Goal: Task Accomplishment & Management: Manage account settings

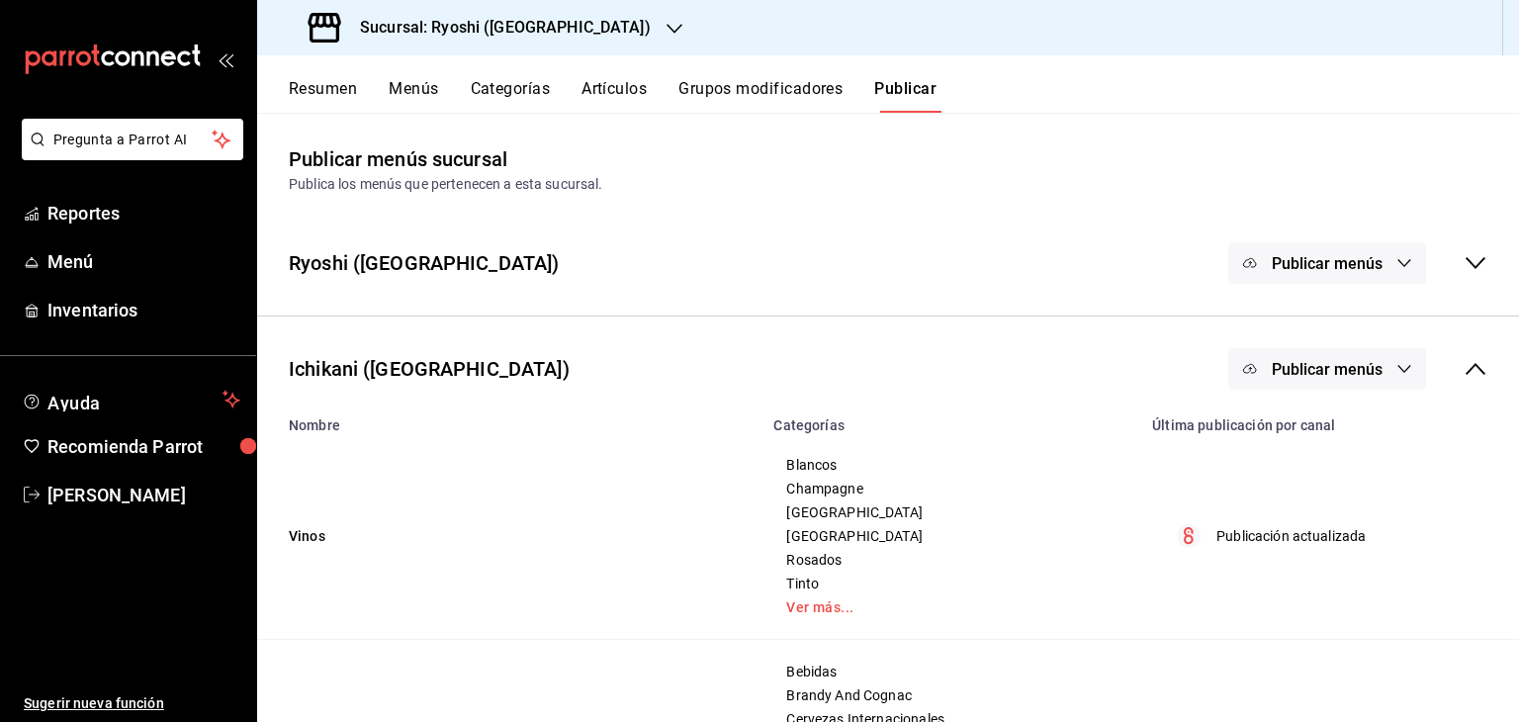
click at [628, 92] on button "Artículos" at bounding box center [613, 96] width 65 height 34
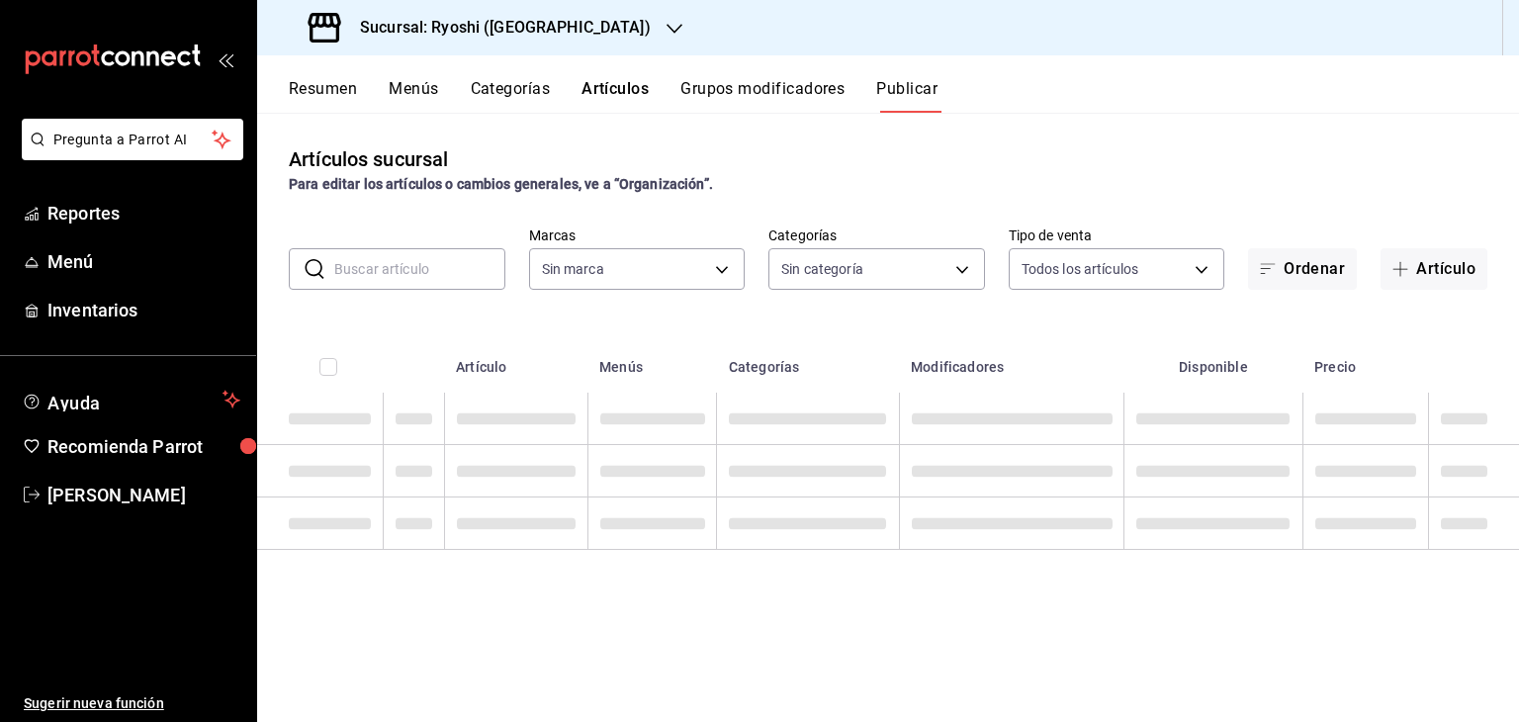
type input "26ca50e5-a845-484f-a54e-8a4432b79f59,e80bf875-3c9c-4ad9-8c6a-14c8262011fc"
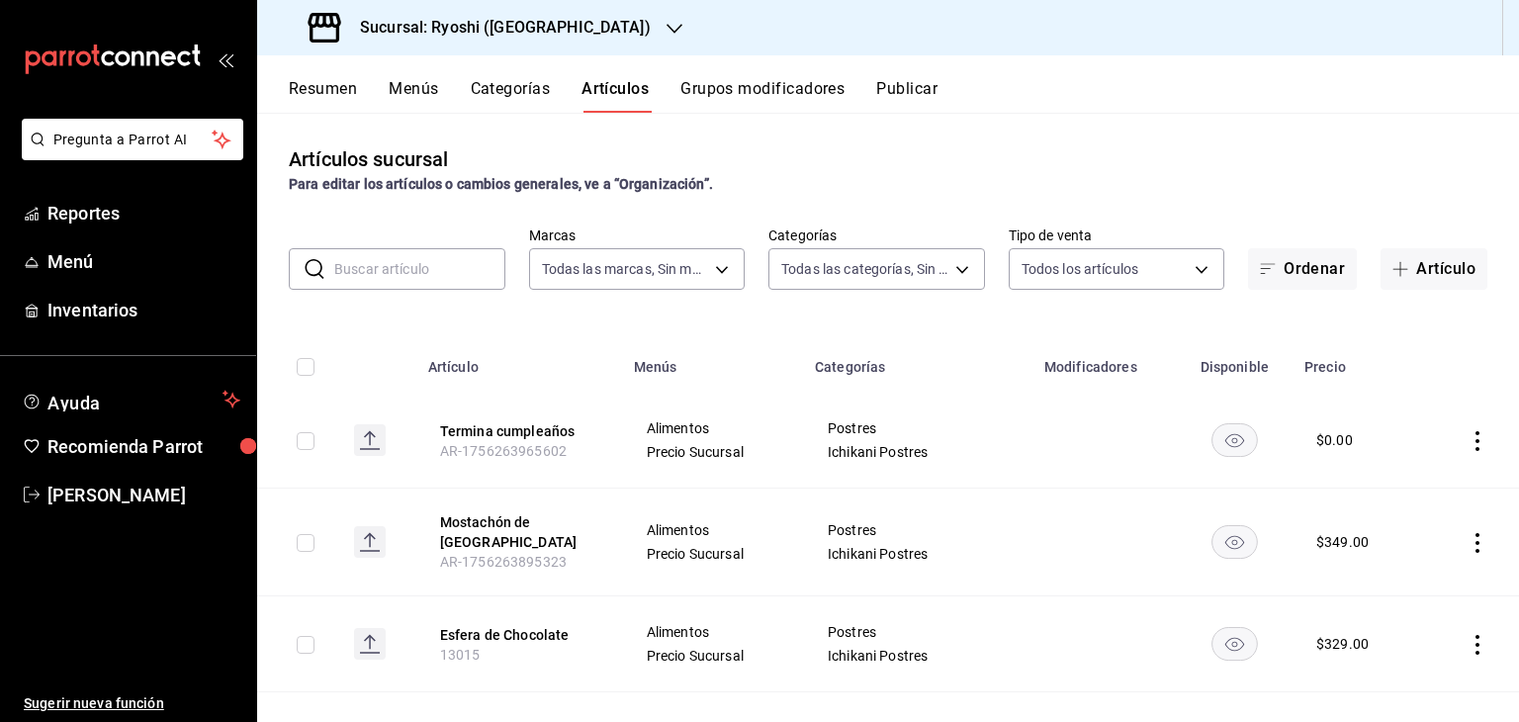
type input "983ebb25-c6d8-4647-898b-43e41473272b,b131aea8-f4fd-49fb-a6b3-d2f44229a596,2a94f…"
click at [902, 262] on body "Pregunta a Parrot AI Reportes Menú Inventarios Ayuda Recomienda Parrot [PERSON_…" at bounding box center [759, 361] width 1519 height 722
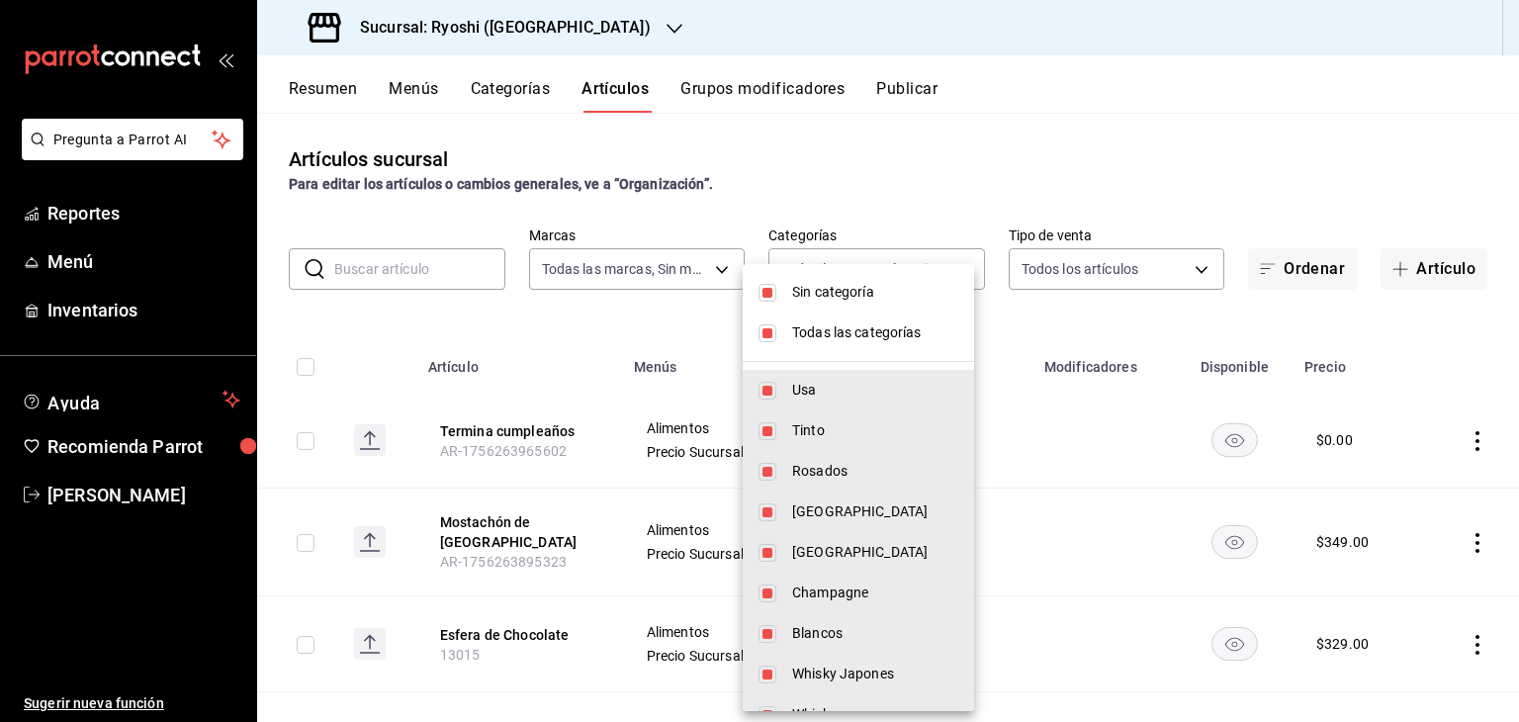
drag, startPoint x: 914, startPoint y: 292, endPoint x: 906, endPoint y: 331, distance: 40.5
click at [913, 292] on span "Sin categoría" at bounding box center [875, 292] width 166 height 21
click at [906, 331] on span "Todas las categorías" at bounding box center [875, 332] width 166 height 21
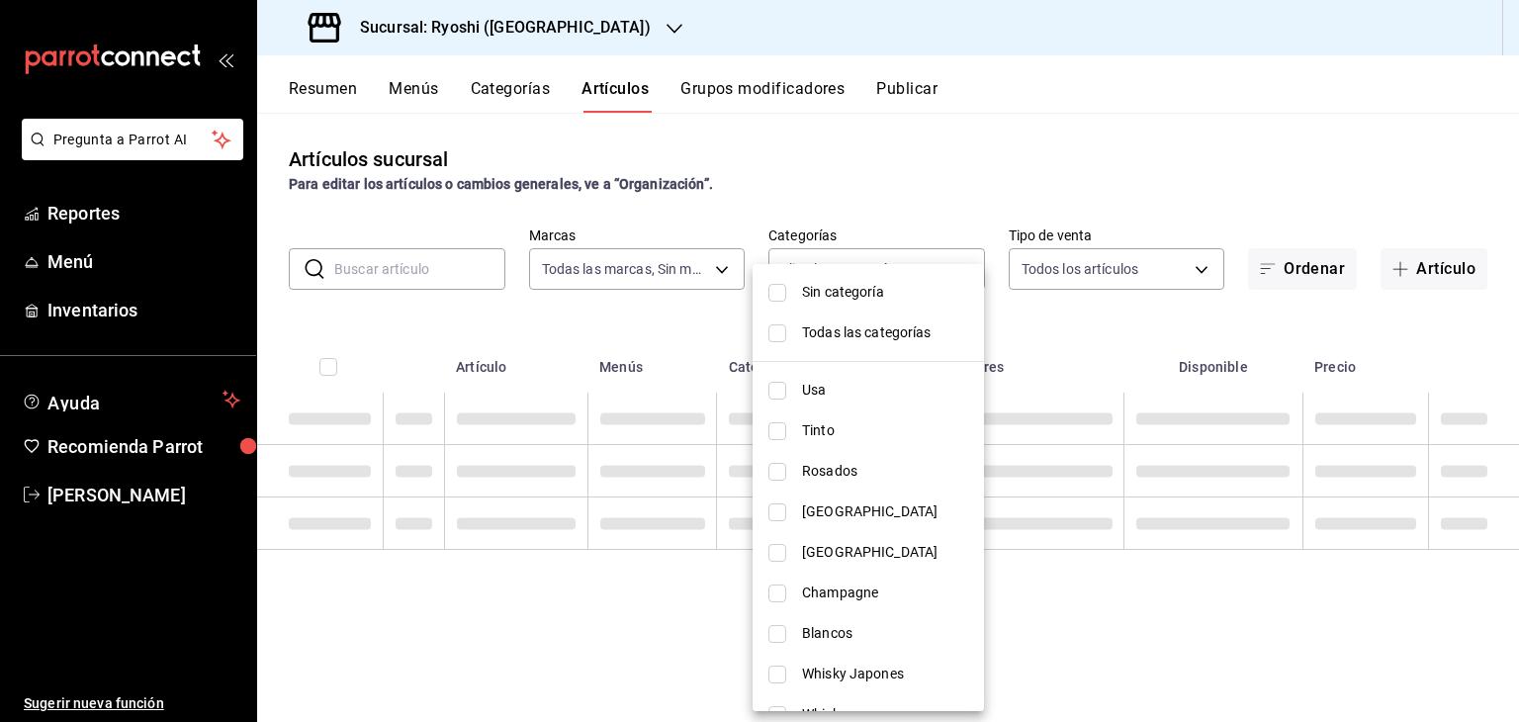
checkbox input "false"
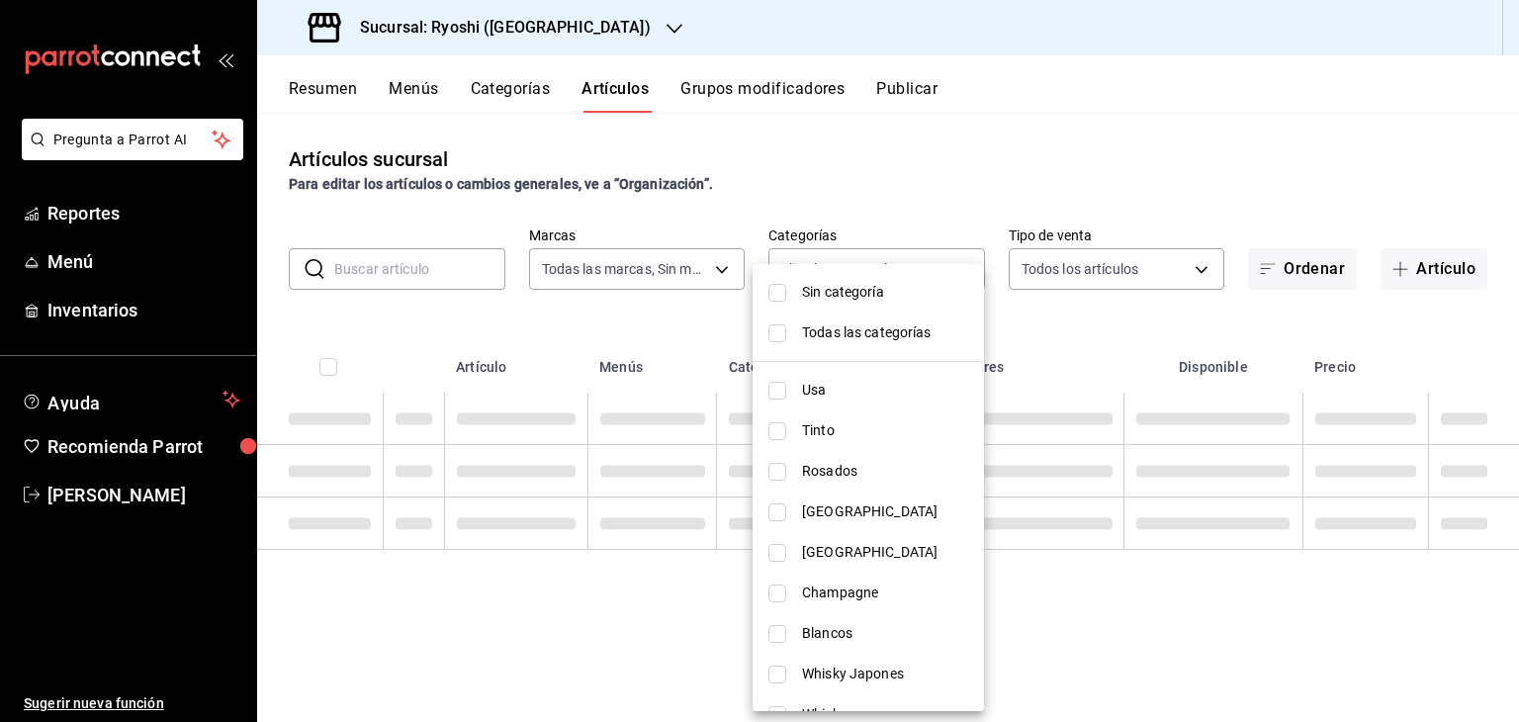
checkbox input "false"
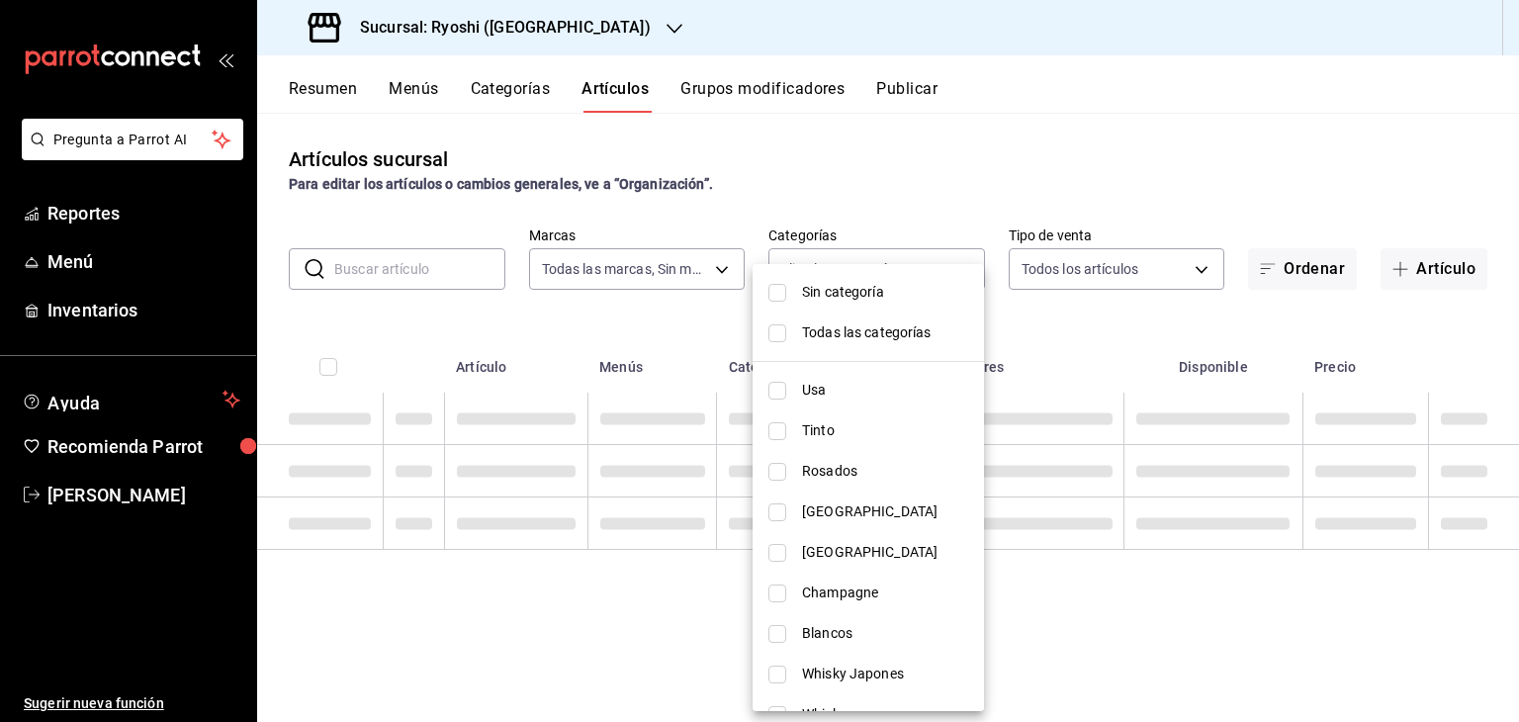
checkbox input "false"
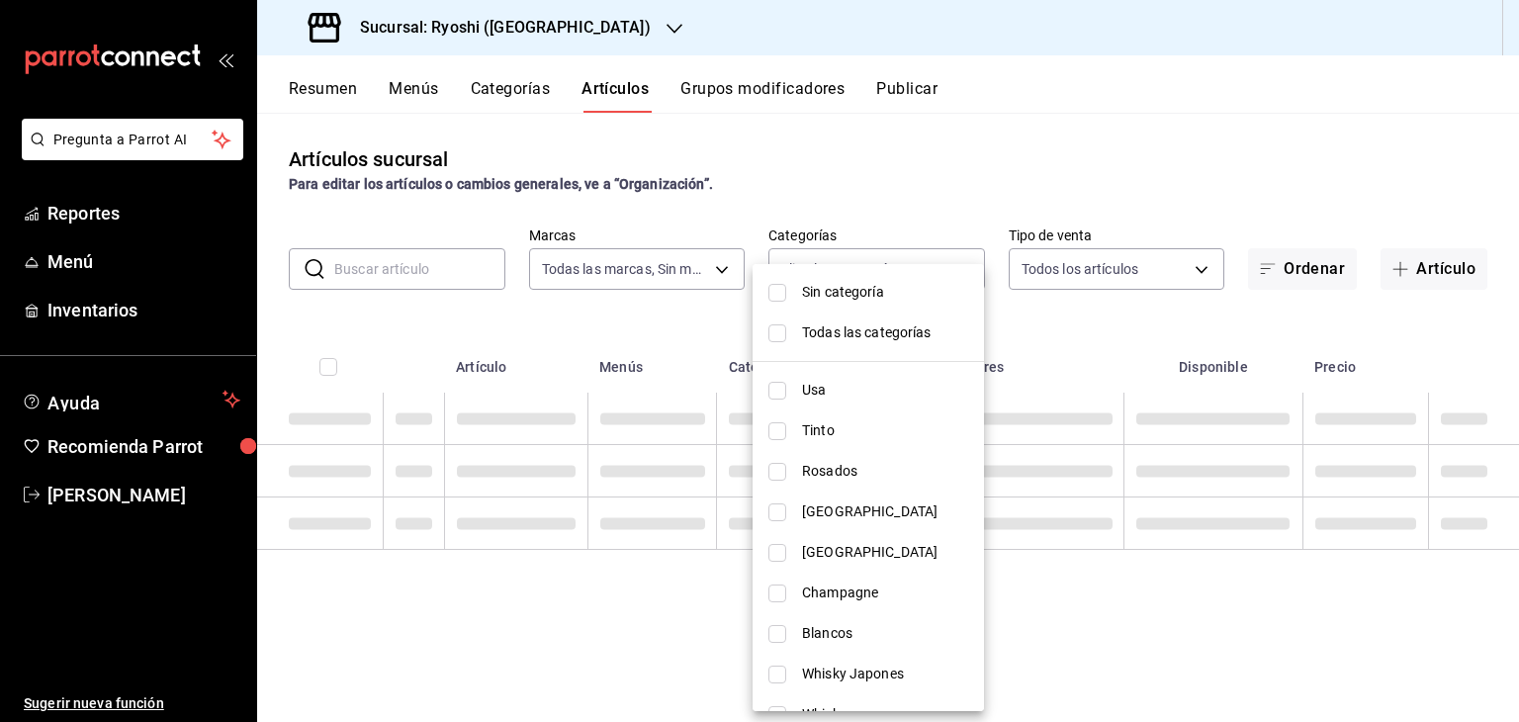
checkbox input "false"
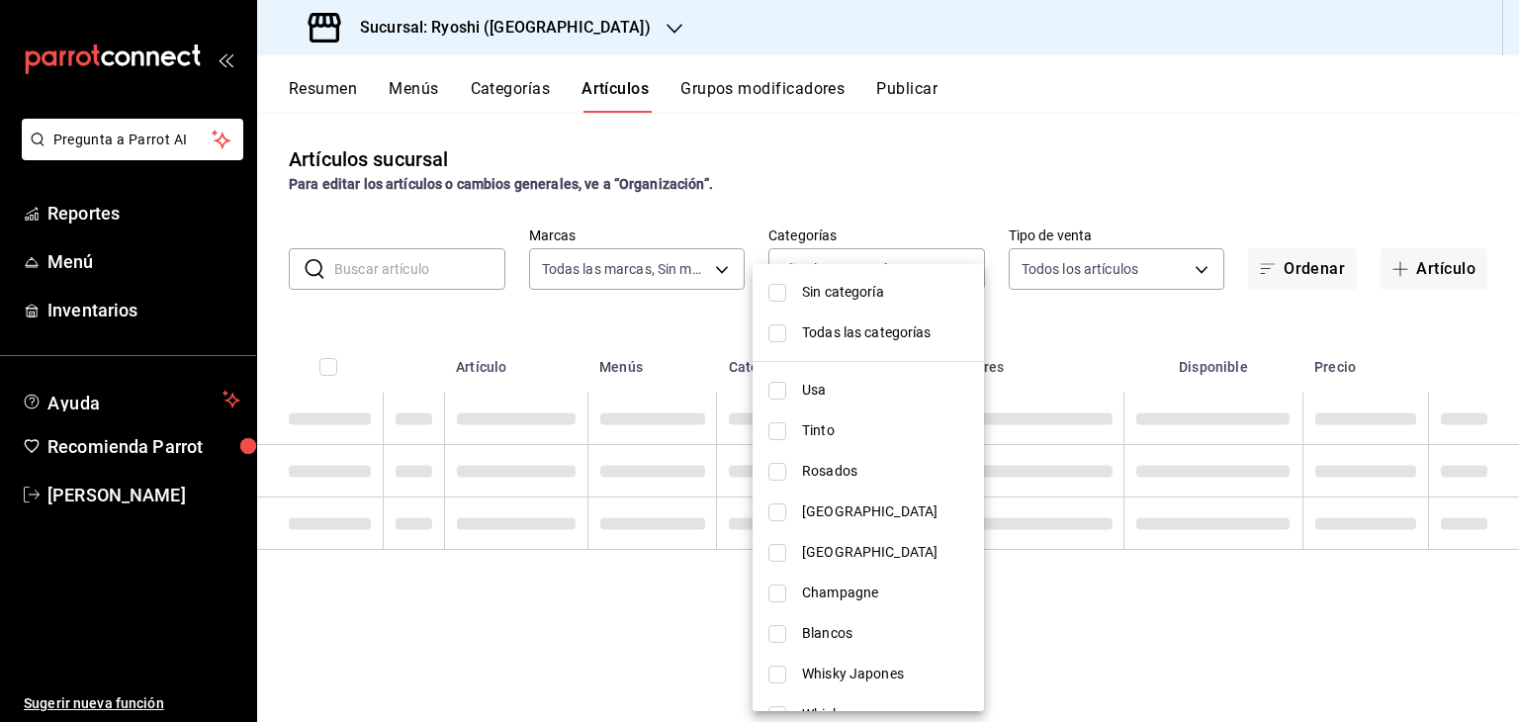
checkbox input "false"
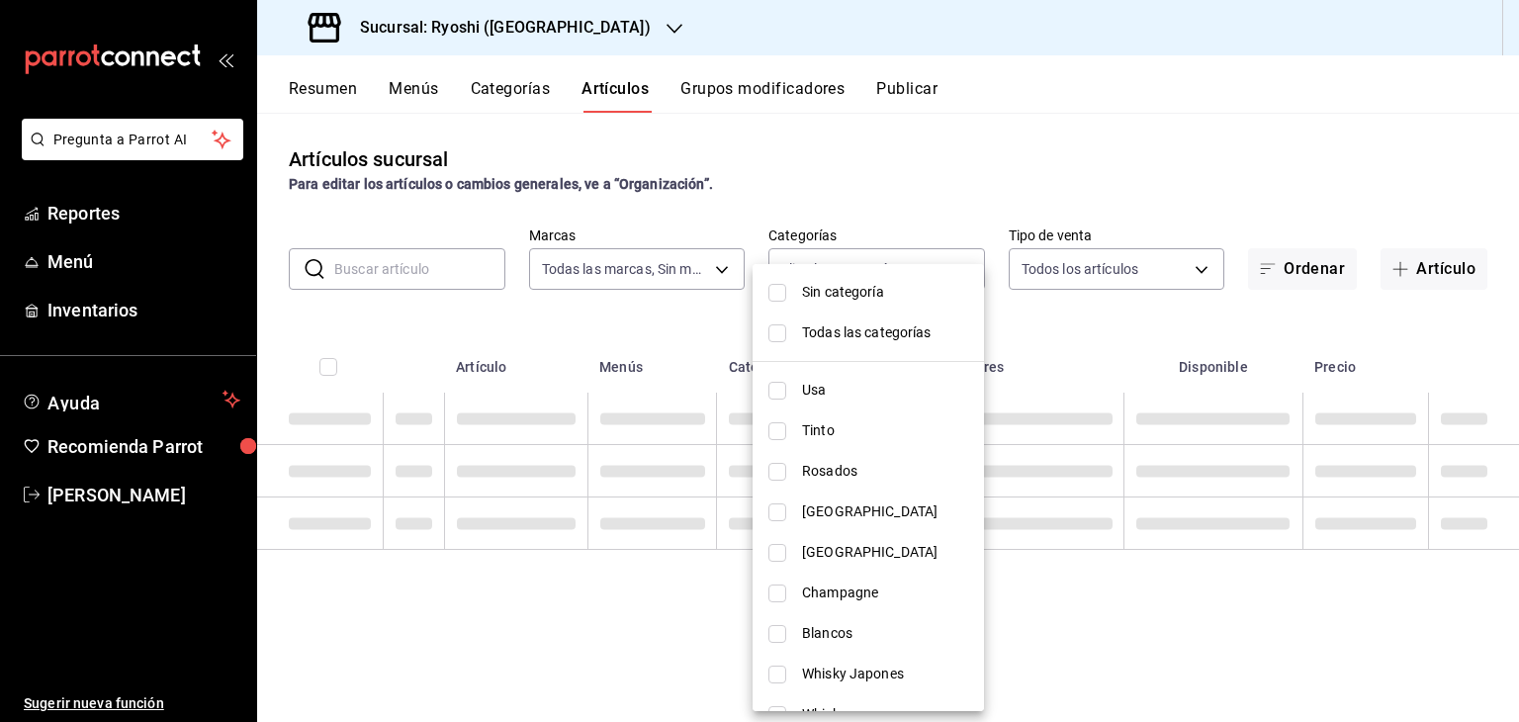
checkbox input "false"
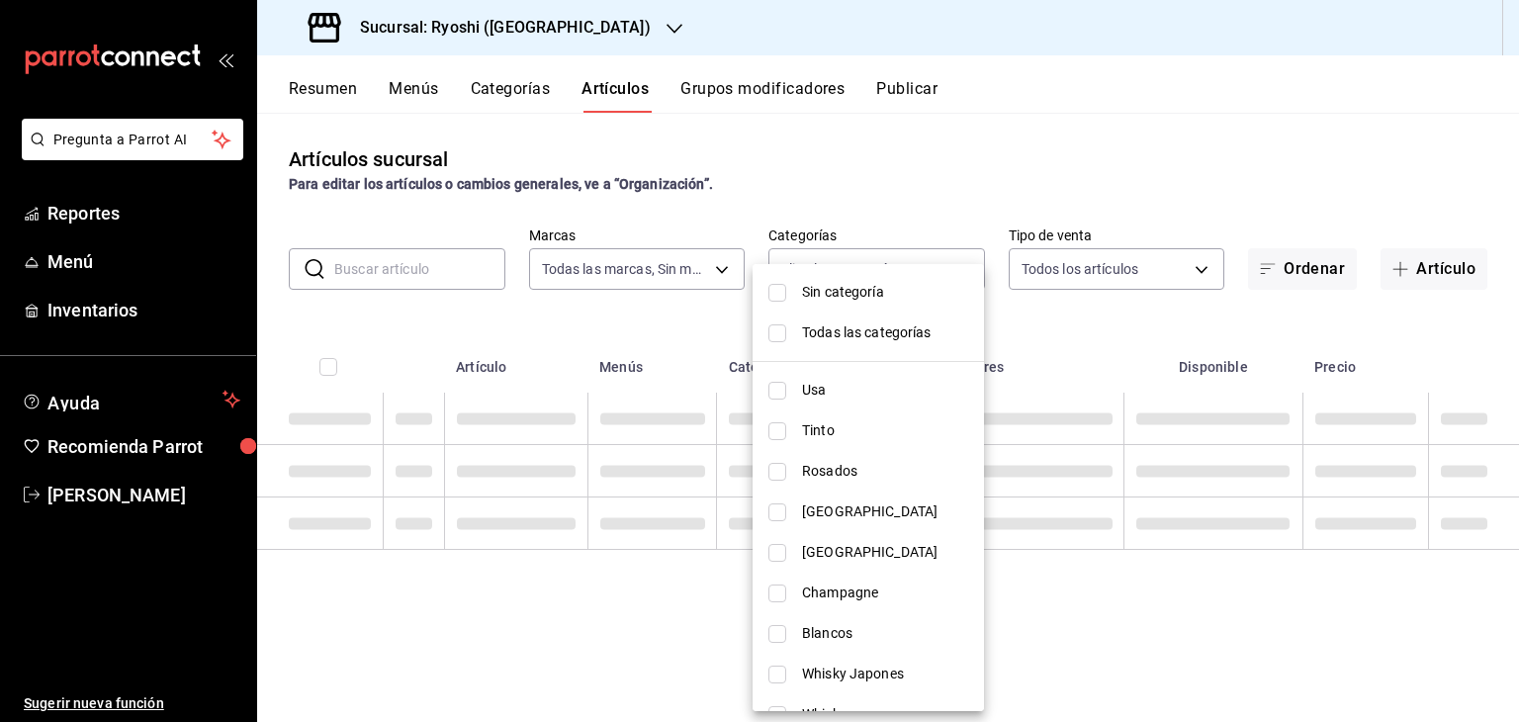
checkbox input "false"
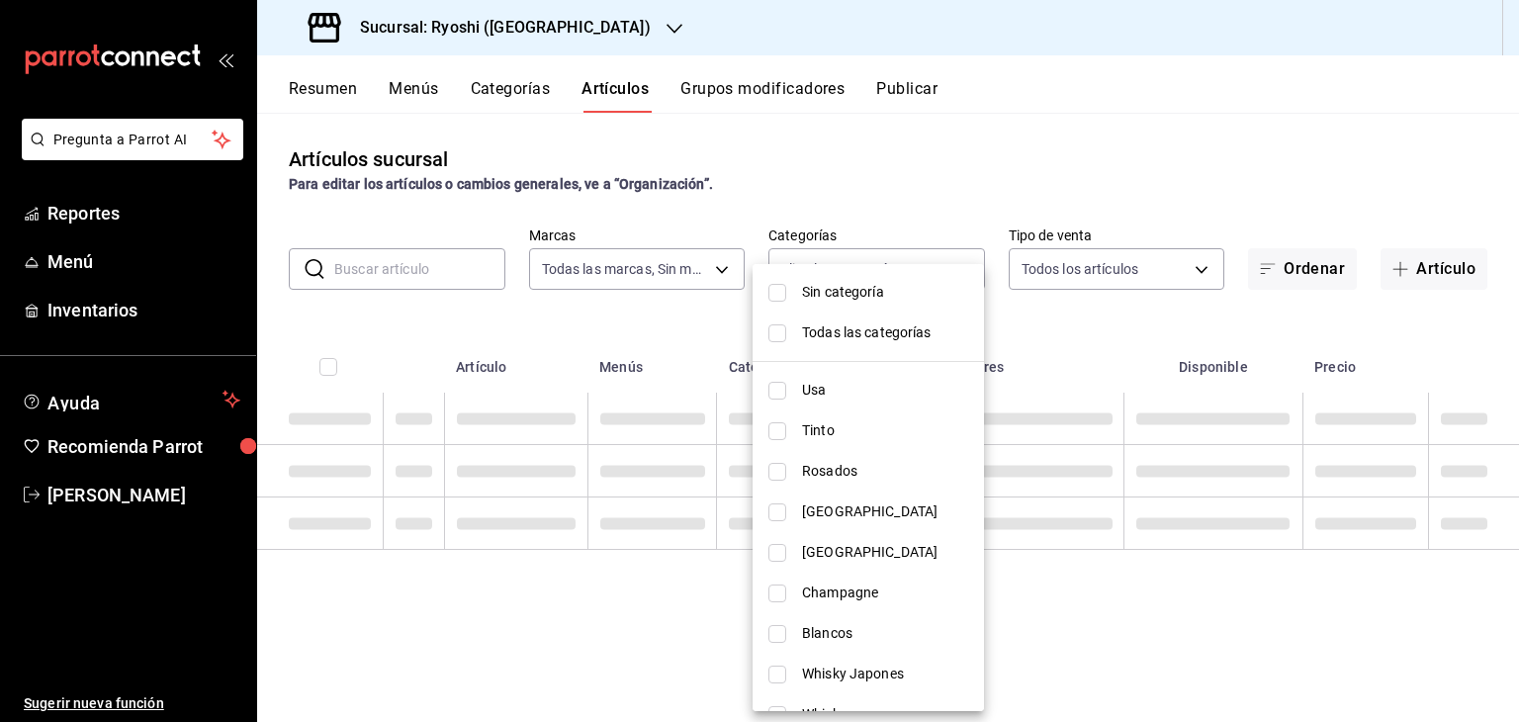
checkbox input "false"
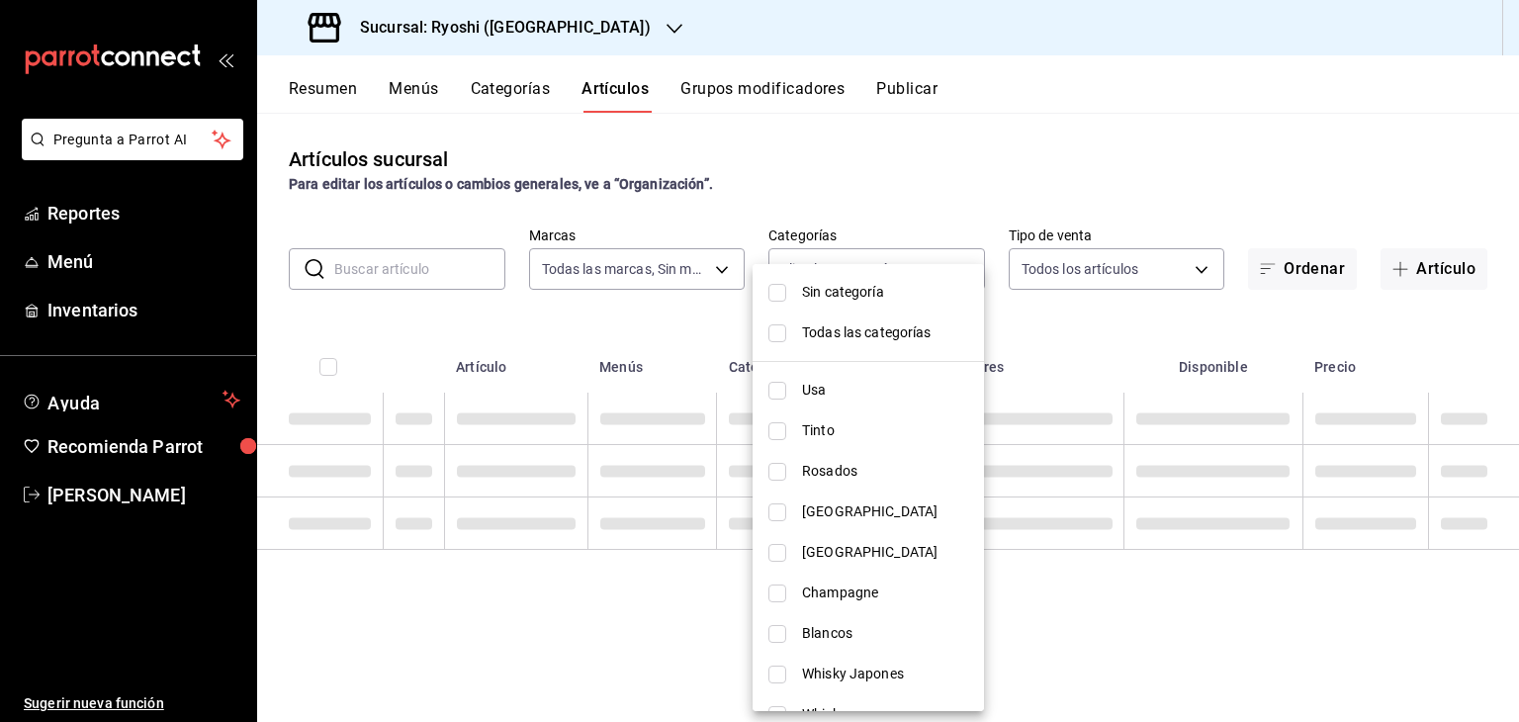
checkbox input "false"
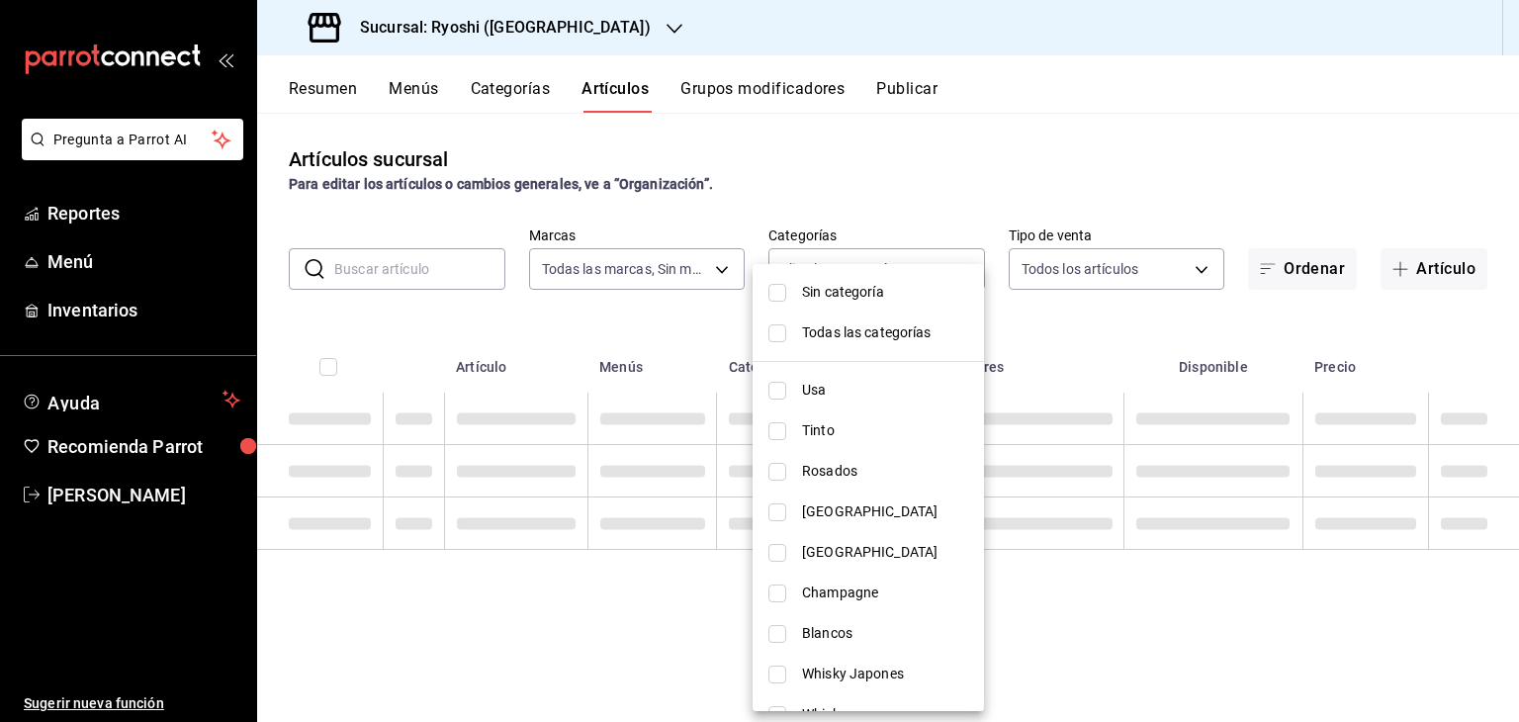
checkbox input "false"
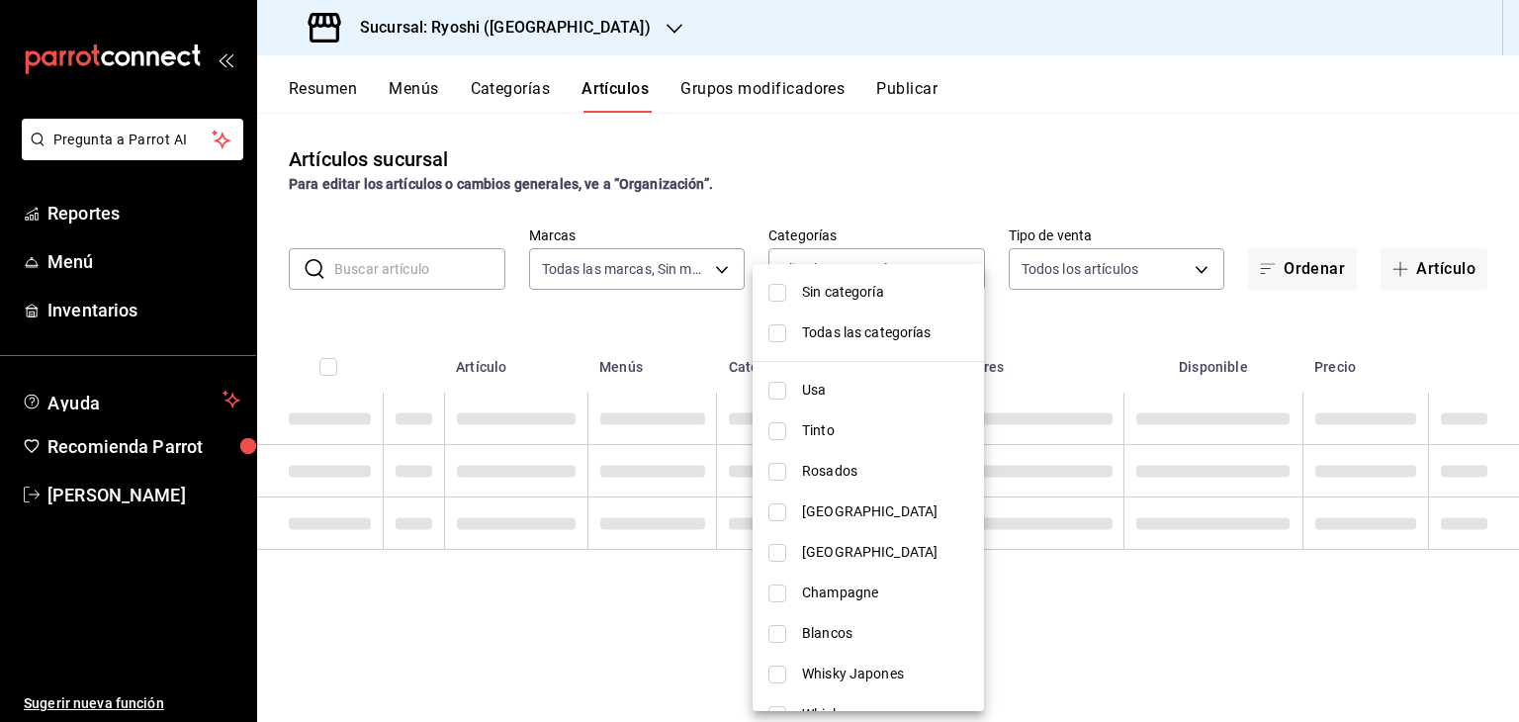
checkbox input "false"
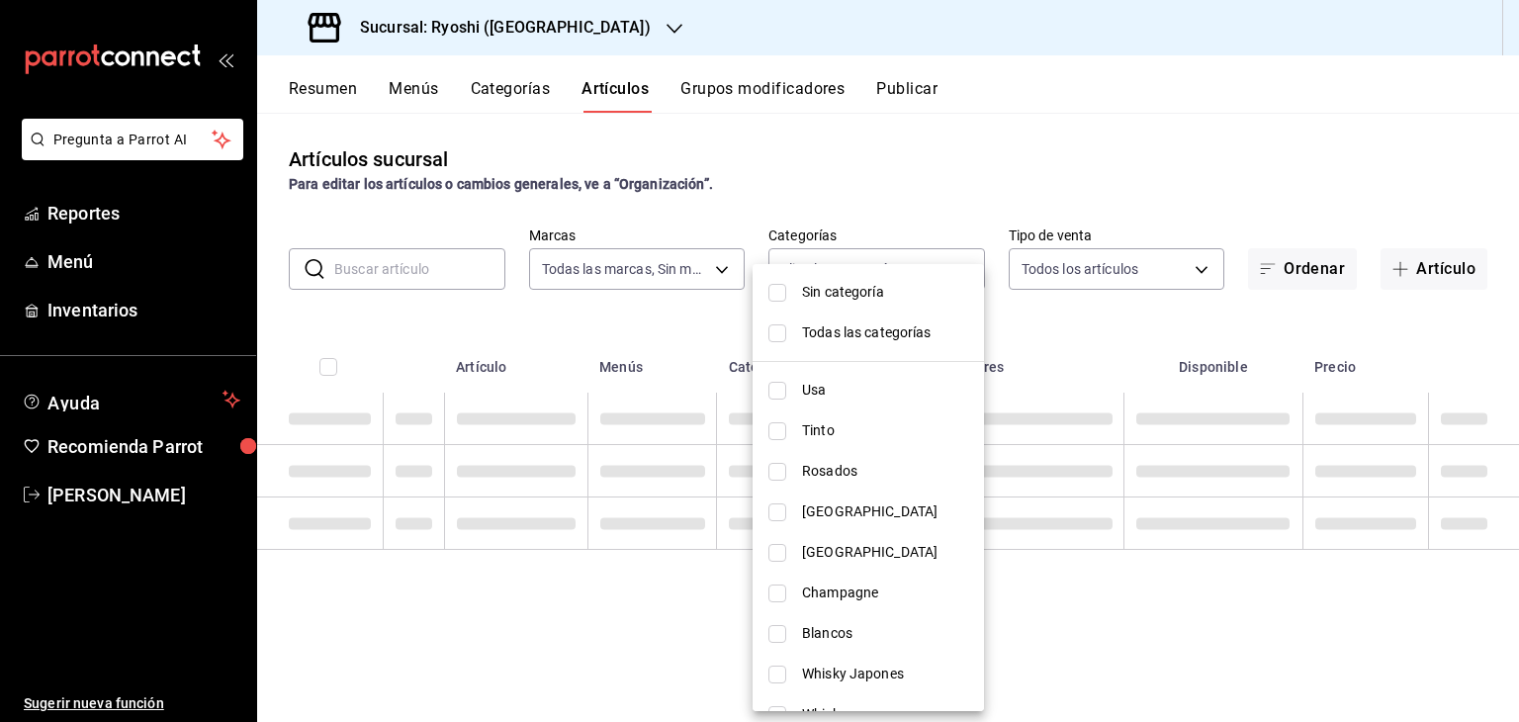
checkbox input "false"
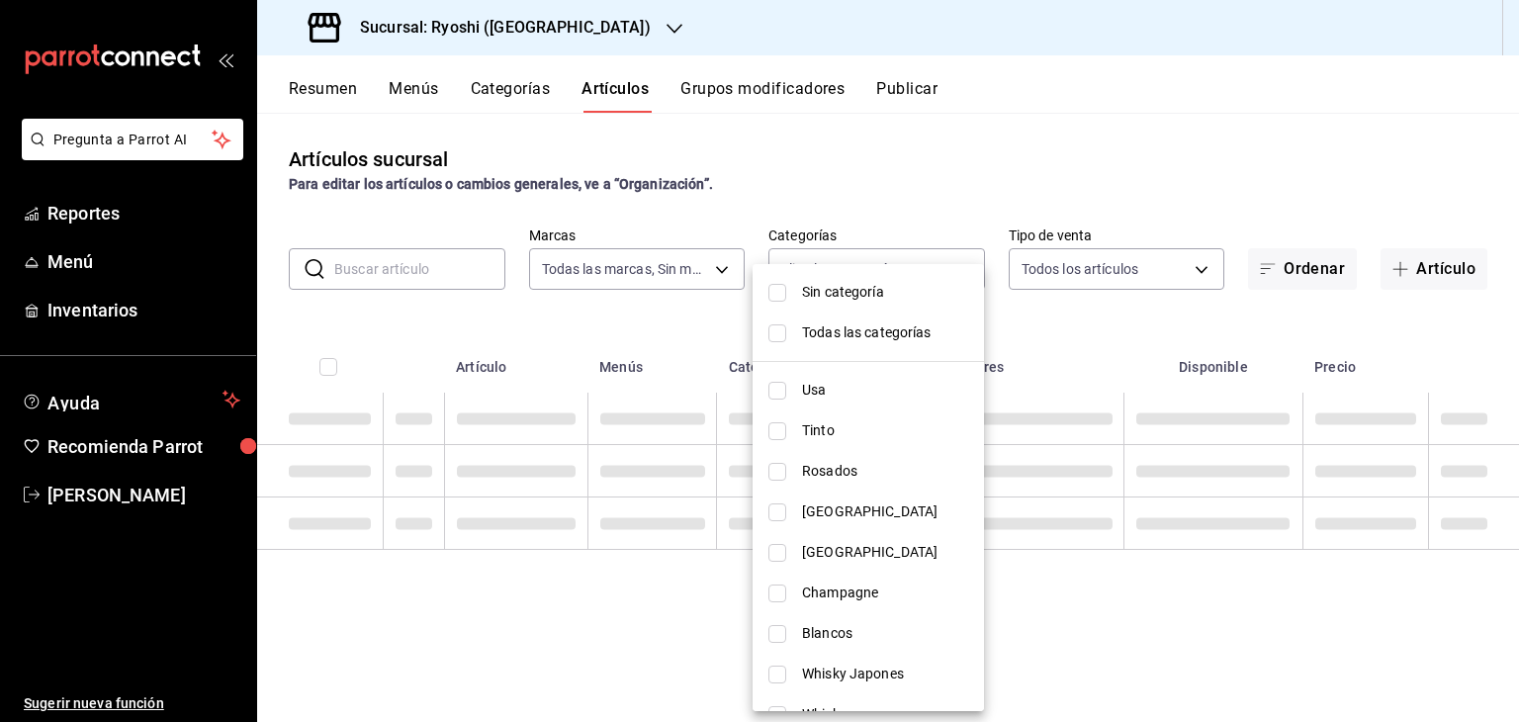
checkbox input "false"
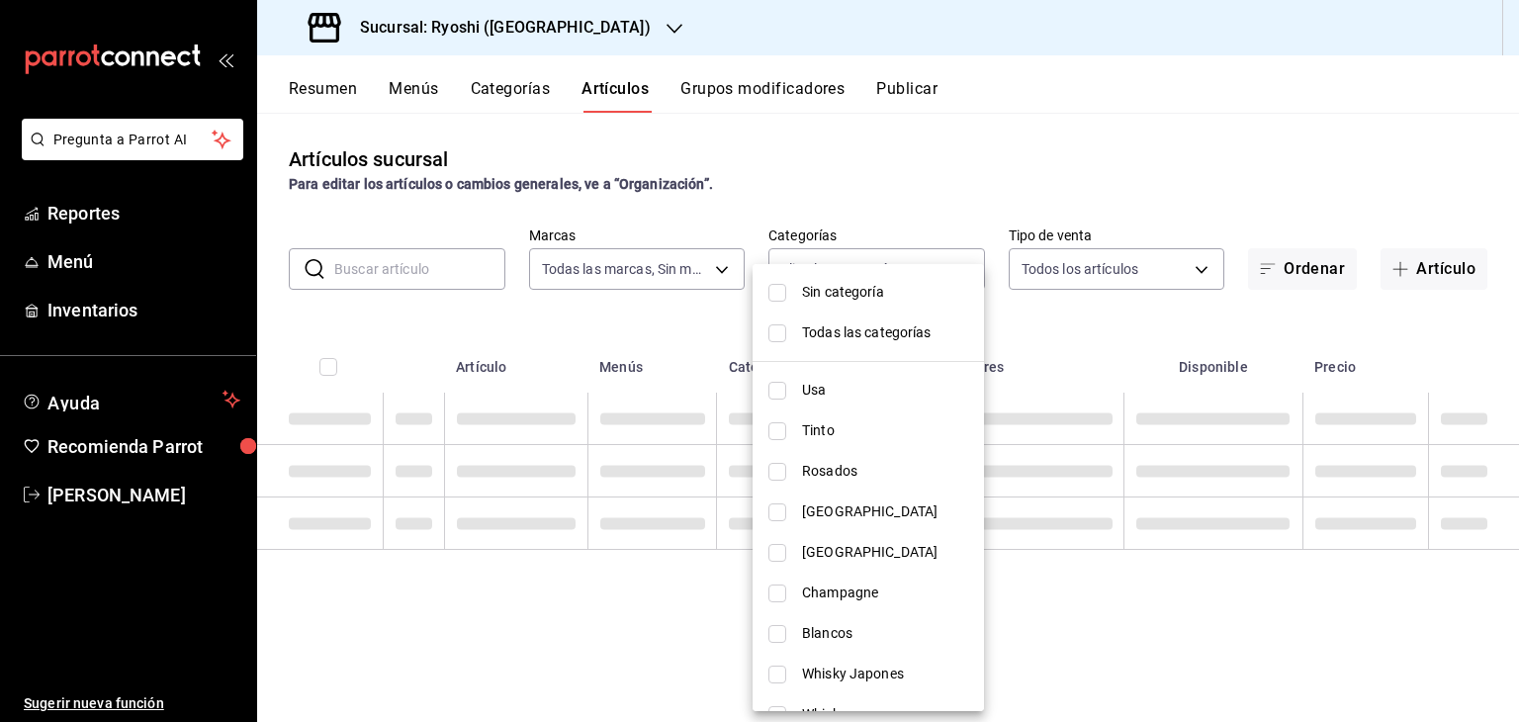
checkbox input "false"
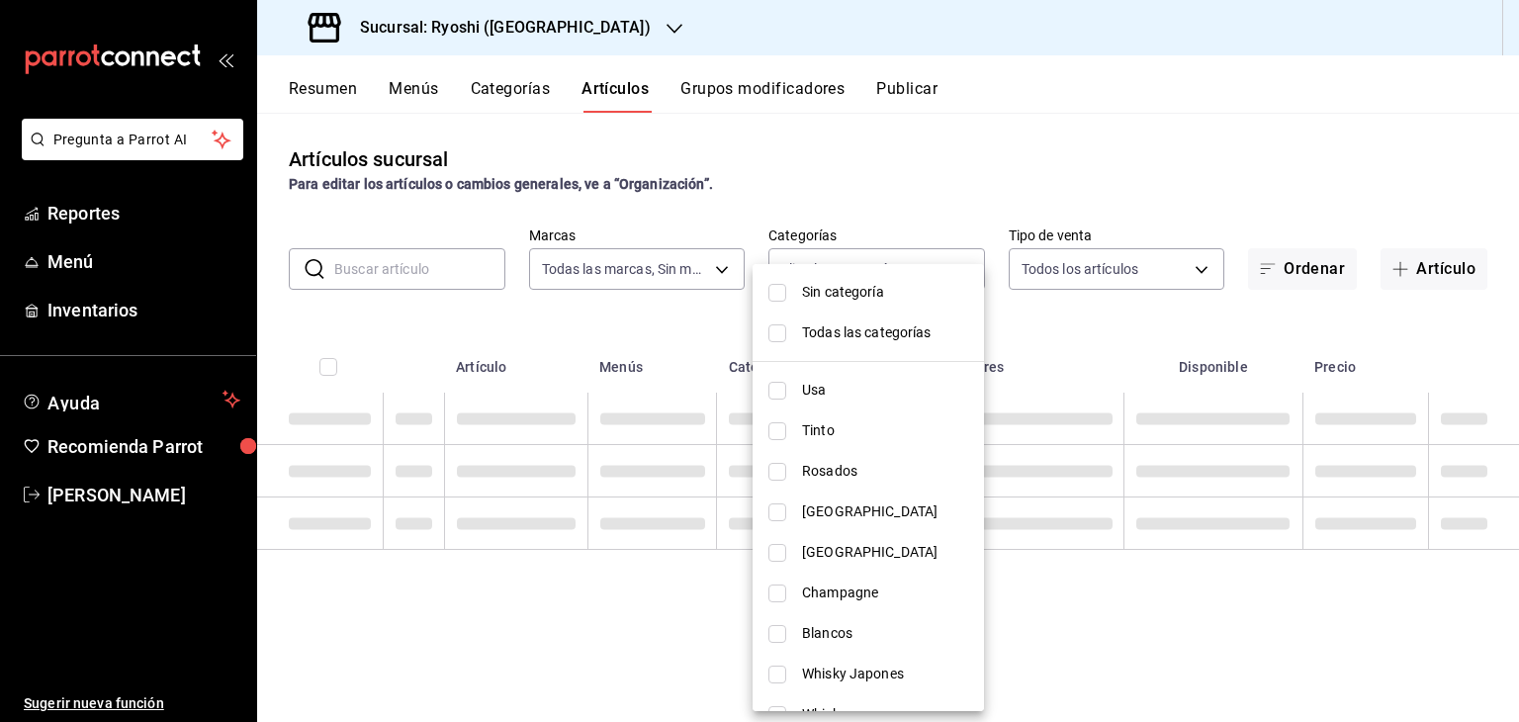
checkbox input "false"
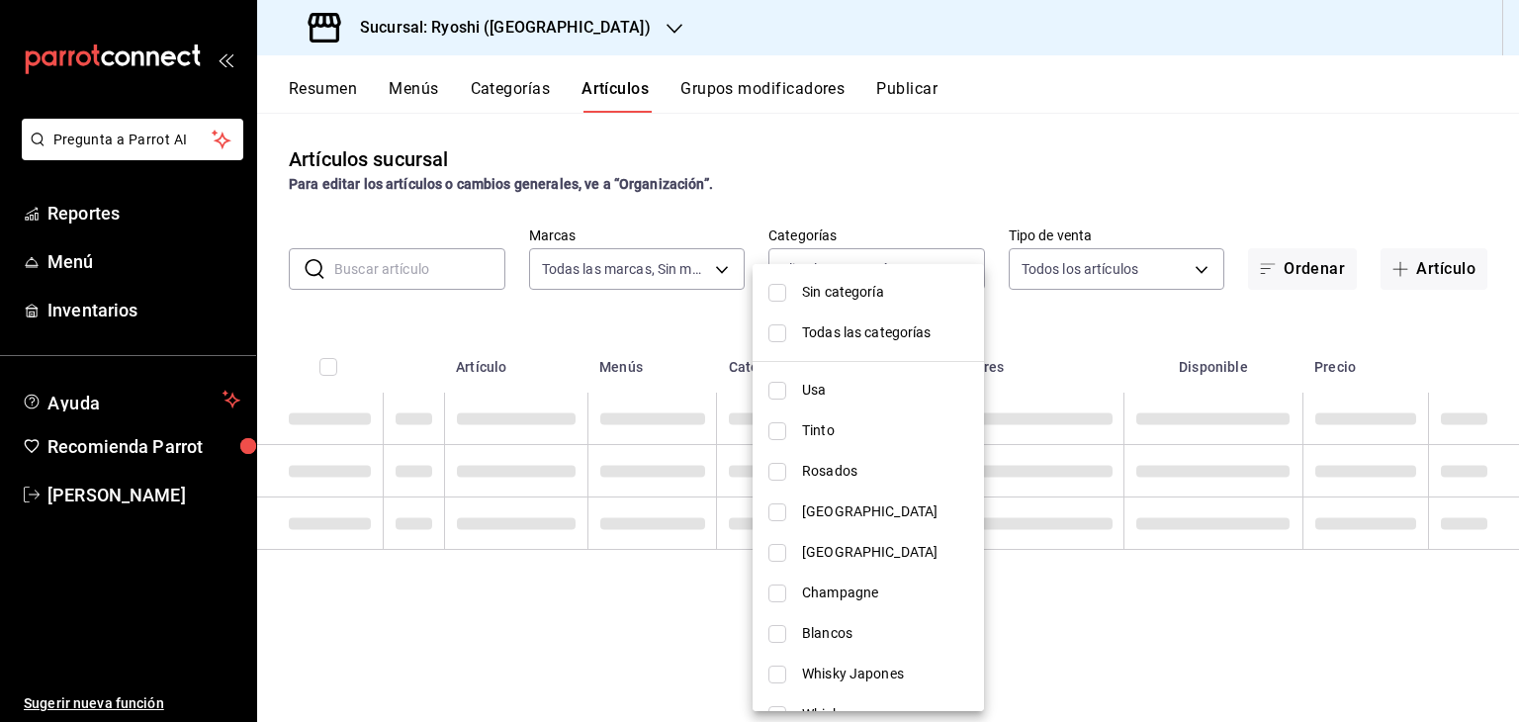
checkbox input "false"
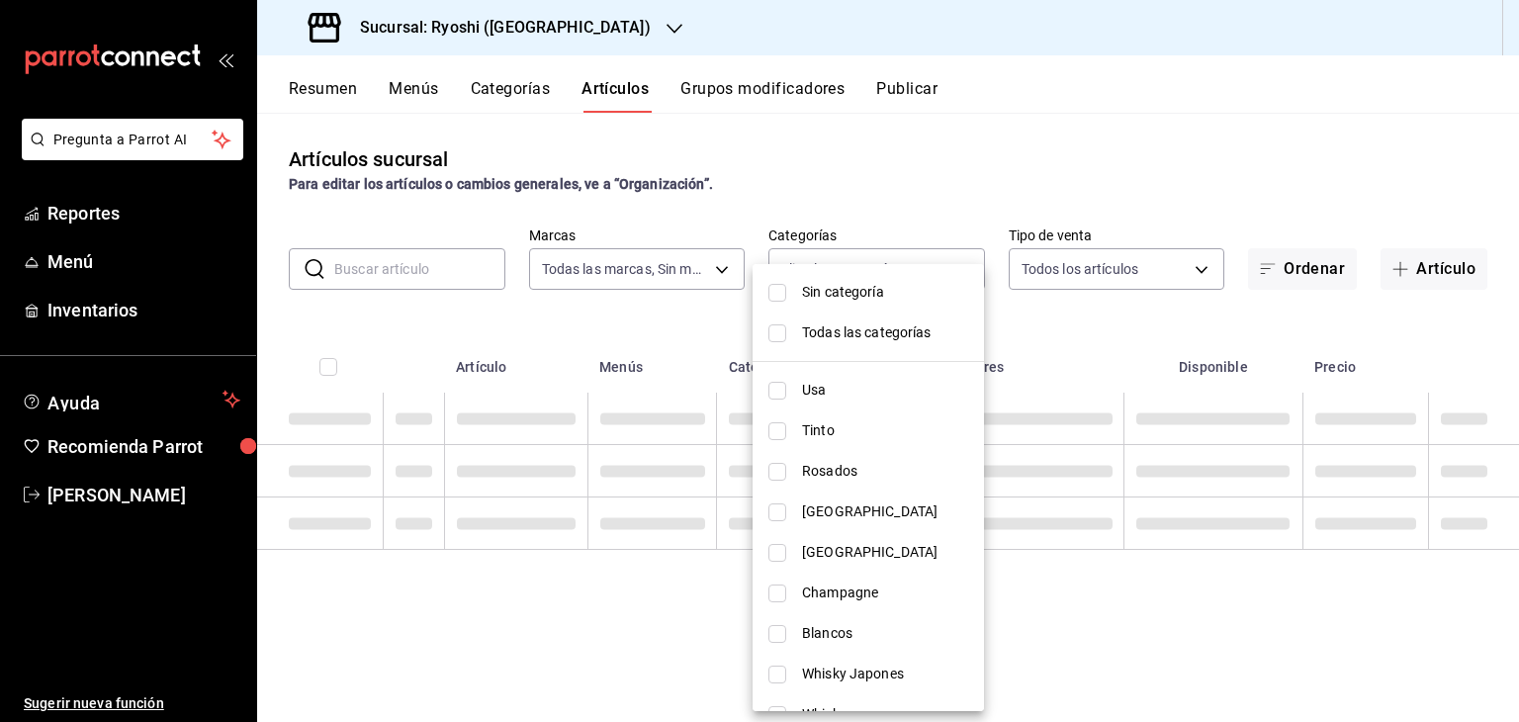
checkbox input "false"
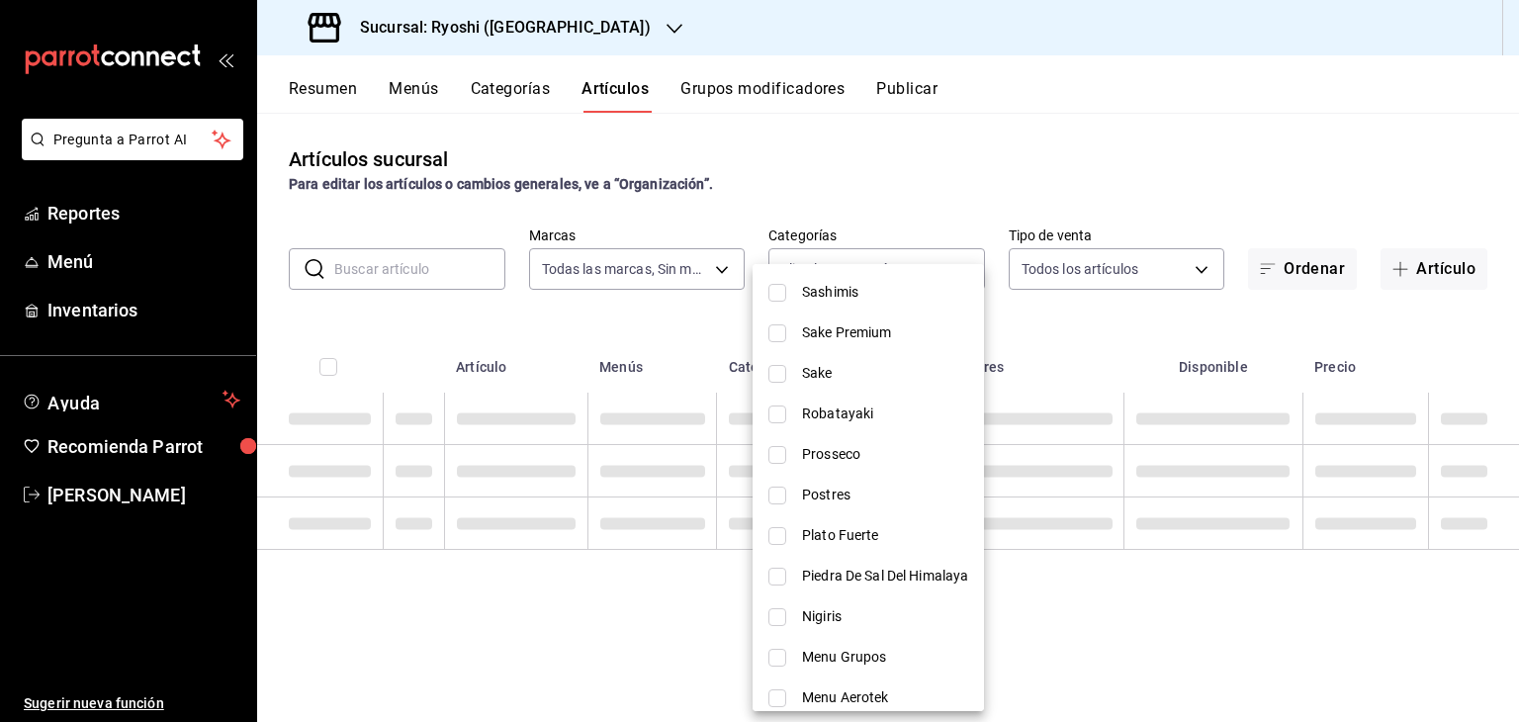
scroll to position [1582, 0]
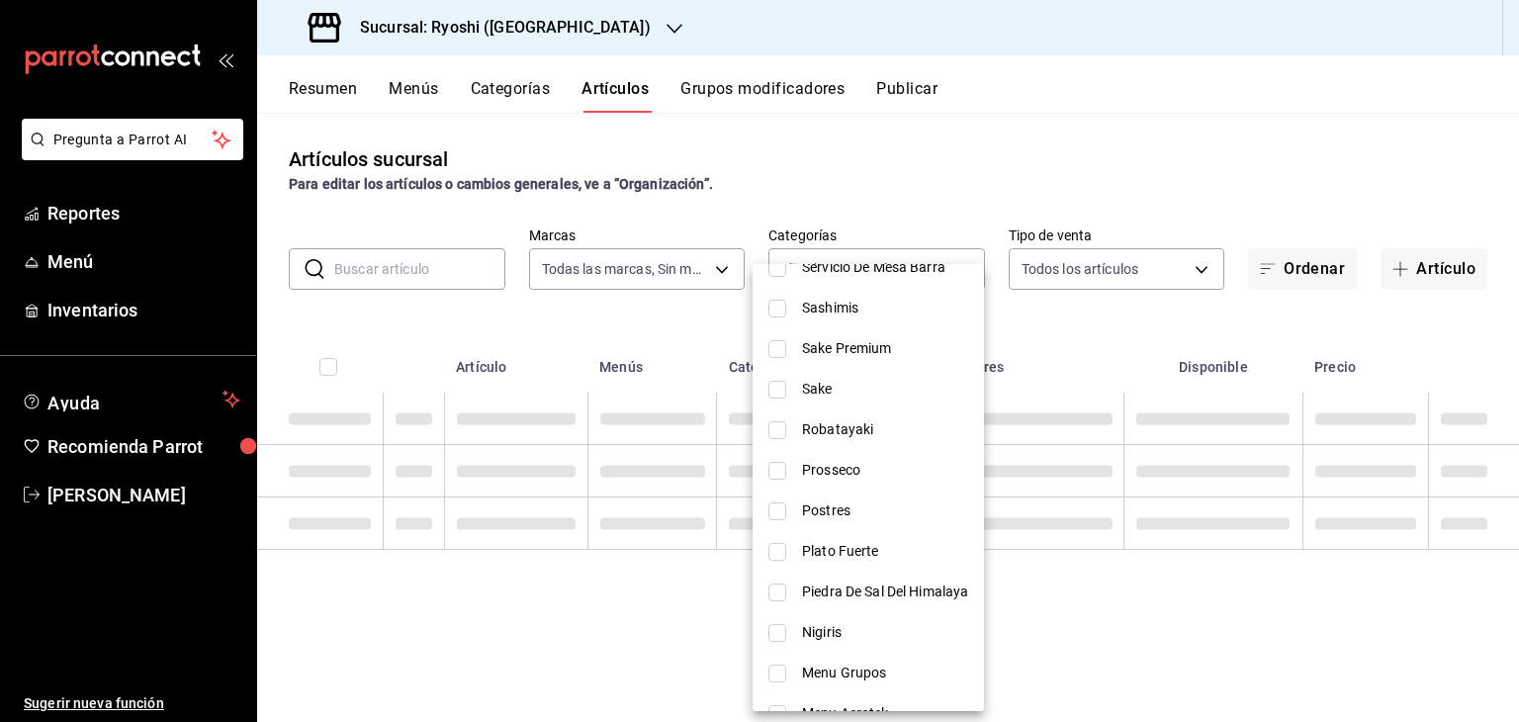
click at [884, 495] on li "Postres" at bounding box center [867, 510] width 231 height 41
type input "fe5b3a48-03ac-4bfa-804b-b2b66989ee9f"
checkbox input "true"
click at [1064, 335] on div at bounding box center [759, 361] width 1519 height 722
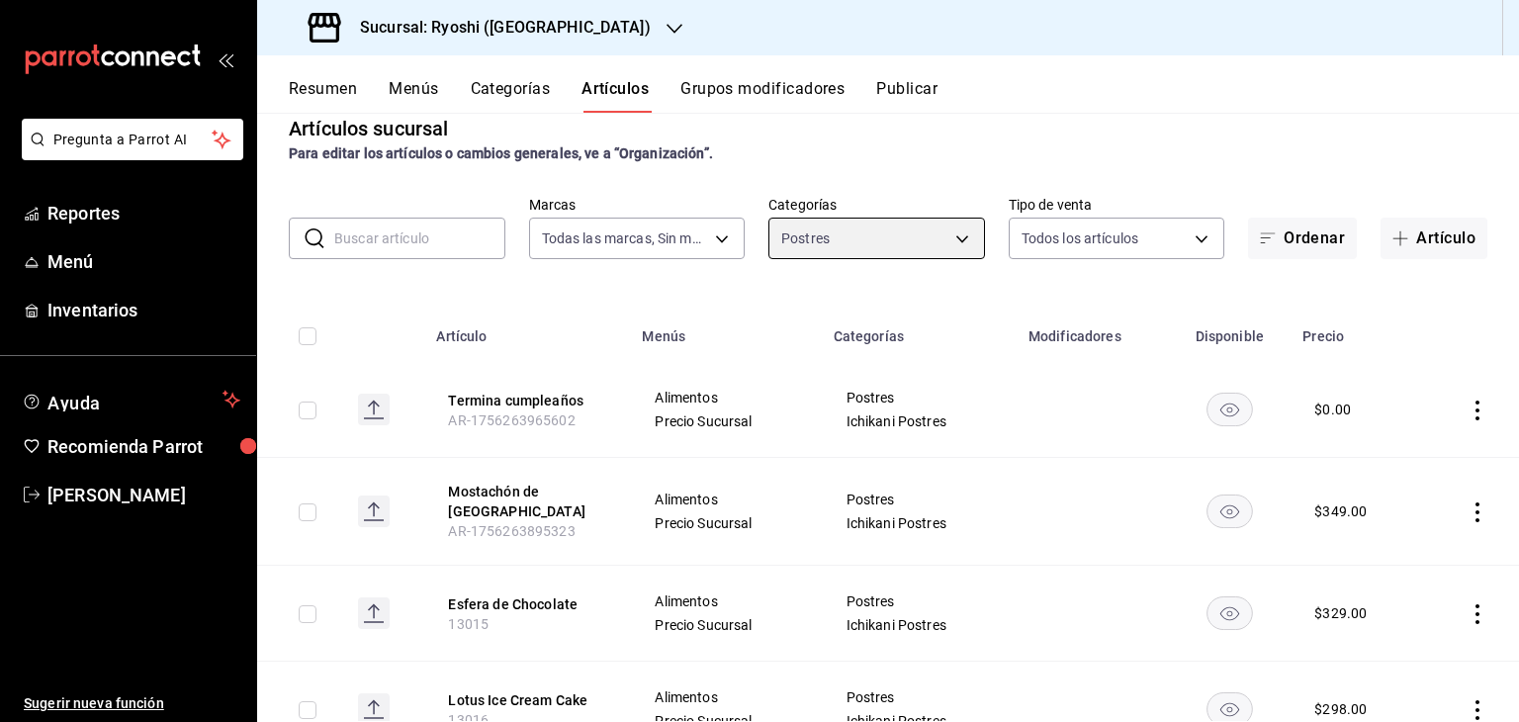
scroll to position [0, 0]
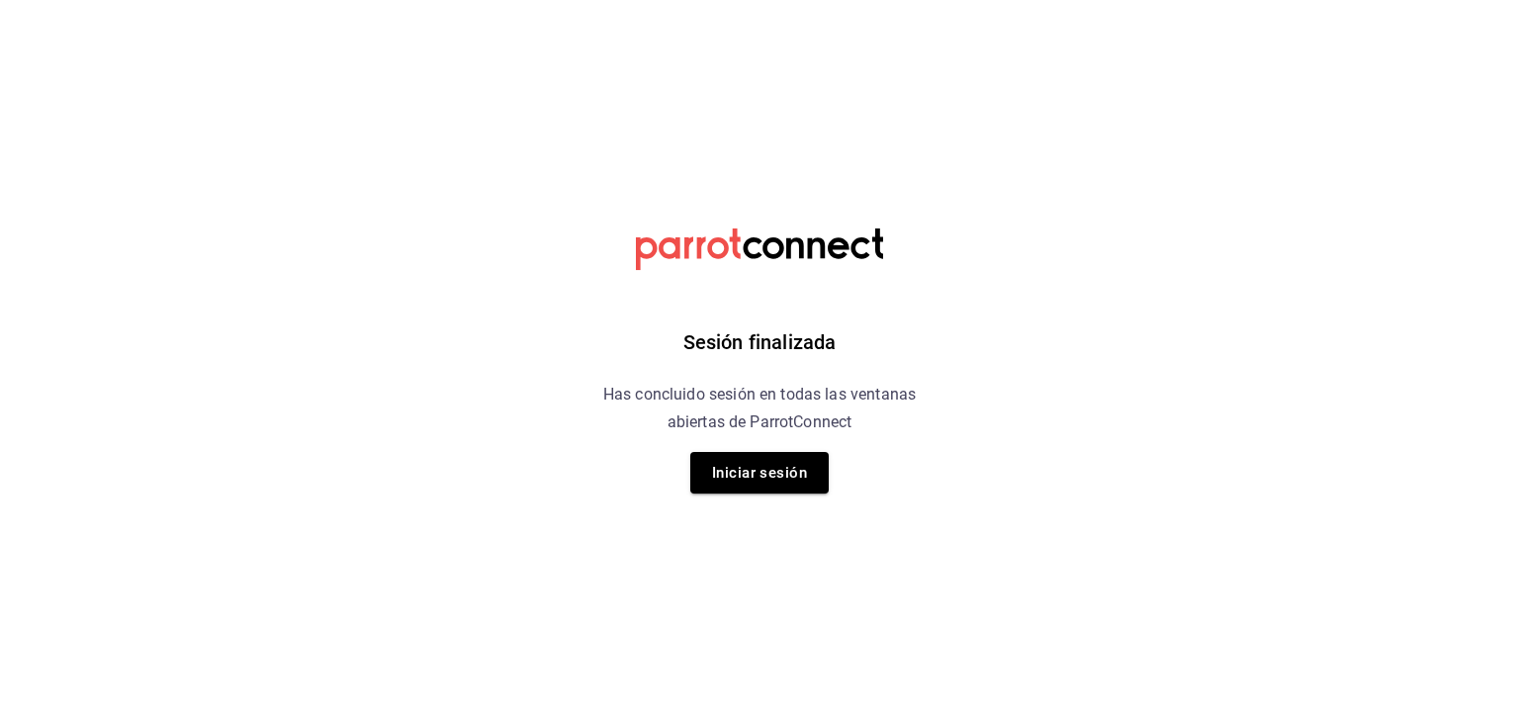
click at [769, 478] on button "Iniciar sesión" at bounding box center [759, 473] width 138 height 42
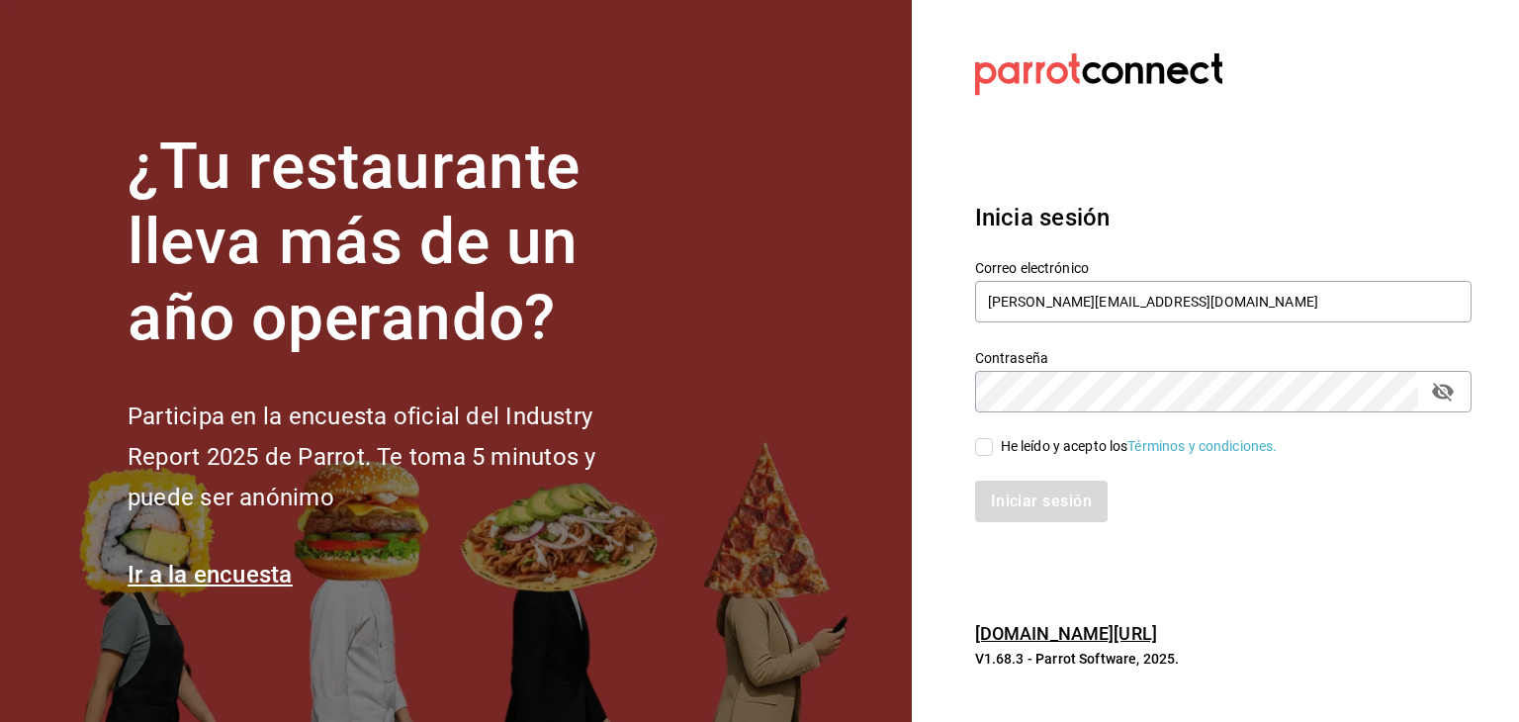
click at [992, 455] on input "He leído y acepto los Términos y condiciones." at bounding box center [984, 447] width 18 height 18
checkbox input "true"
click at [1006, 491] on button "Iniciar sesión" at bounding box center [1042, 501] width 134 height 42
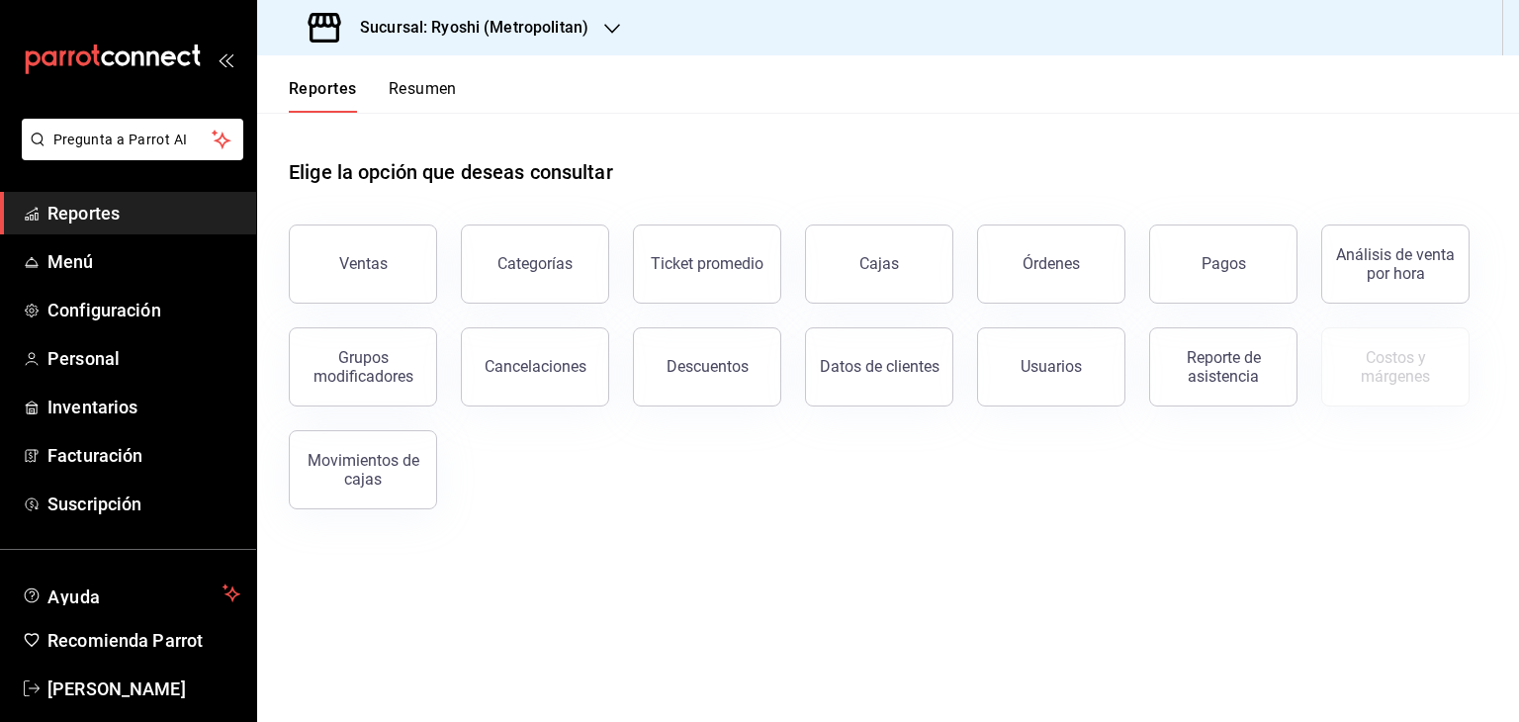
click at [546, 9] on div "Sucursal: Ryoshi (Metropolitan)" at bounding box center [450, 27] width 355 height 55
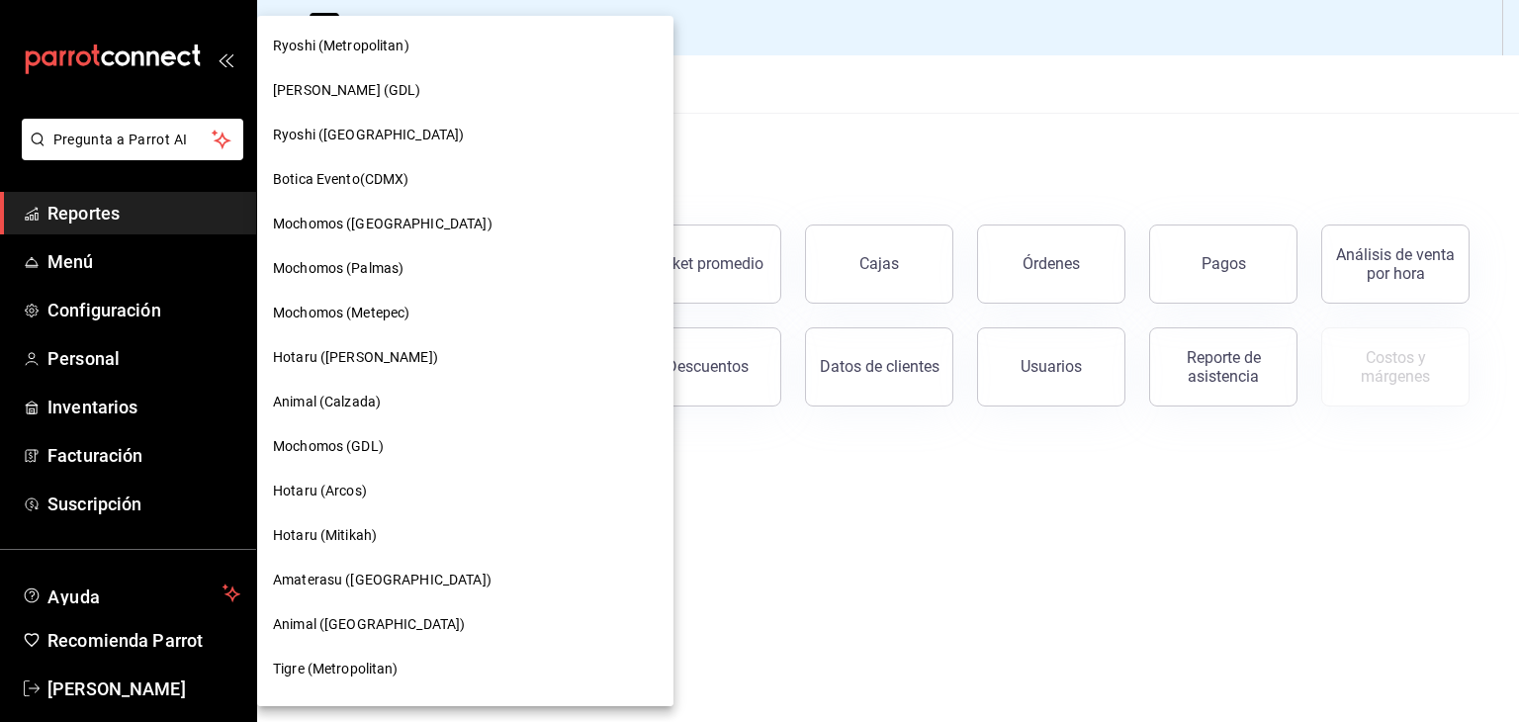
click at [437, 135] on div "Ryoshi ([GEOGRAPHIC_DATA])" at bounding box center [465, 135] width 385 height 21
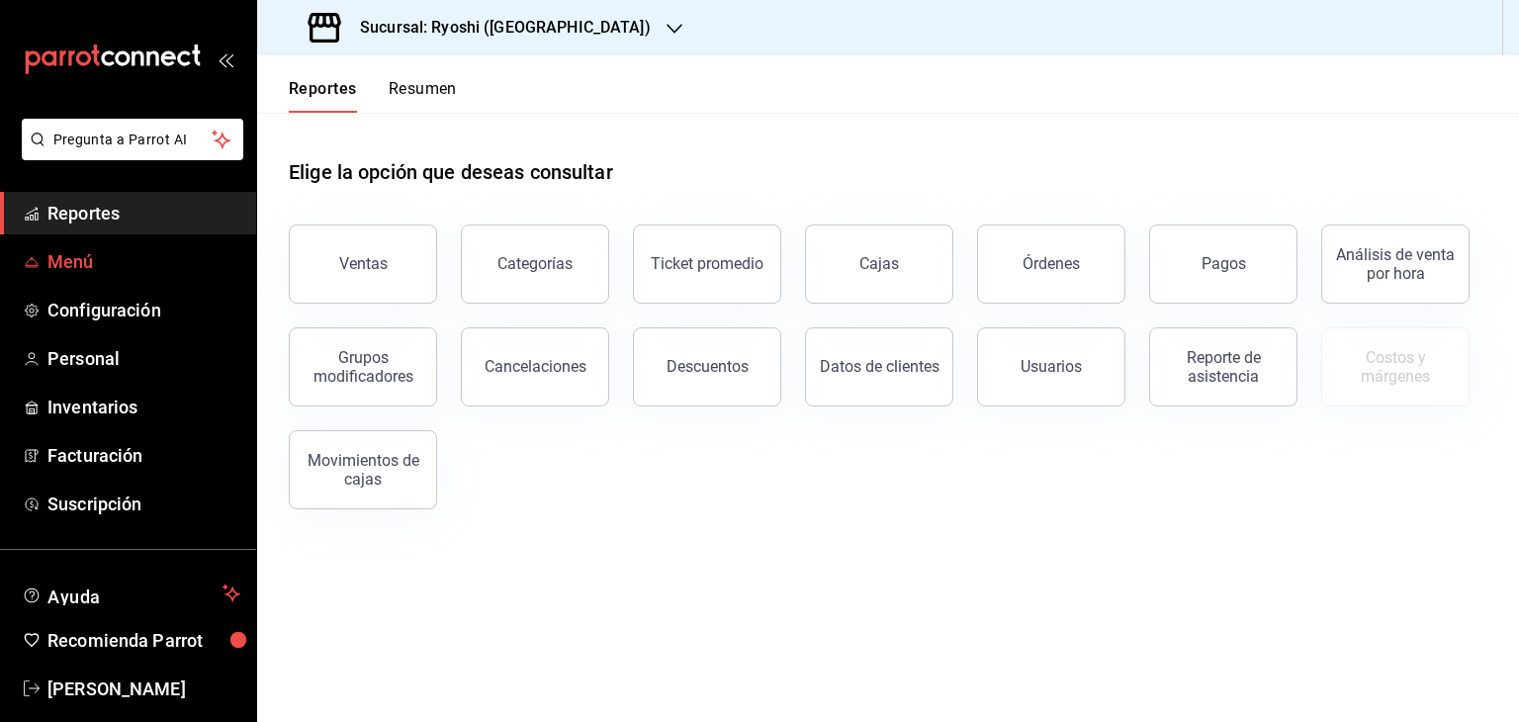
click at [86, 264] on span "Menú" at bounding box center [143, 261] width 193 height 27
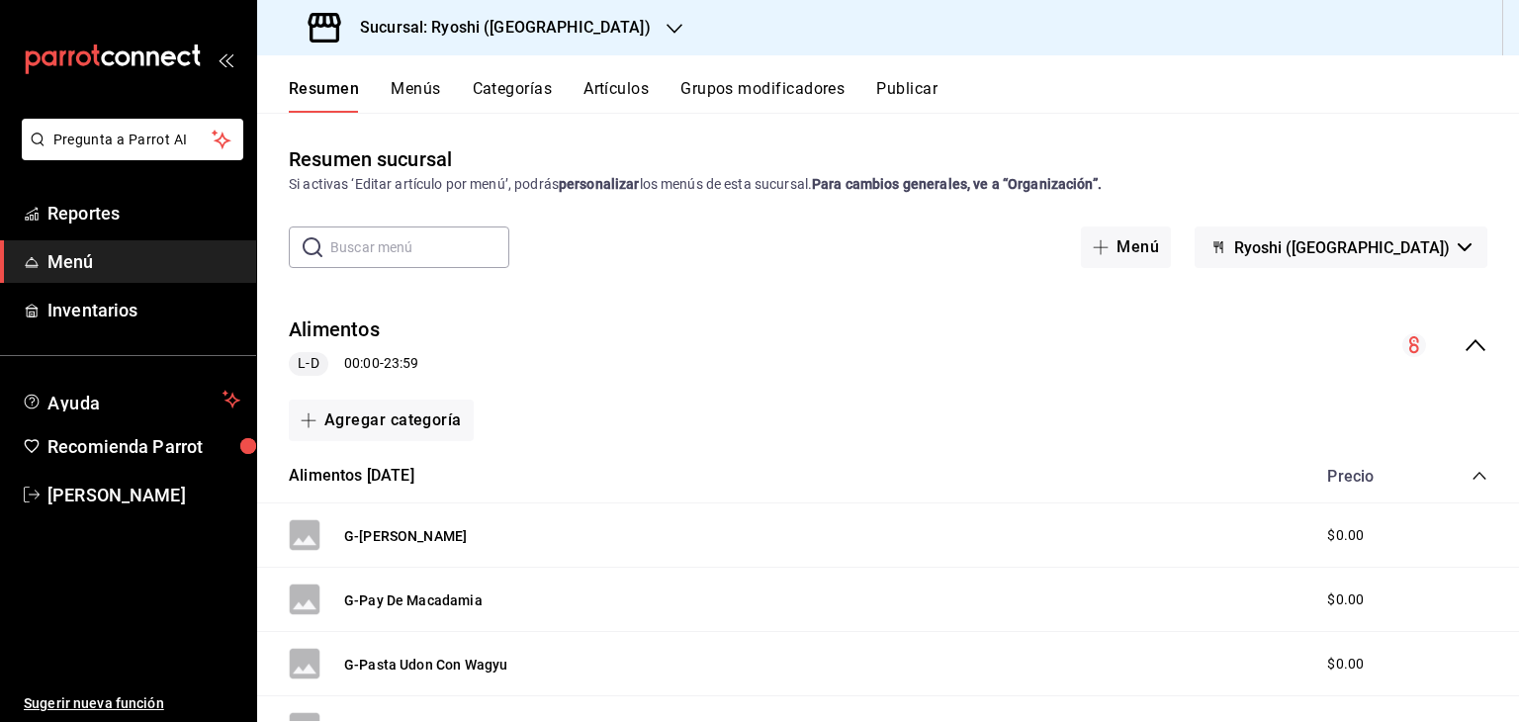
click at [586, 96] on button "Artículos" at bounding box center [615, 96] width 65 height 34
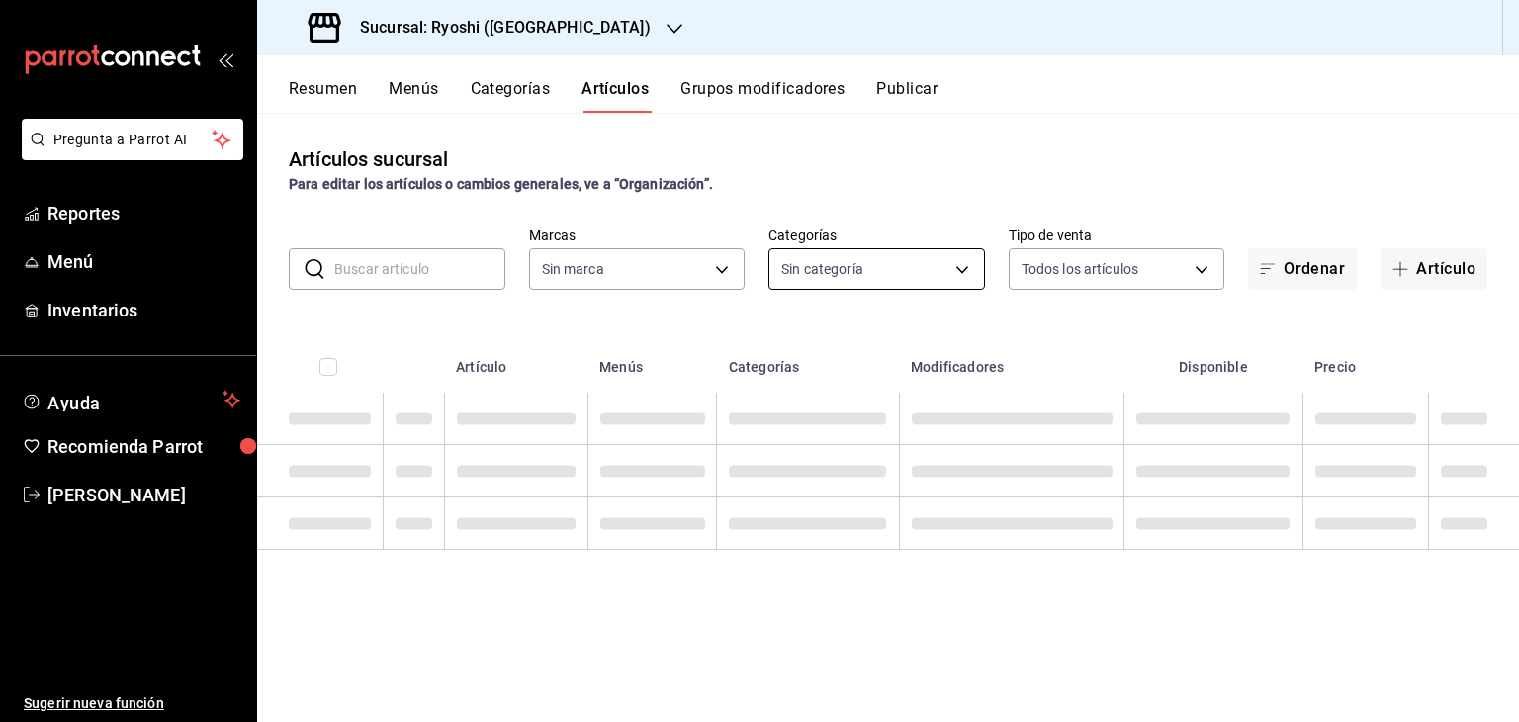
click at [831, 275] on body "Pregunta a Parrot AI Reportes Menú Inventarios Ayuda Recomienda Parrot [PERSON_…" at bounding box center [759, 361] width 1519 height 722
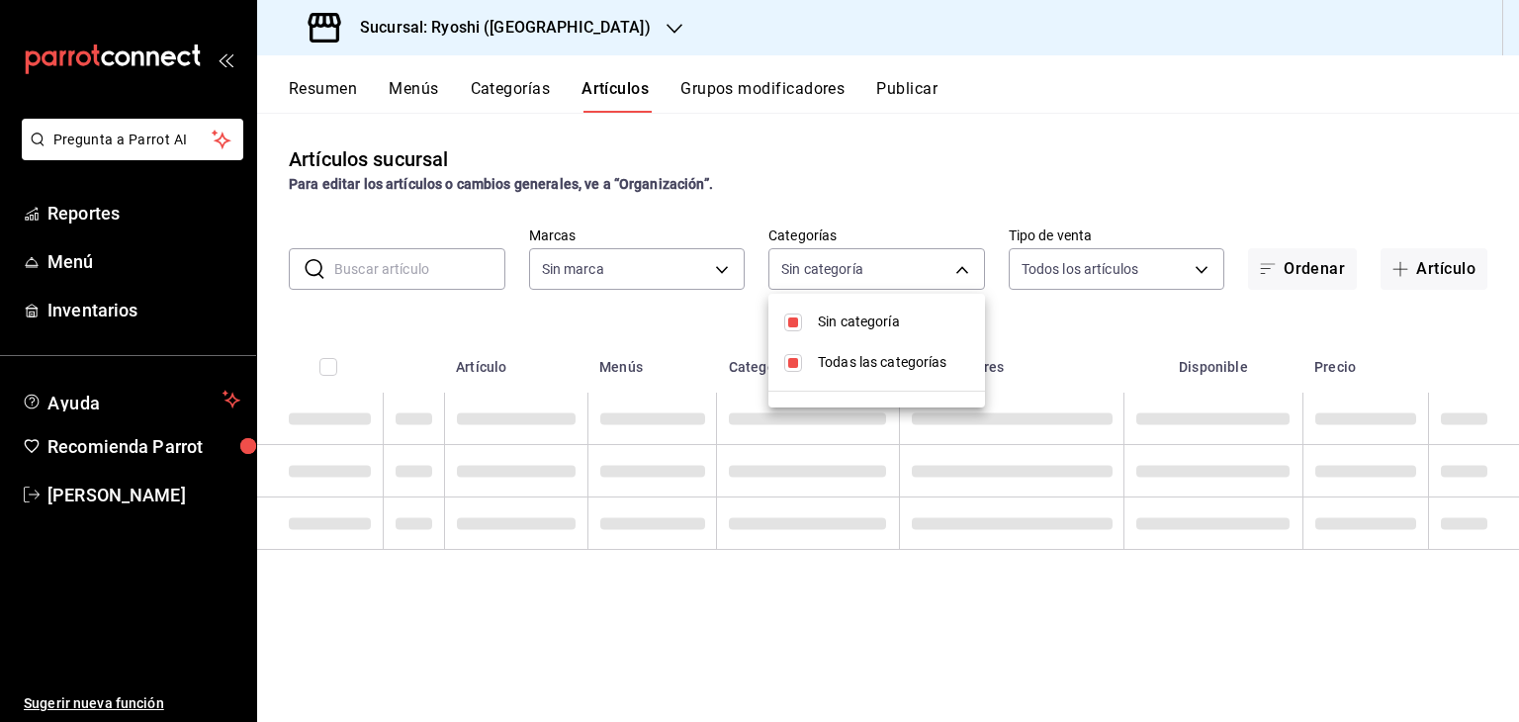
type input "26ca50e5-a845-484f-a54e-8a4432b79f59,e80bf875-3c9c-4ad9-8c6a-14c8262011fc"
click at [710, 325] on div at bounding box center [759, 361] width 1519 height 722
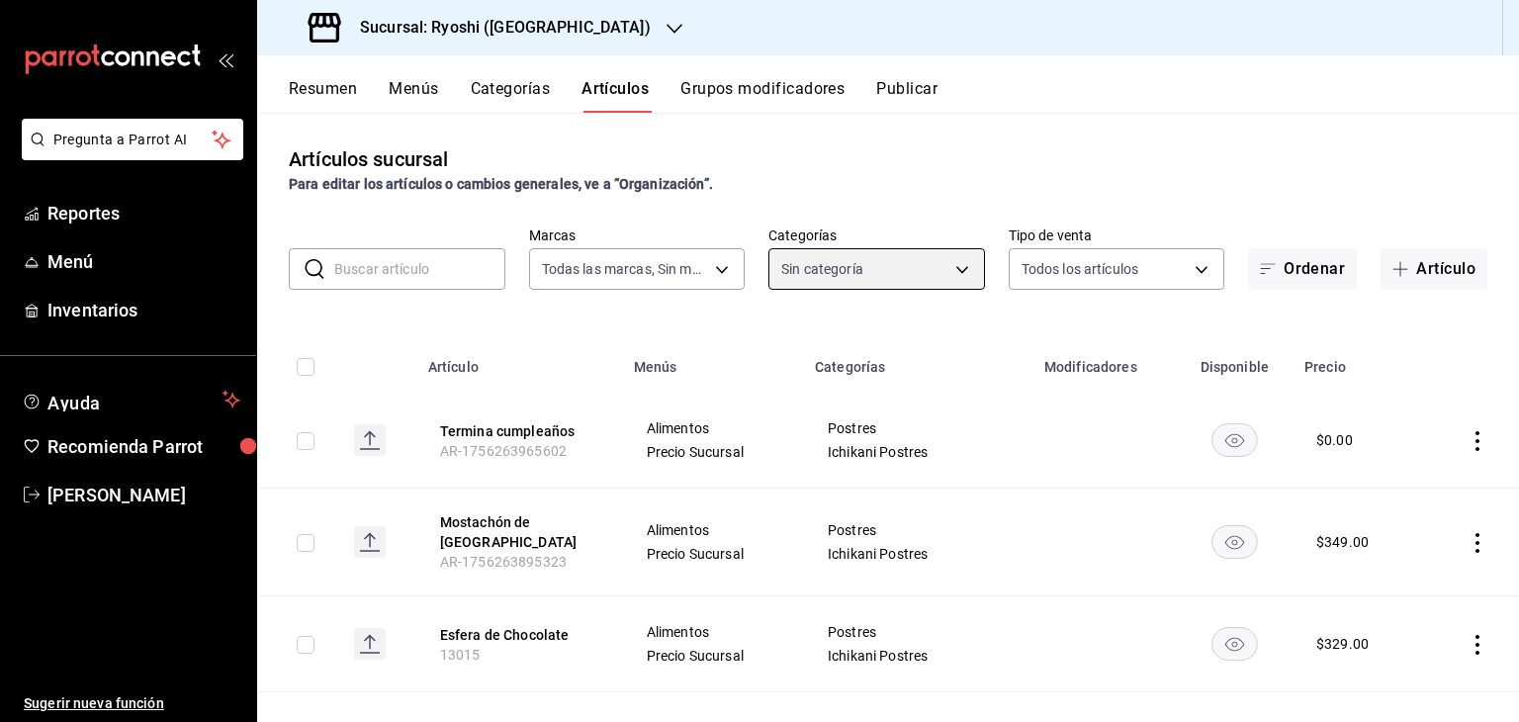
type input "983ebb25-c6d8-4647-898b-43e41473272b,b131aea8-f4fd-49fb-a6b3-d2f44229a596,2a94f…"
checkbox input "true"
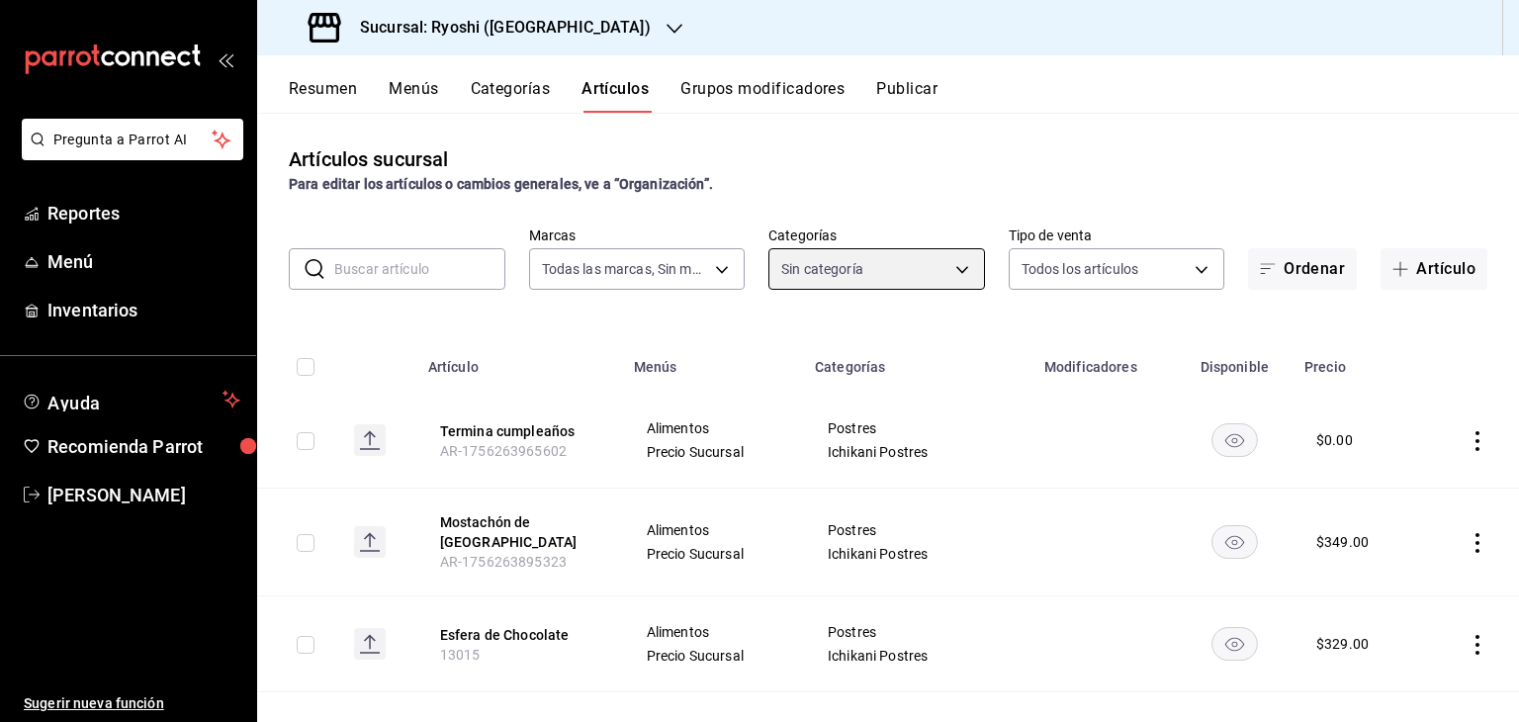
checkbox input "true"
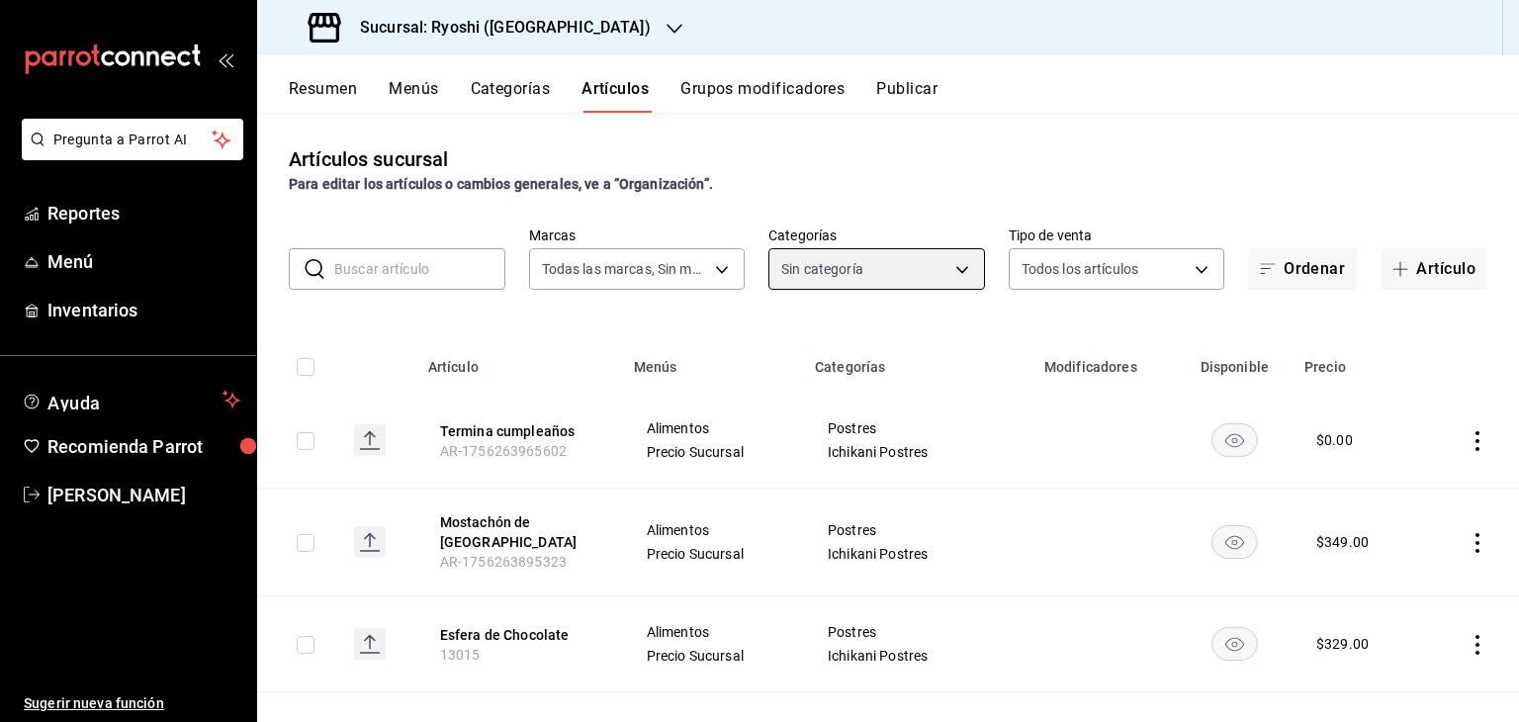
checkbox input "true"
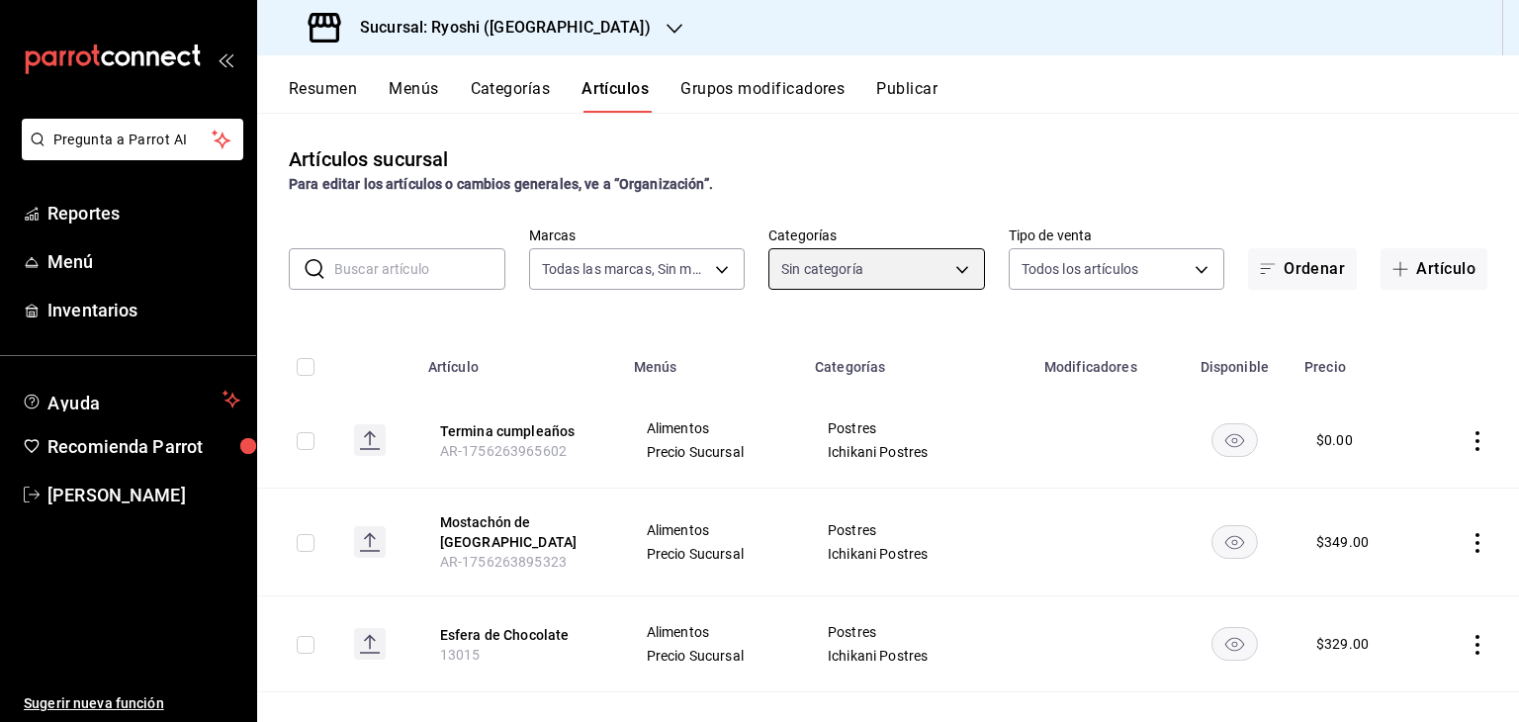
checkbox input "true"
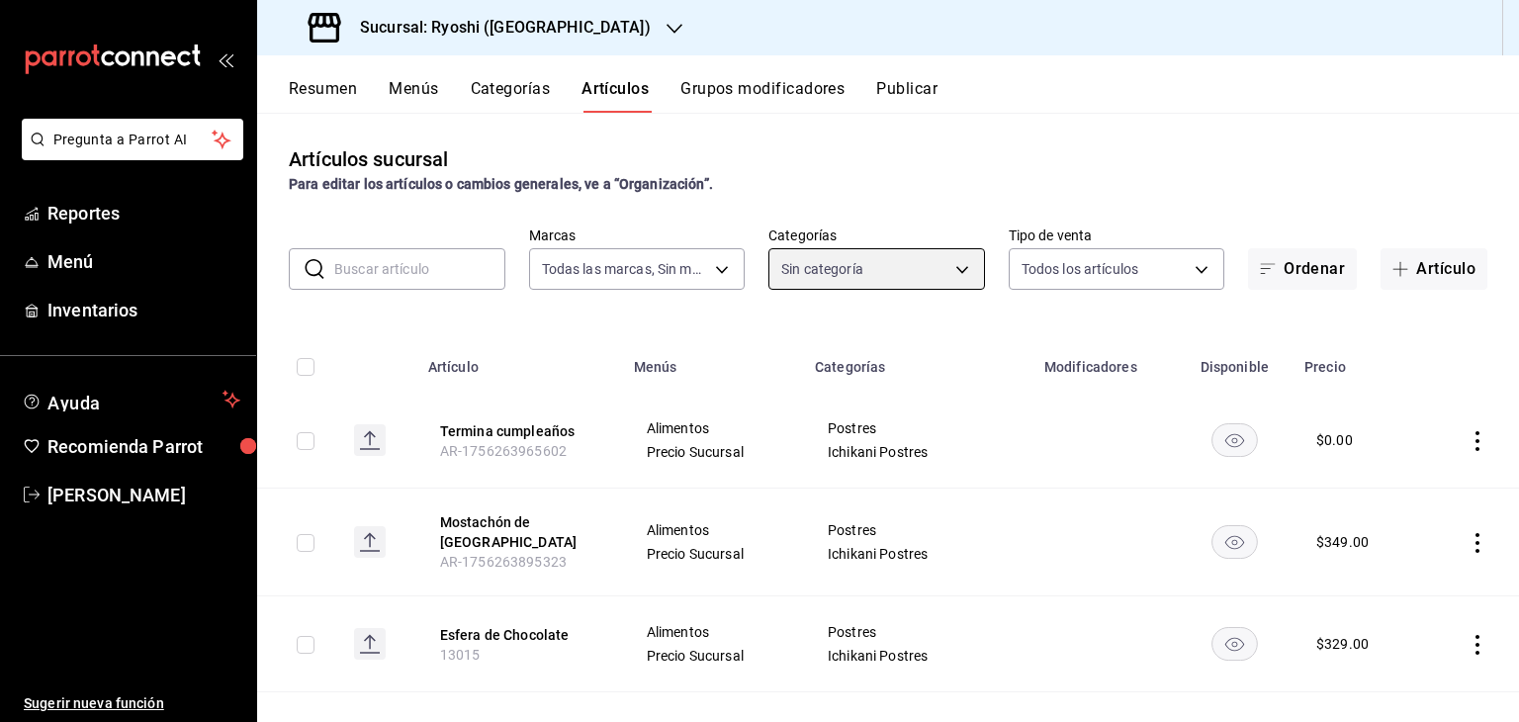
checkbox input "true"
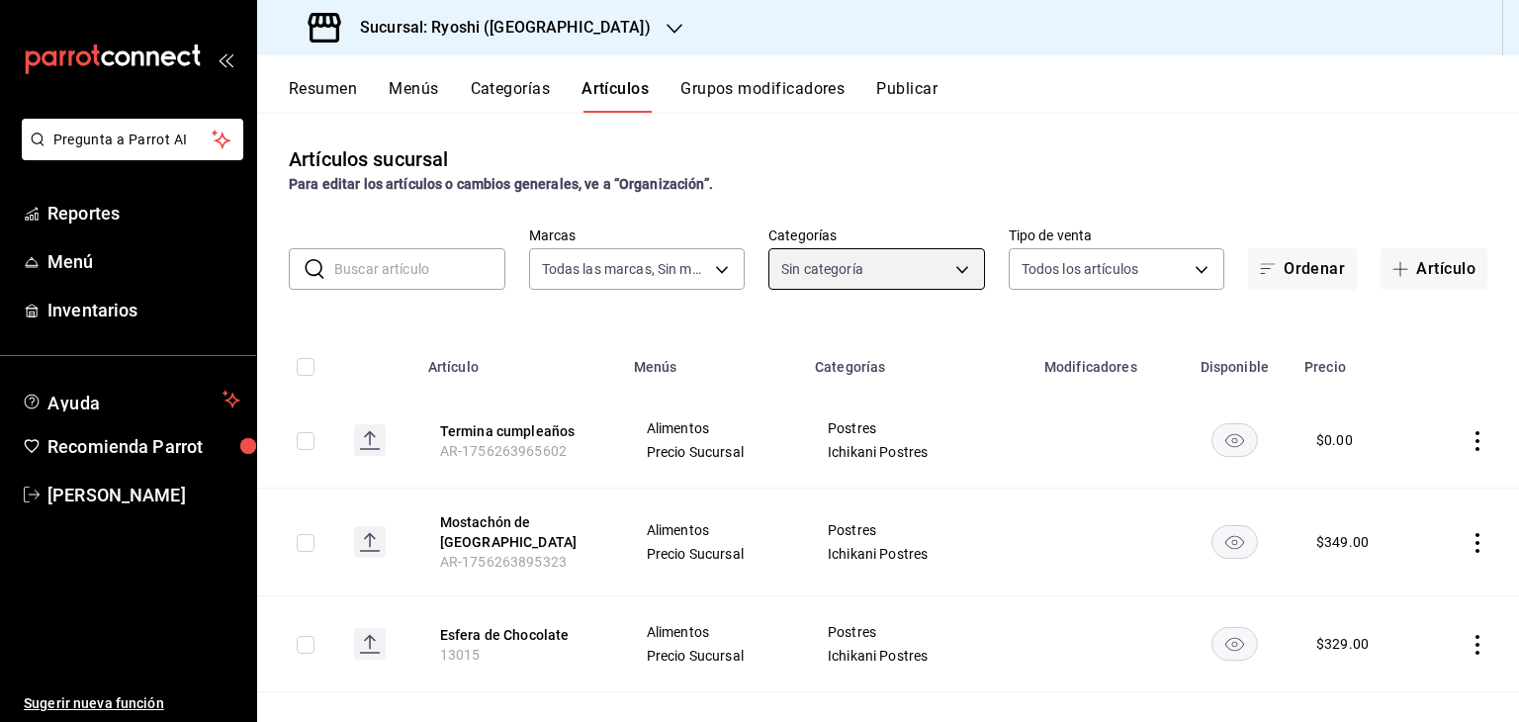
checkbox input "true"
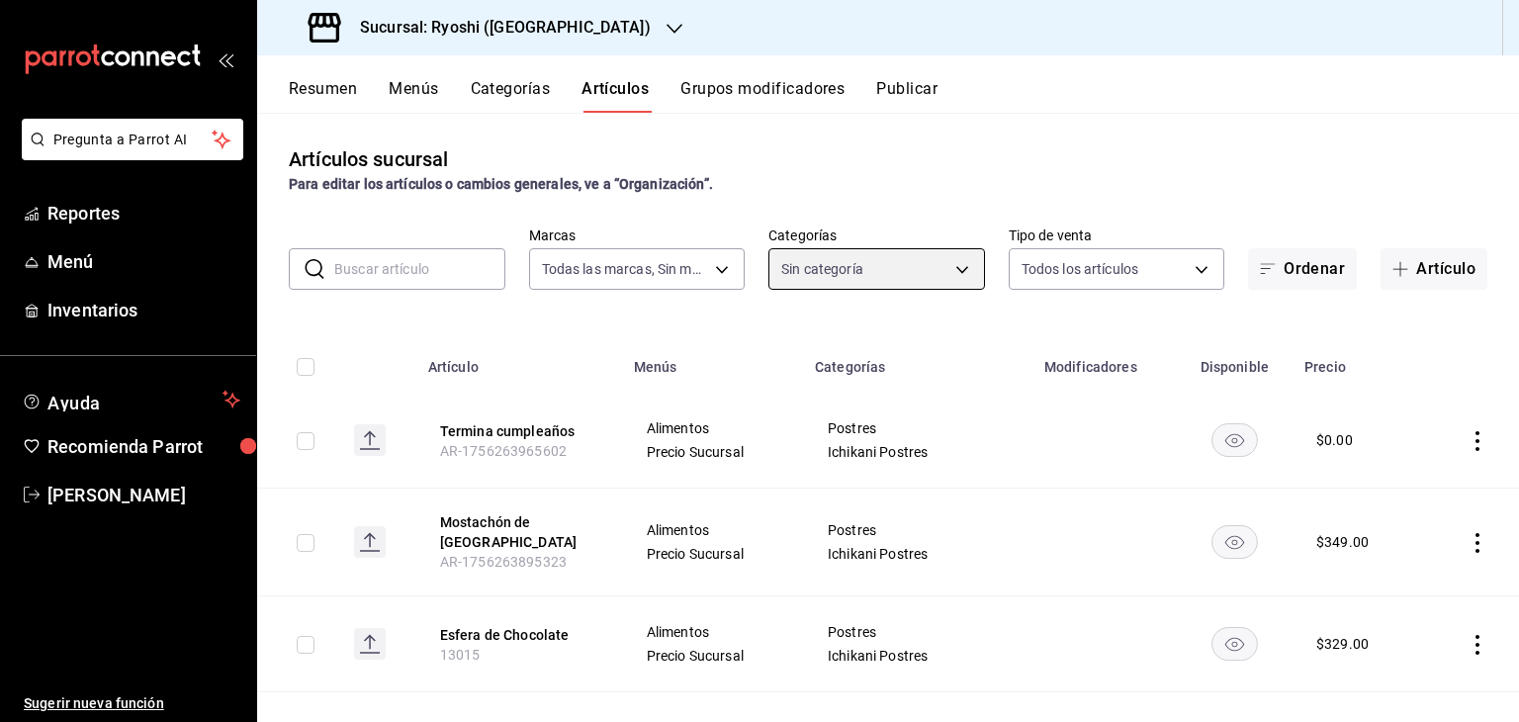
checkbox input "true"
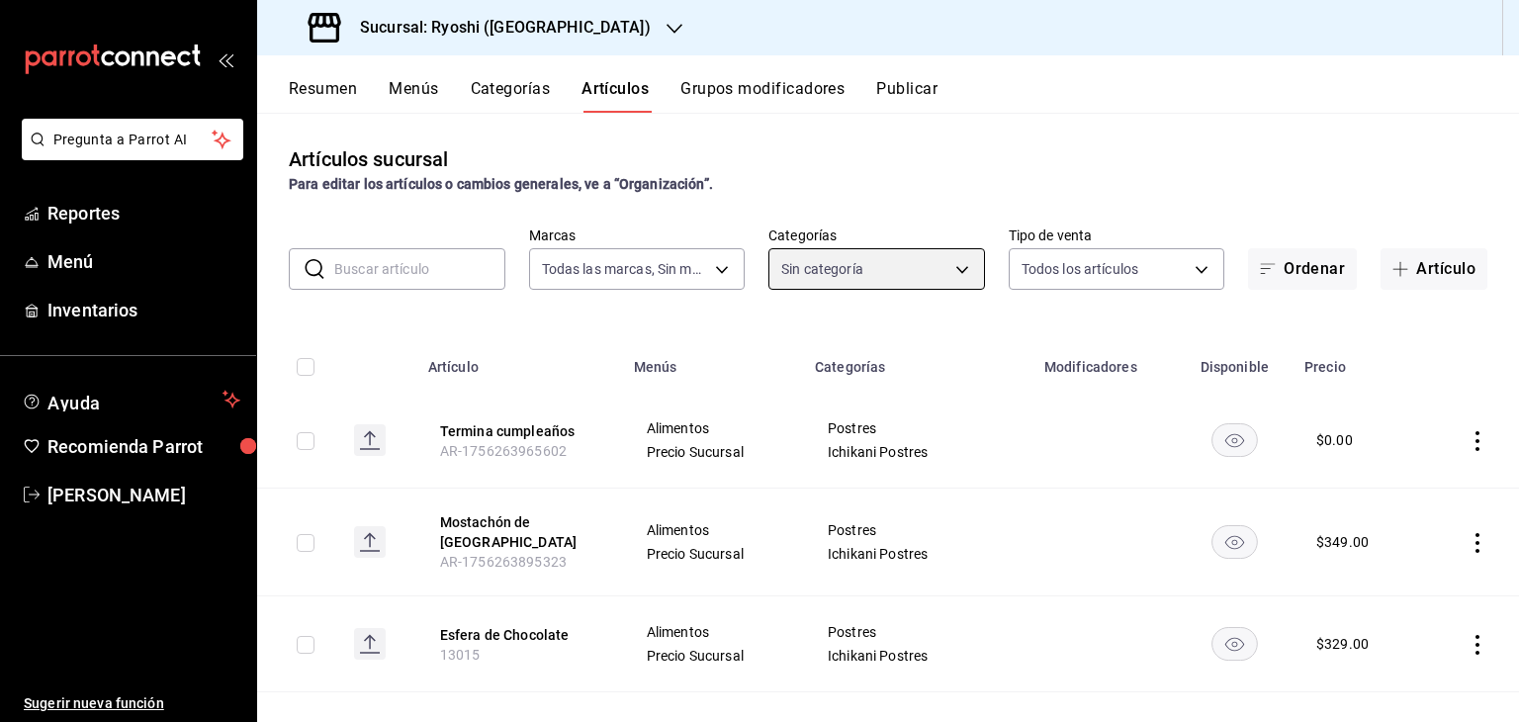
checkbox input "true"
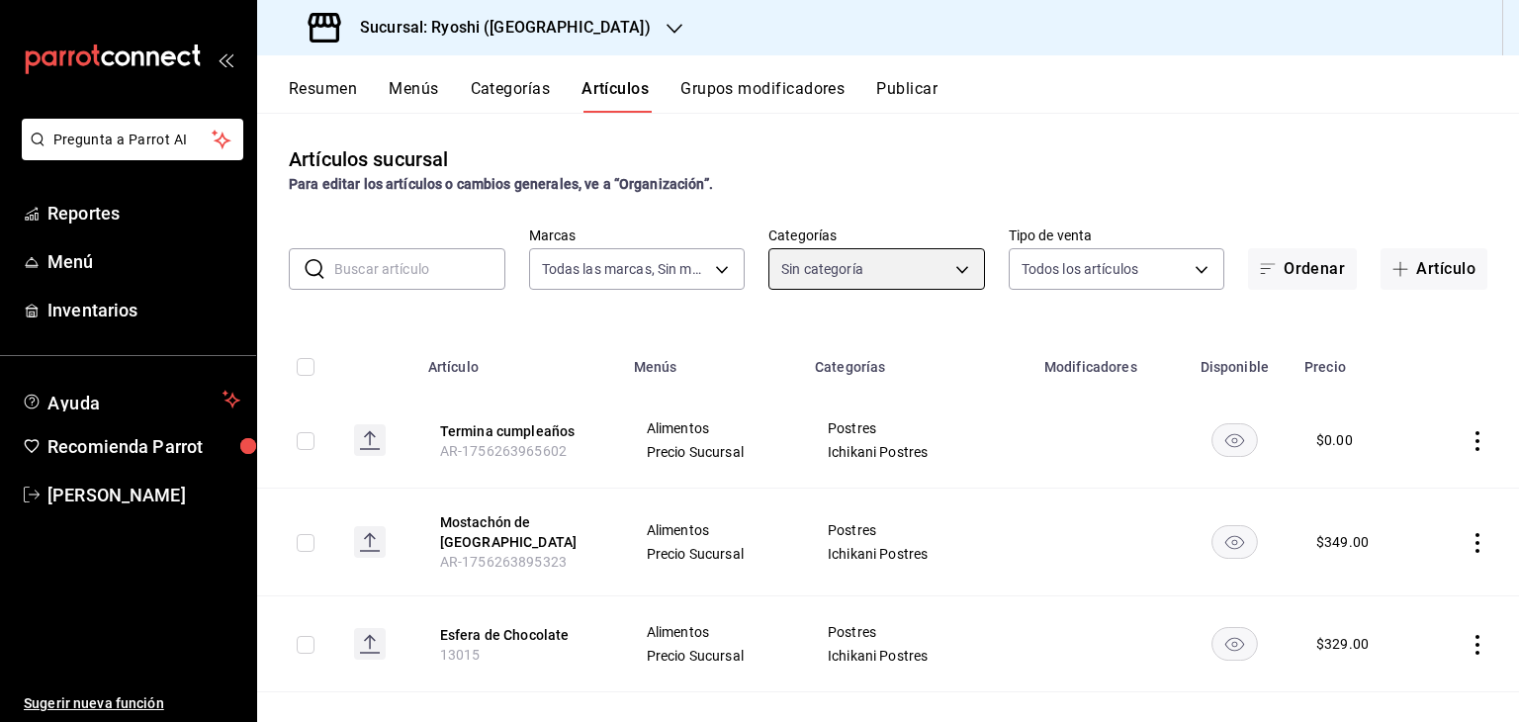
checkbox input "true"
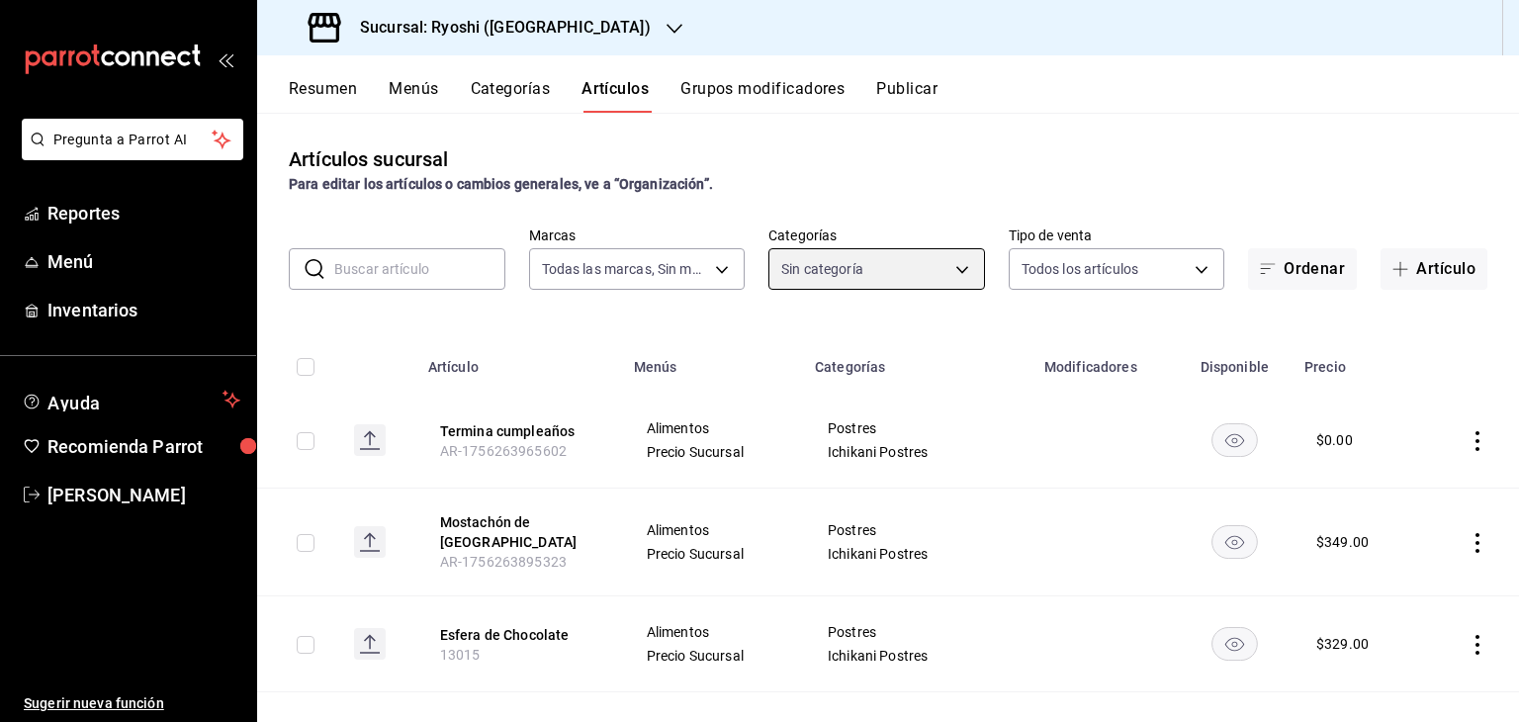
checkbox input "true"
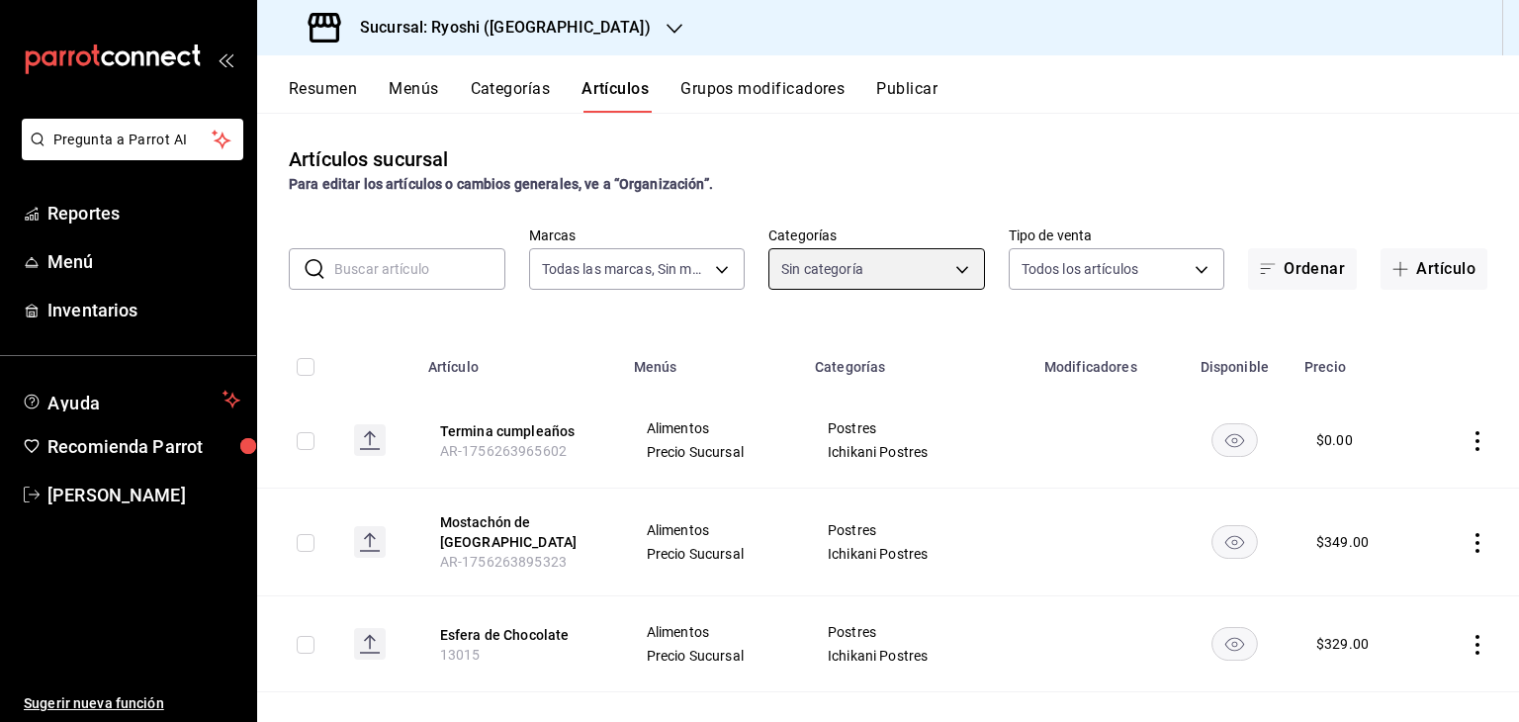
checkbox input "true"
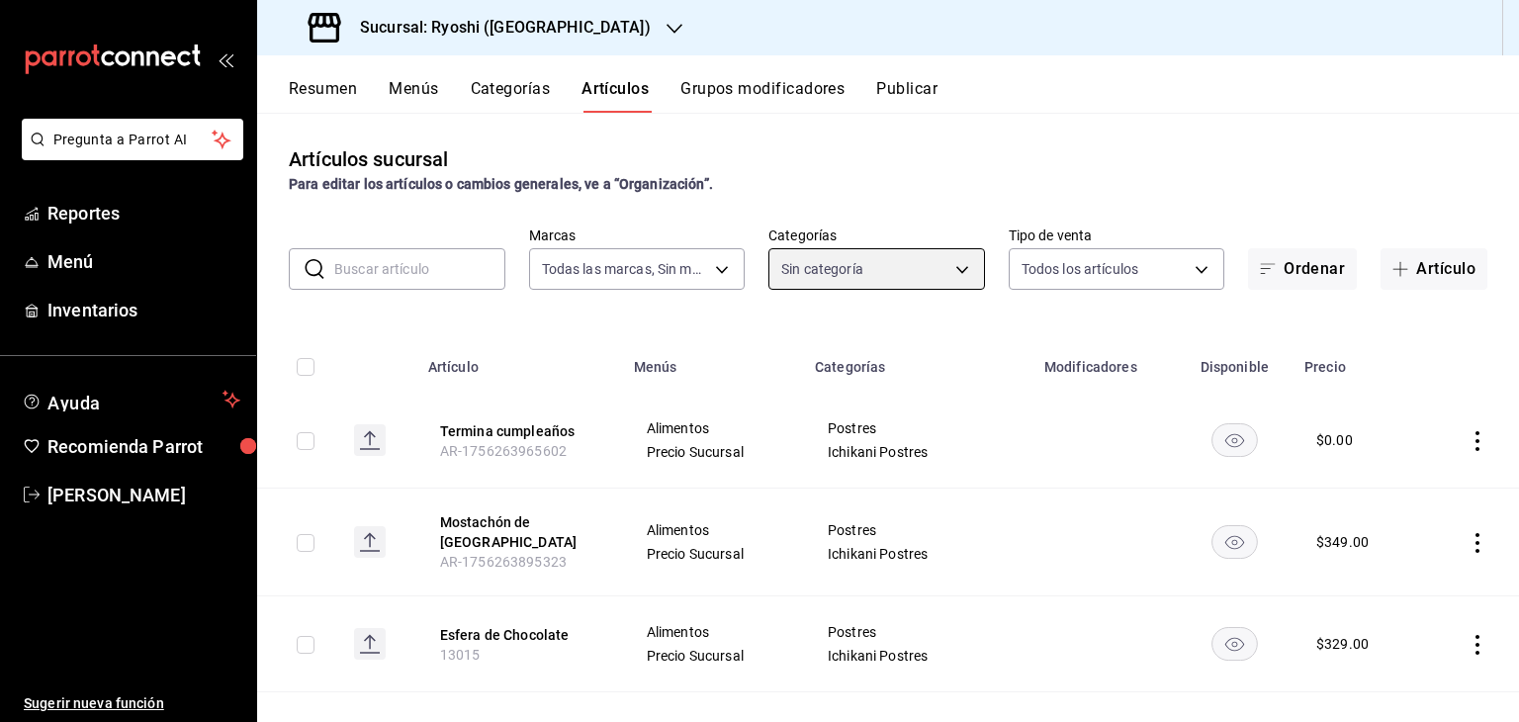
checkbox input "true"
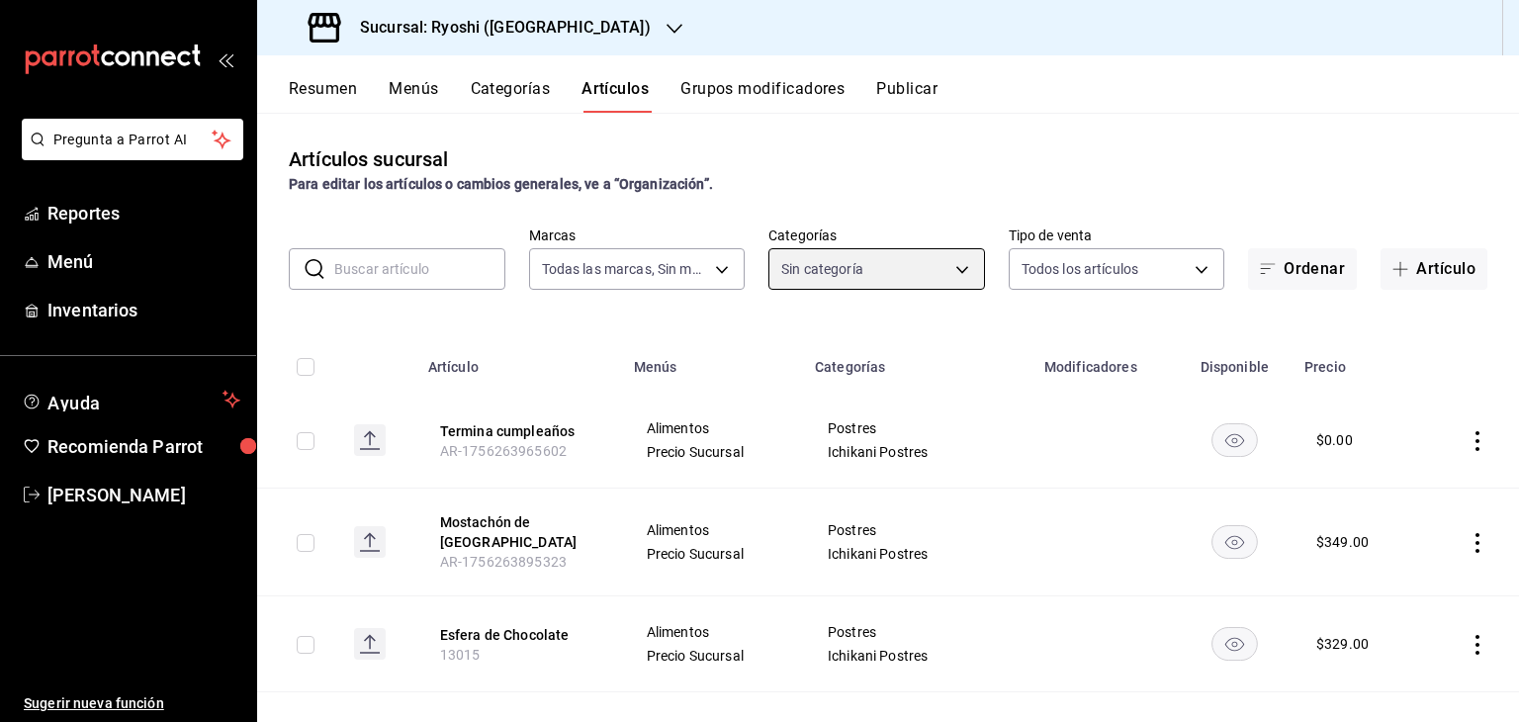
checkbox input "true"
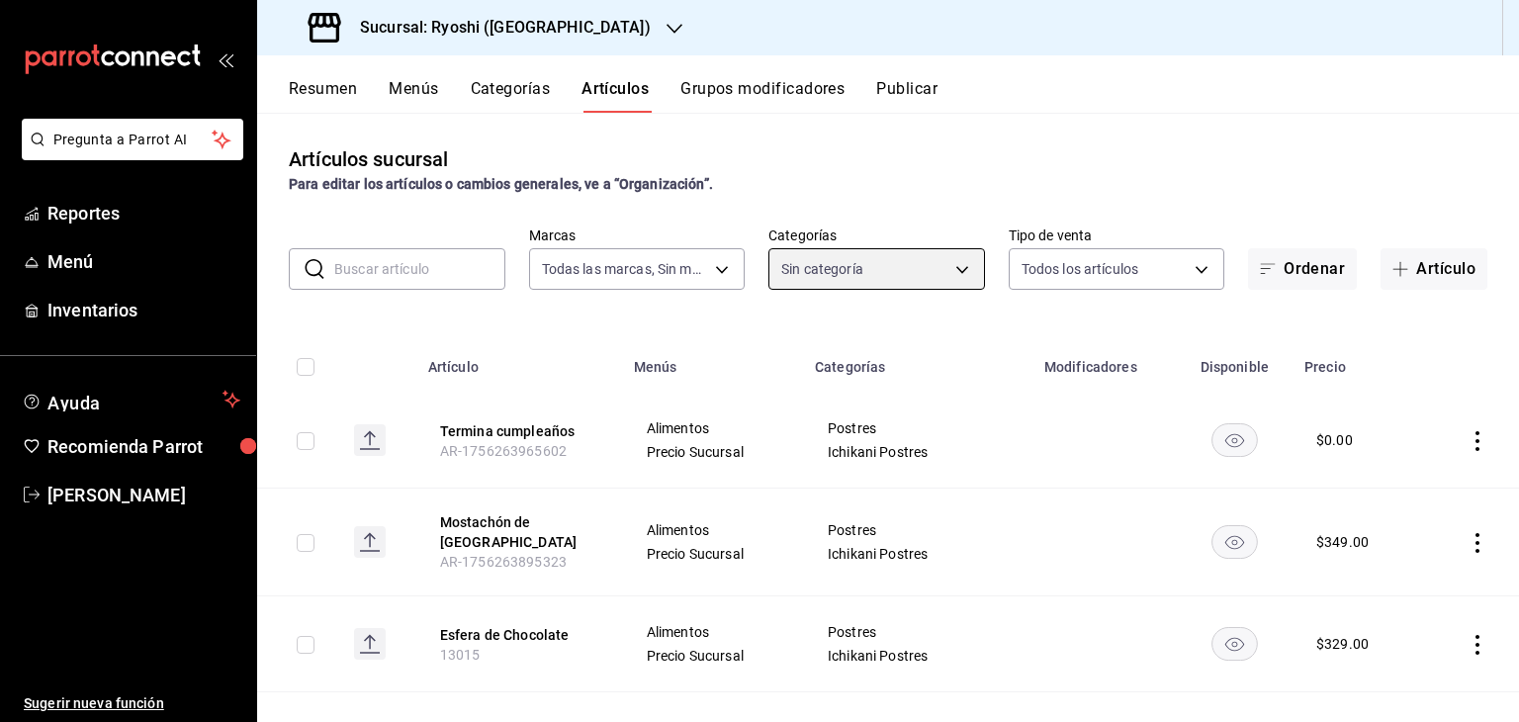
checkbox input "true"
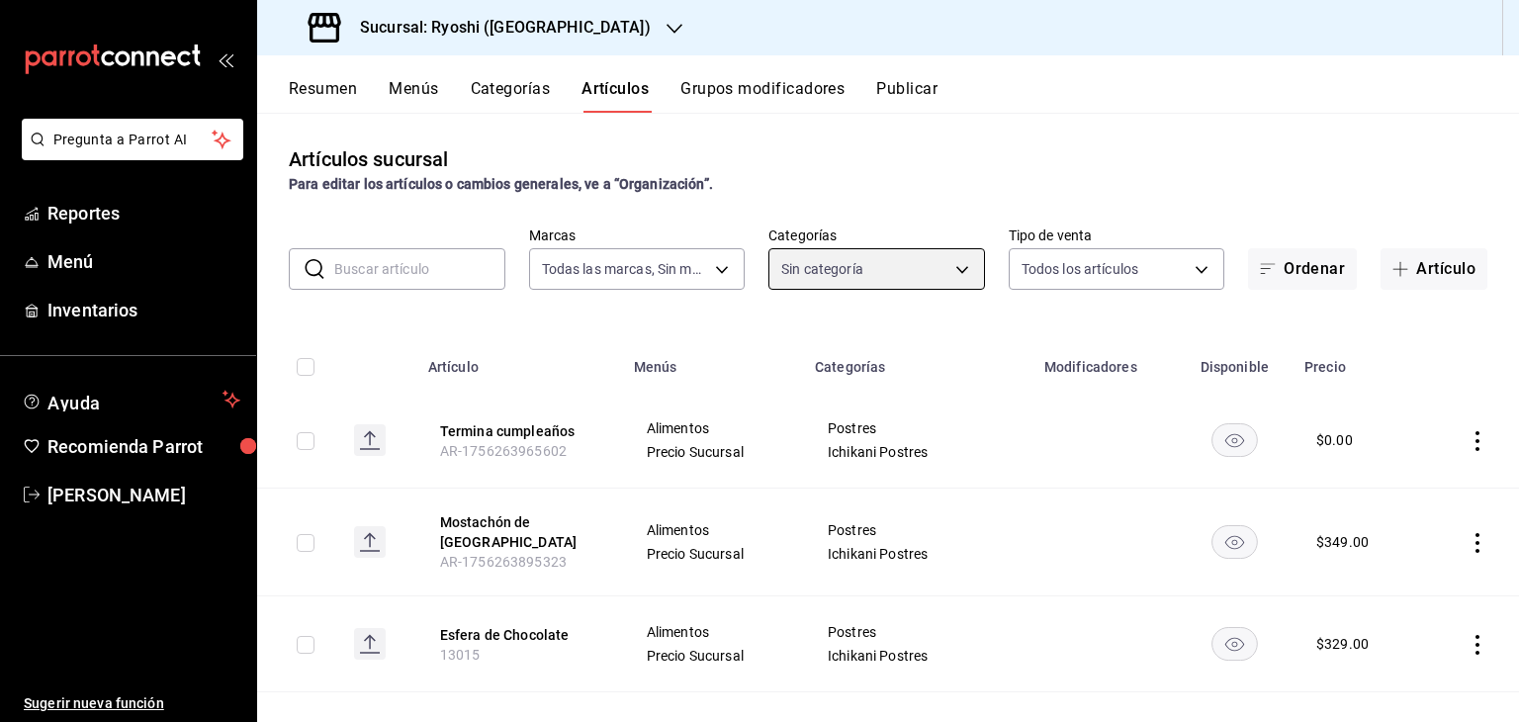
checkbox input "true"
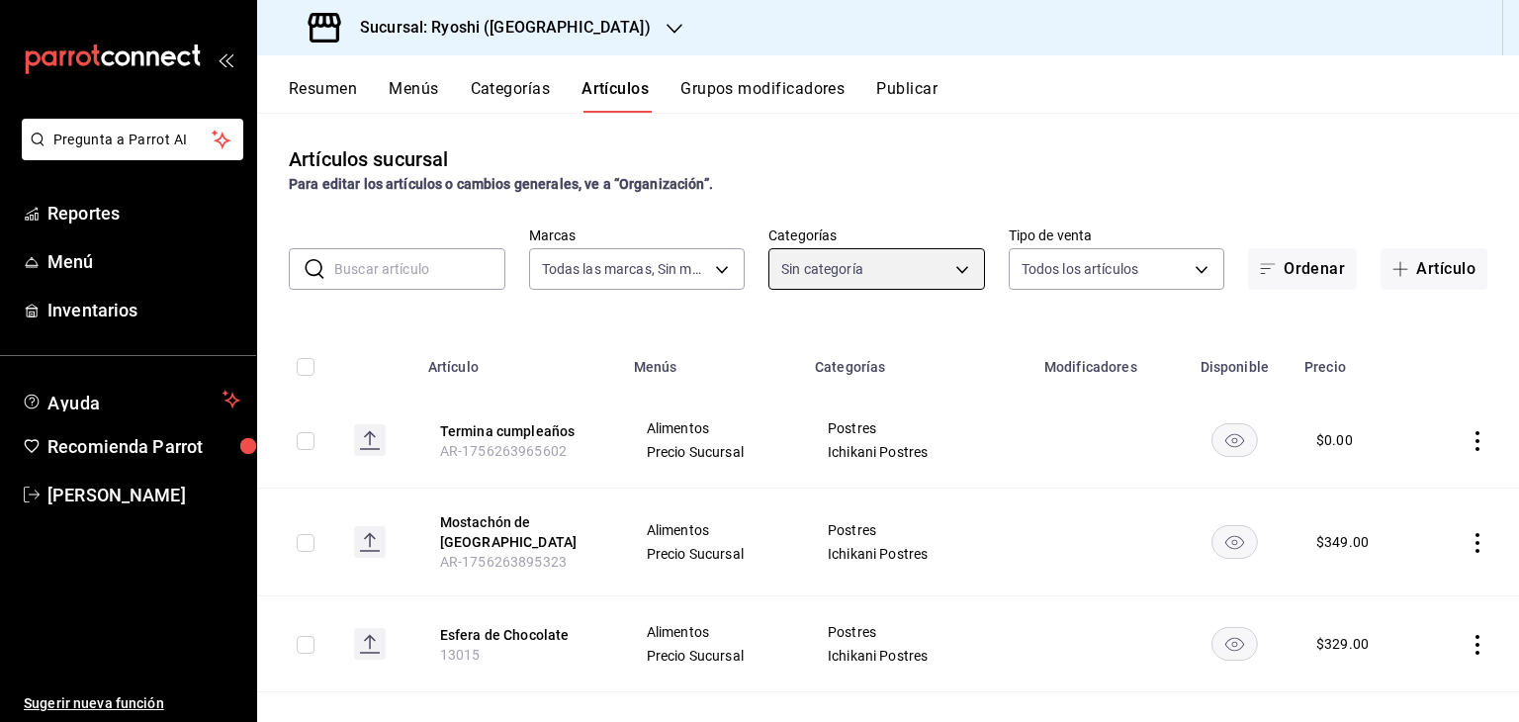
checkbox input "true"
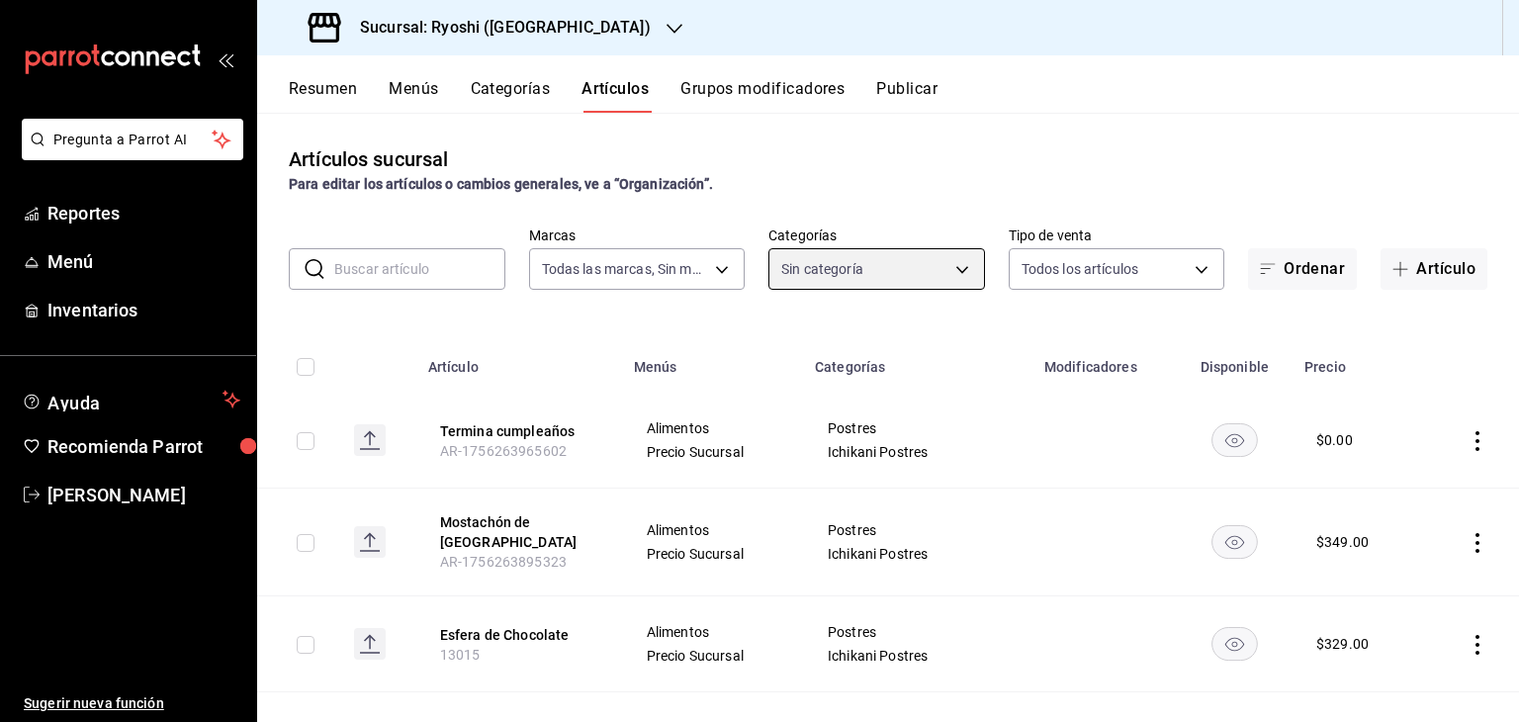
checkbox input "true"
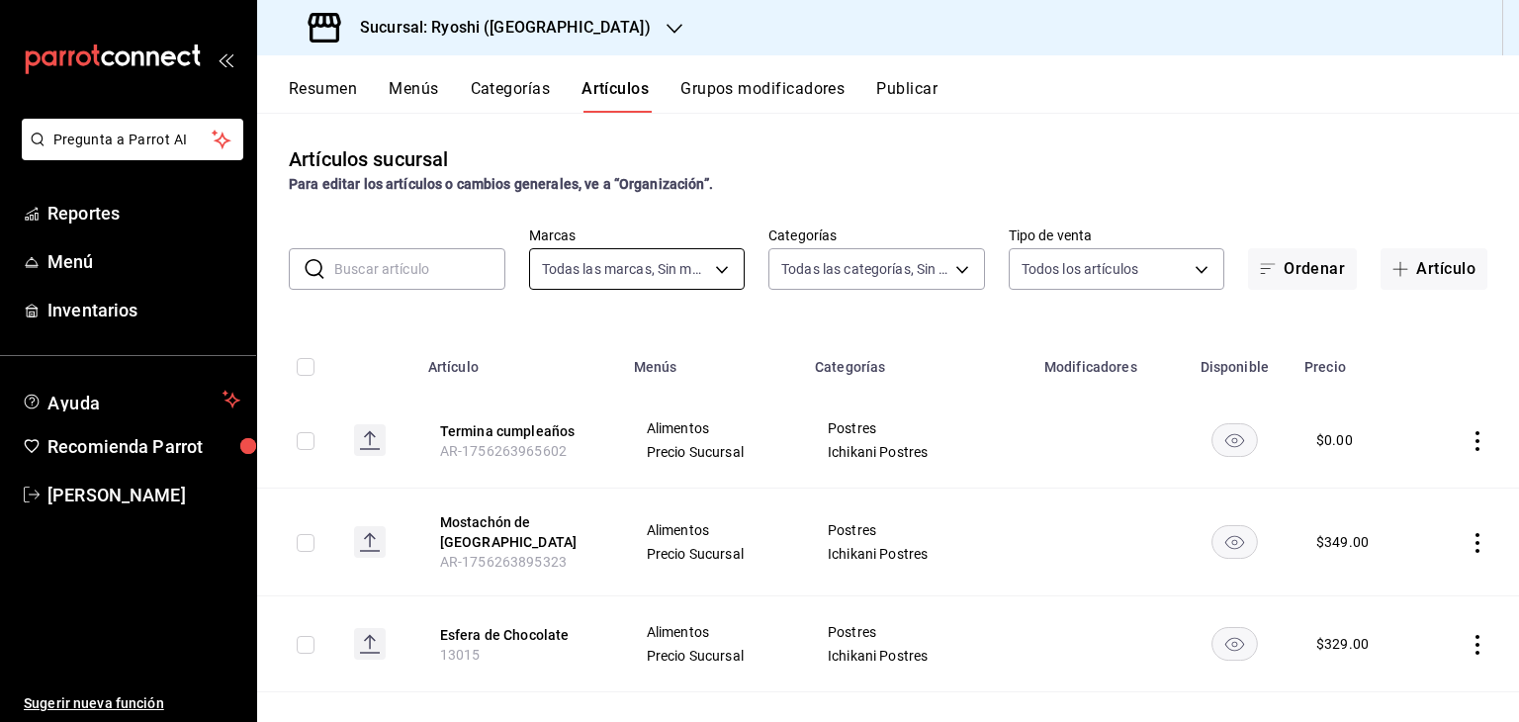
click at [712, 275] on body "Pregunta a Parrot AI Reportes Menú Inventarios Ayuda Recomienda Parrot [PERSON_…" at bounding box center [759, 361] width 1519 height 722
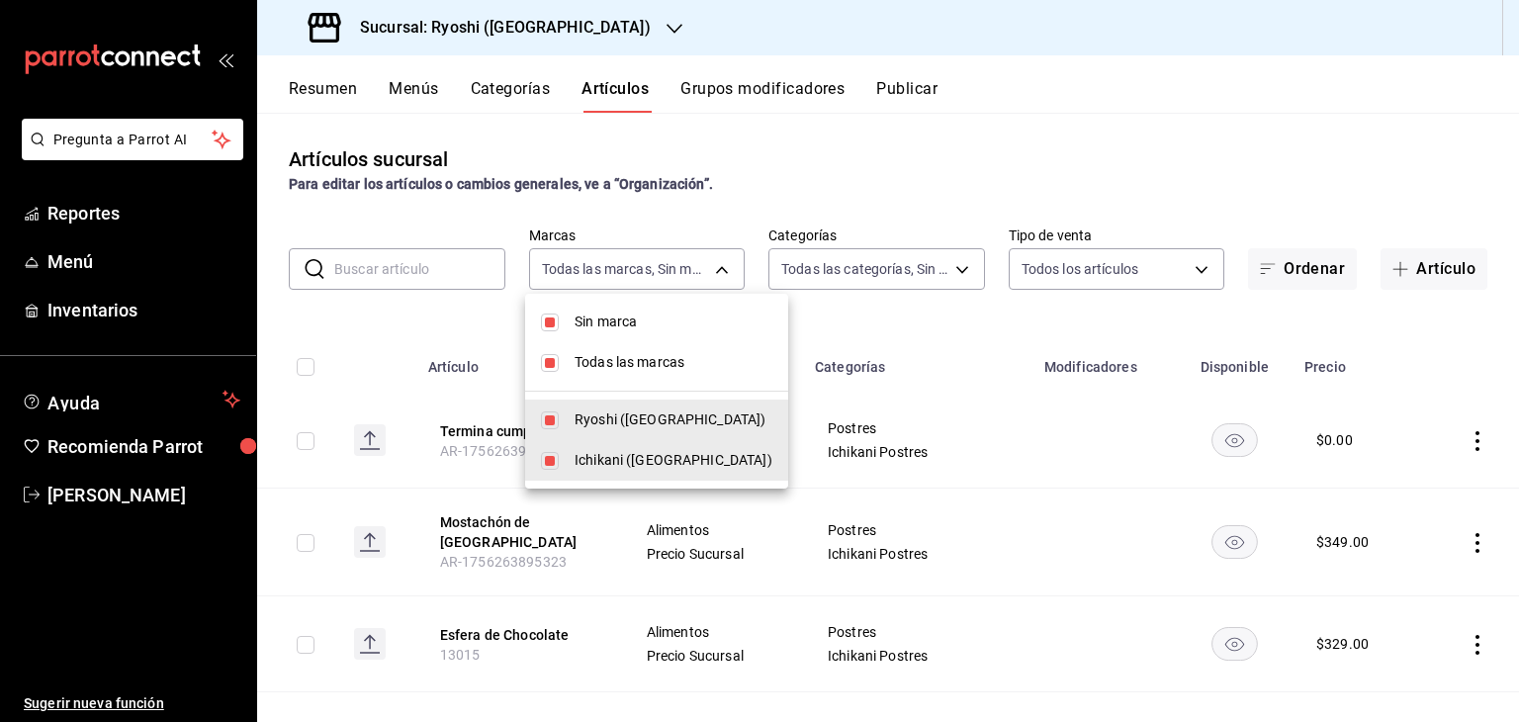
click at [803, 330] on div at bounding box center [759, 361] width 1519 height 722
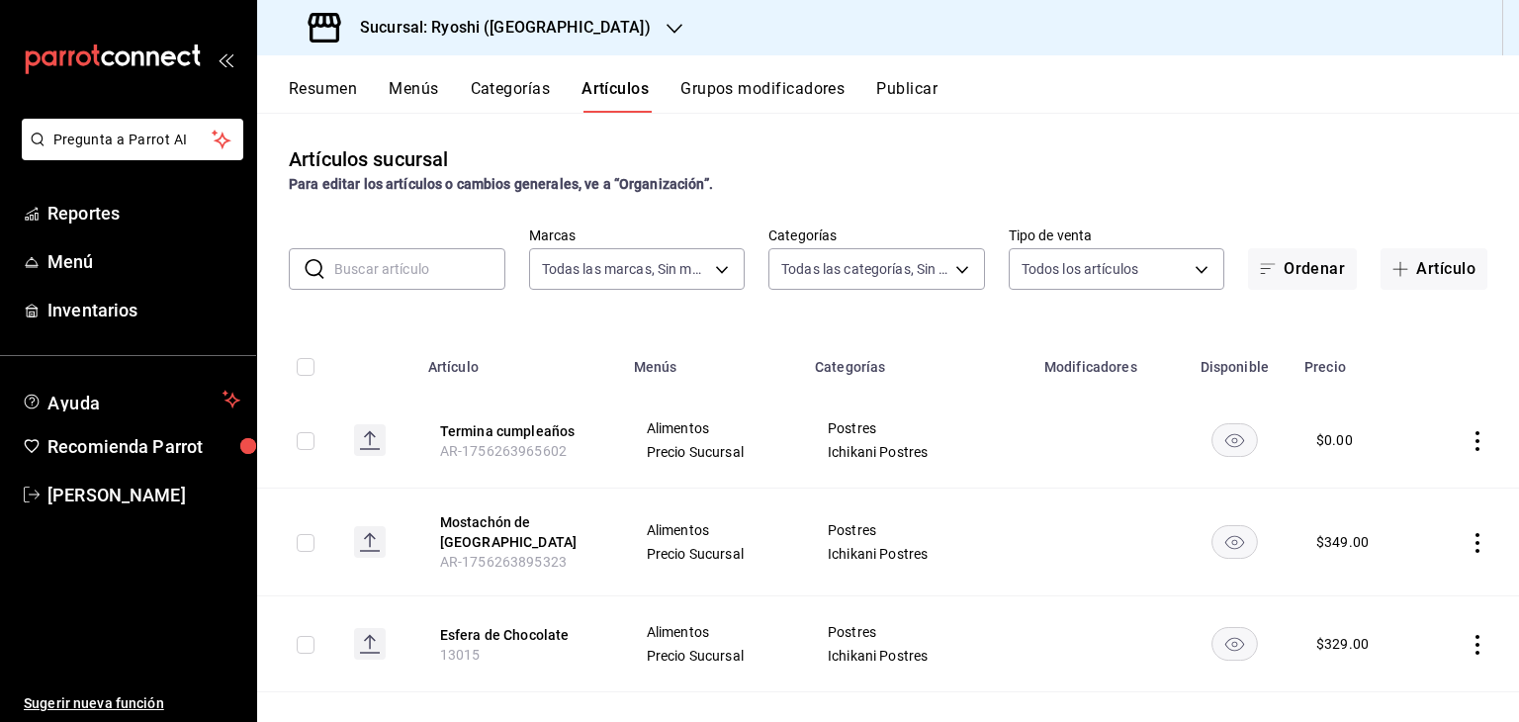
click at [936, 278] on body "Pregunta a Parrot AI Reportes Menú Inventarios Ayuda Recomienda Parrot [PERSON_…" at bounding box center [759, 361] width 1519 height 722
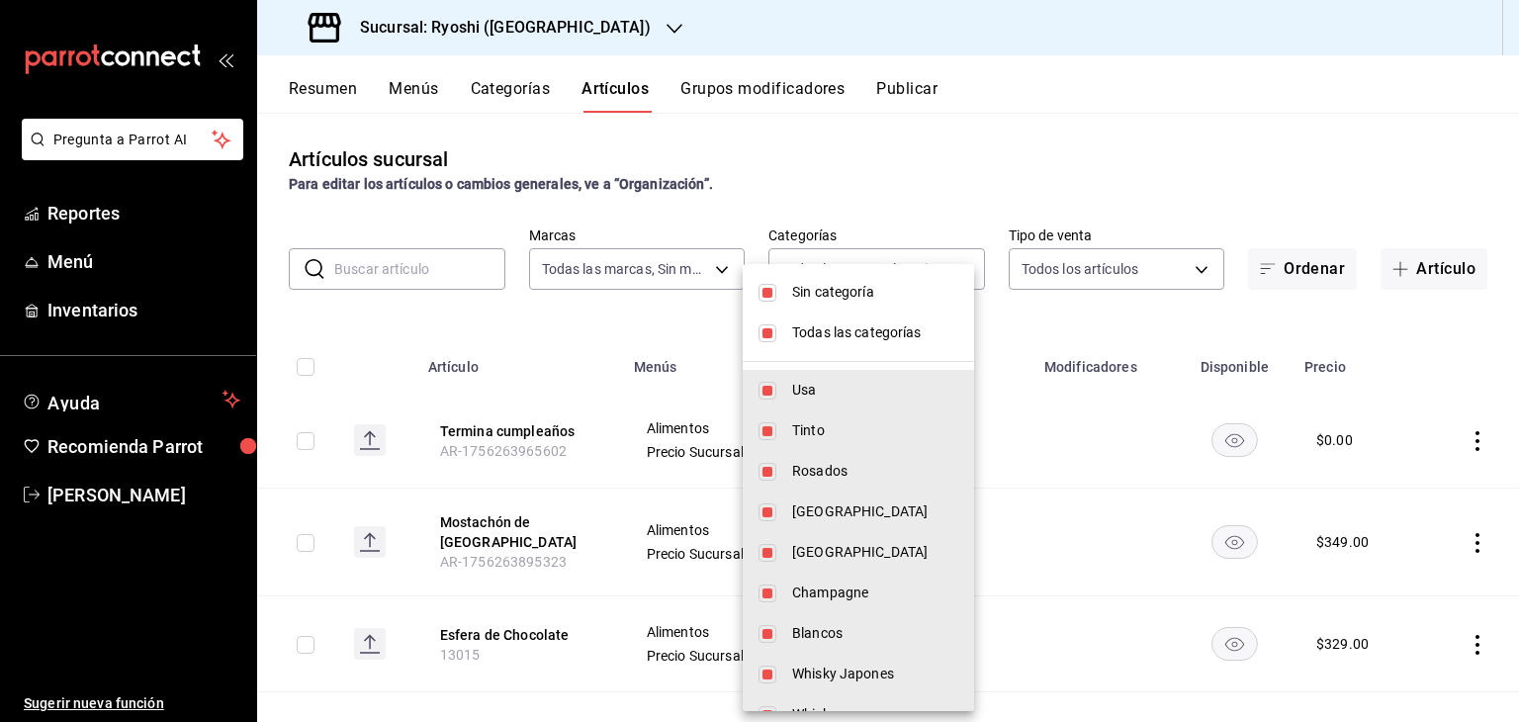
drag, startPoint x: 876, startPoint y: 329, endPoint x: 880, endPoint y: 309, distance: 20.2
click at [876, 329] on span "Todas las categorías" at bounding box center [875, 332] width 166 height 21
click at [867, 283] on span "Sin categoría" at bounding box center [875, 292] width 166 height 21
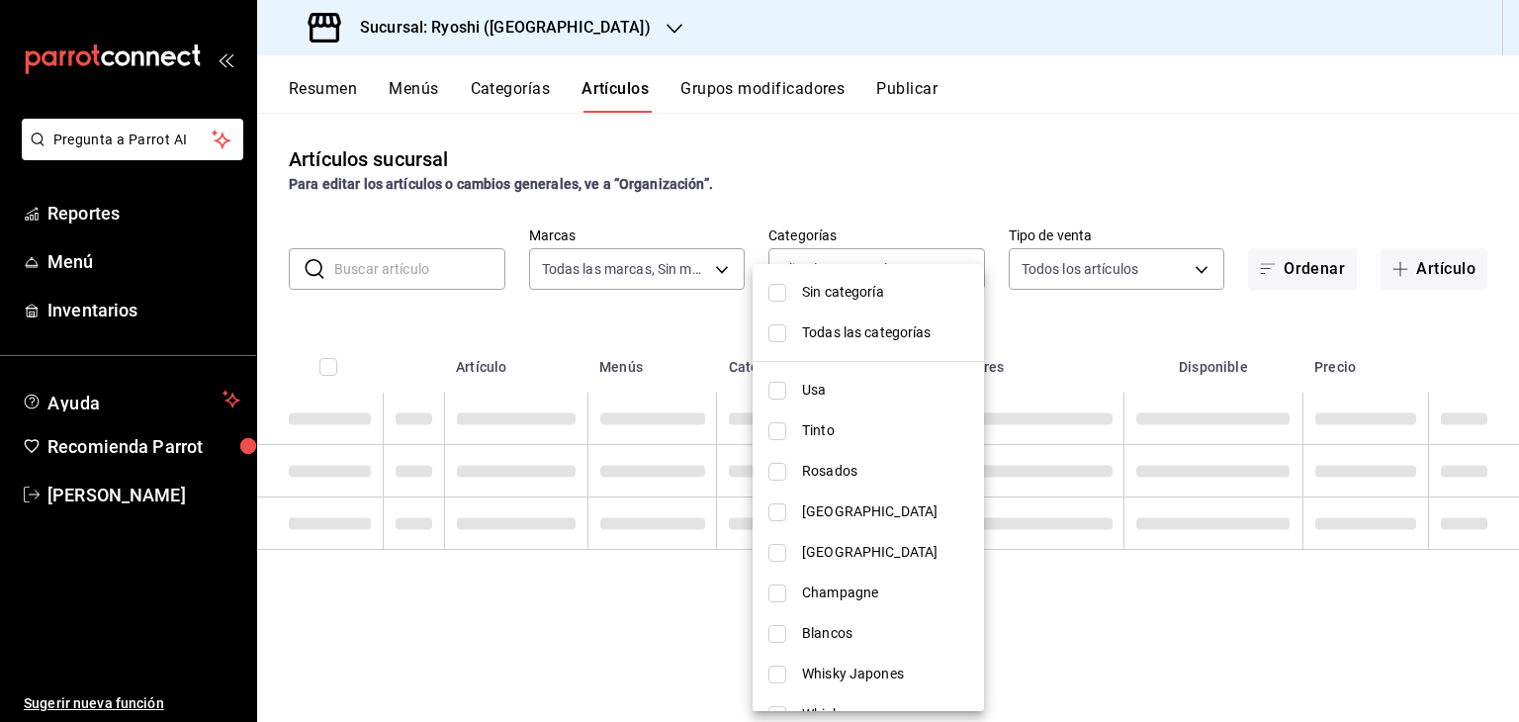
checkbox input "false"
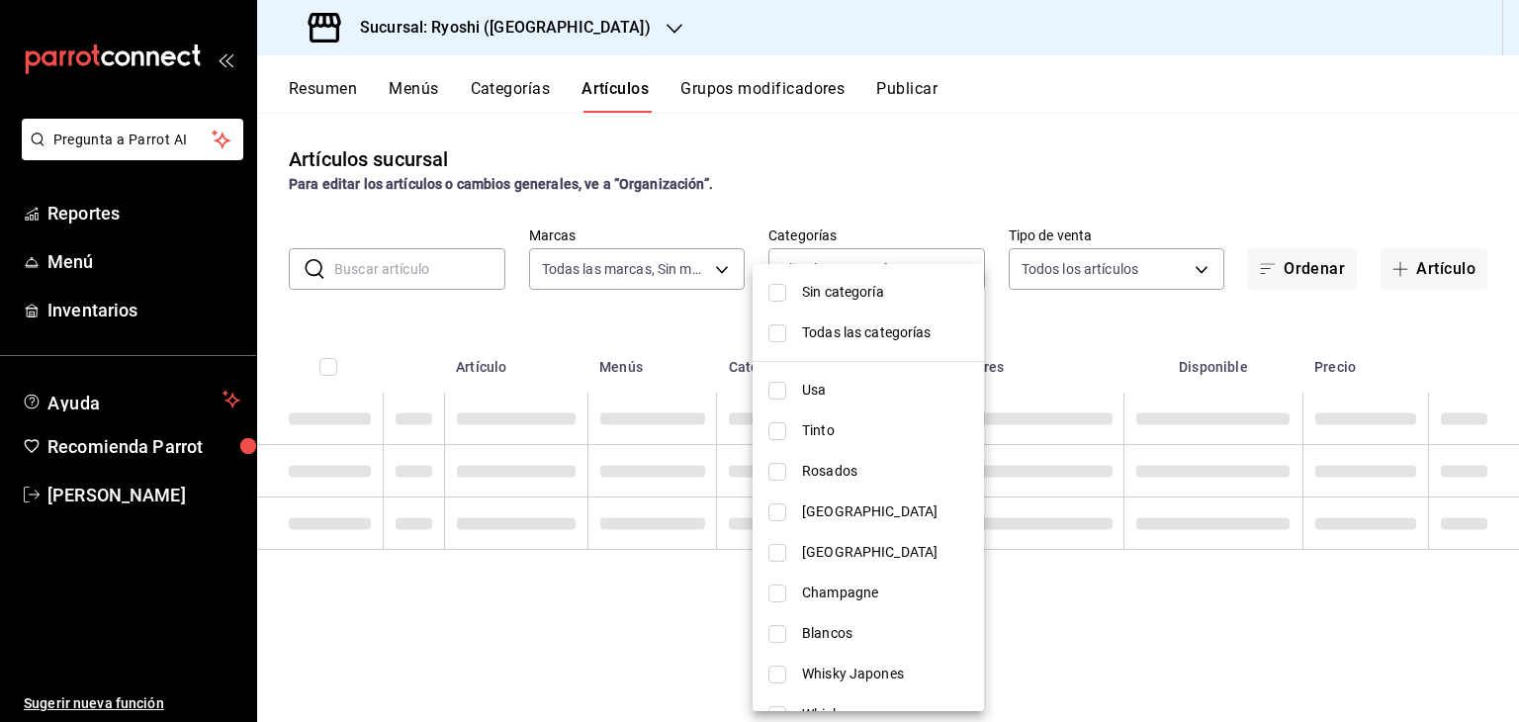
checkbox input "false"
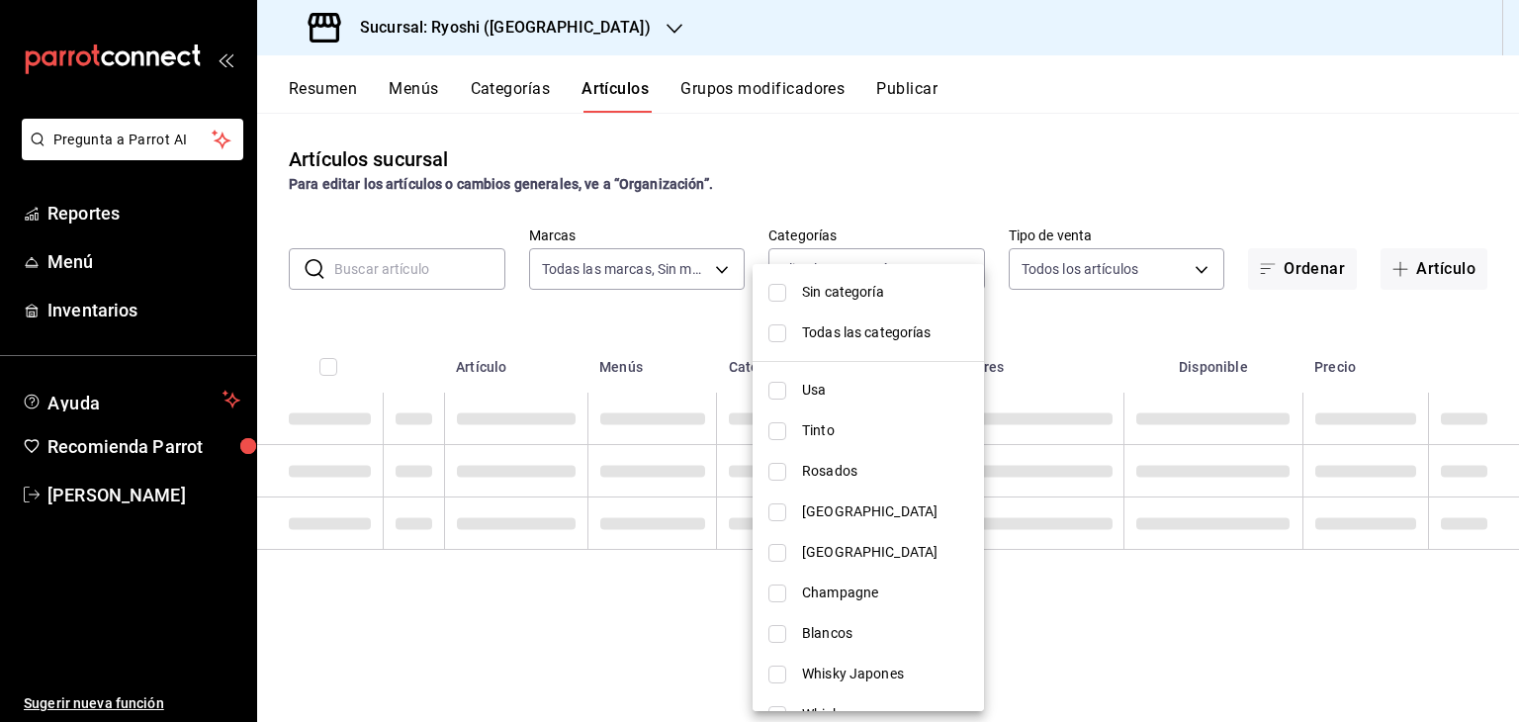
checkbox input "false"
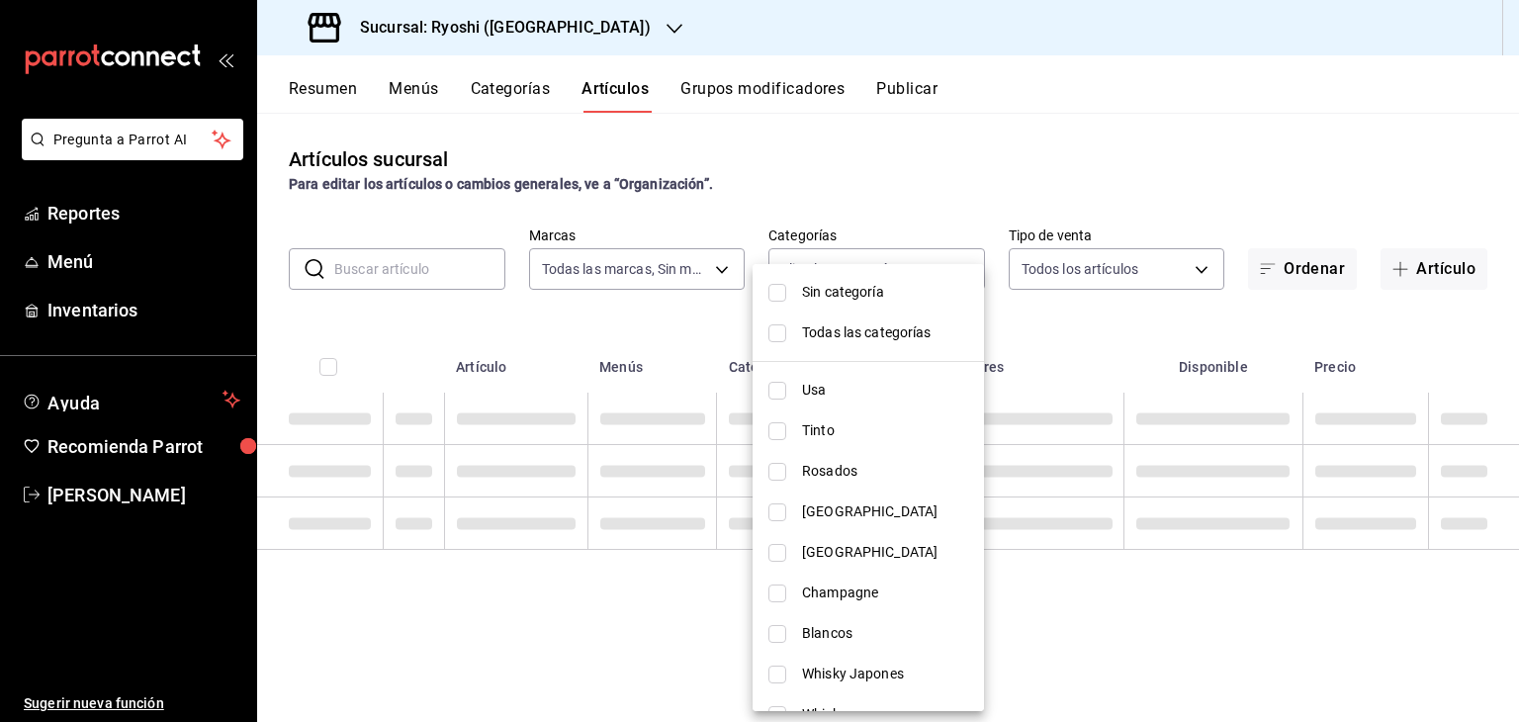
checkbox input "false"
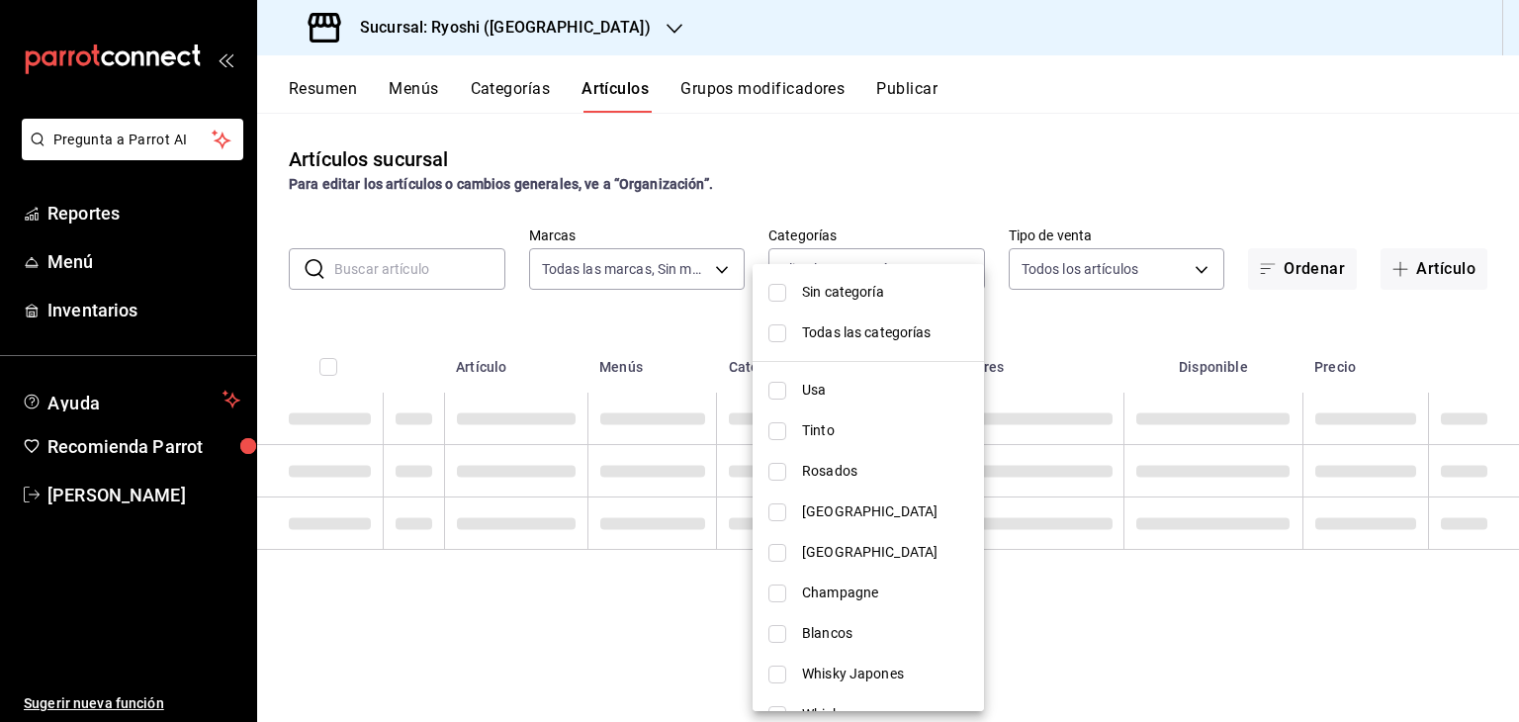
checkbox input "false"
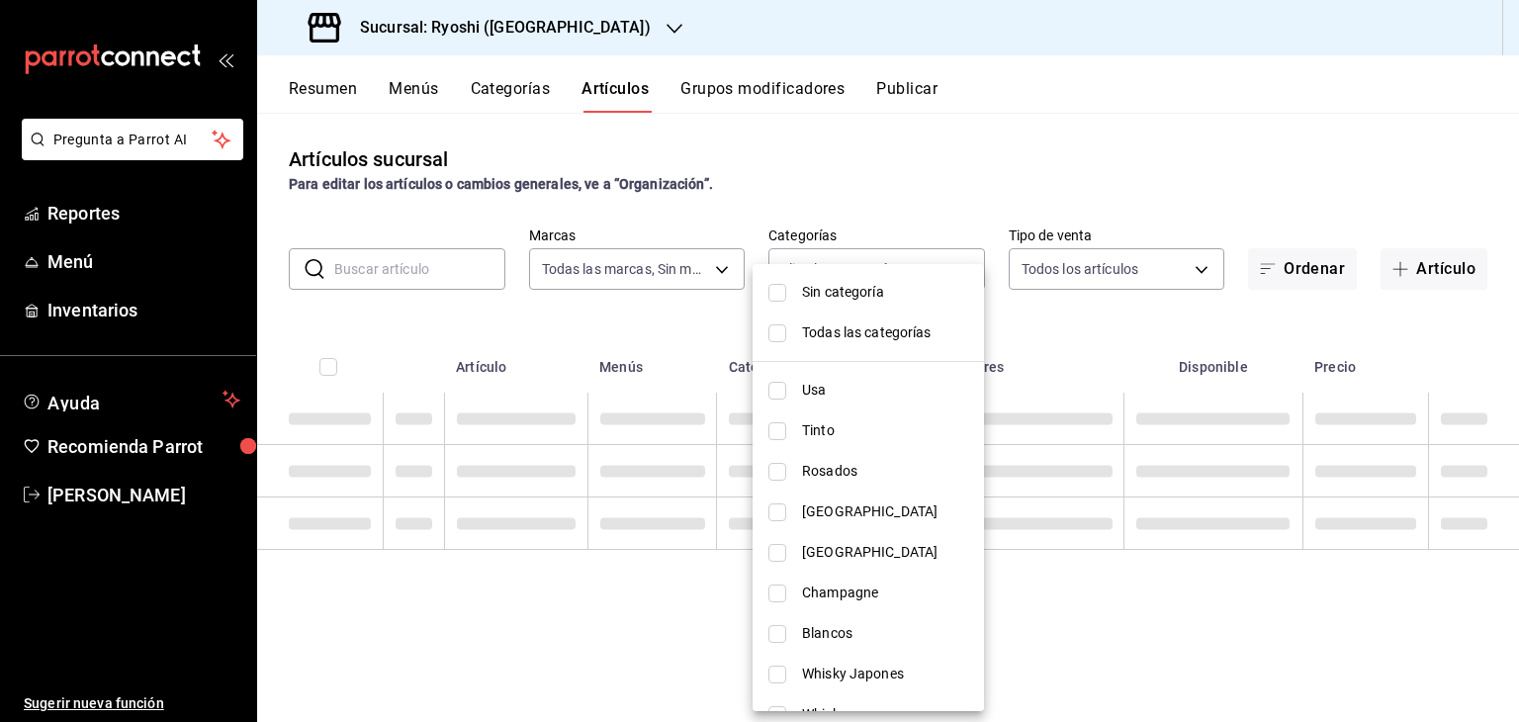
checkbox input "false"
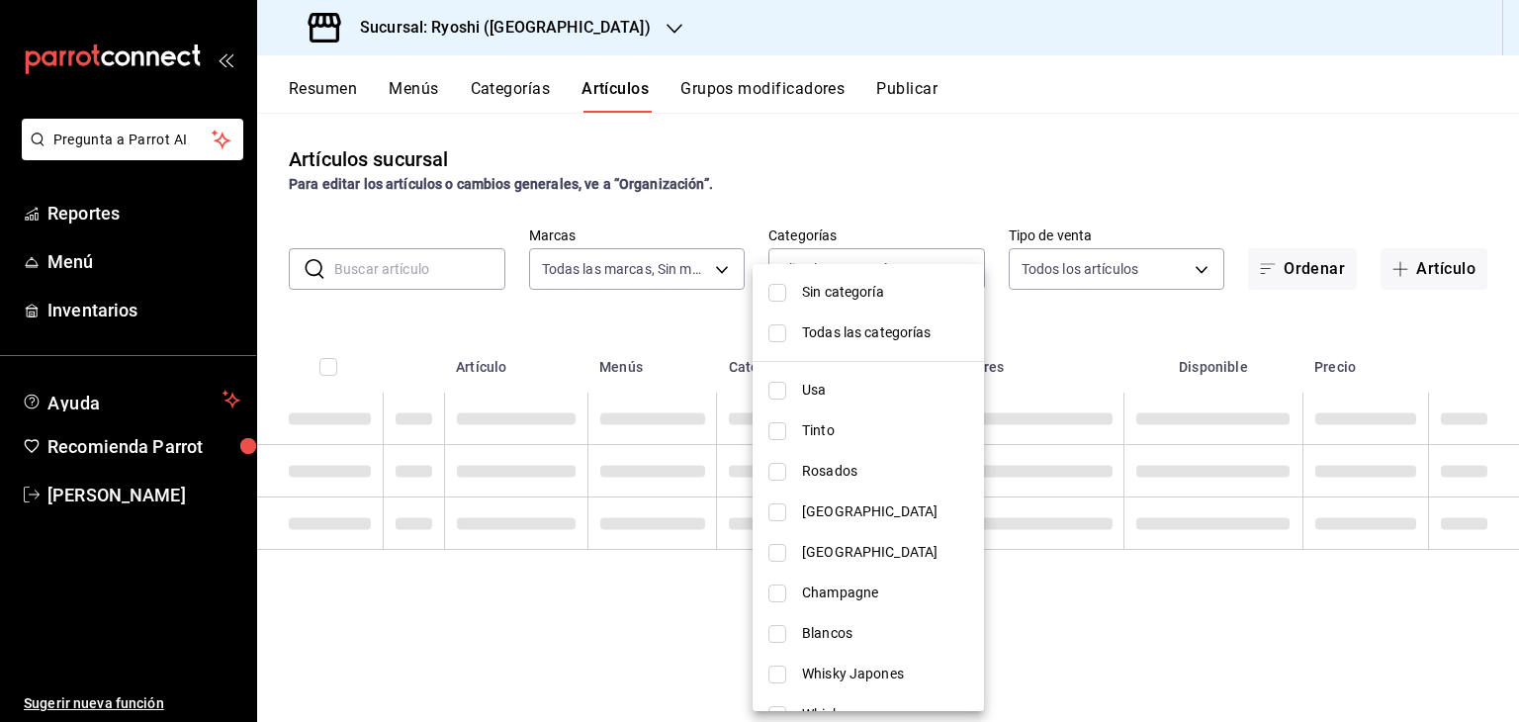
checkbox input "false"
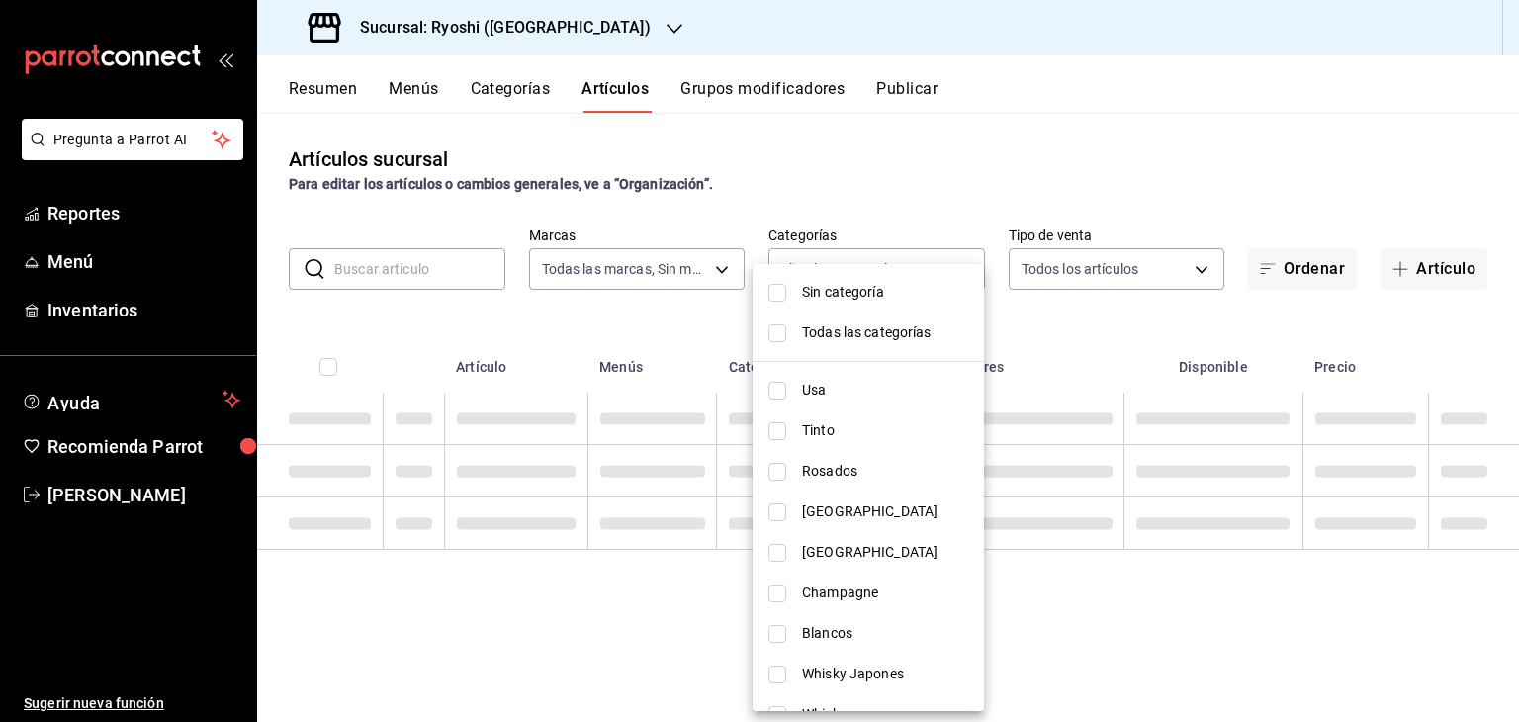
checkbox input "false"
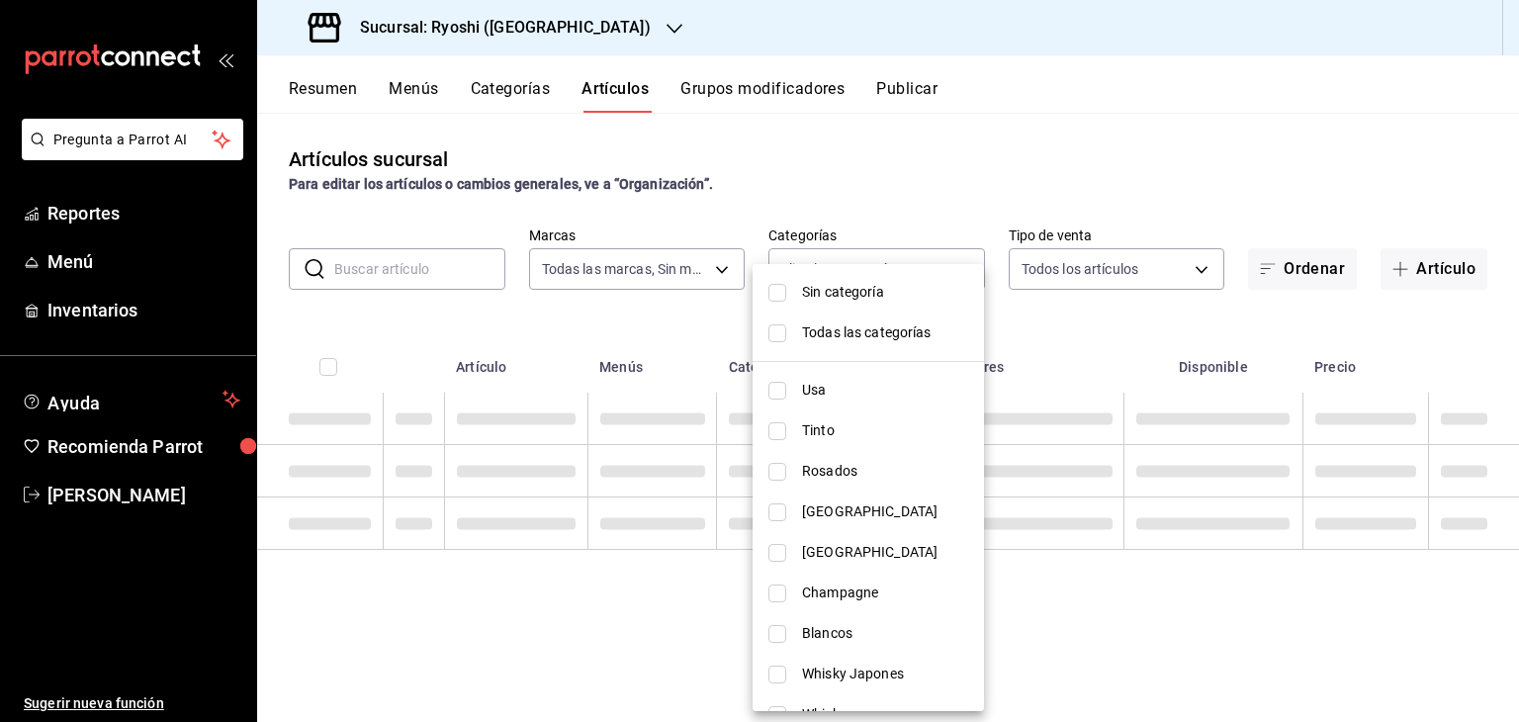
checkbox input "false"
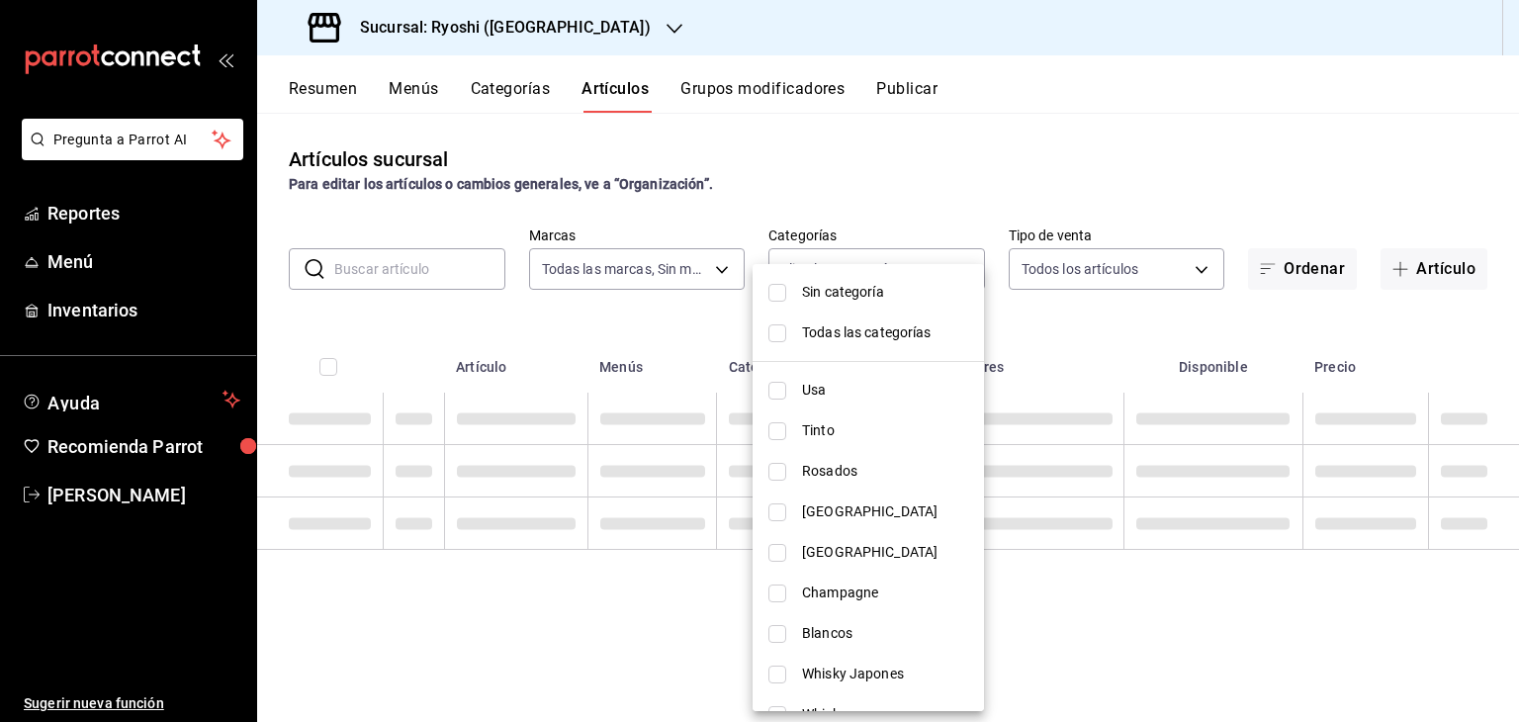
checkbox input "false"
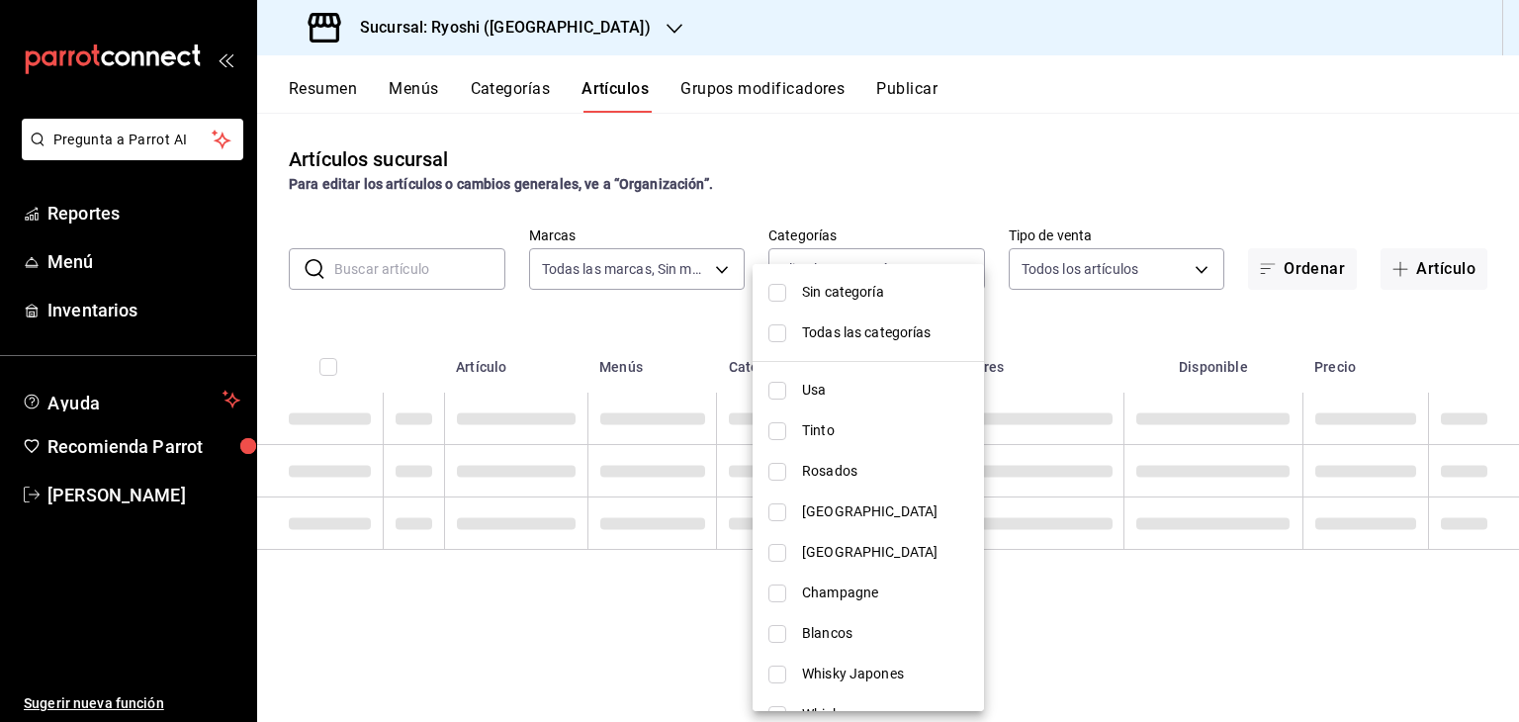
checkbox input "false"
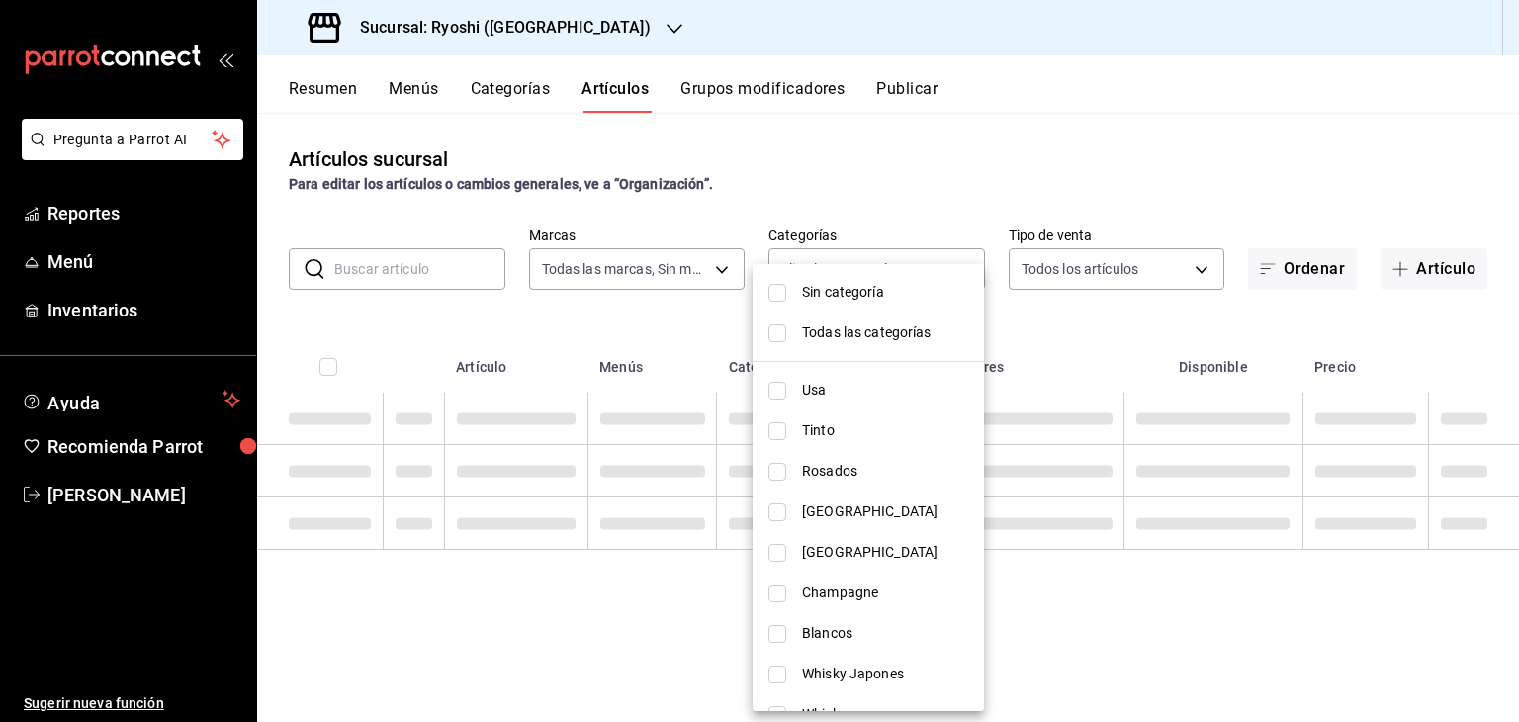
checkbox input "false"
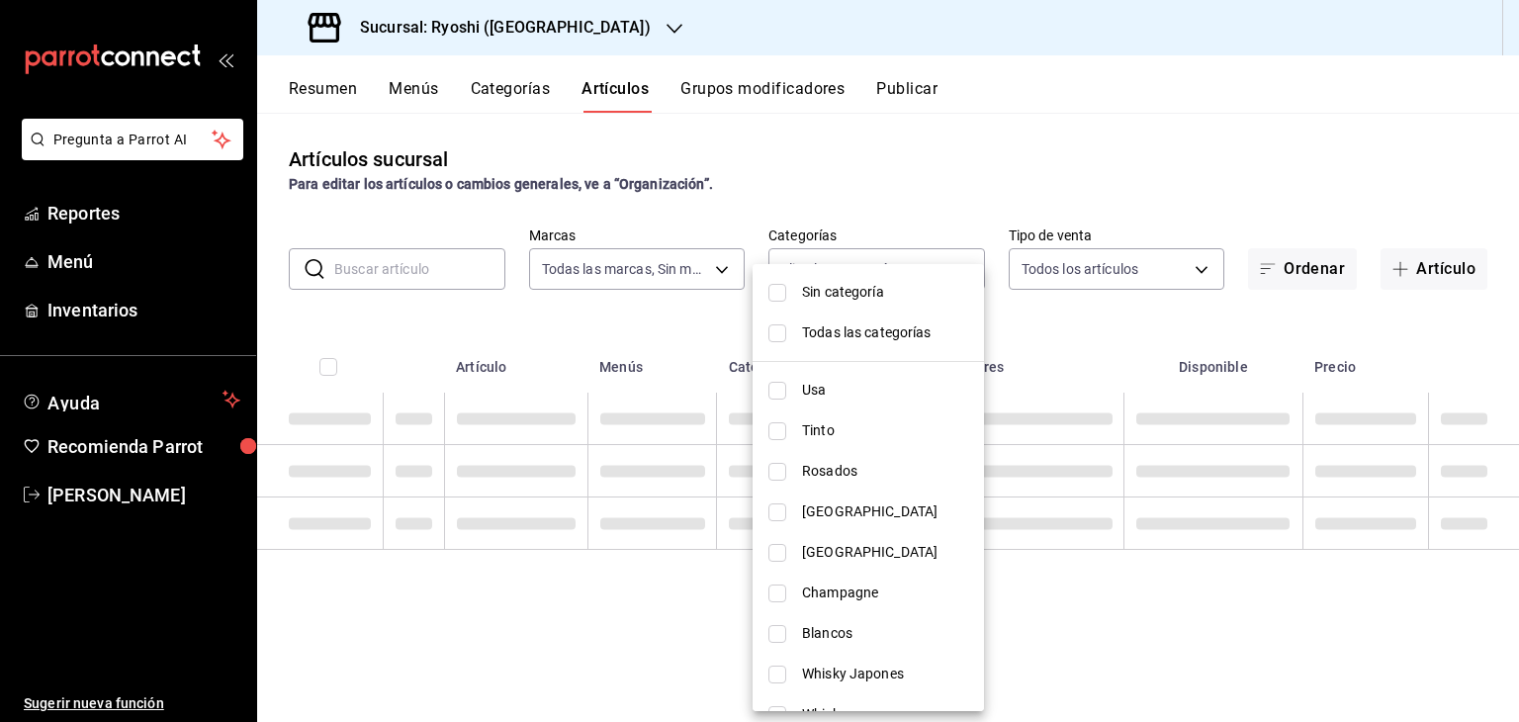
checkbox input "false"
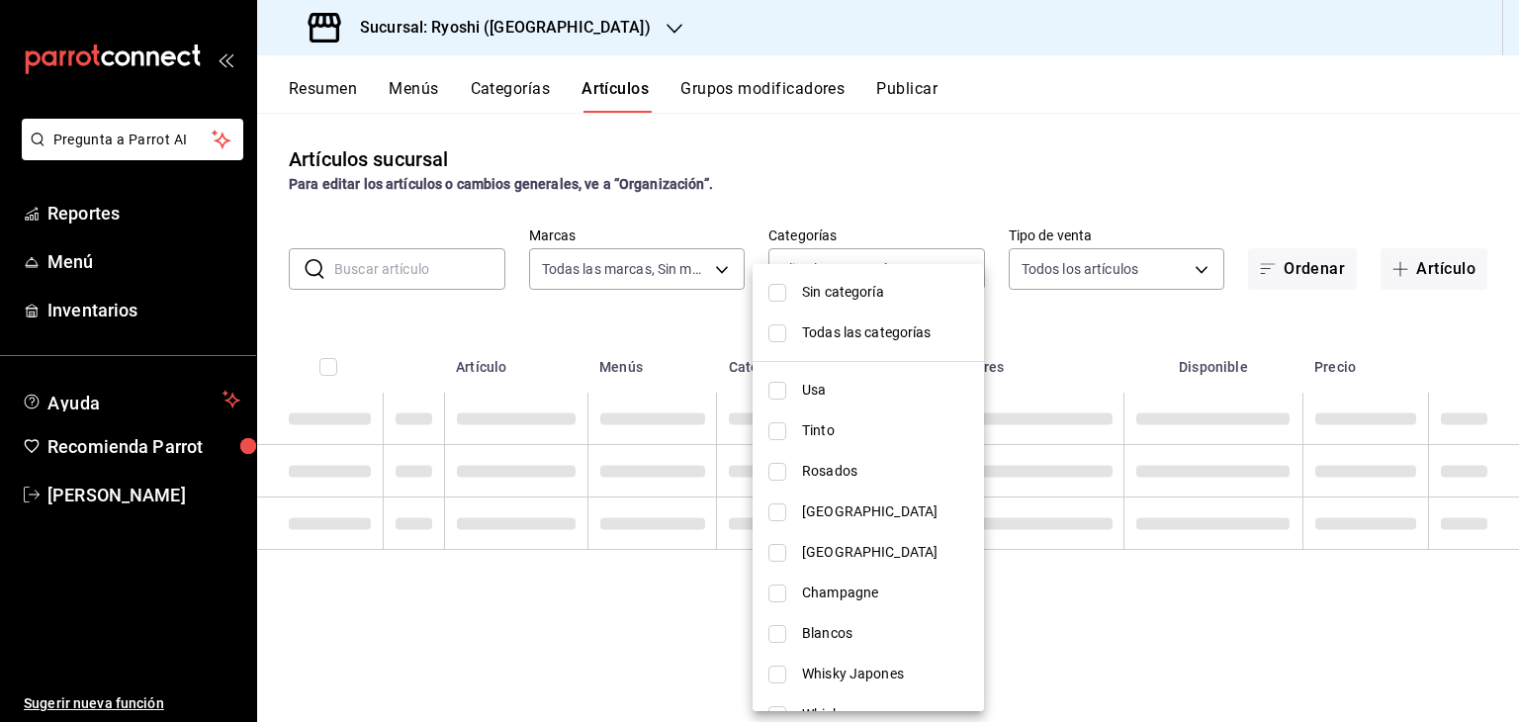
checkbox input "false"
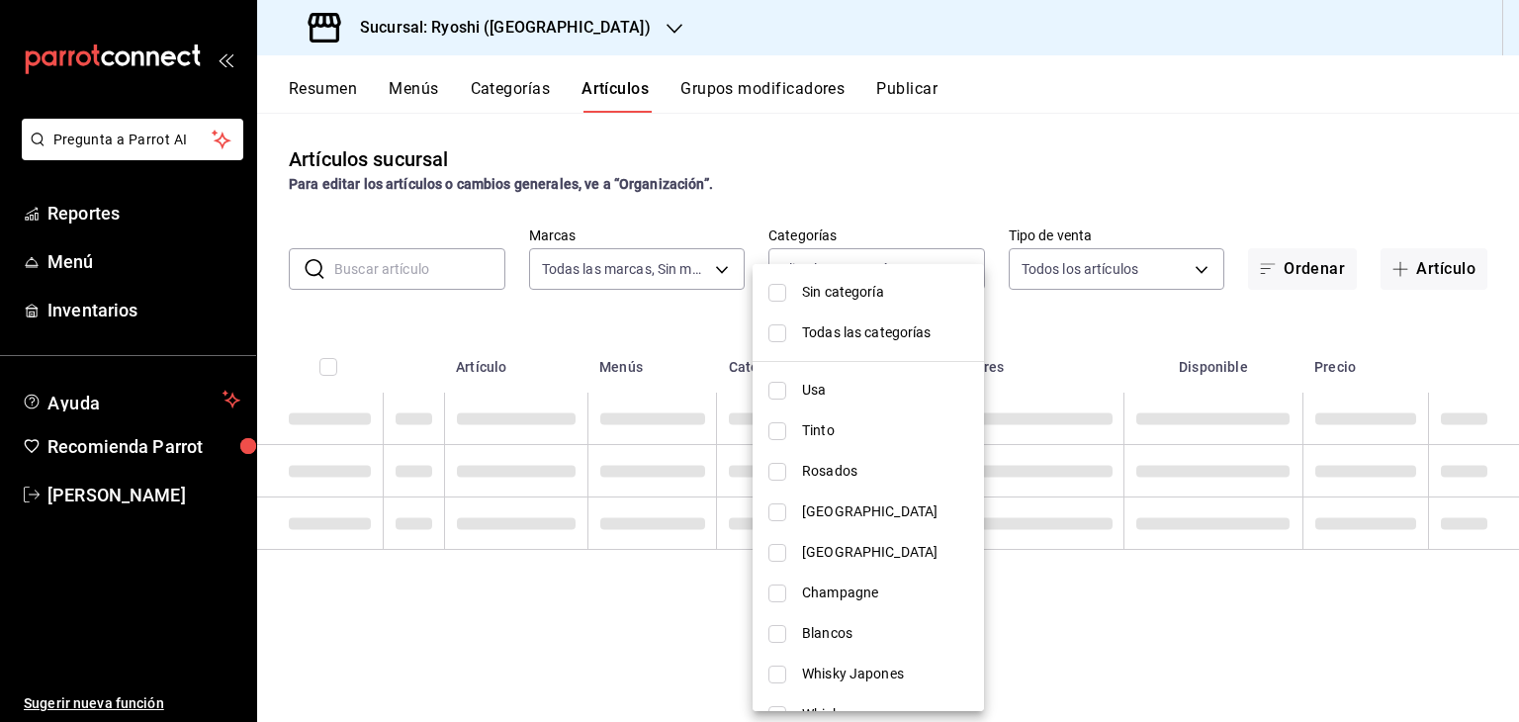
checkbox input "false"
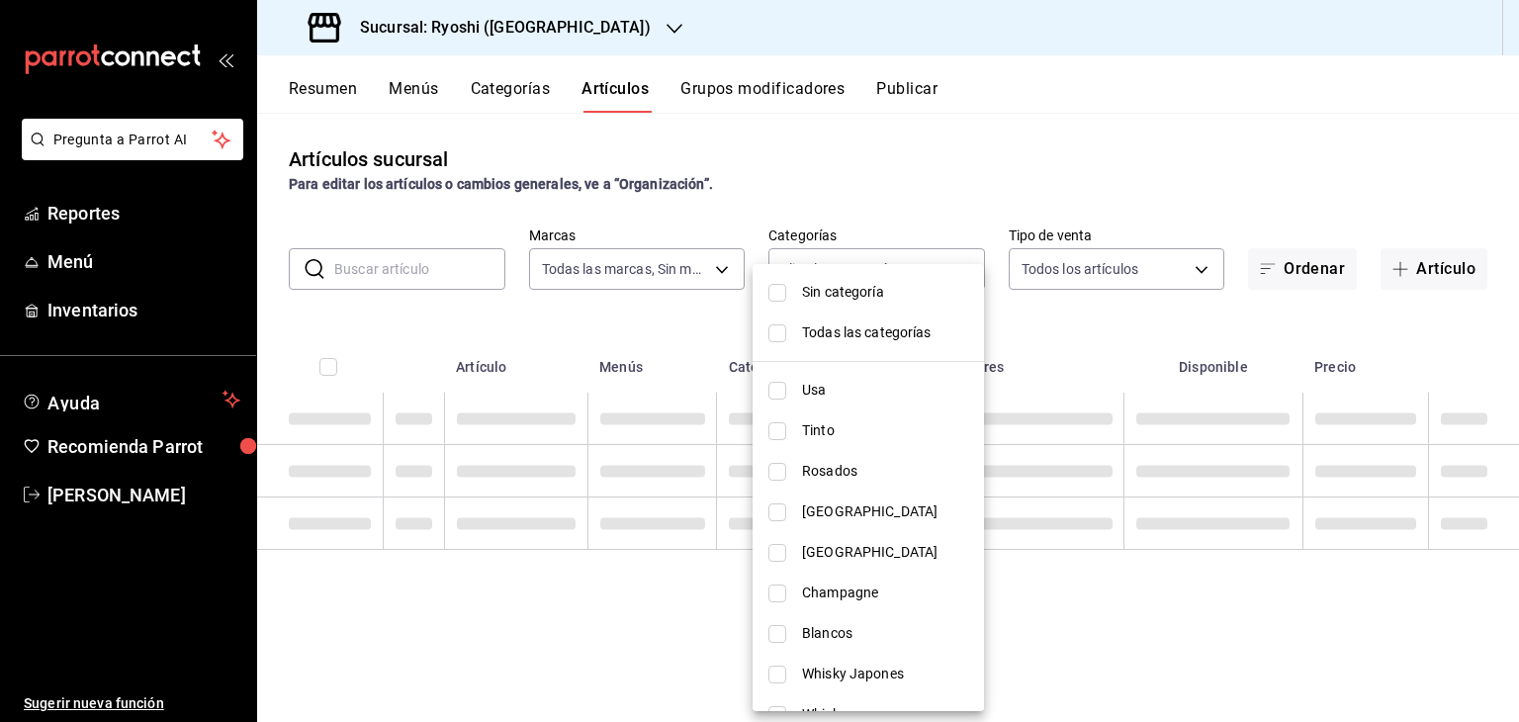
checkbox input "false"
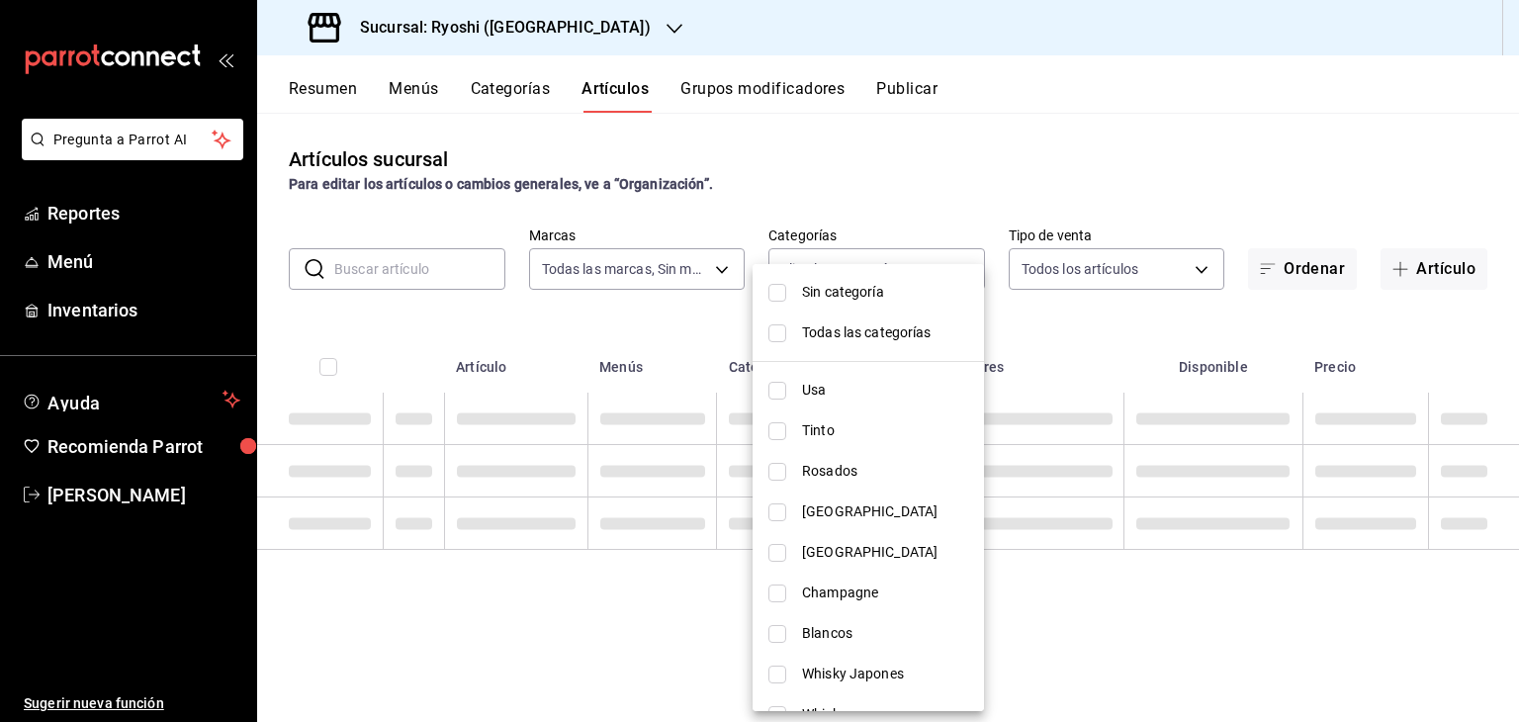
checkbox input "false"
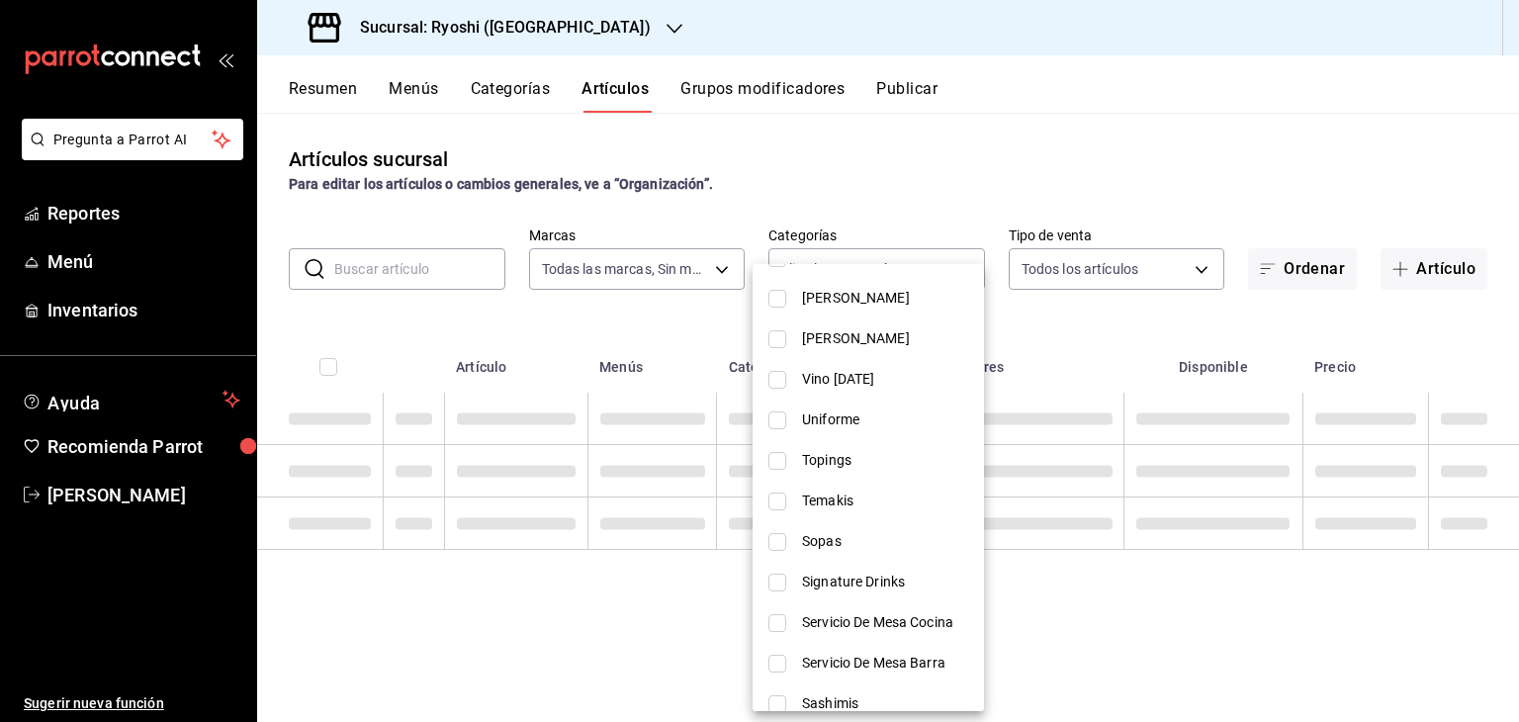
scroll to position [1681, 0]
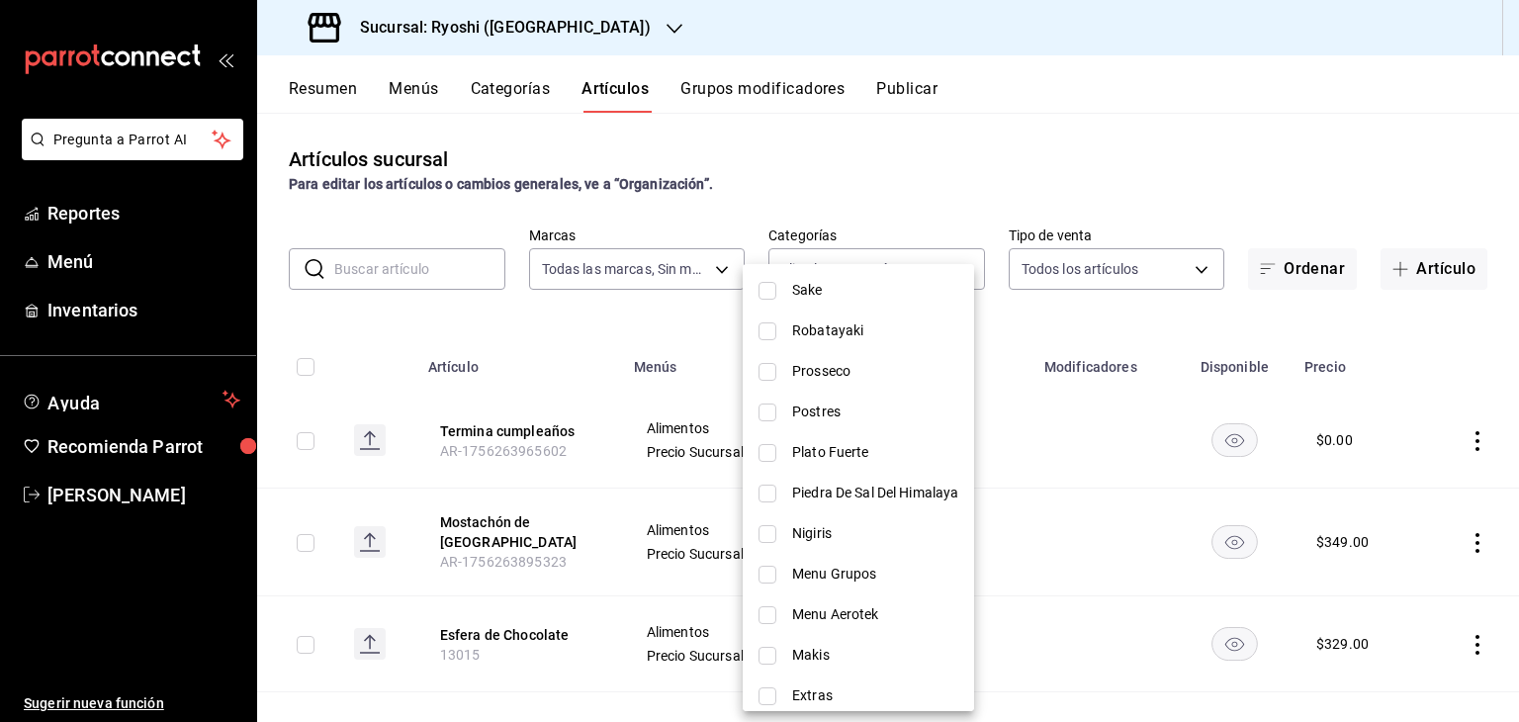
click at [399, 243] on div at bounding box center [759, 361] width 1519 height 722
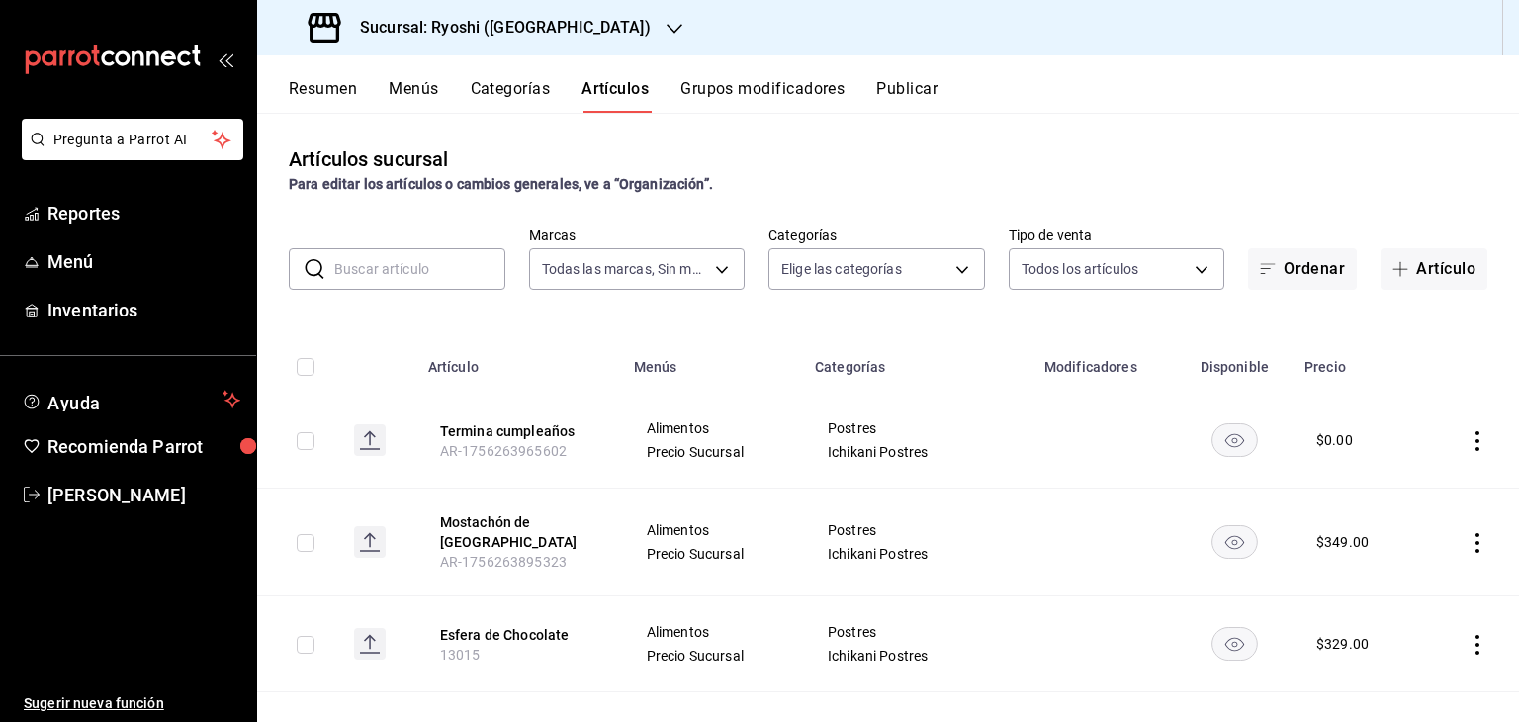
click at [399, 260] on div "Sin categoría Todas las categorías Usa Tinto Rosados [GEOGRAPHIC_DATA] [GEOGRAP…" at bounding box center [759, 361] width 1519 height 722
click at [395, 274] on input "text" at bounding box center [419, 269] width 171 height 40
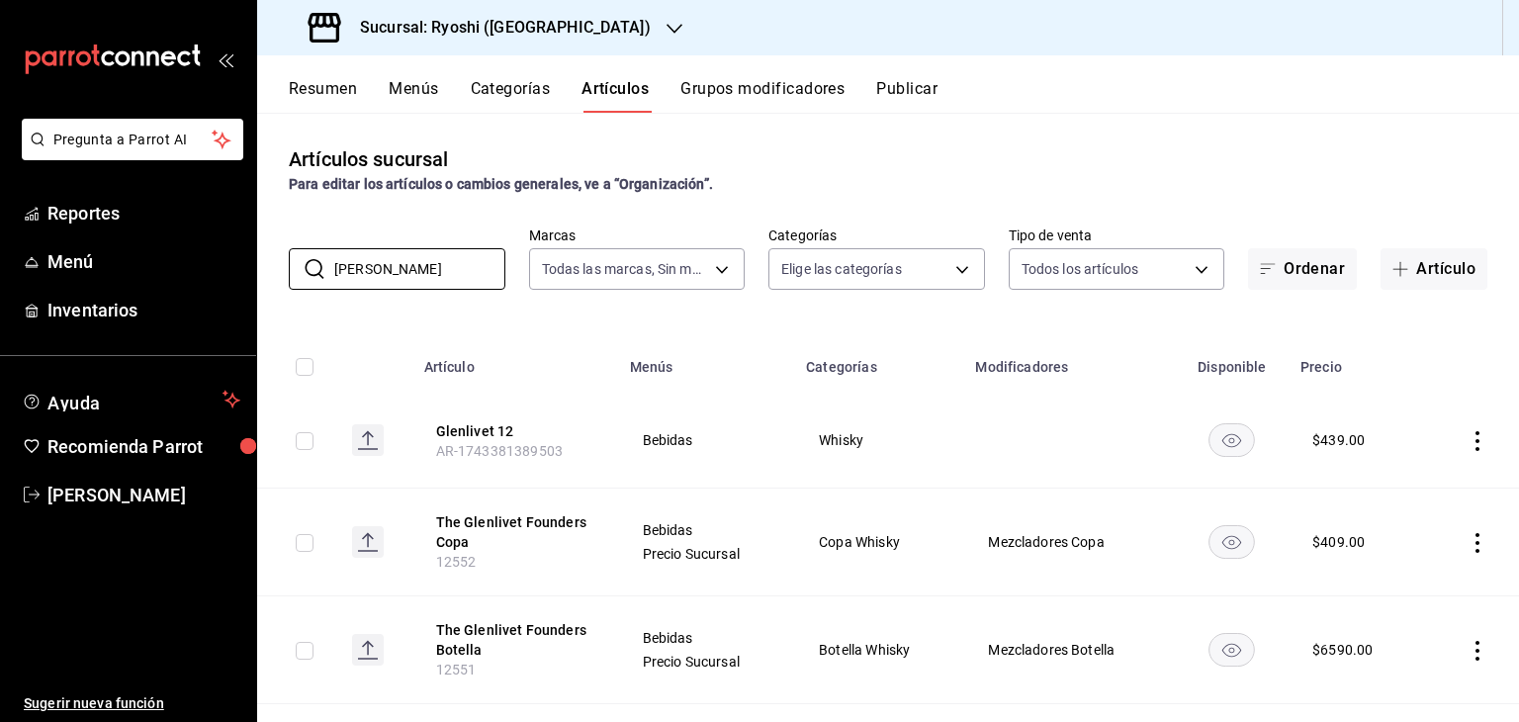
type input "[PERSON_NAME]"
click at [745, 349] on th "Menús" at bounding box center [706, 360] width 177 height 63
click at [1467, 444] on icon "actions" at bounding box center [1477, 441] width 20 height 20
click at [1426, 491] on span "Editar" at bounding box center [1402, 487] width 51 height 21
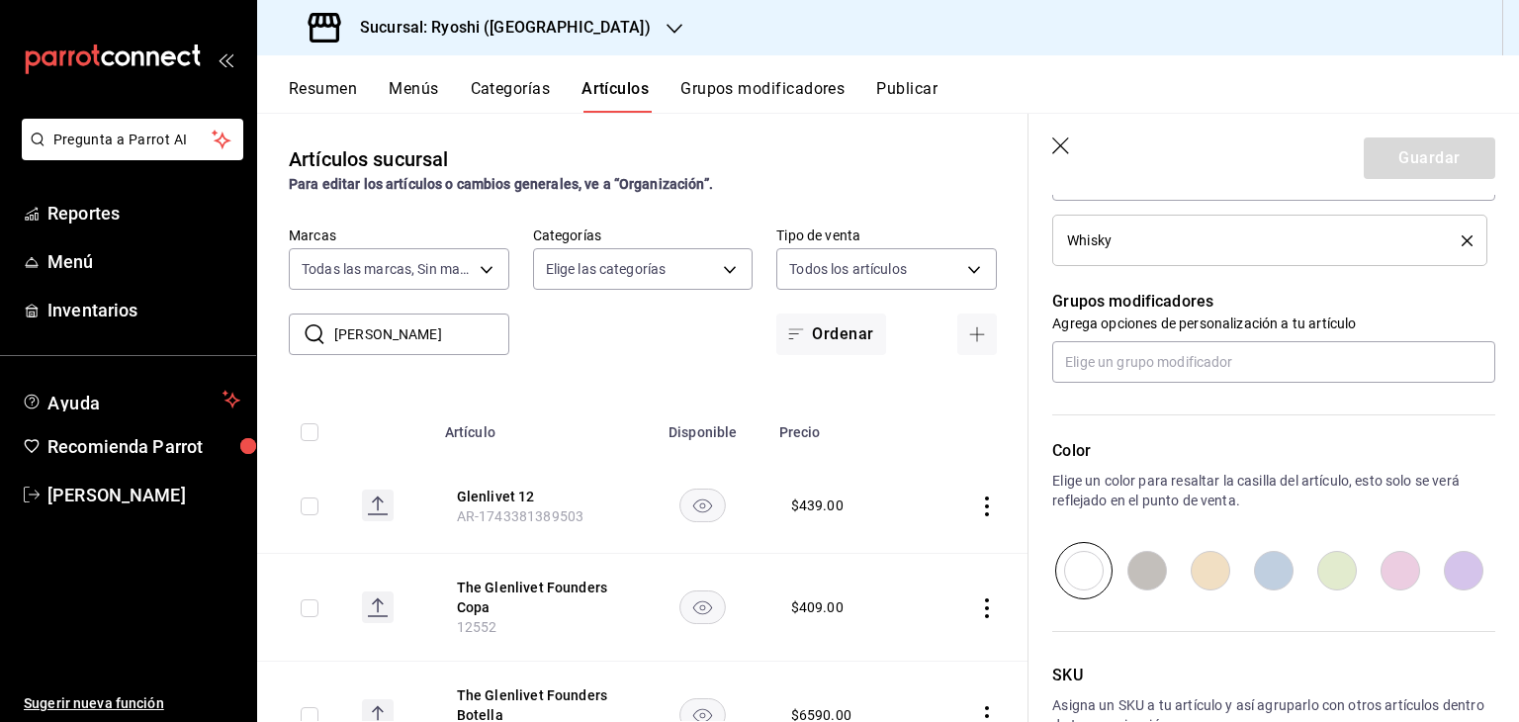
scroll to position [923, 0]
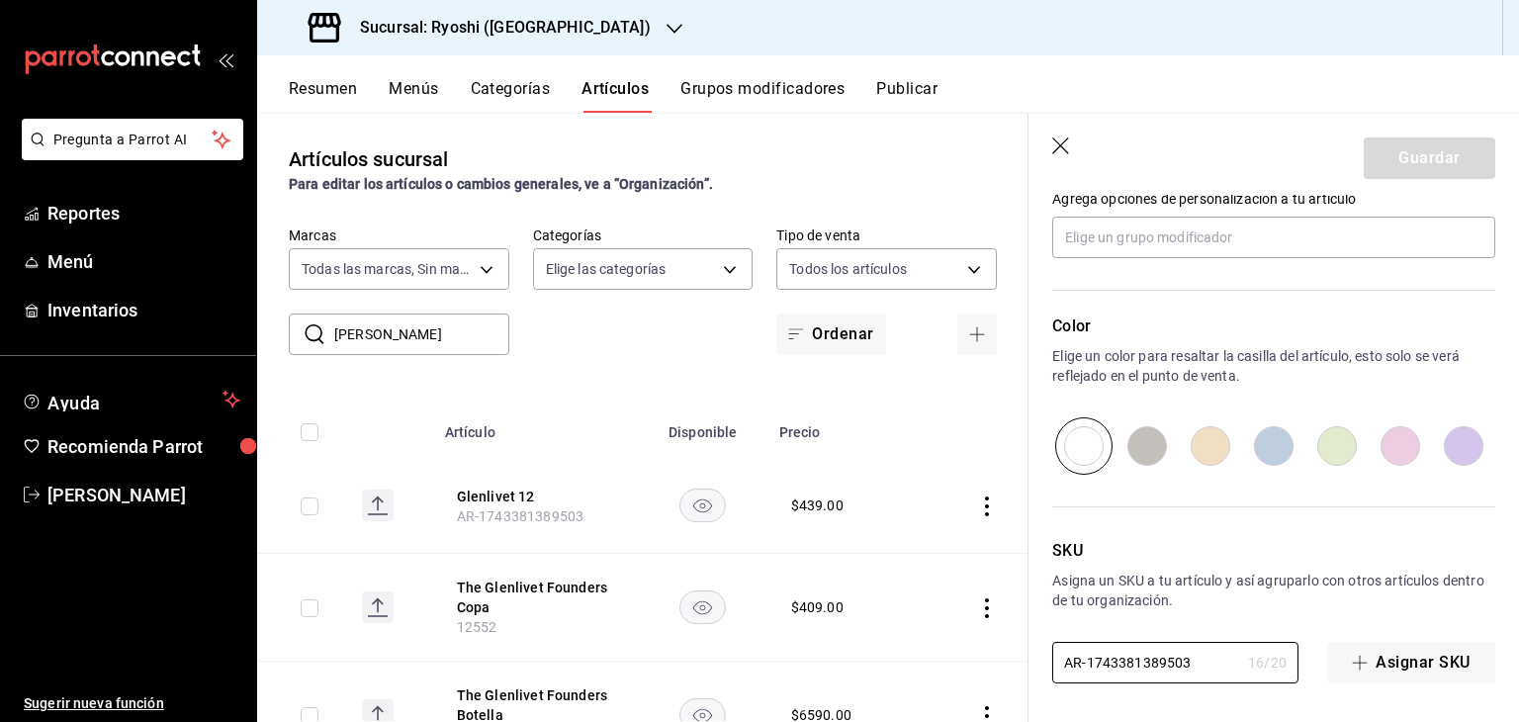
drag, startPoint x: 1191, startPoint y: 655, endPoint x: 597, endPoint y: 633, distance: 594.6
click at [594, 635] on main "Artículos sucursal Para editar los artículos o cambios generales, ve a “Organiz…" at bounding box center [887, 417] width 1261 height 609
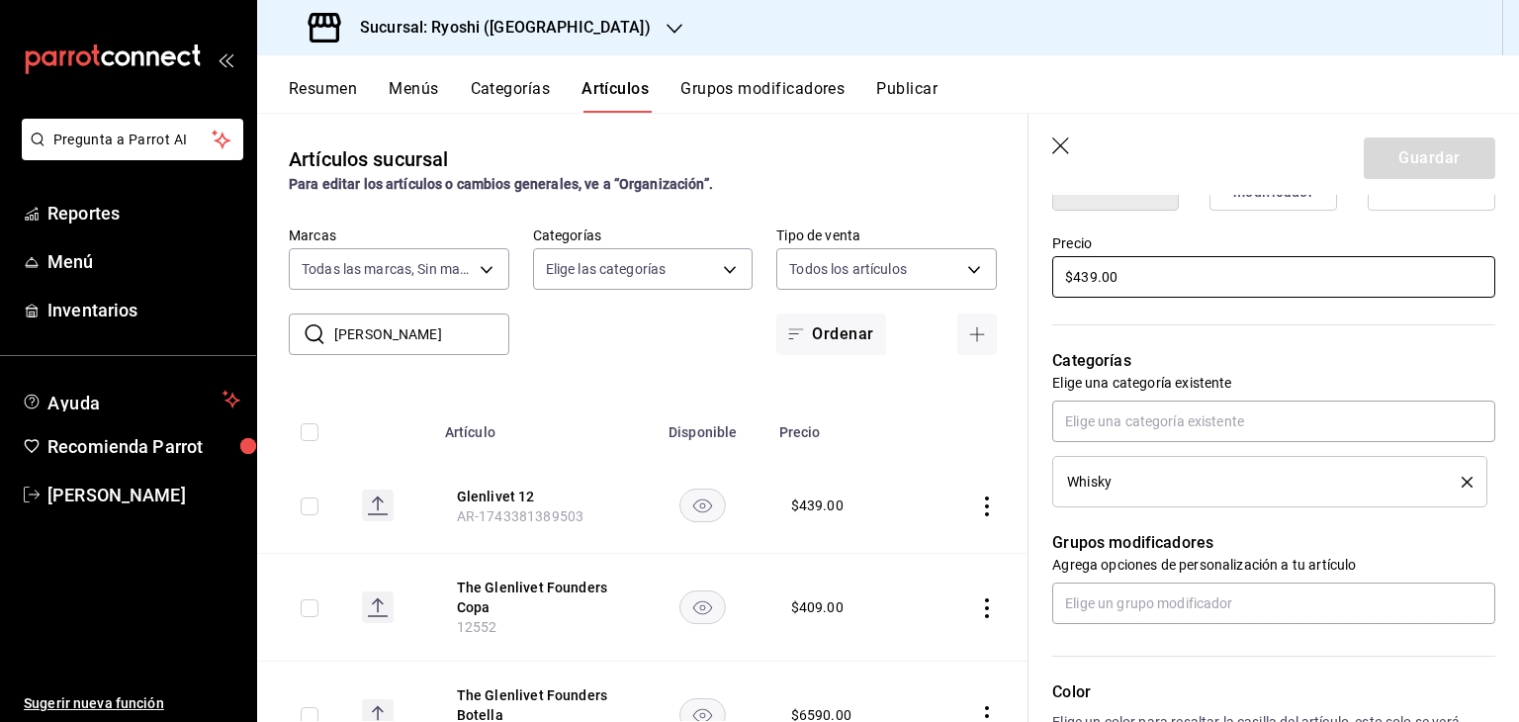
scroll to position [429, 0]
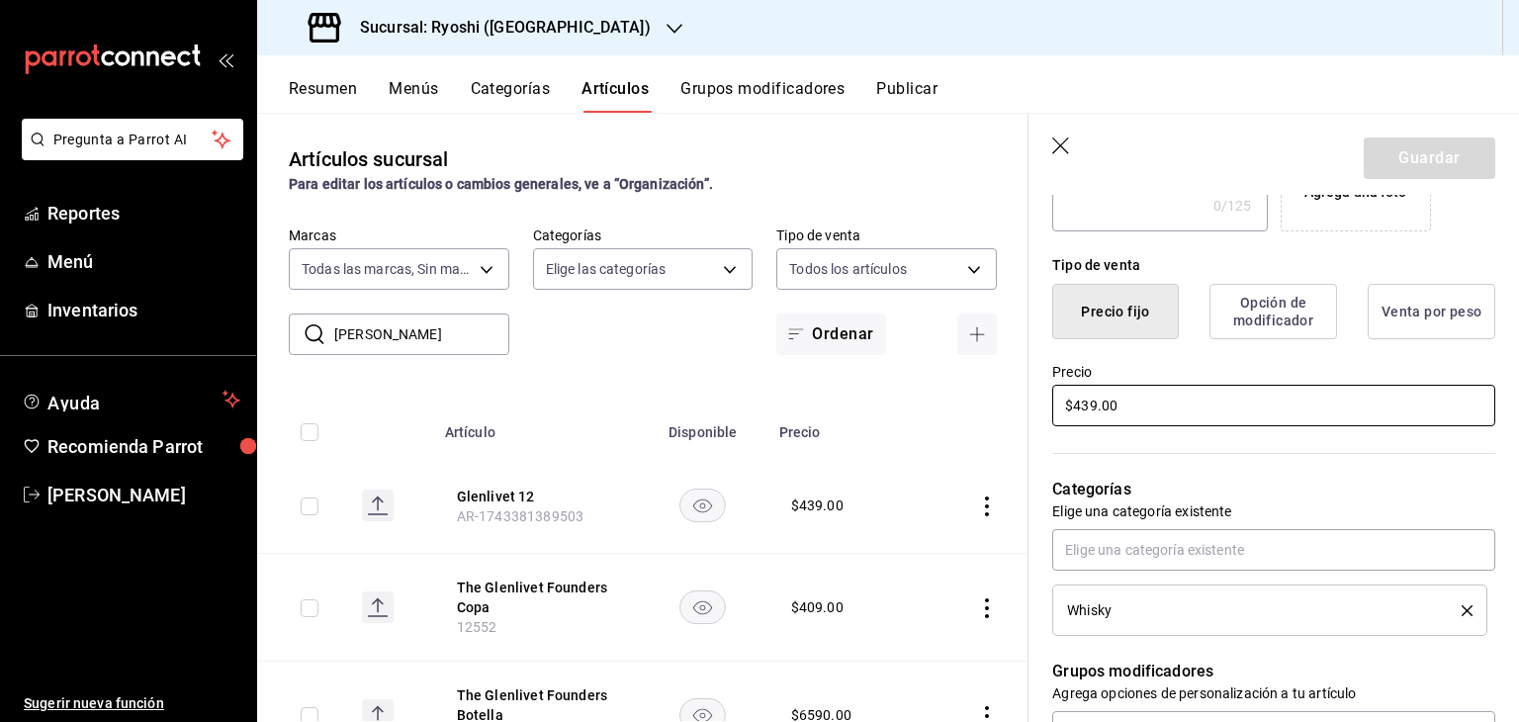
drag, startPoint x: 1134, startPoint y: 399, endPoint x: 736, endPoint y: 361, distance: 400.3
click at [735, 362] on main "Artículos sucursal Para editar los artículos o cambios generales, ve a “Organiz…" at bounding box center [887, 417] width 1261 height 609
type input "$434.00"
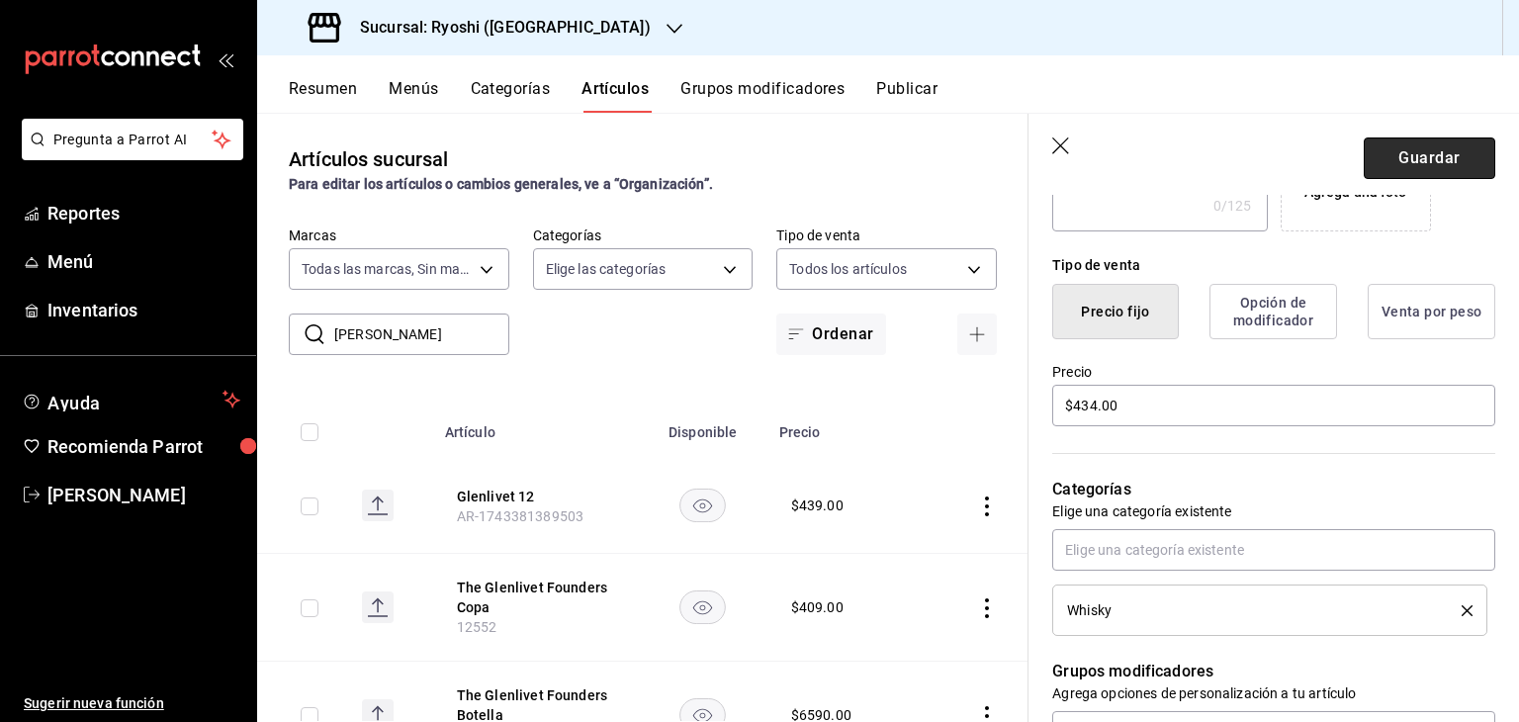
click at [1384, 160] on button "Guardar" at bounding box center [1428, 158] width 131 height 42
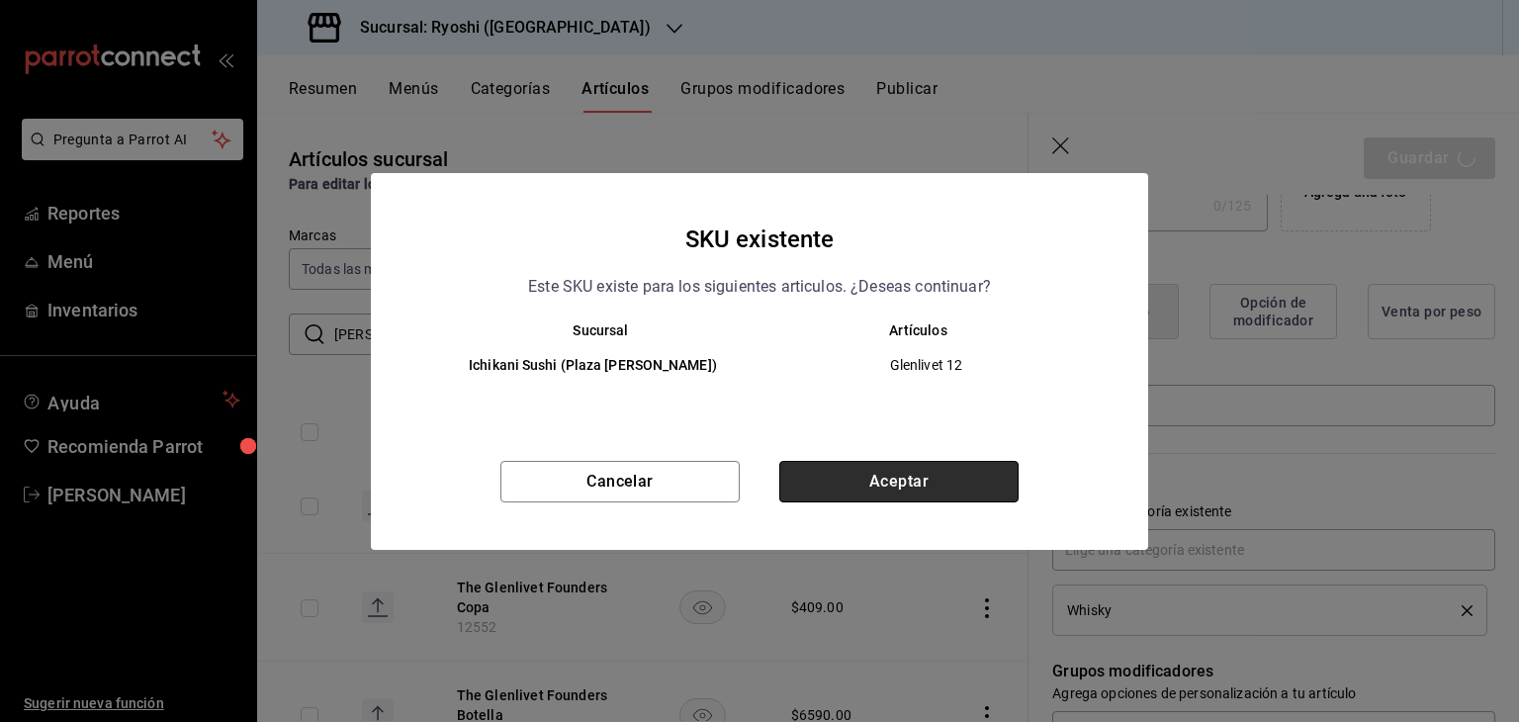
click at [922, 487] on button "Aceptar" at bounding box center [898, 482] width 239 height 42
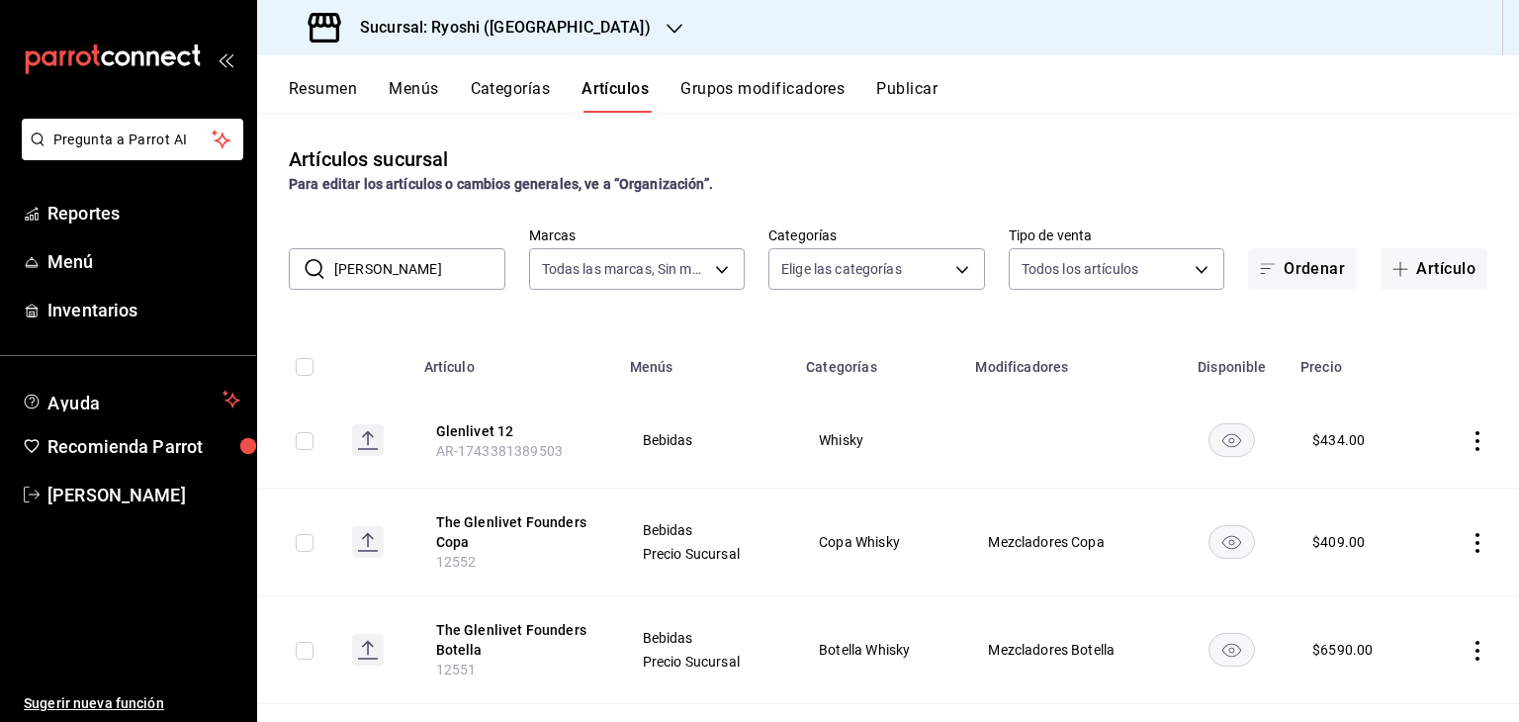
click at [1467, 446] on icon "actions" at bounding box center [1477, 441] width 20 height 20
click at [1395, 487] on span "Editar" at bounding box center [1402, 487] width 51 height 21
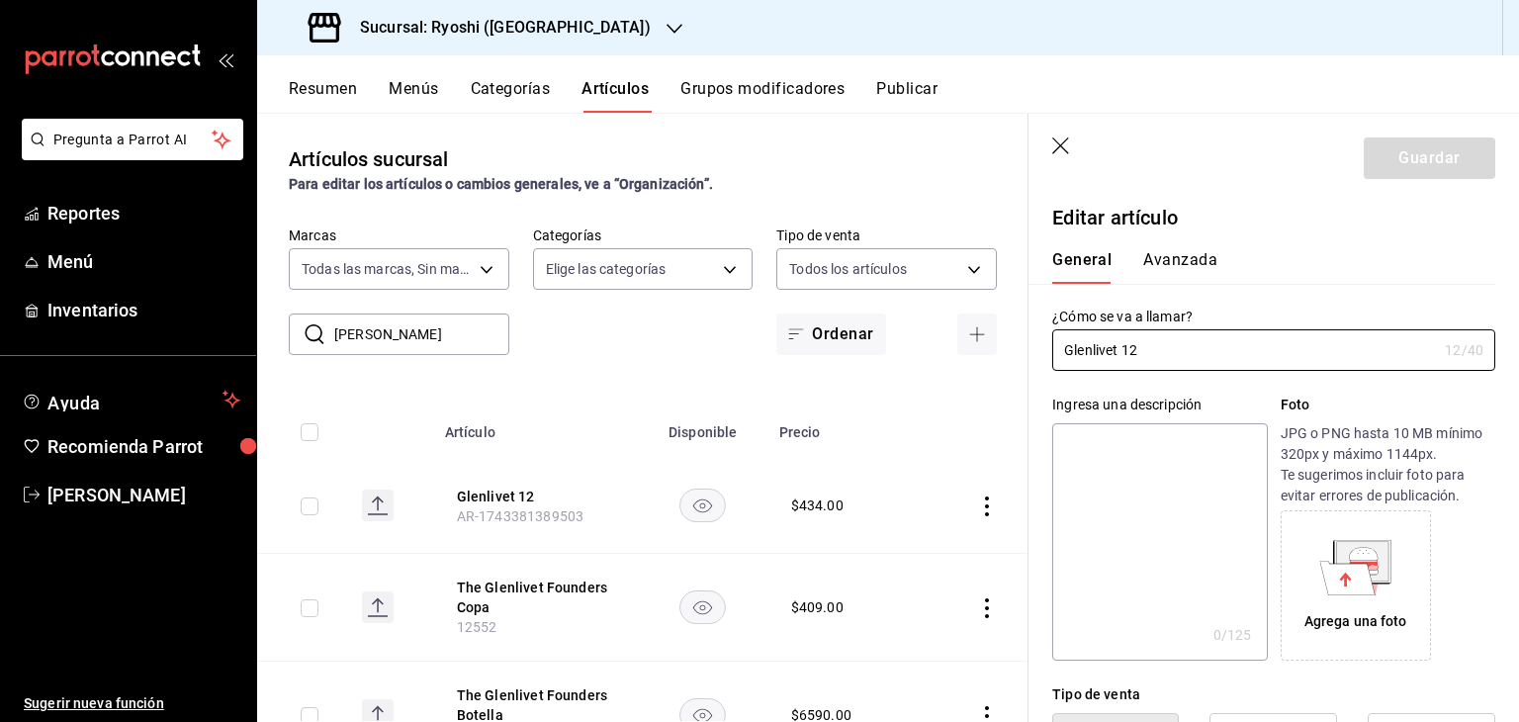
type input "$434.00"
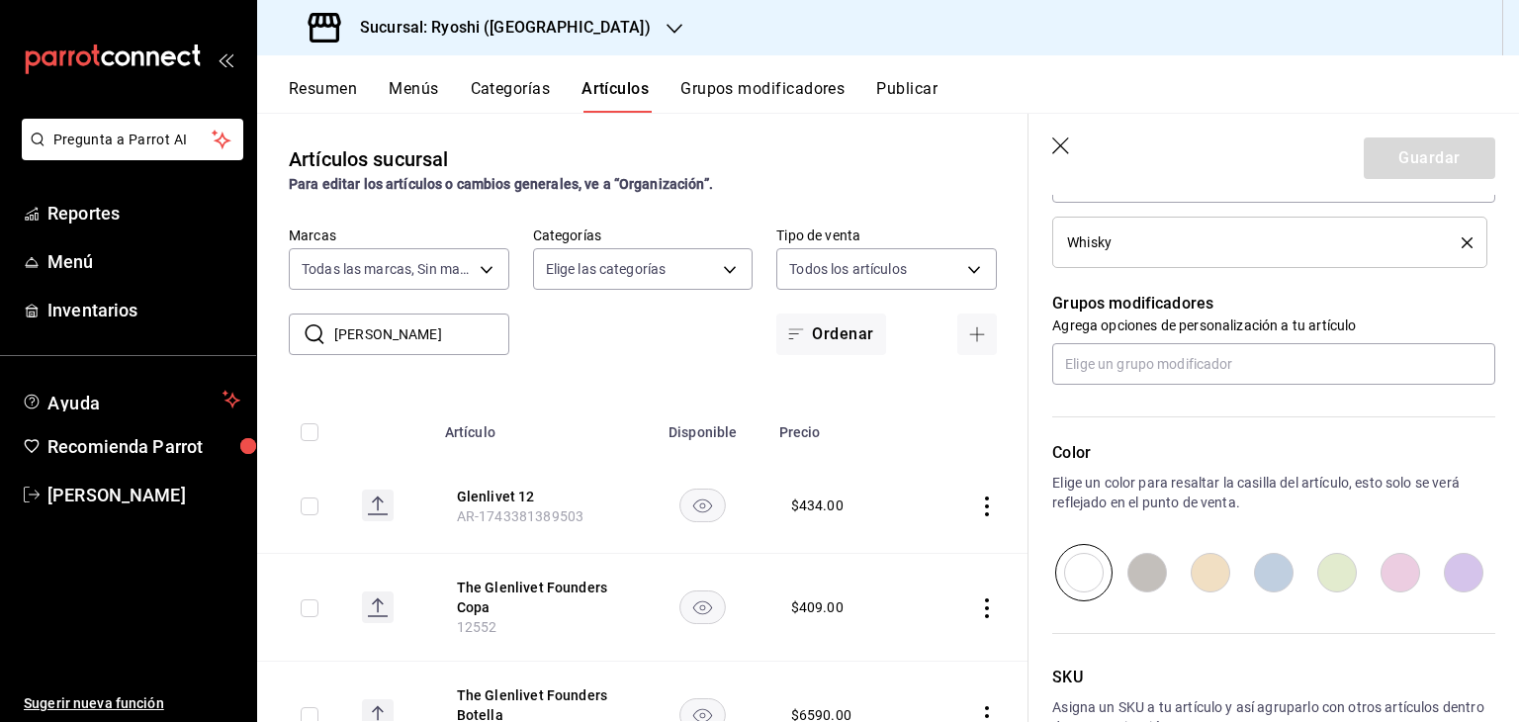
scroll to position [726, 0]
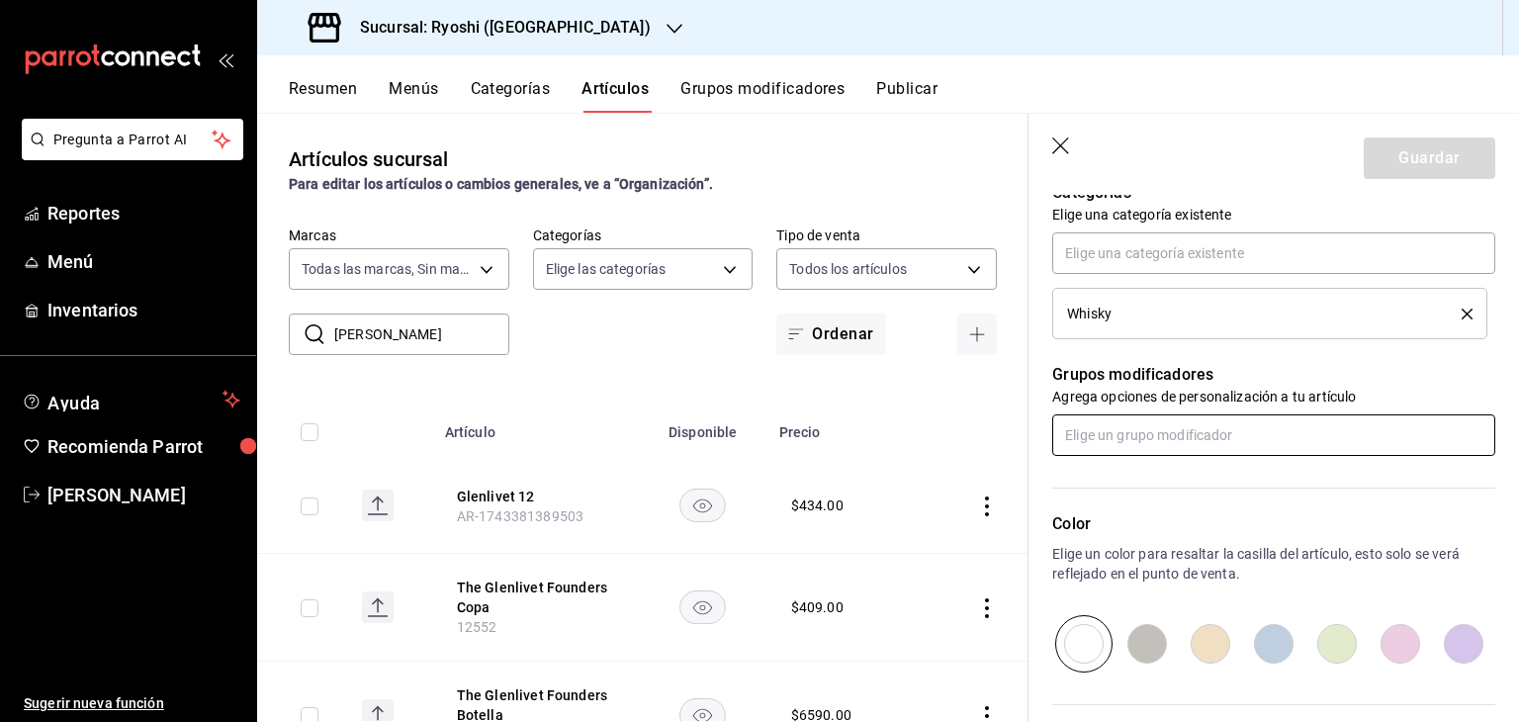
click at [1227, 441] on input "text" at bounding box center [1273, 435] width 443 height 42
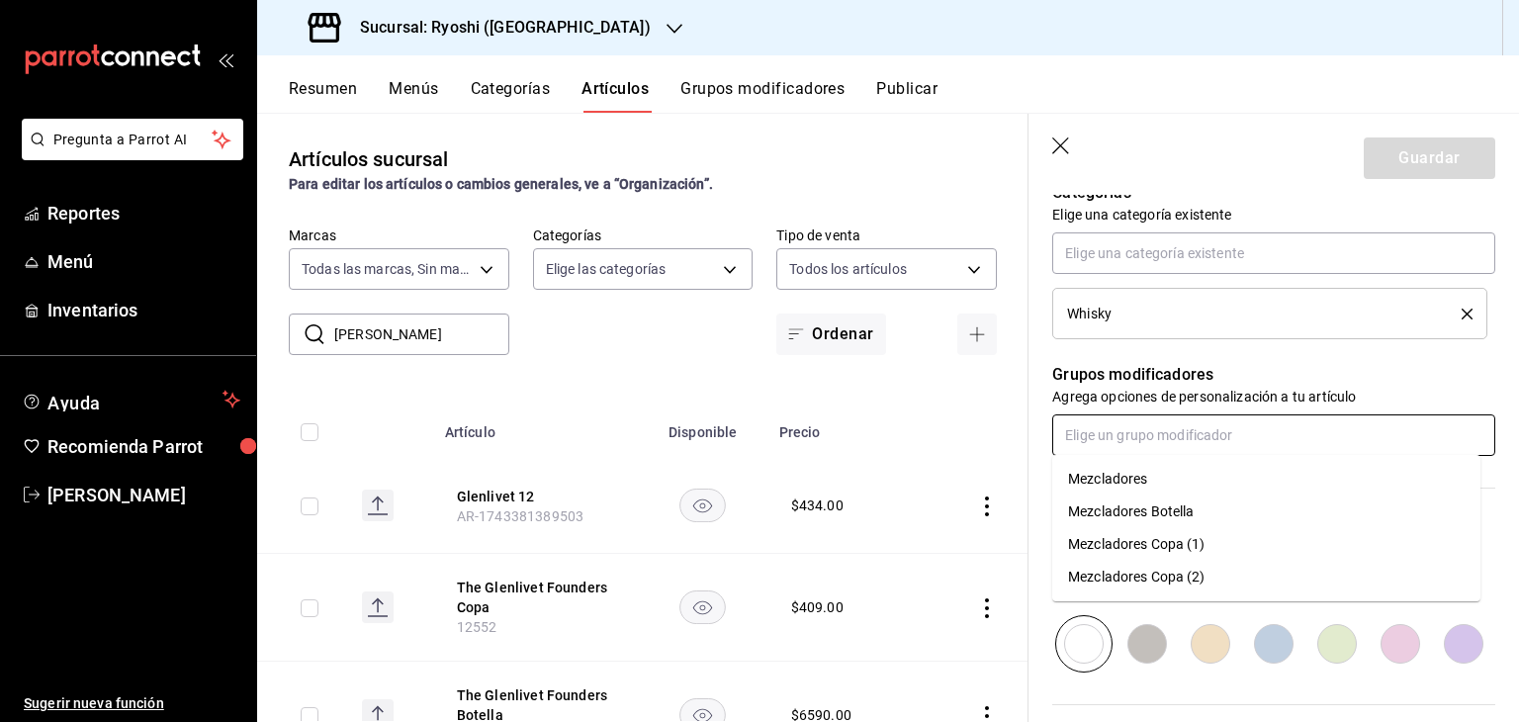
click at [1194, 539] on div "Mezcladores Copa (1)" at bounding box center [1136, 544] width 137 height 21
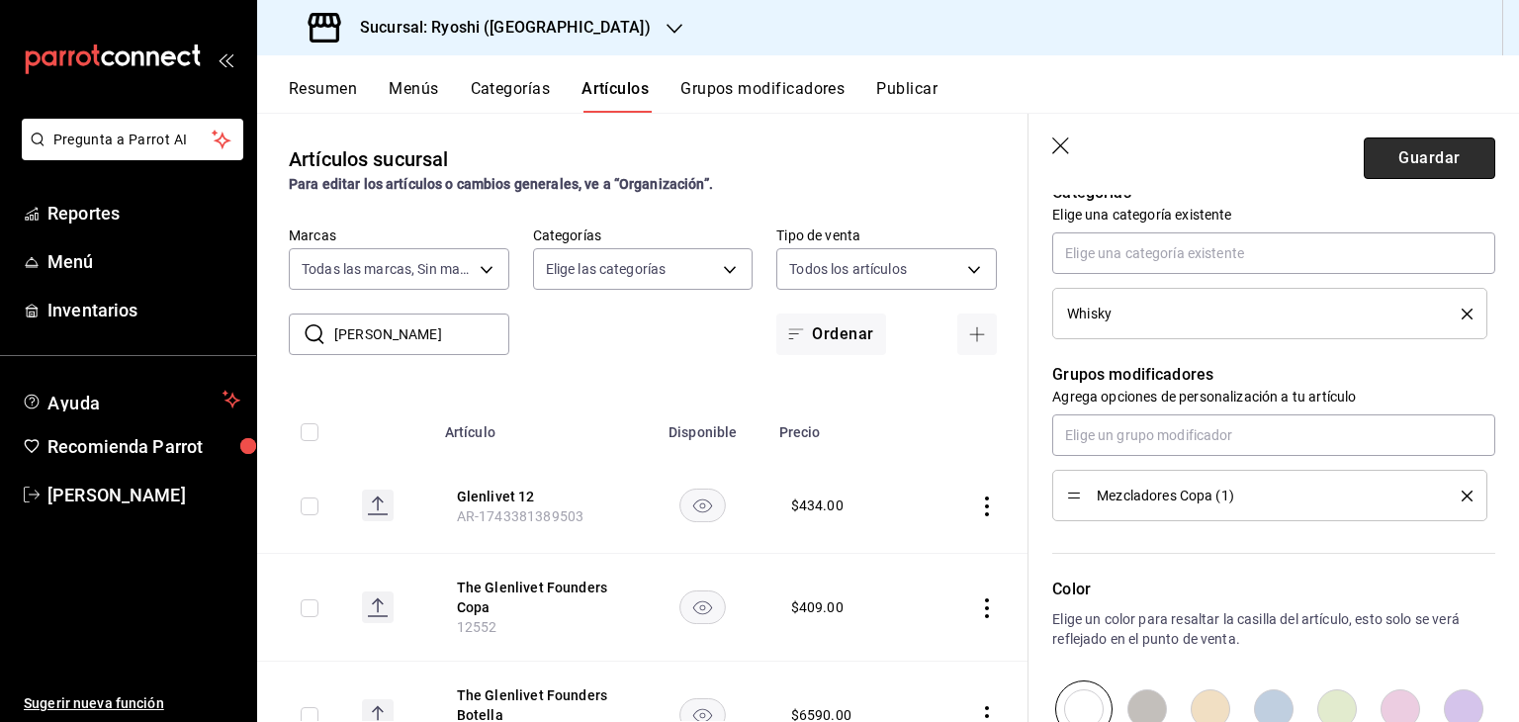
click at [1411, 154] on button "Guardar" at bounding box center [1428, 158] width 131 height 42
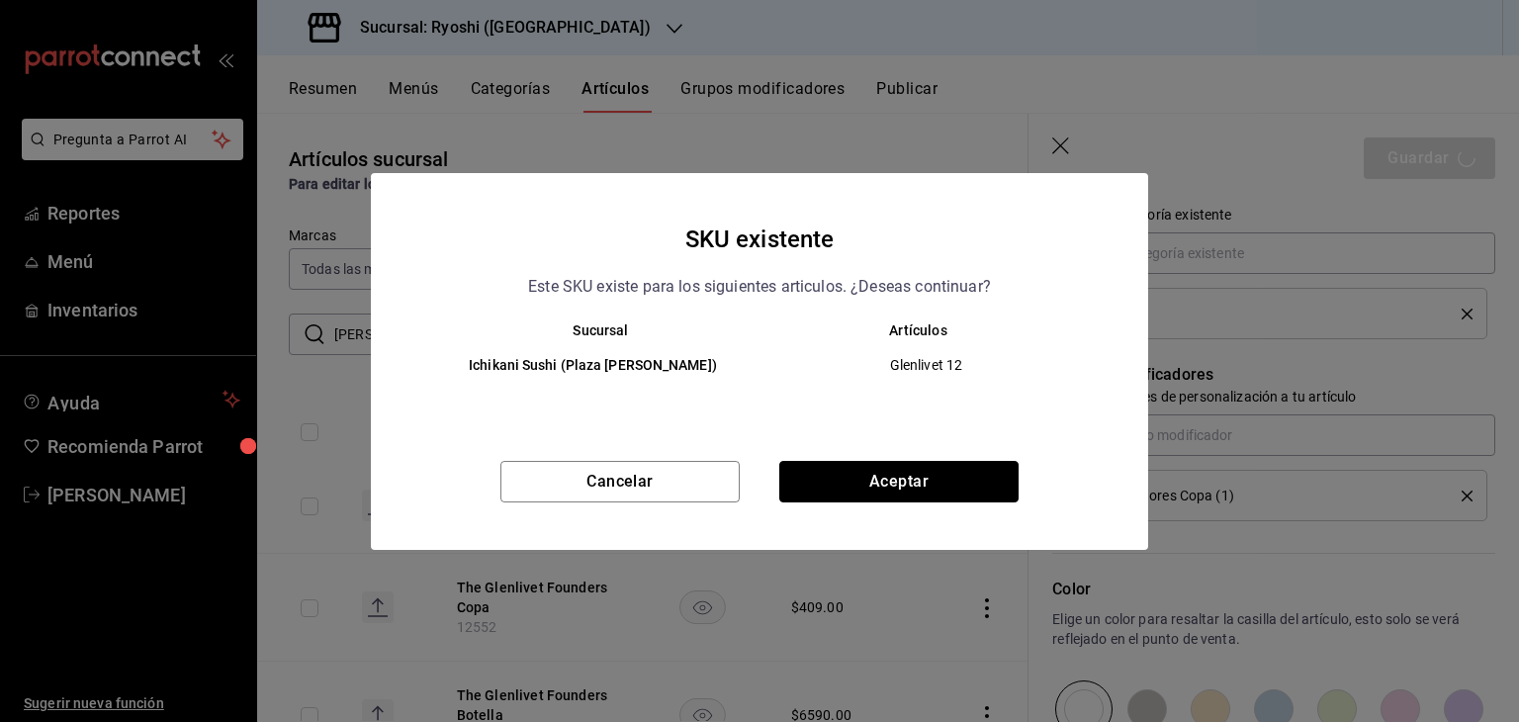
drag, startPoint x: 983, startPoint y: 489, endPoint x: 993, endPoint y: 508, distance: 21.2
click at [983, 488] on button "Aceptar" at bounding box center [898, 482] width 239 height 42
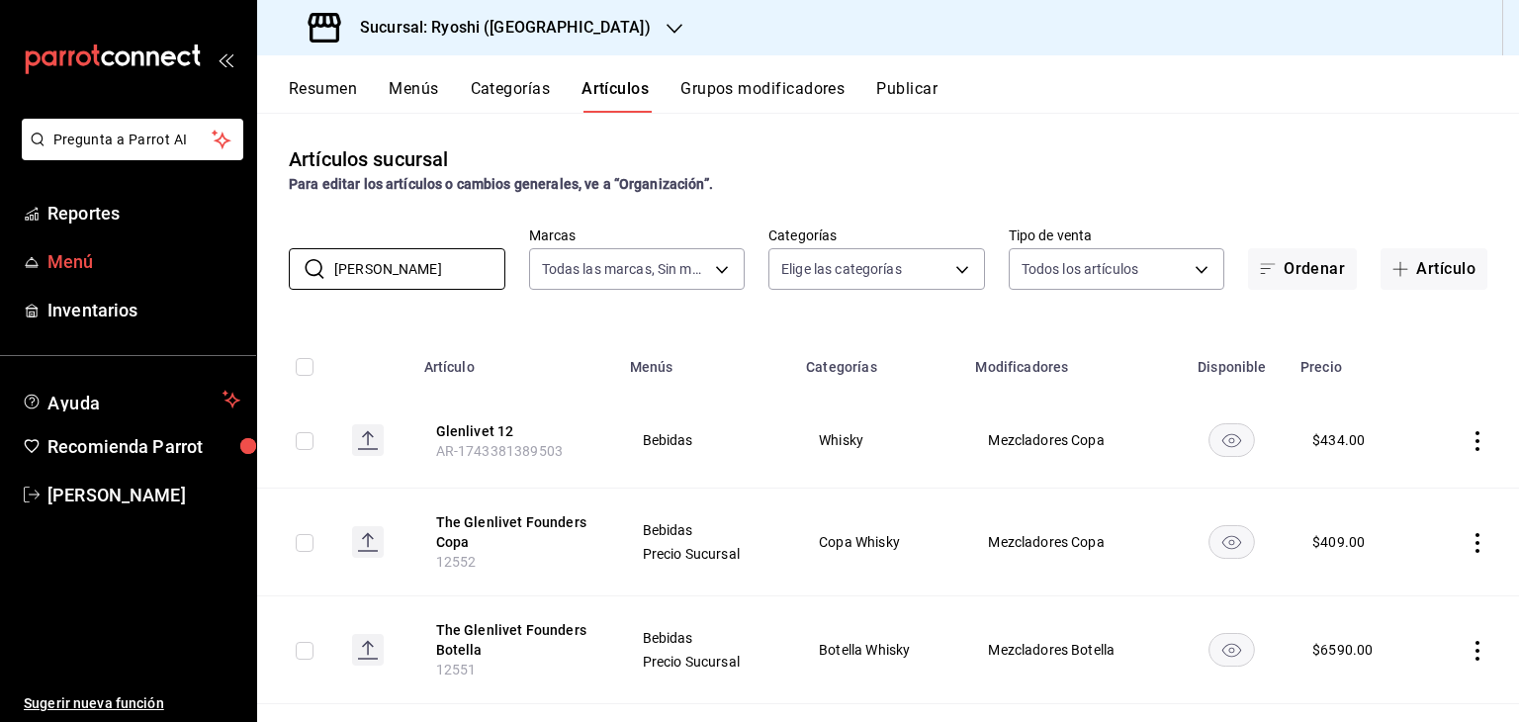
drag, startPoint x: 308, startPoint y: 274, endPoint x: 235, endPoint y: 268, distance: 73.4
click at [232, 274] on div "Pregunta a Parrot AI Reportes Menú Inventarios Ayuda Recomienda Parrot [PERSON_…" at bounding box center [759, 361] width 1519 height 722
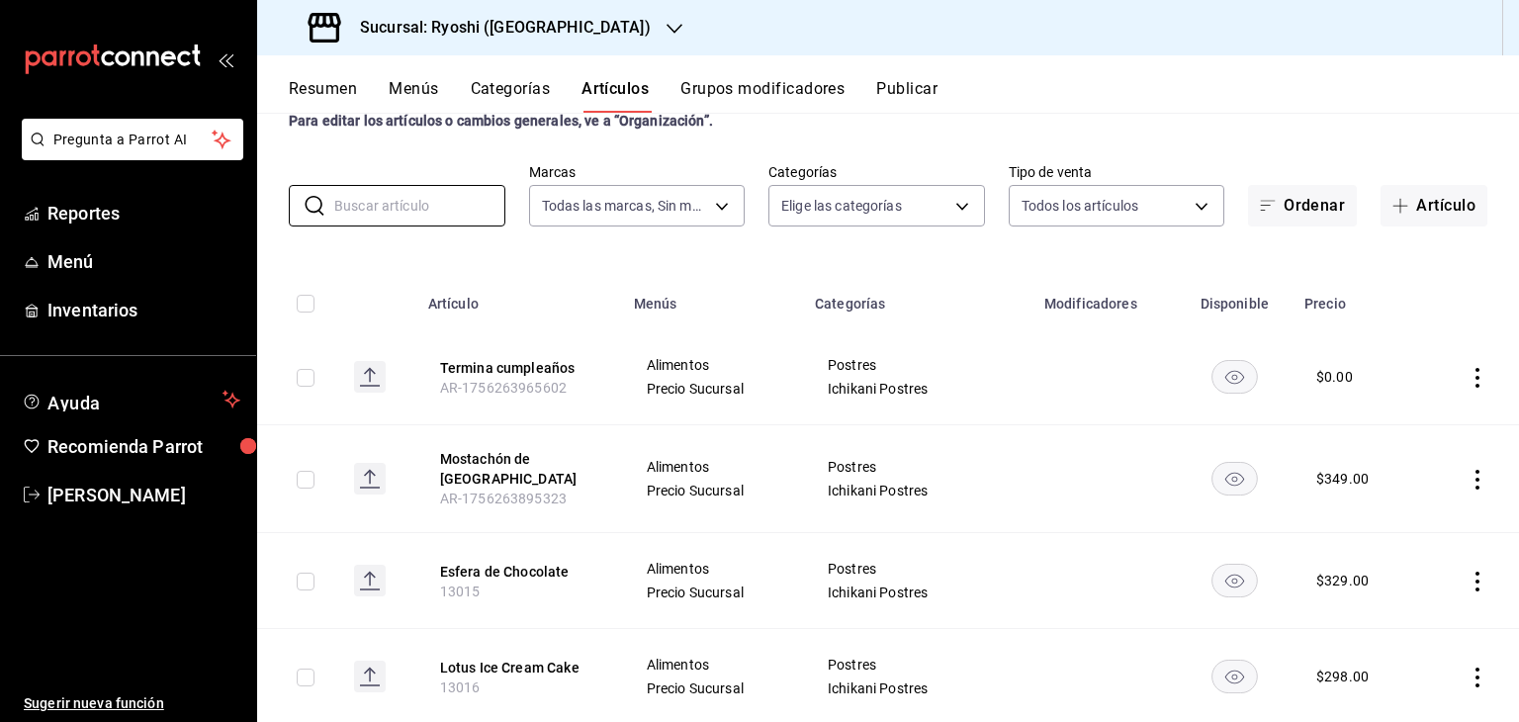
scroll to position [99, 0]
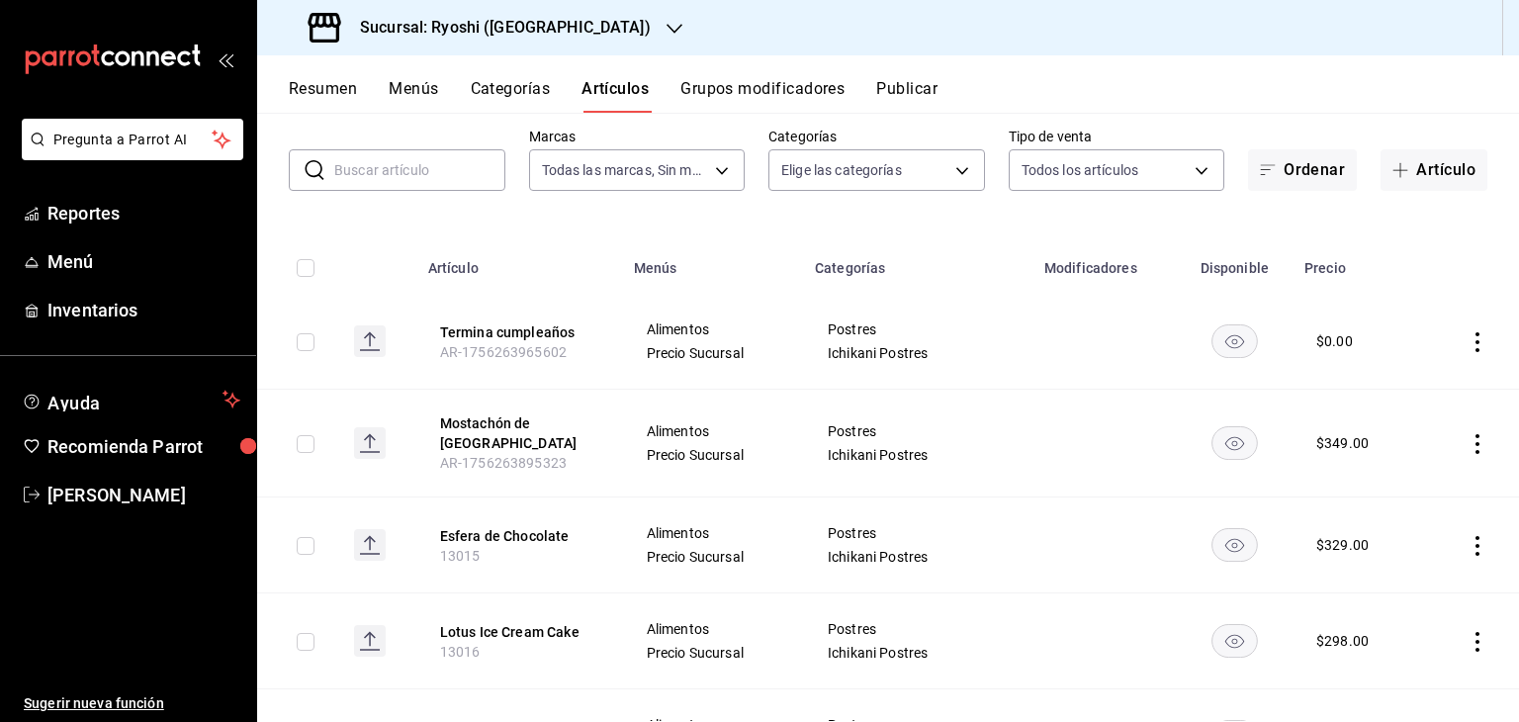
click at [1467, 437] on icon "actions" at bounding box center [1477, 444] width 20 height 20
drag, startPoint x: 1422, startPoint y: 487, endPoint x: 1405, endPoint y: 467, distance: 26.7
click at [1421, 487] on span "Editar" at bounding box center [1402, 484] width 51 height 21
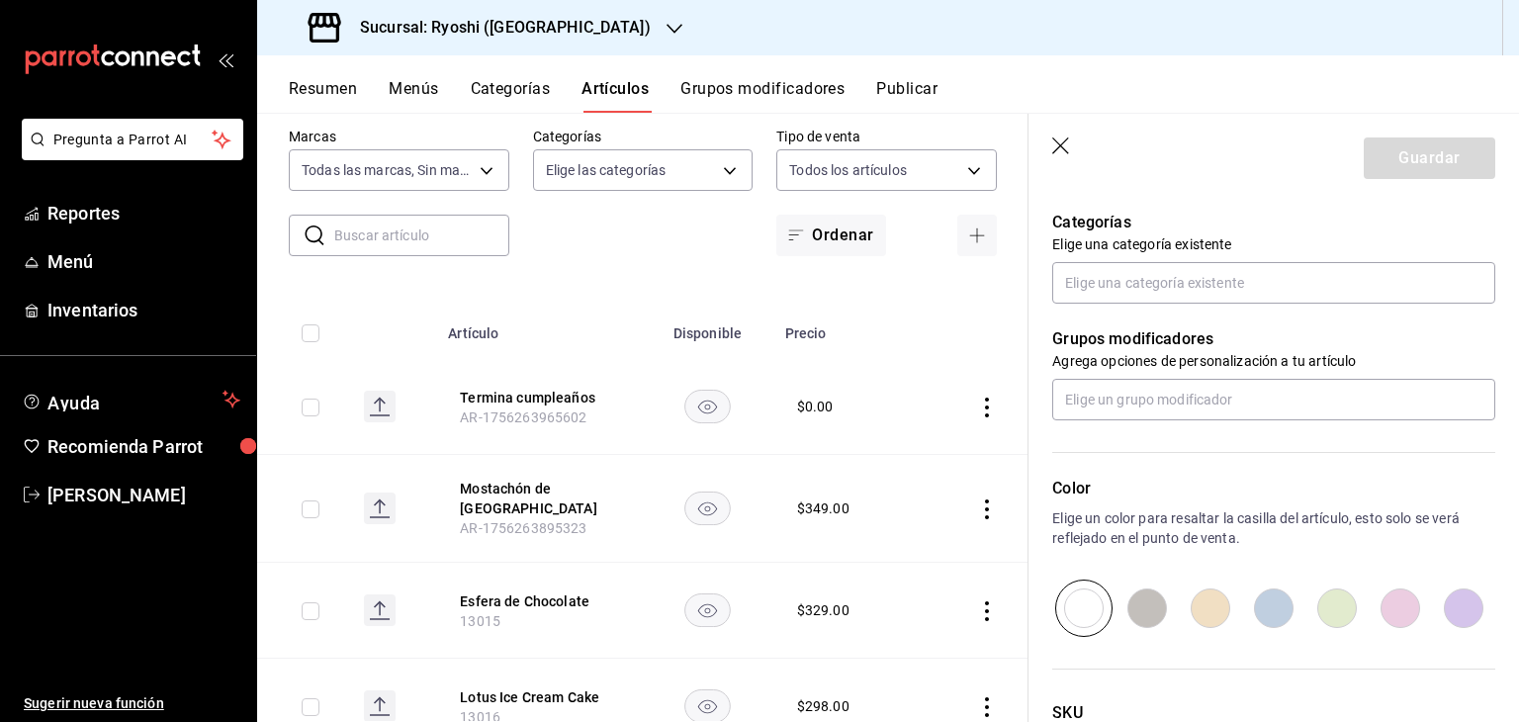
type input "$349.00"
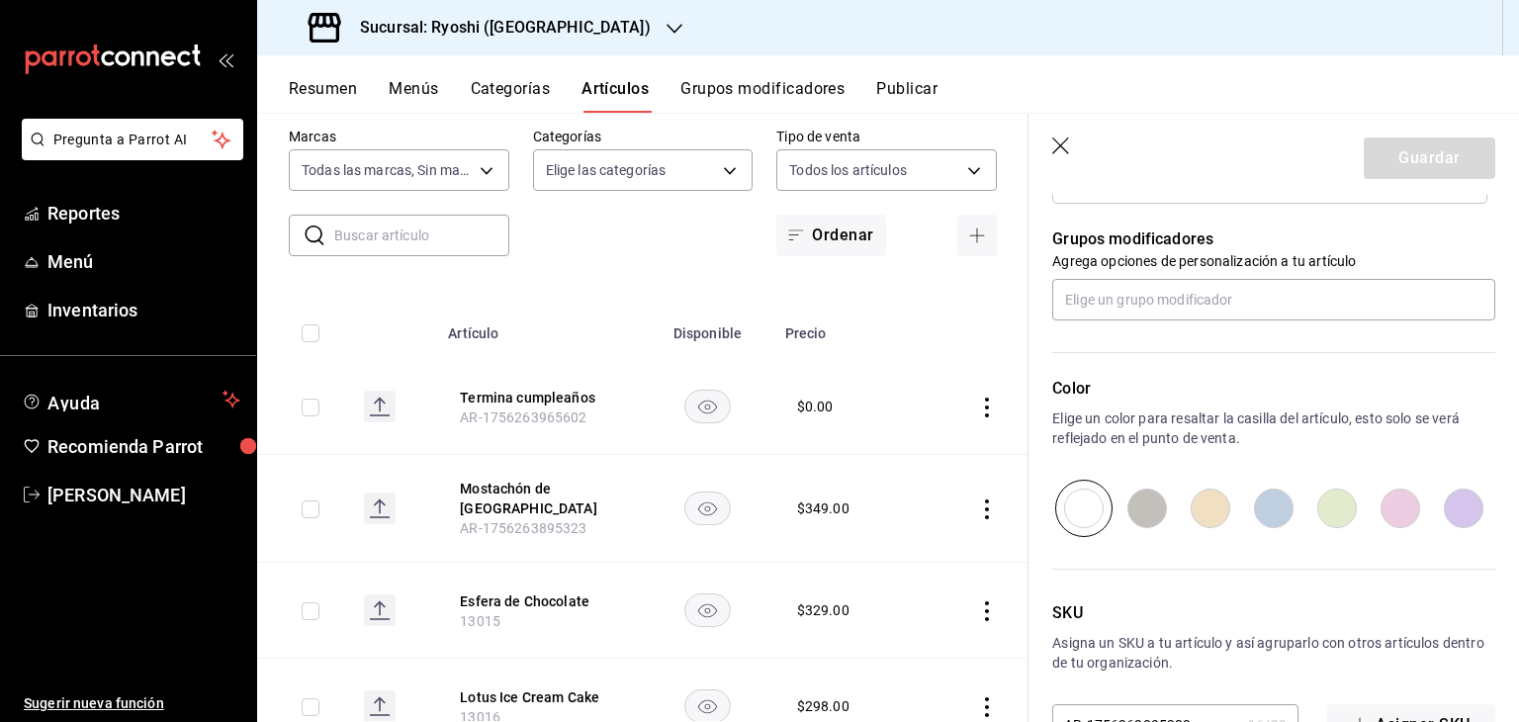
scroll to position [974, 0]
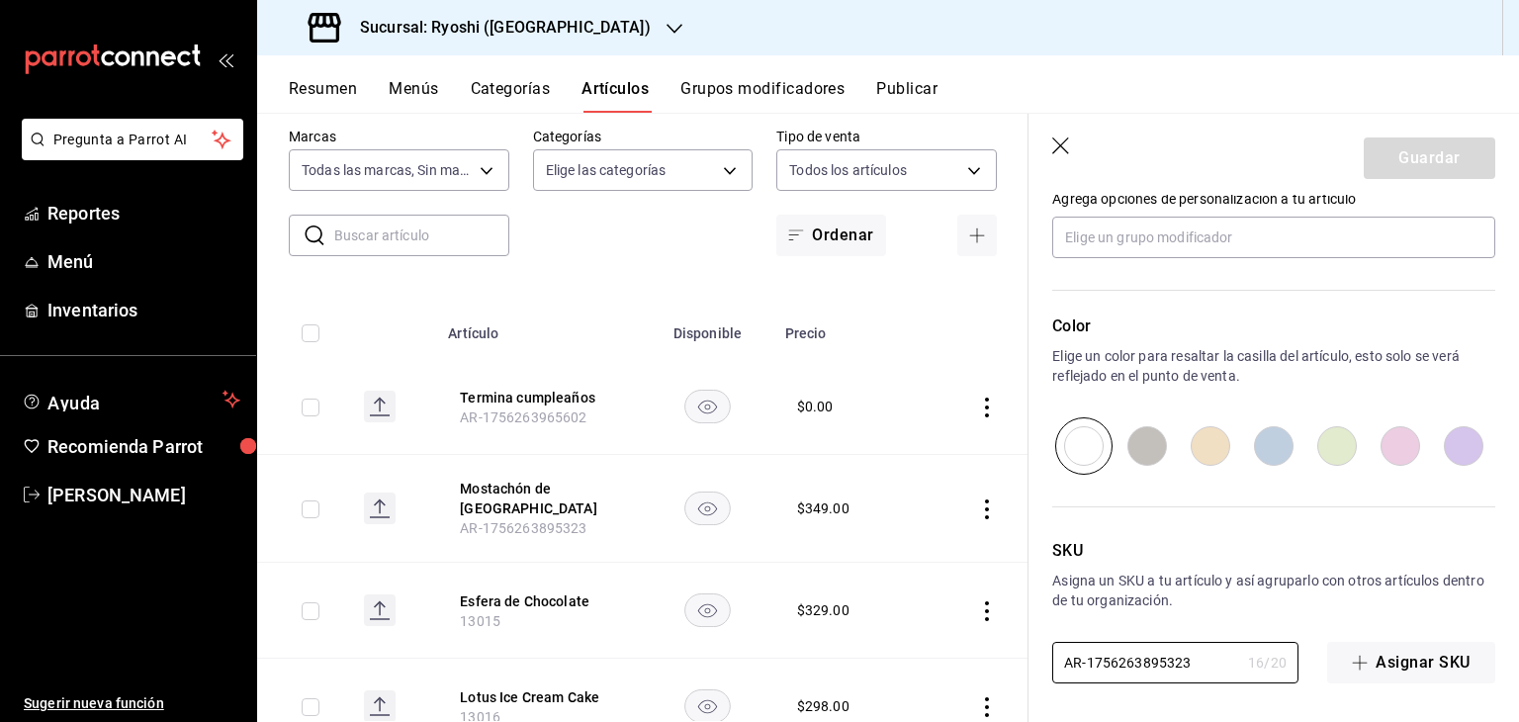
drag, startPoint x: 1192, startPoint y: 667, endPoint x: 898, endPoint y: 638, distance: 296.1
click at [876, 648] on main "Artículos sucursal Para editar los artículos o cambios generales, ve a “Organiz…" at bounding box center [887, 417] width 1261 height 609
paste input "PVA1002399"
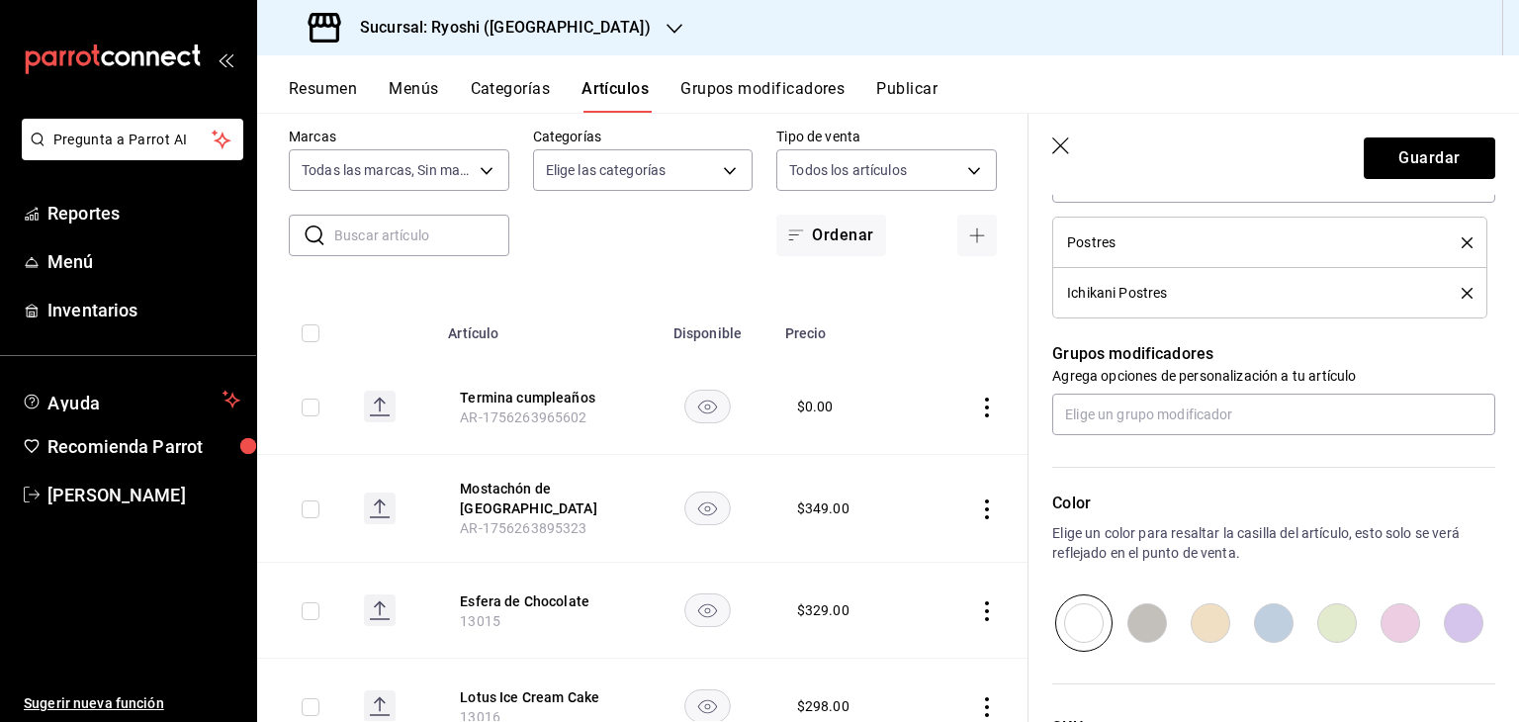
scroll to position [381, 0]
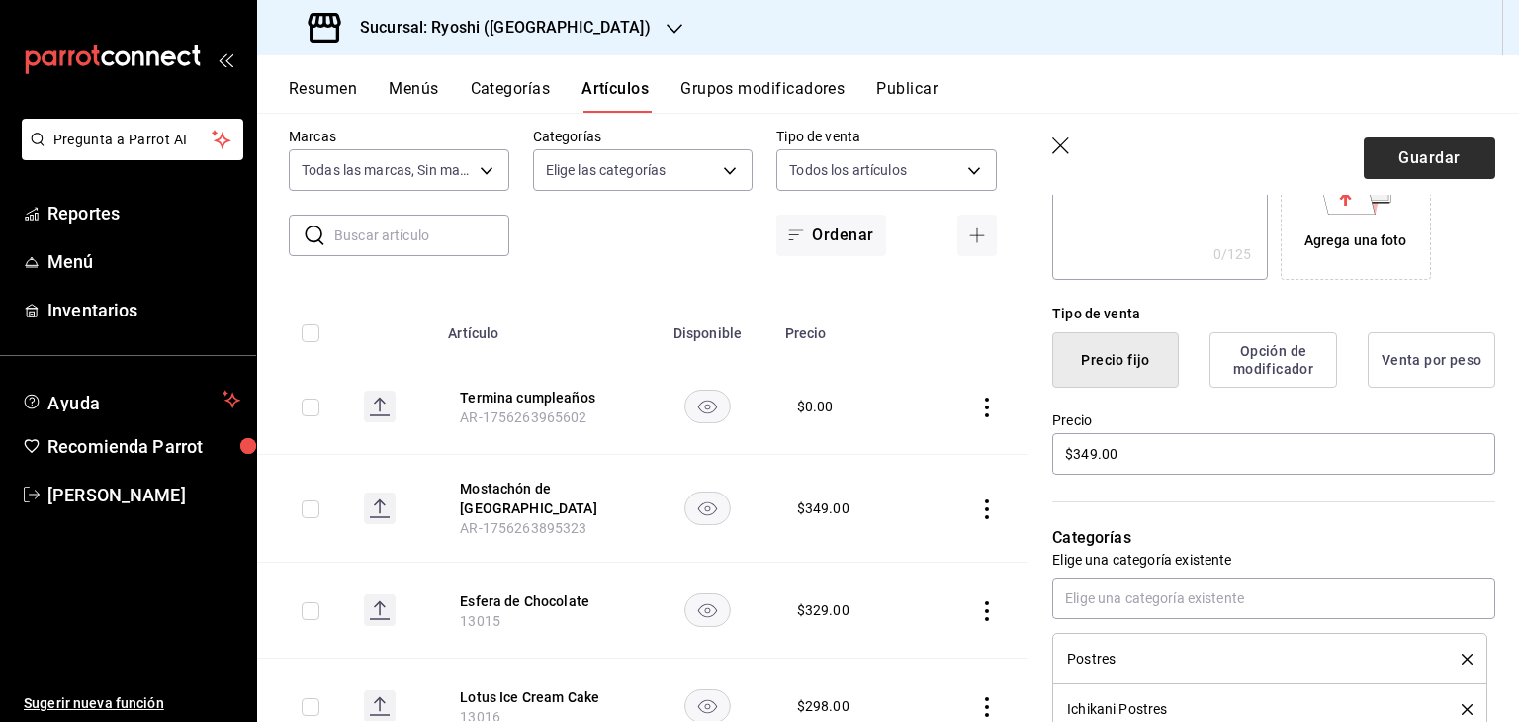
type input "PVA1002399"
click at [1420, 144] on button "Guardar" at bounding box center [1428, 158] width 131 height 42
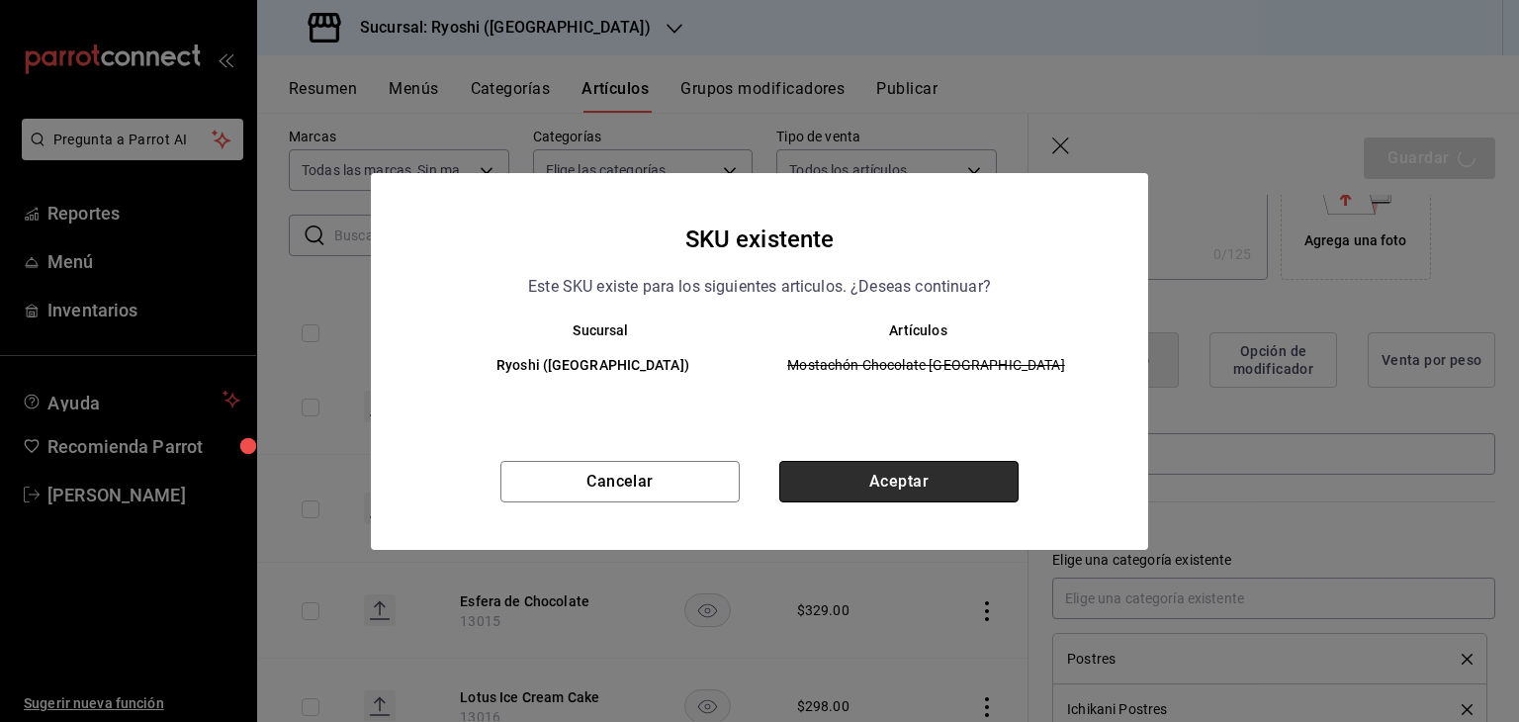
click at [962, 487] on button "Aceptar" at bounding box center [898, 482] width 239 height 42
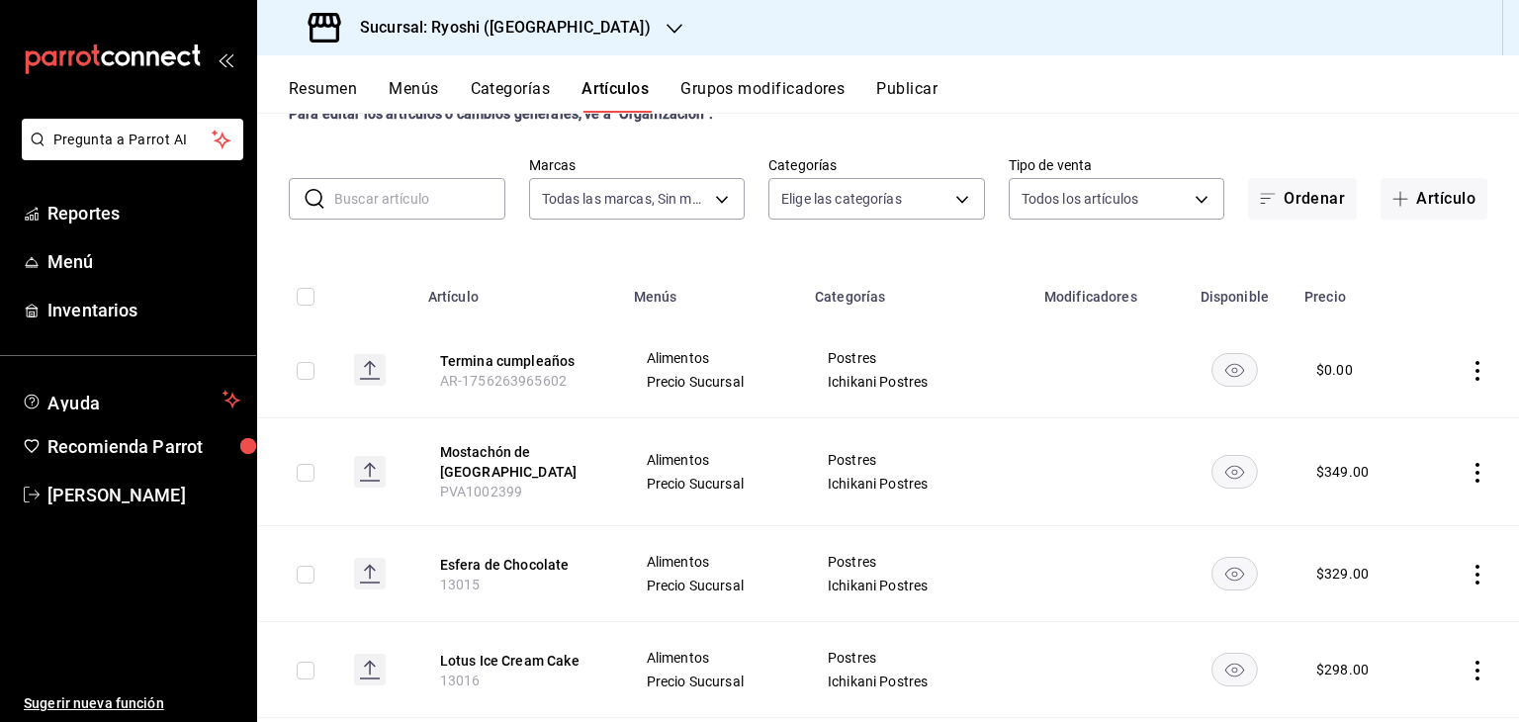
scroll to position [99, 0]
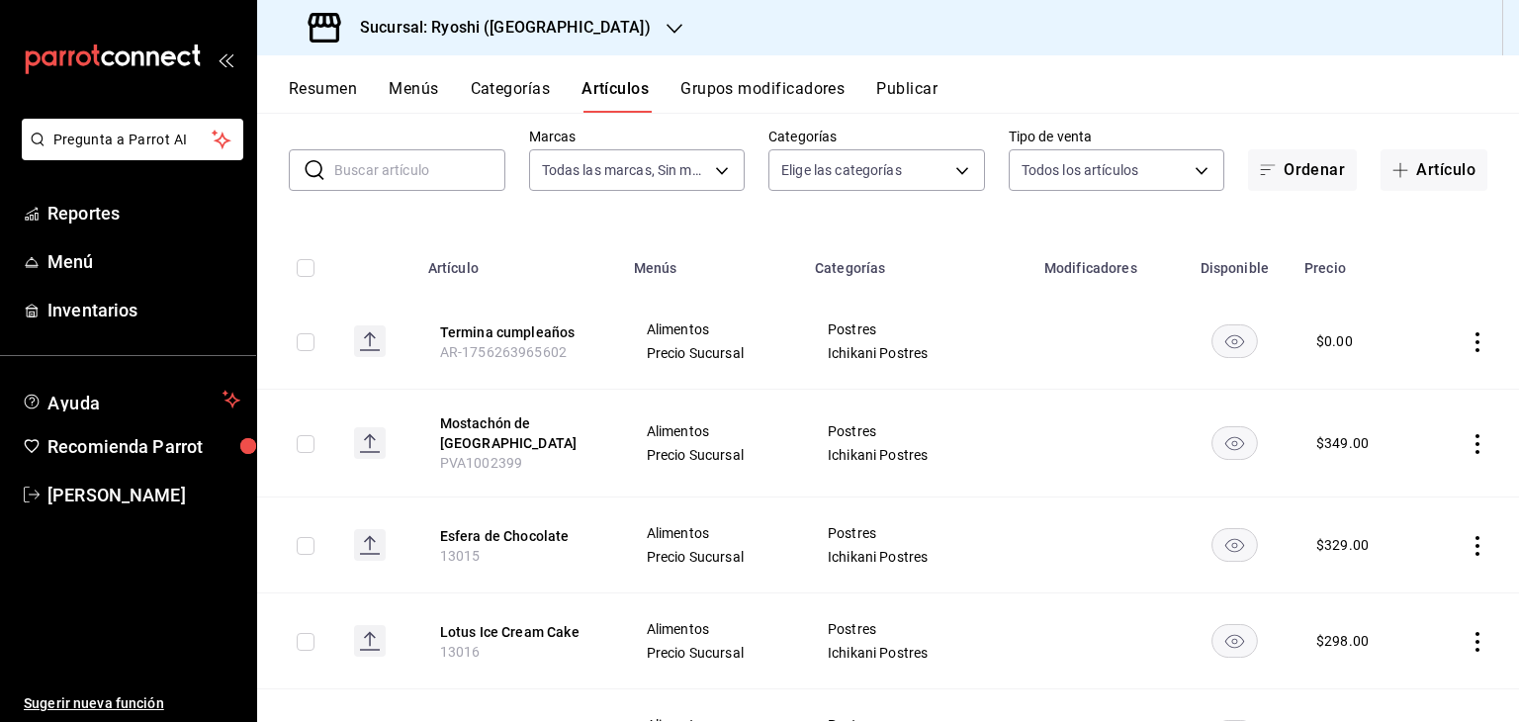
click at [1461, 449] on td at bounding box center [1472, 444] width 93 height 108
click at [1467, 442] on icon "actions" at bounding box center [1477, 444] width 20 height 20
click at [1424, 479] on span "Editar" at bounding box center [1402, 484] width 51 height 21
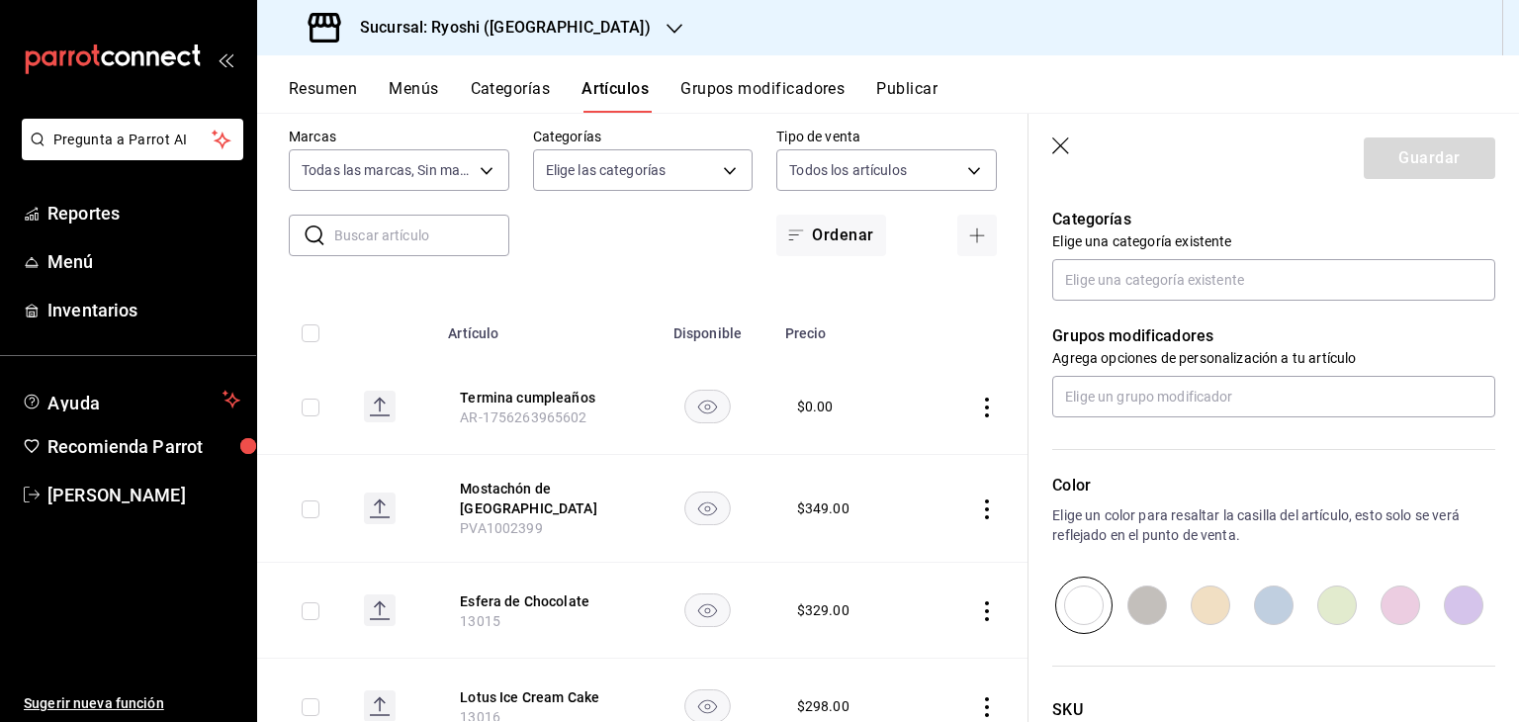
type input "$349.00"
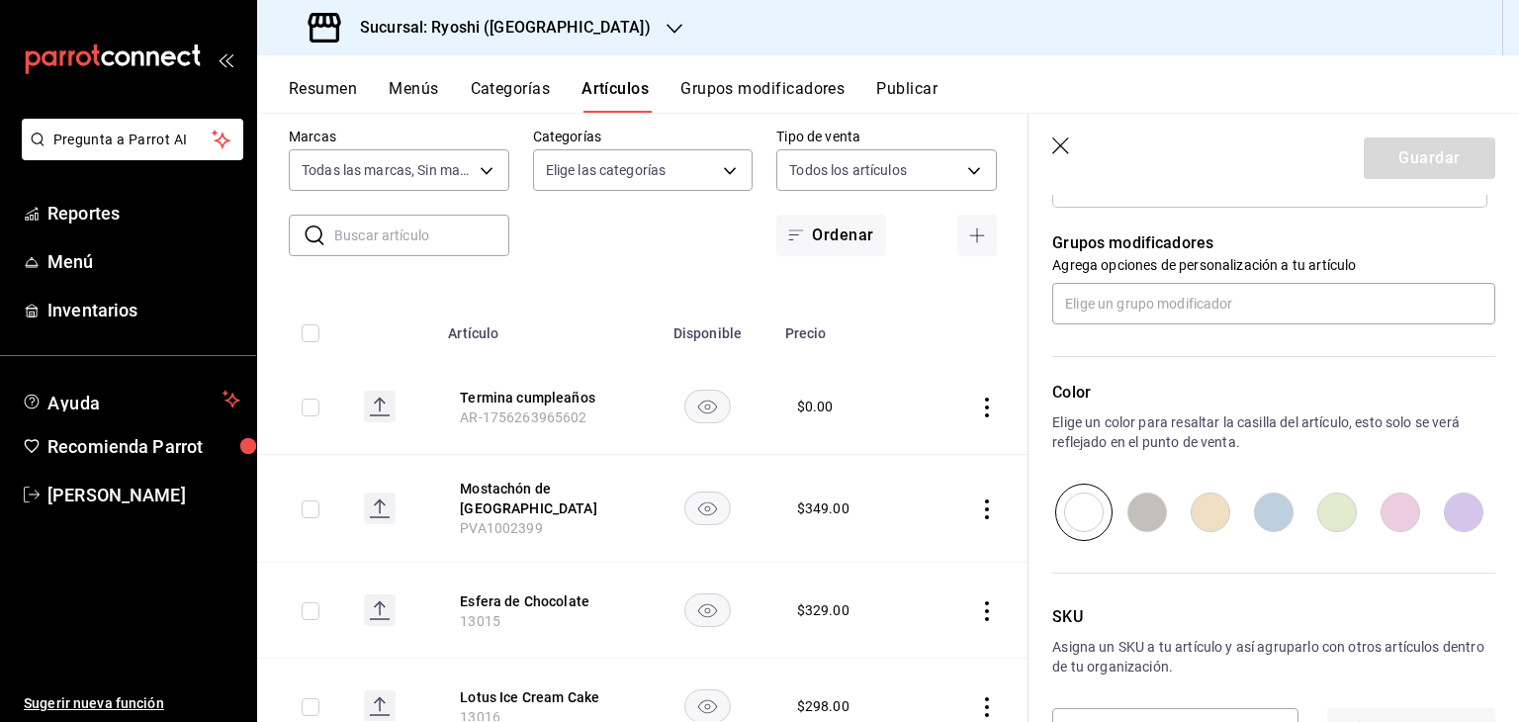
scroll to position [974, 0]
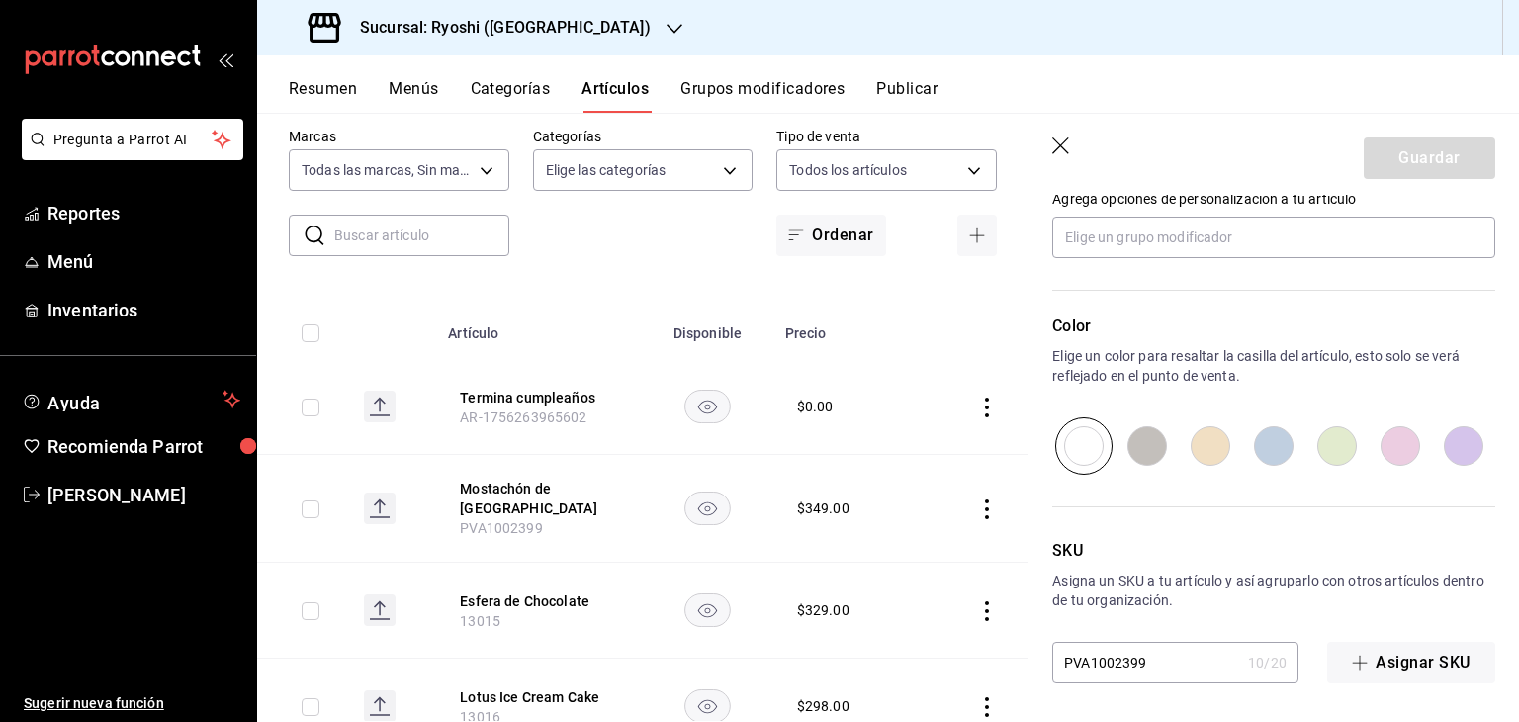
click at [1057, 144] on icon "button" at bounding box center [1062, 147] width 20 height 20
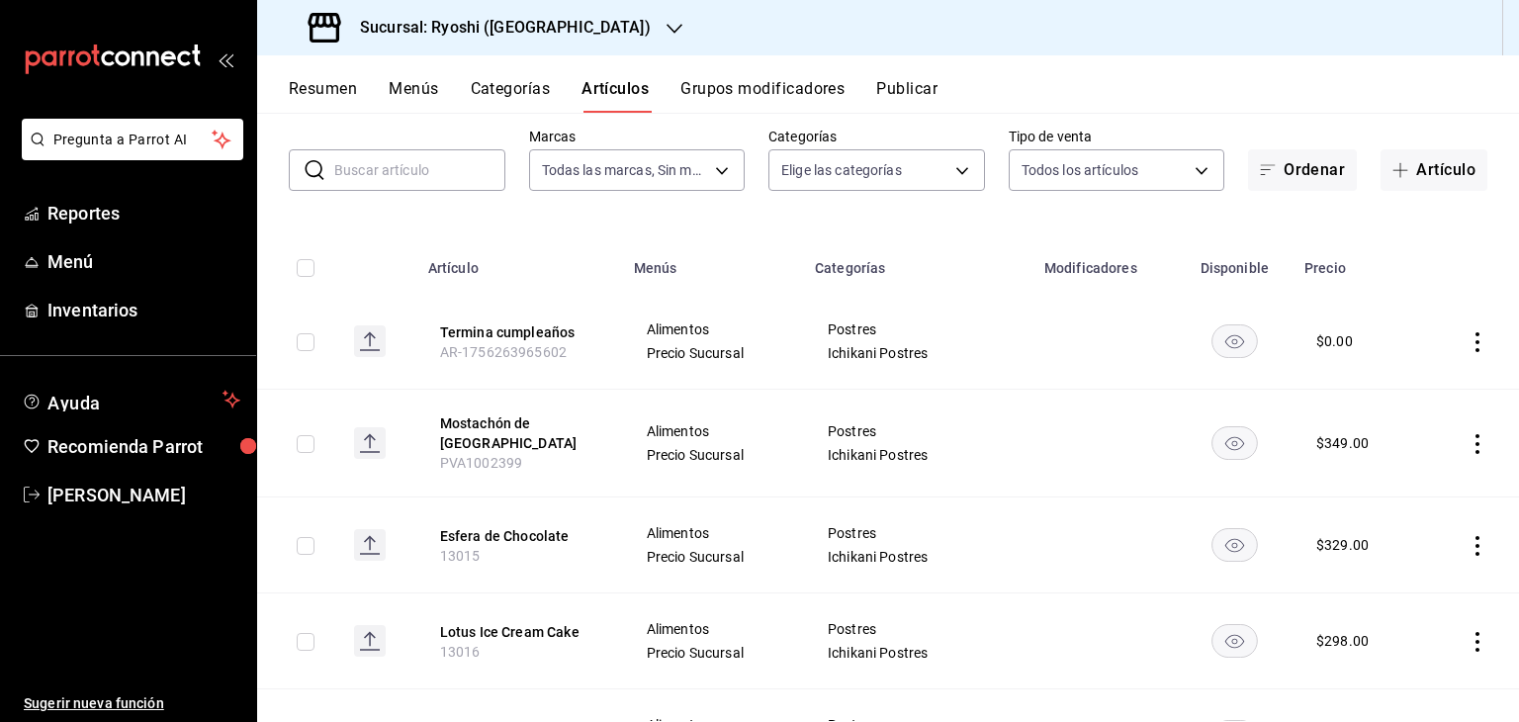
click at [1467, 340] on icon "actions" at bounding box center [1477, 342] width 20 height 20
click at [1377, 397] on span "Editar" at bounding box center [1402, 388] width 51 height 21
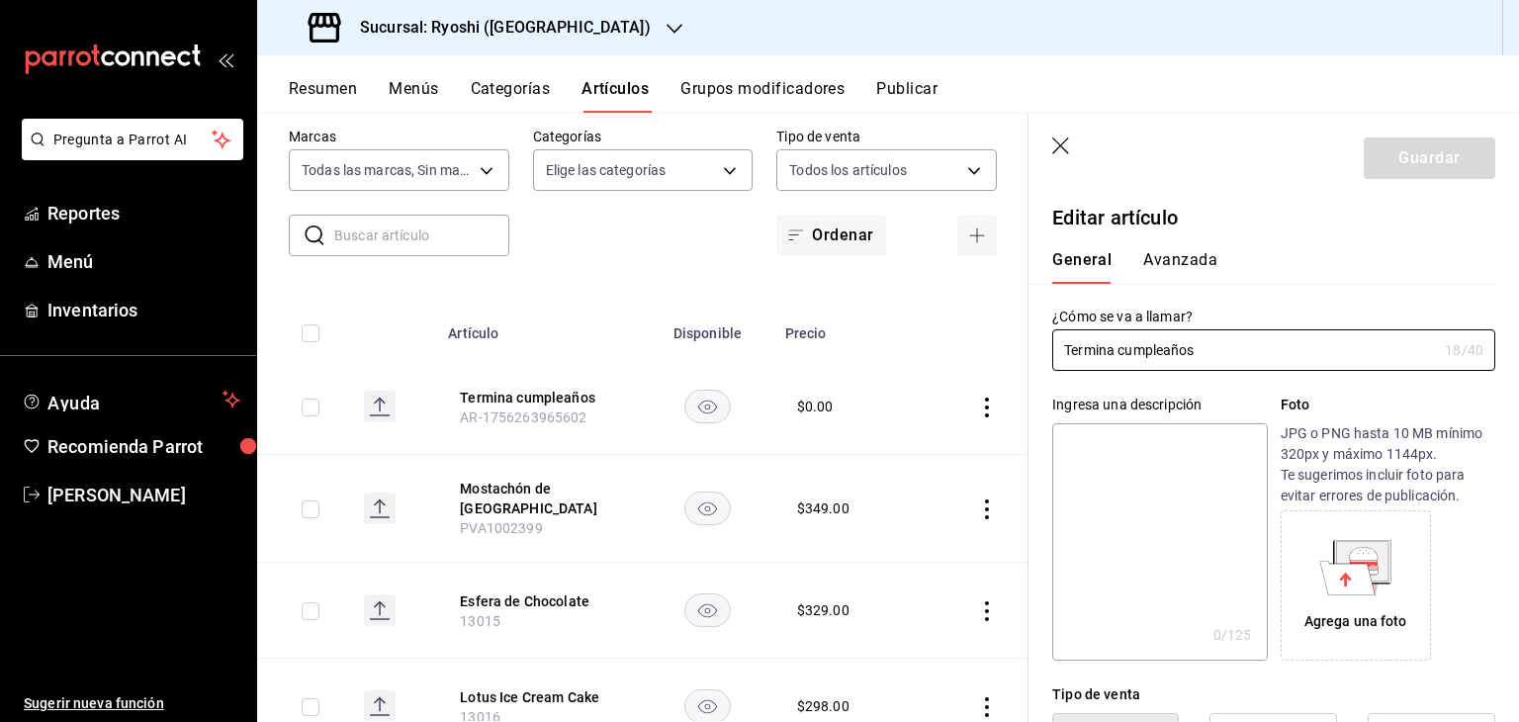
type input "$0.00"
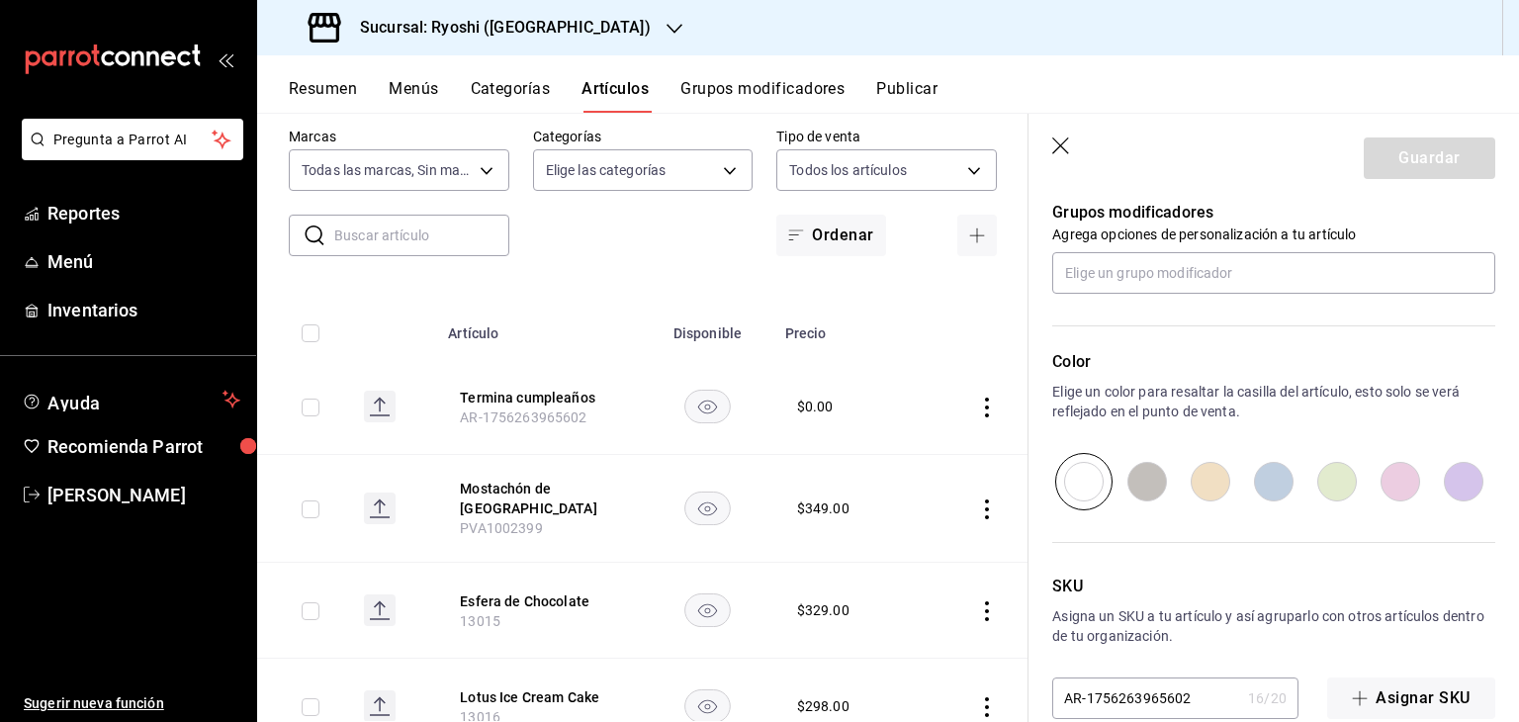
scroll to position [974, 0]
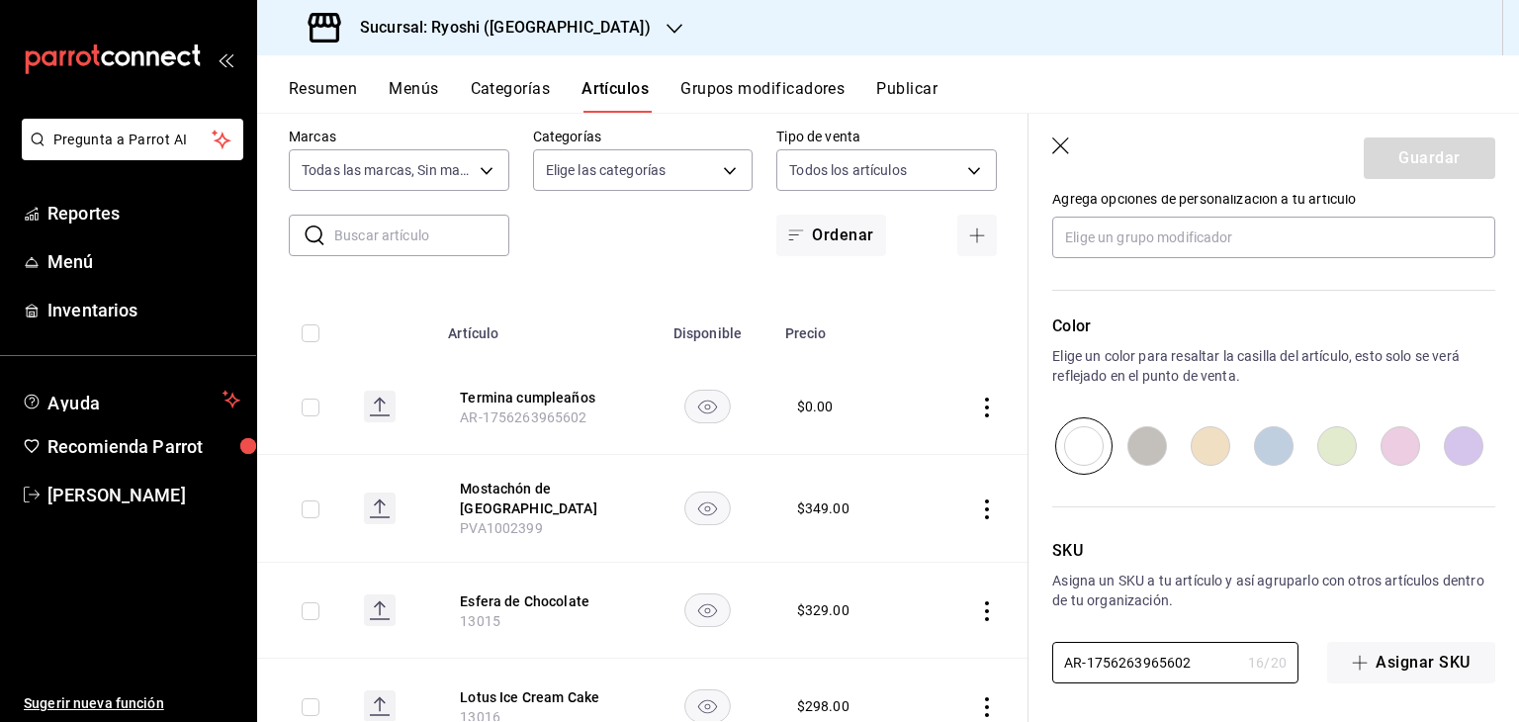
drag, startPoint x: 1195, startPoint y: 655, endPoint x: 841, endPoint y: 638, distance: 354.4
click at [841, 638] on main "Artículos sucursal Para editar los artículos o cambios generales, ve a “Organiz…" at bounding box center [887, 417] width 1261 height 609
paste input "11503"
type input "11503"
click at [1435, 144] on button "Guardar" at bounding box center [1428, 158] width 131 height 42
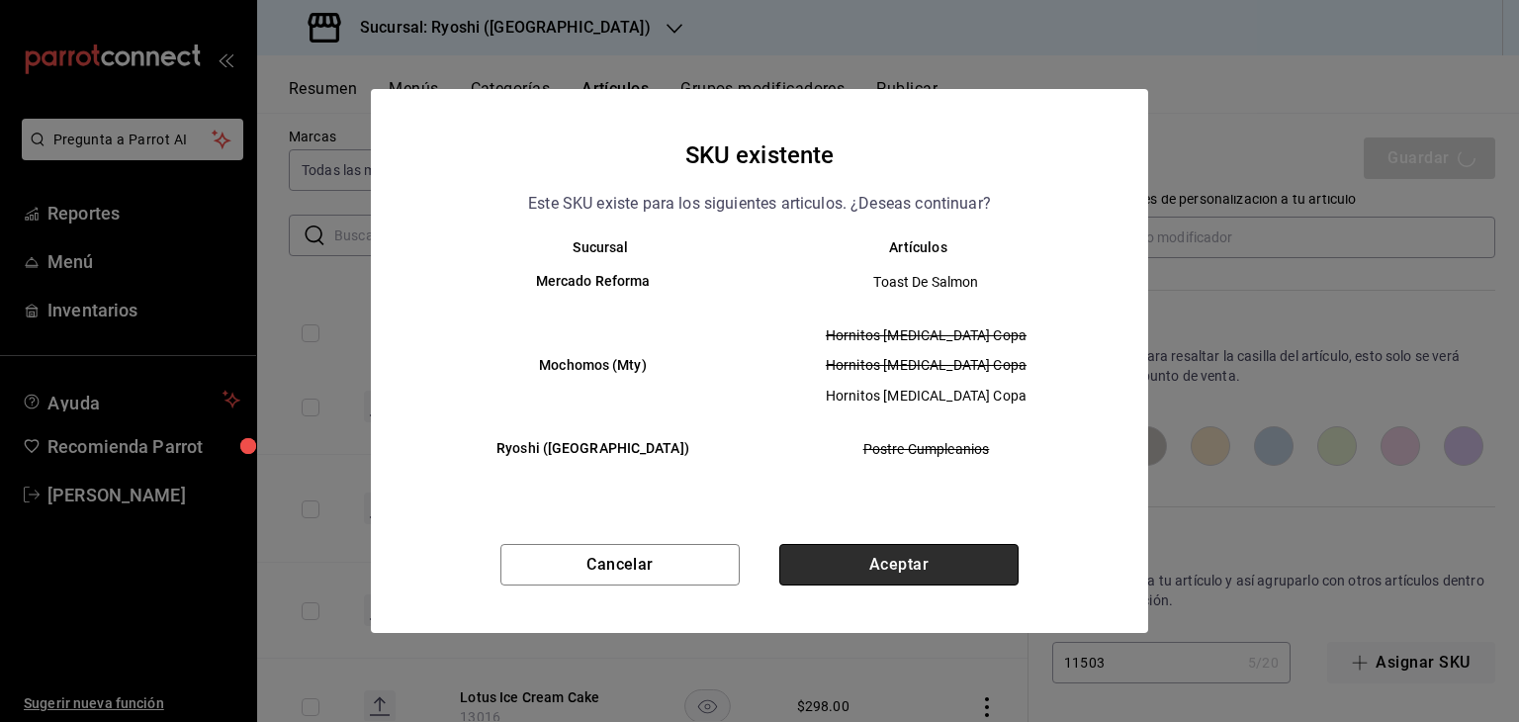
click at [937, 551] on button "Aceptar" at bounding box center [898, 565] width 239 height 42
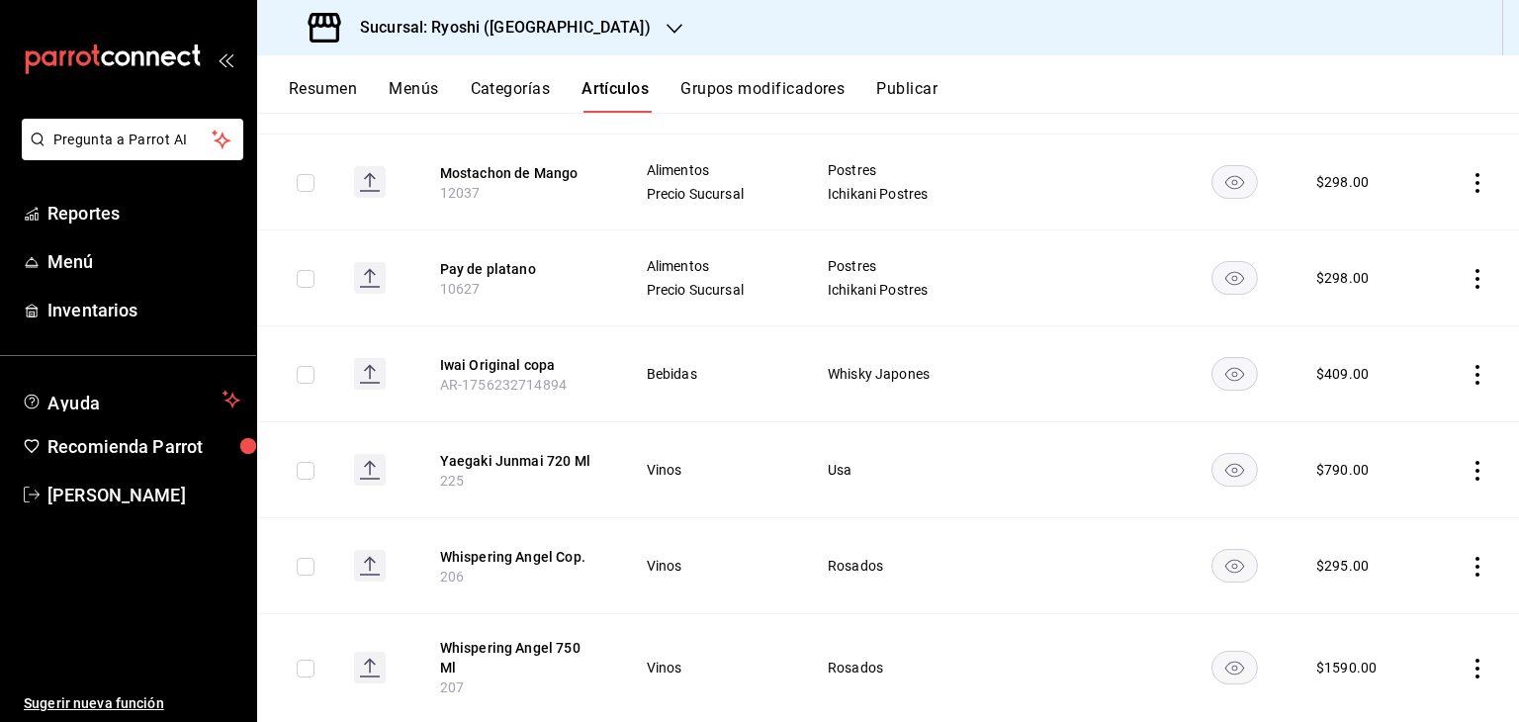
scroll to position [890, 0]
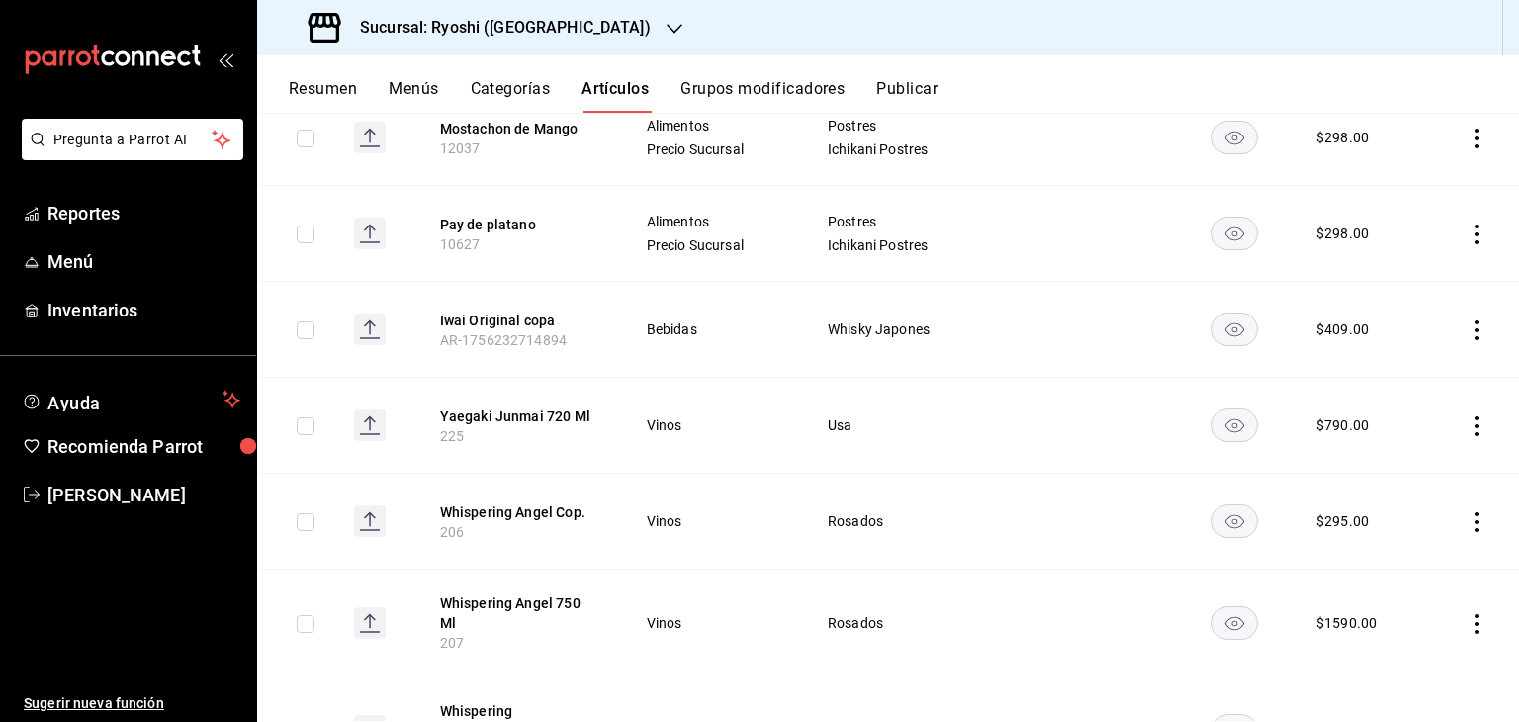
click at [1470, 320] on icon "actions" at bounding box center [1477, 330] width 20 height 20
click at [1421, 357] on span "Editar" at bounding box center [1402, 362] width 51 height 21
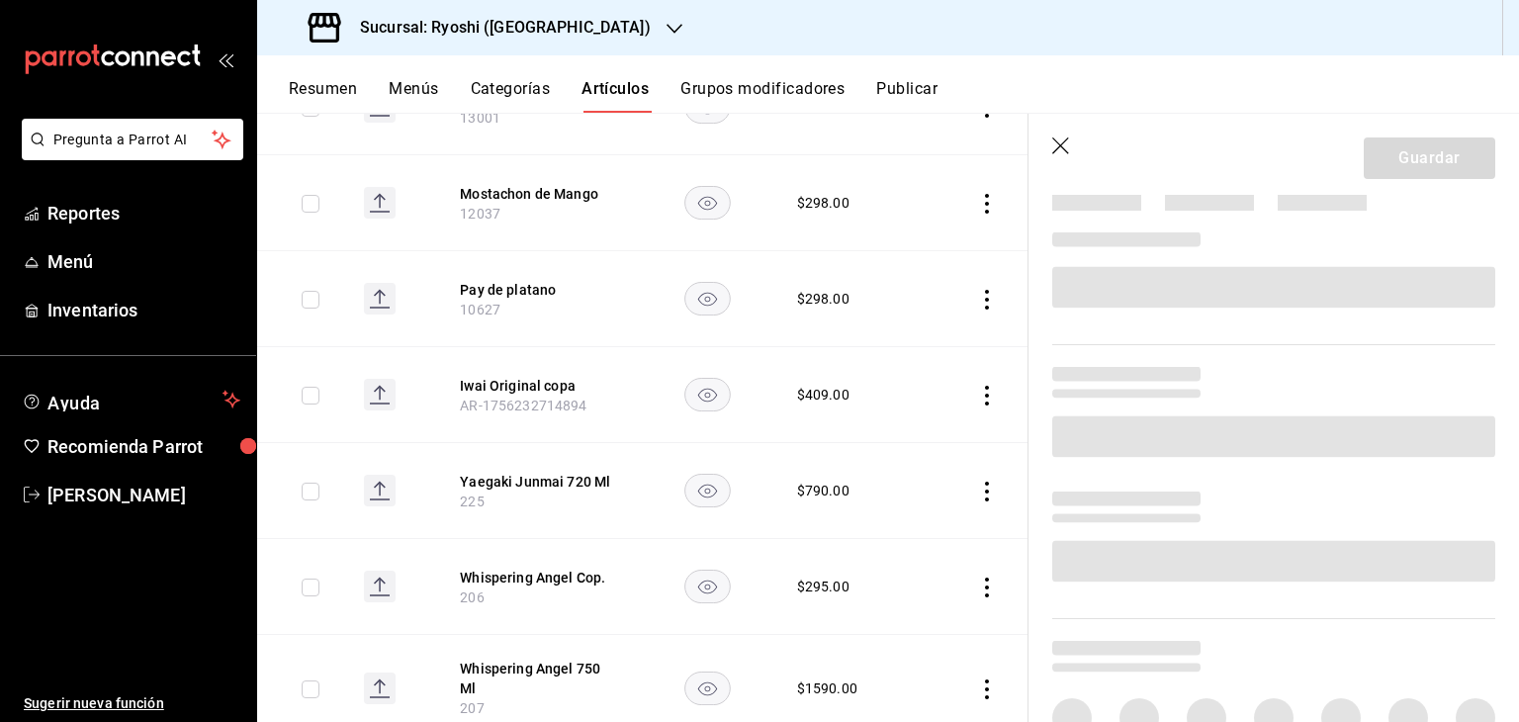
scroll to position [699, 0]
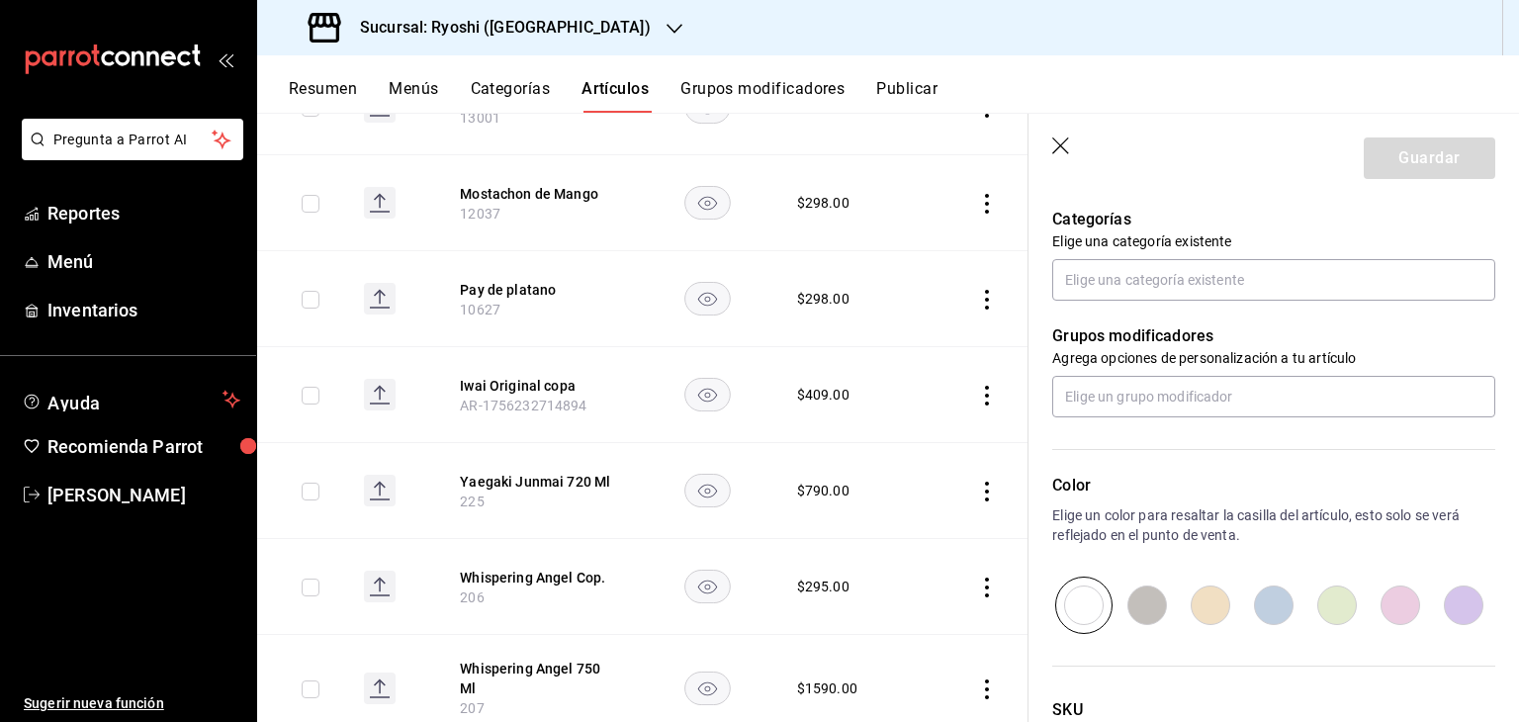
type input "$409.00"
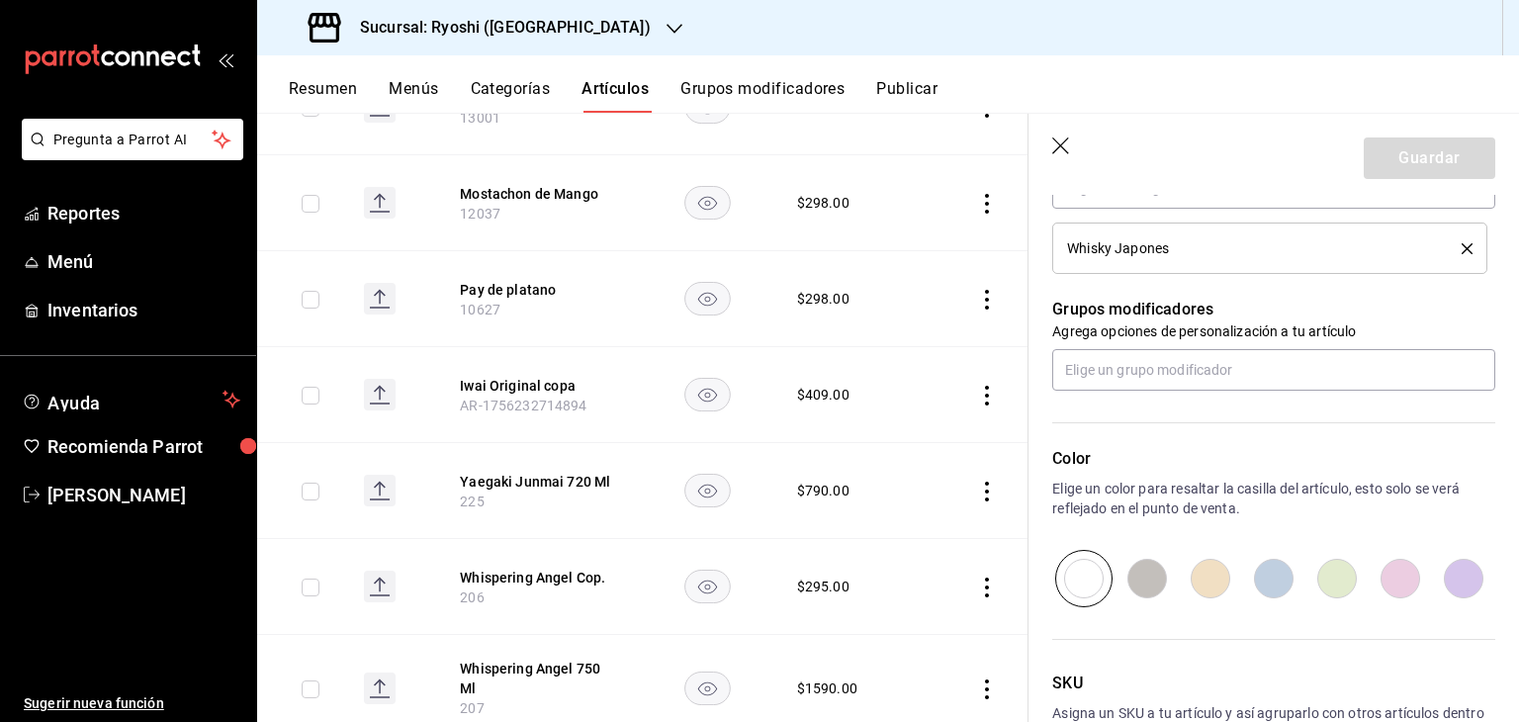
scroll to position [923, 0]
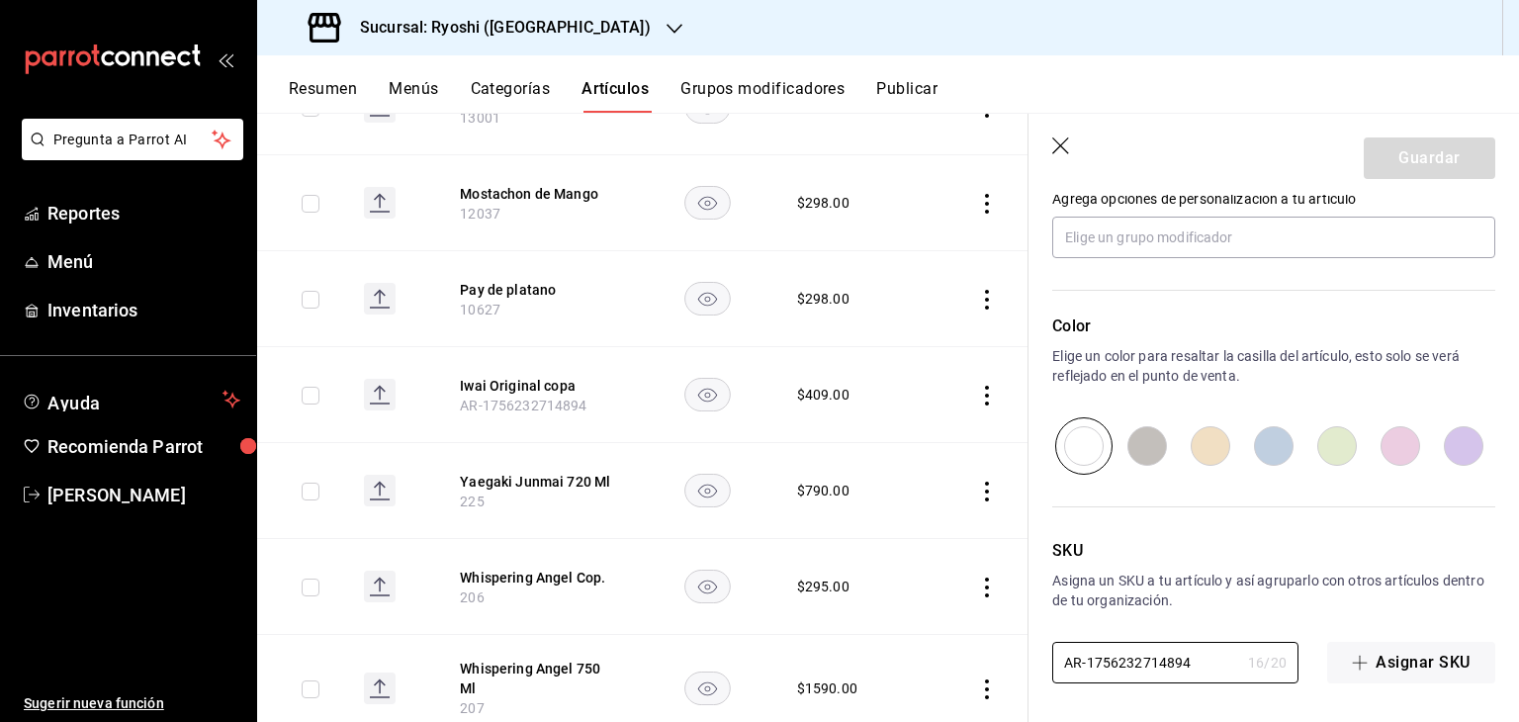
drag, startPoint x: 1207, startPoint y: 660, endPoint x: 881, endPoint y: 633, distance: 327.4
click at [881, 633] on main "Artículos sucursal Para editar los artículos o cambios generales, ve a “Organiz…" at bounding box center [887, 417] width 1261 height 609
paste input "11431"
type input "11431"
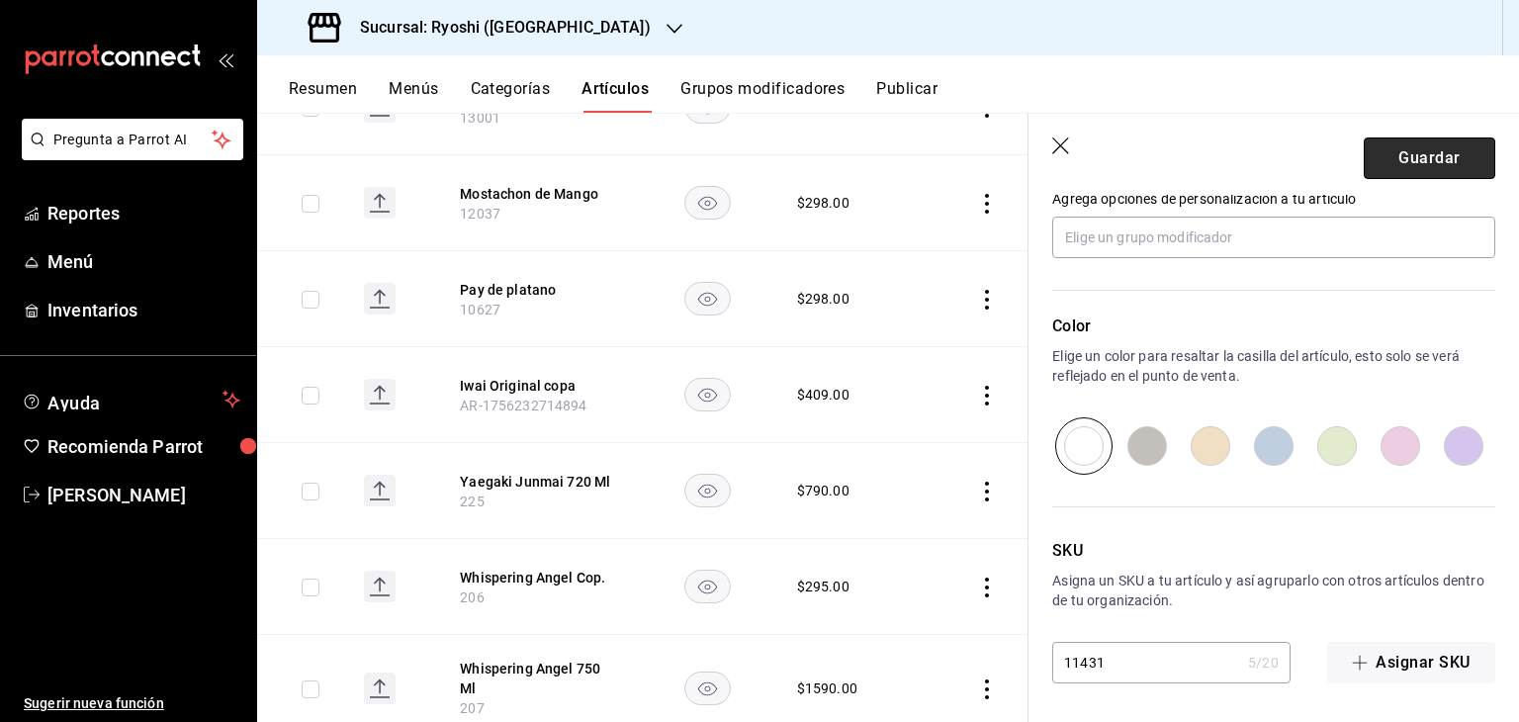
click at [1427, 165] on button "Guardar" at bounding box center [1428, 158] width 131 height 42
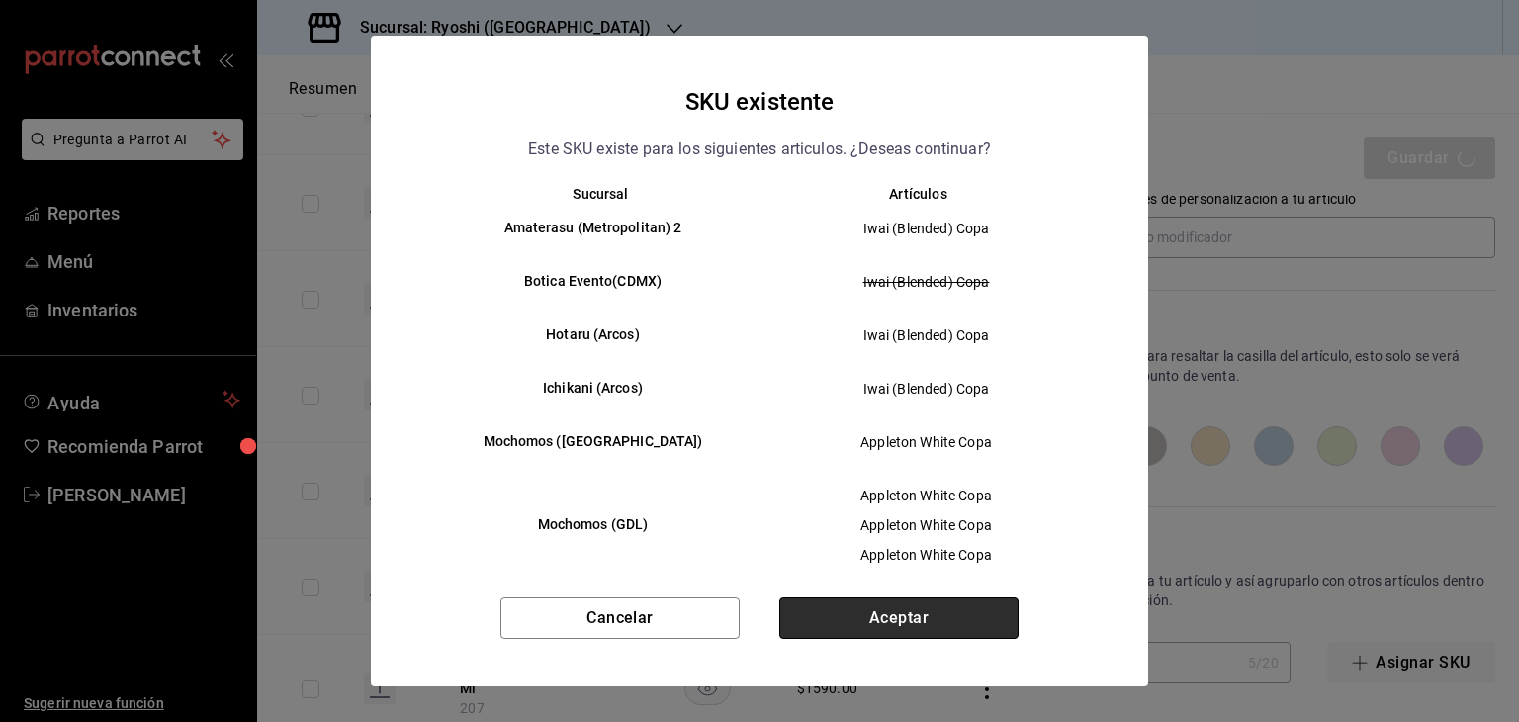
click at [959, 601] on button "Aceptar" at bounding box center [898, 618] width 239 height 42
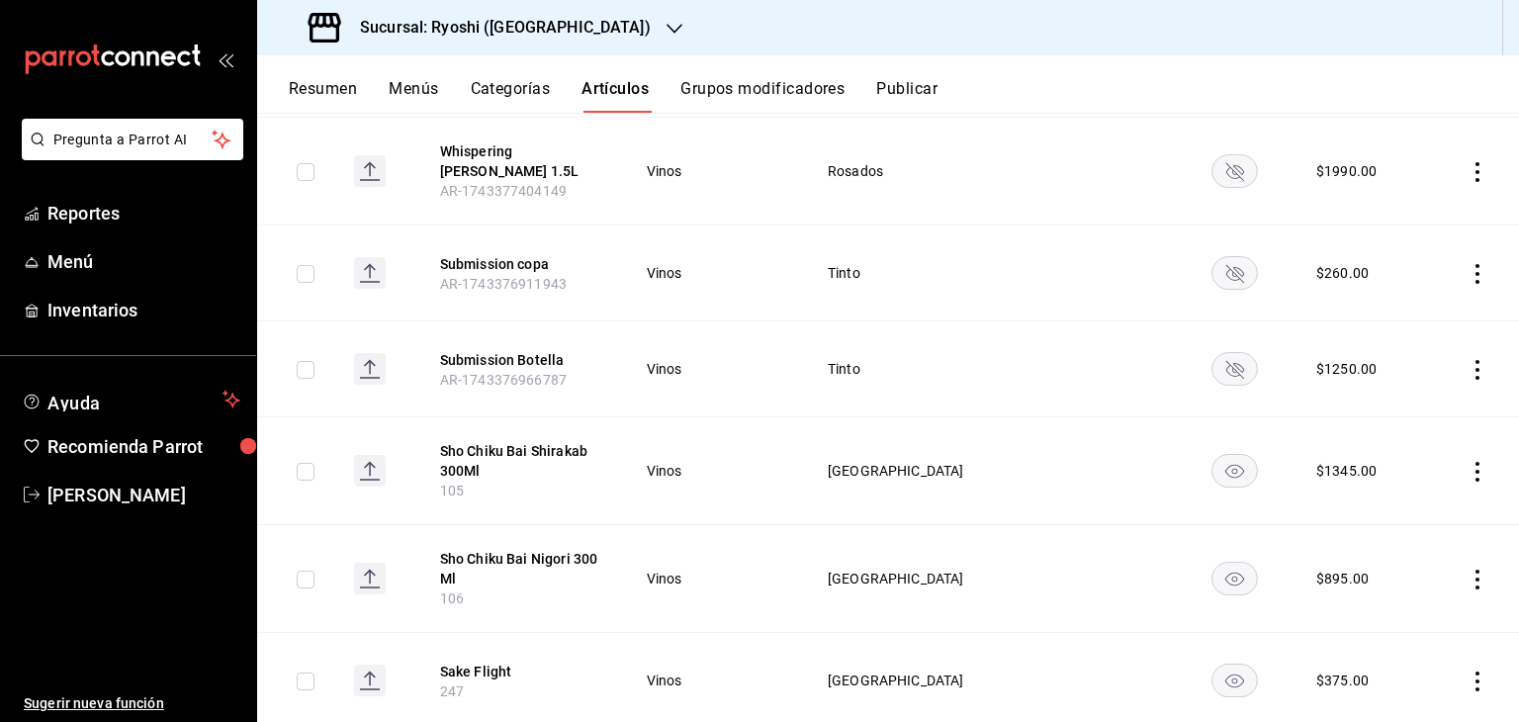
scroll to position [1483, 0]
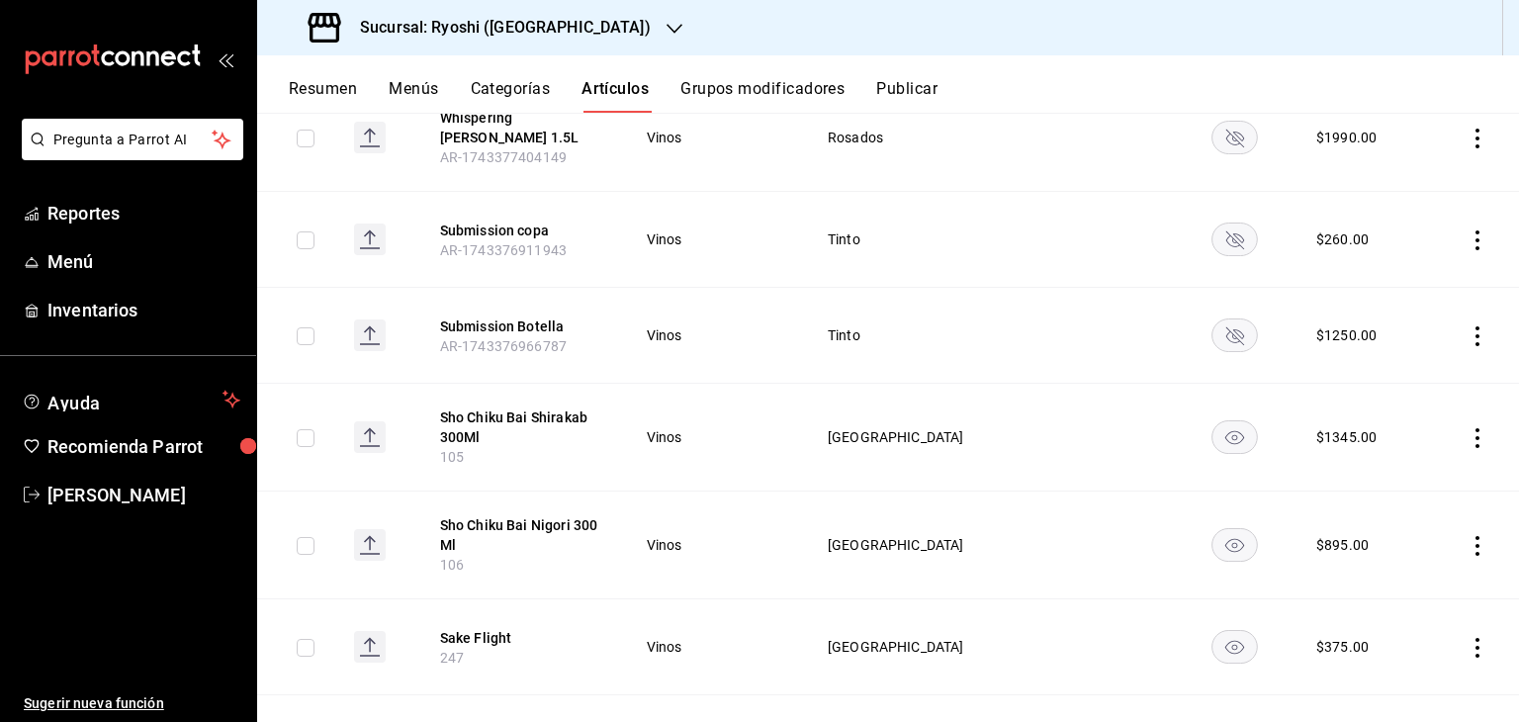
click at [1467, 230] on icon "actions" at bounding box center [1477, 240] width 20 height 20
click at [1005, 258] on div at bounding box center [759, 361] width 1519 height 722
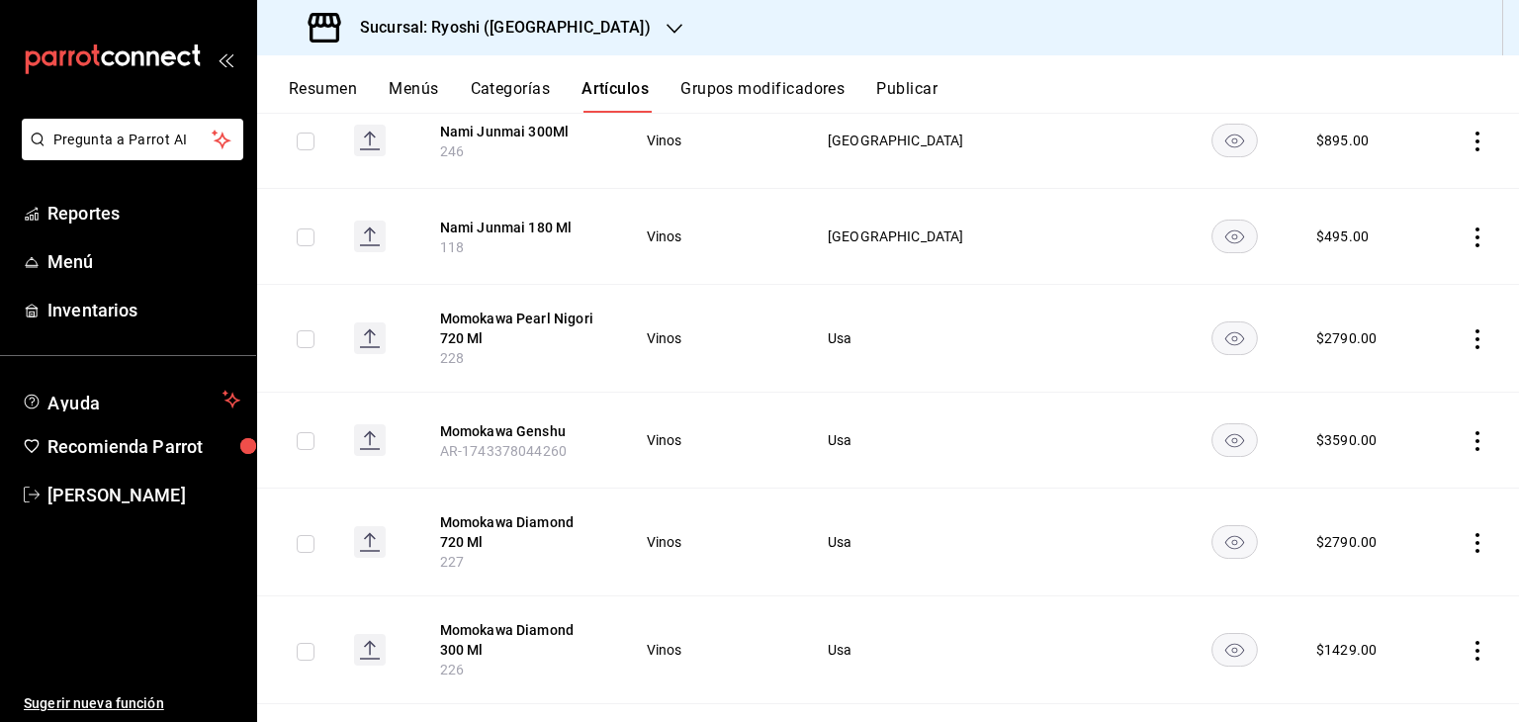
scroll to position [2999, 0]
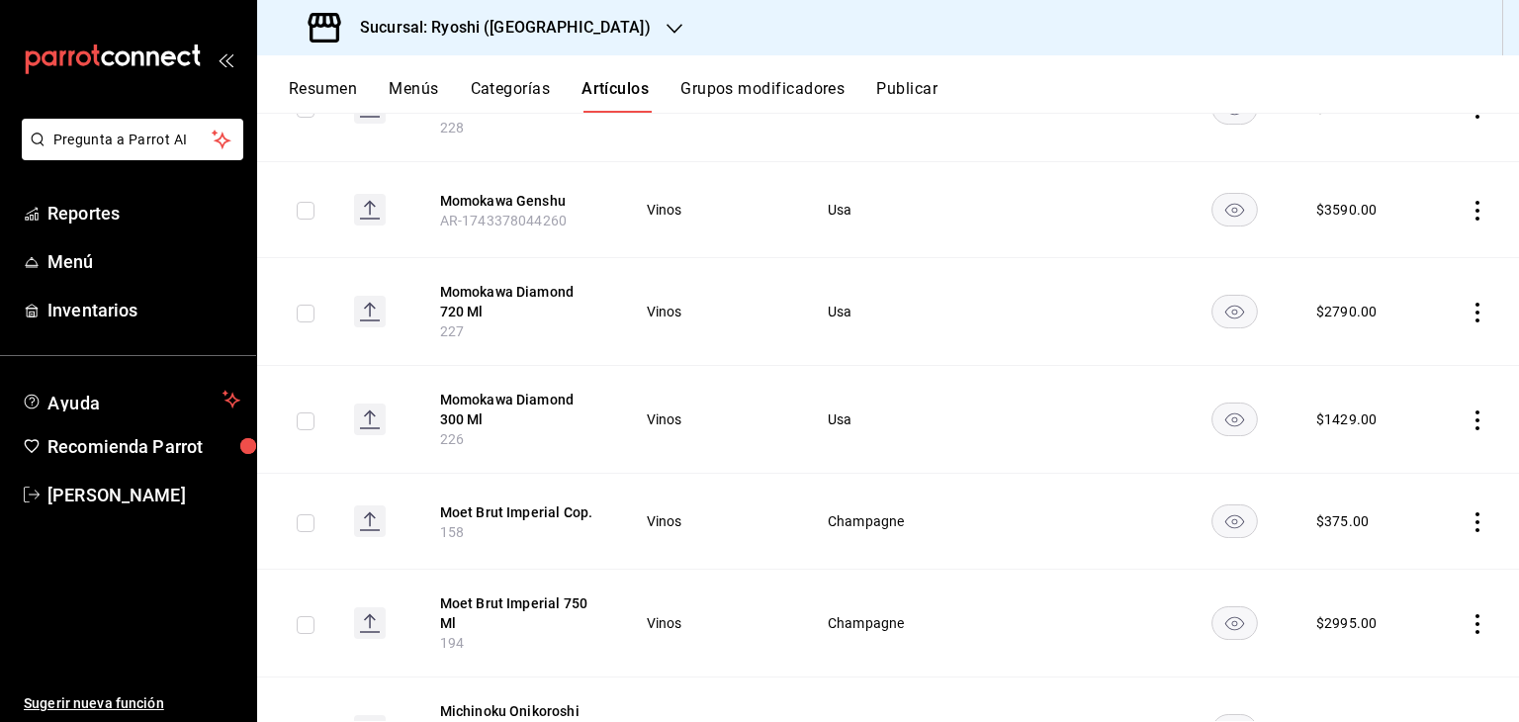
click at [1467, 201] on icon "actions" at bounding box center [1477, 211] width 20 height 20
click at [1378, 247] on span "Editar" at bounding box center [1402, 238] width 51 height 21
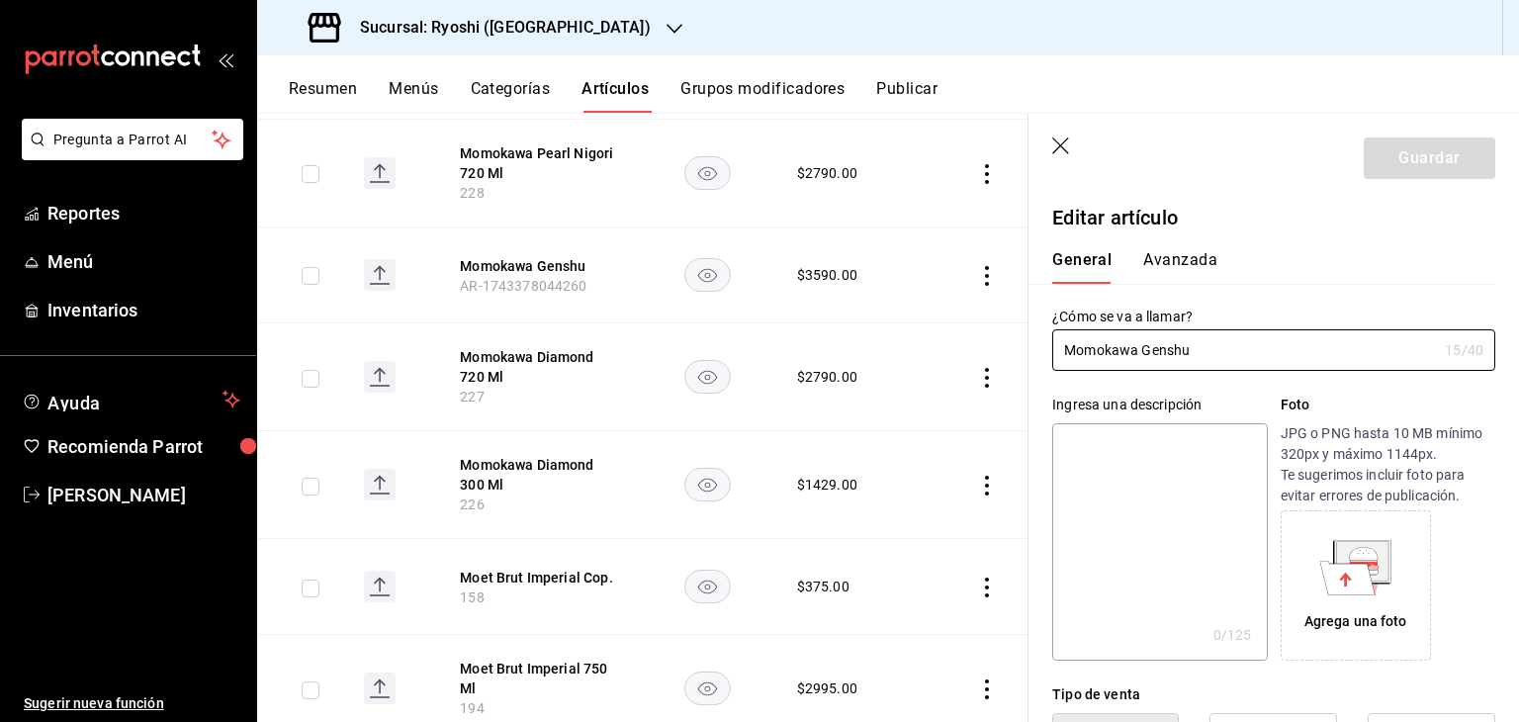
type input "$3590.00"
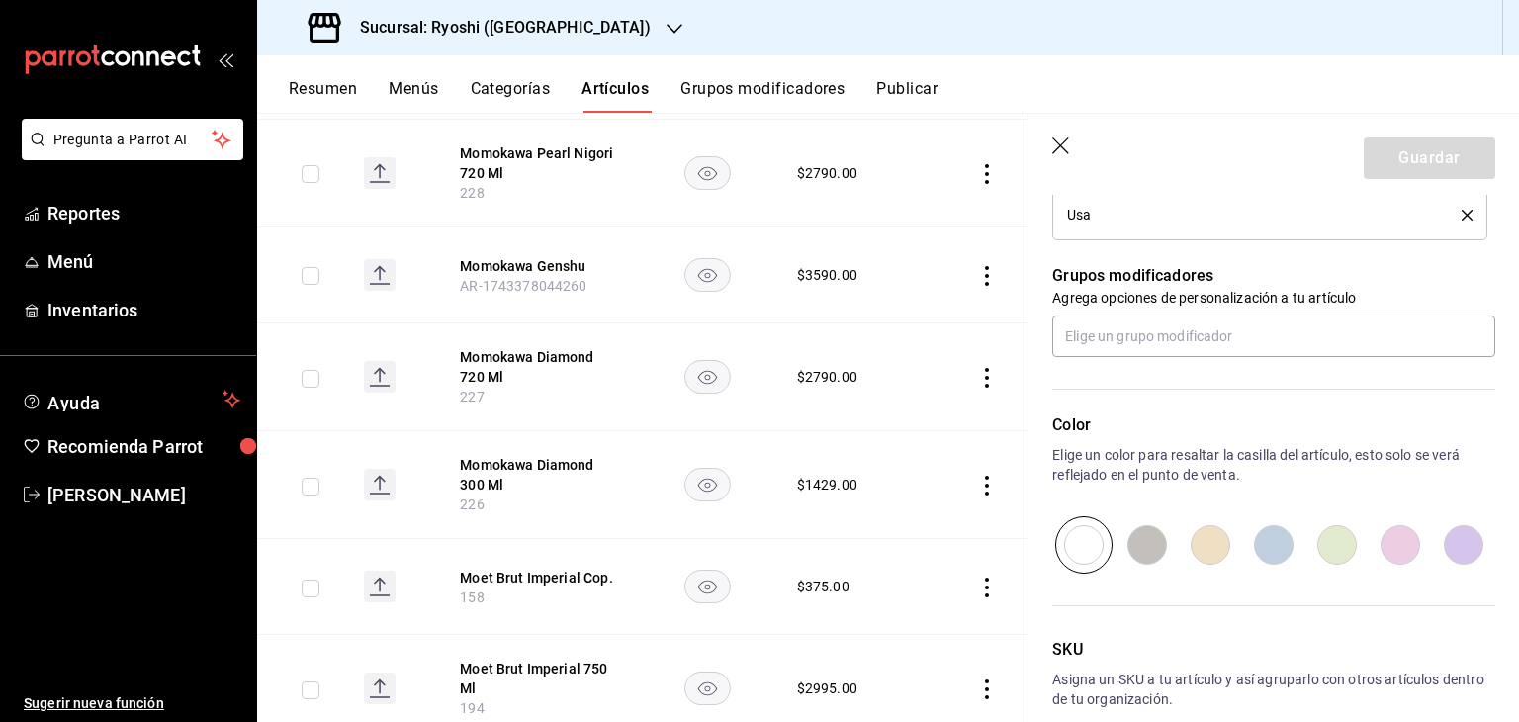
scroll to position [923, 0]
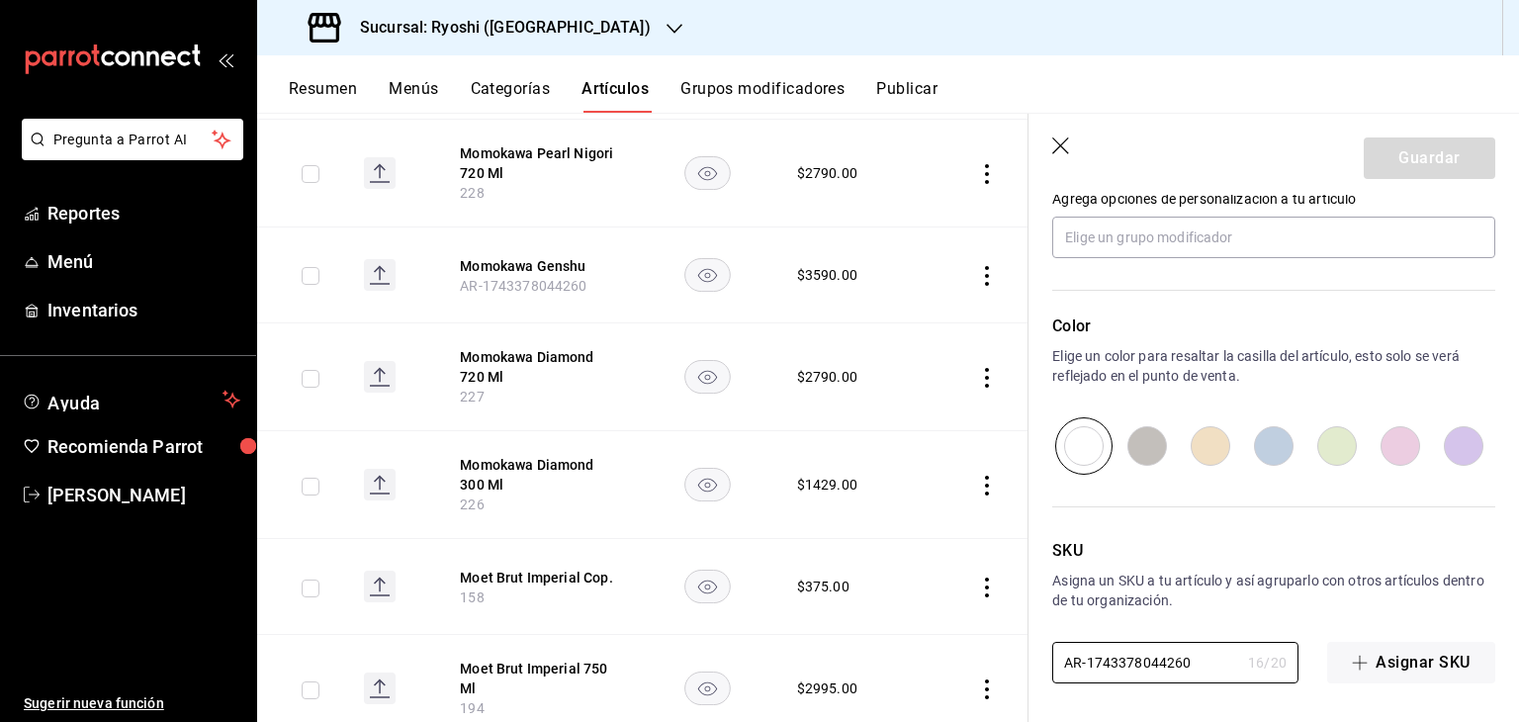
drag, startPoint x: 1198, startPoint y: 650, endPoint x: 1194, endPoint y: 428, distance: 221.5
click at [858, 628] on main "Artículos sucursal Para editar los artículos o cambios generales, ve a “Organiz…" at bounding box center [887, 417] width 1261 height 609
paste input "12792"
type input "12792"
click at [1420, 153] on button "Guardar" at bounding box center [1428, 158] width 131 height 42
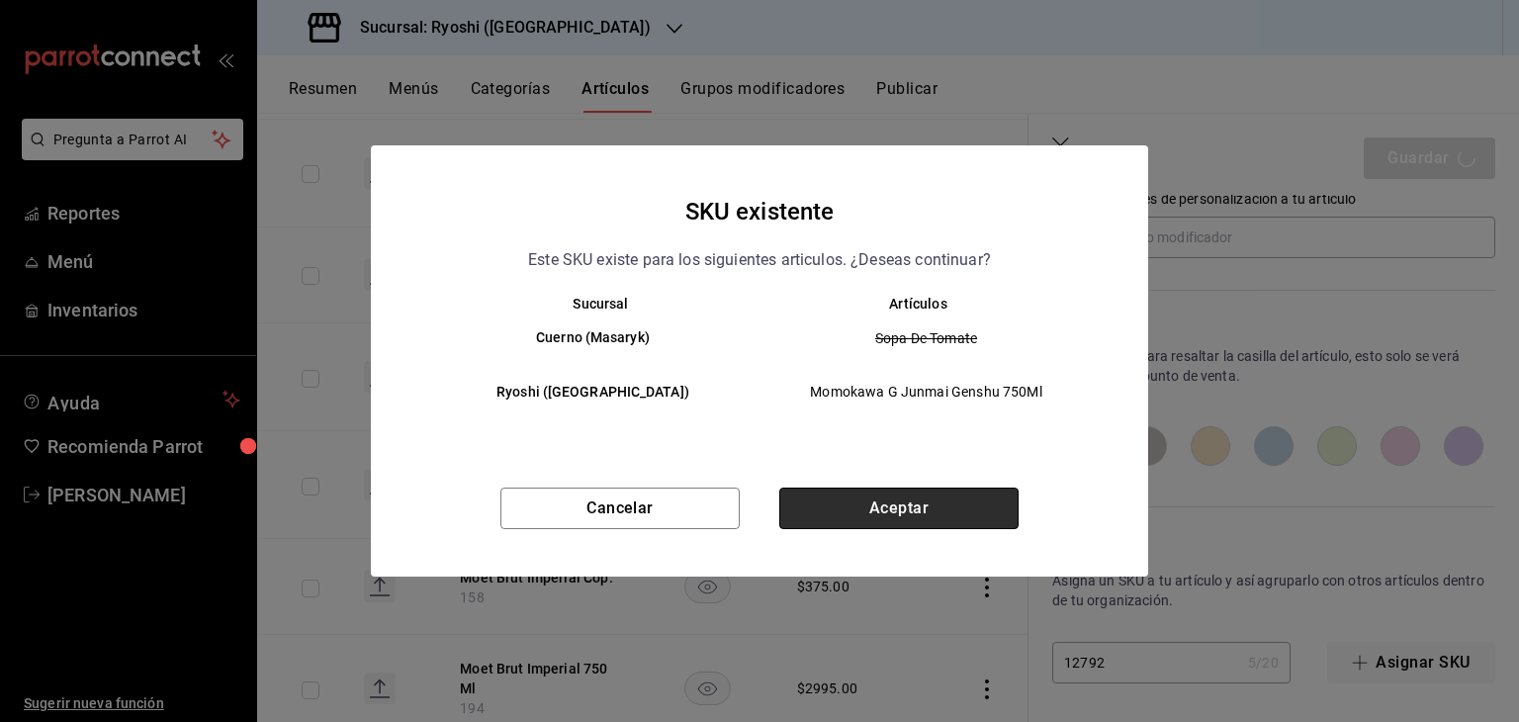
click at [969, 503] on button "Aceptar" at bounding box center [898, 508] width 239 height 42
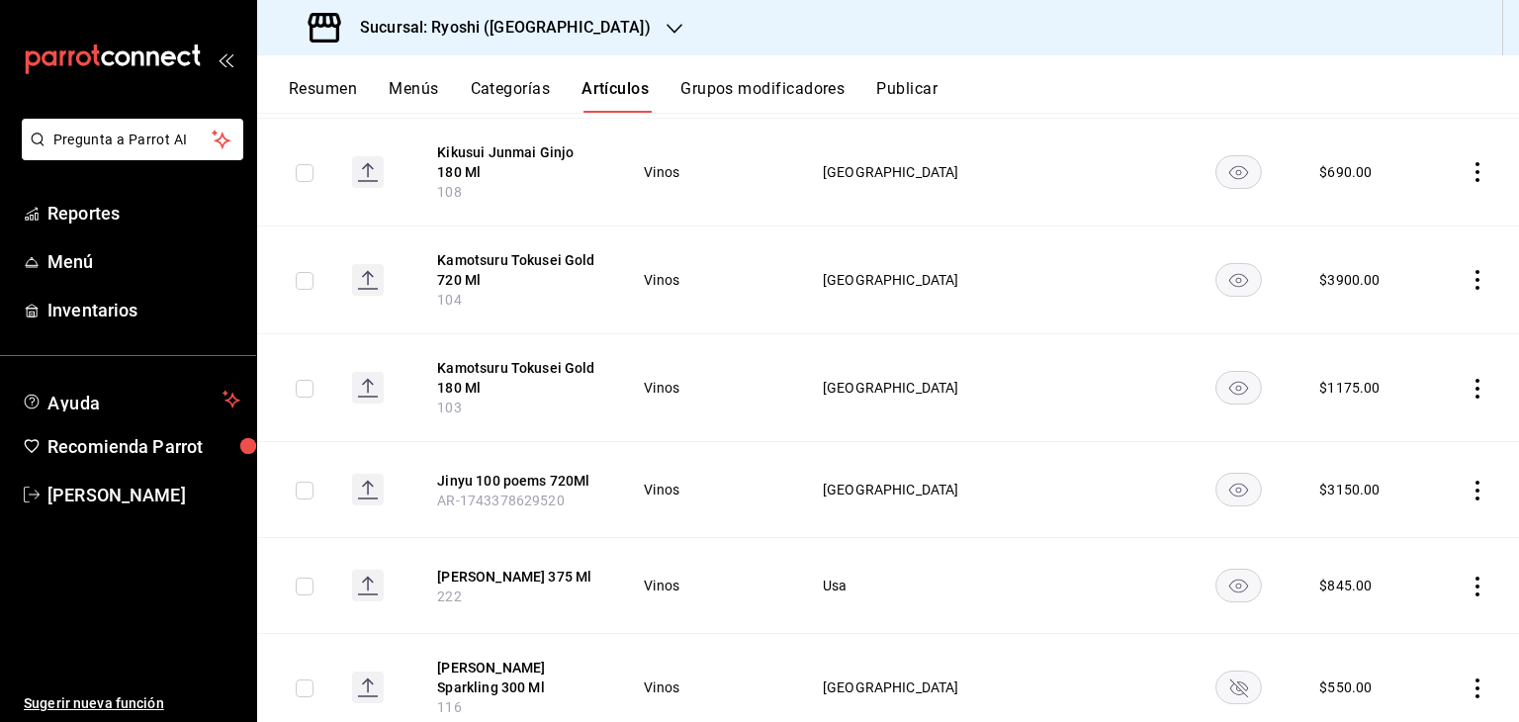
scroll to position [4362, 0]
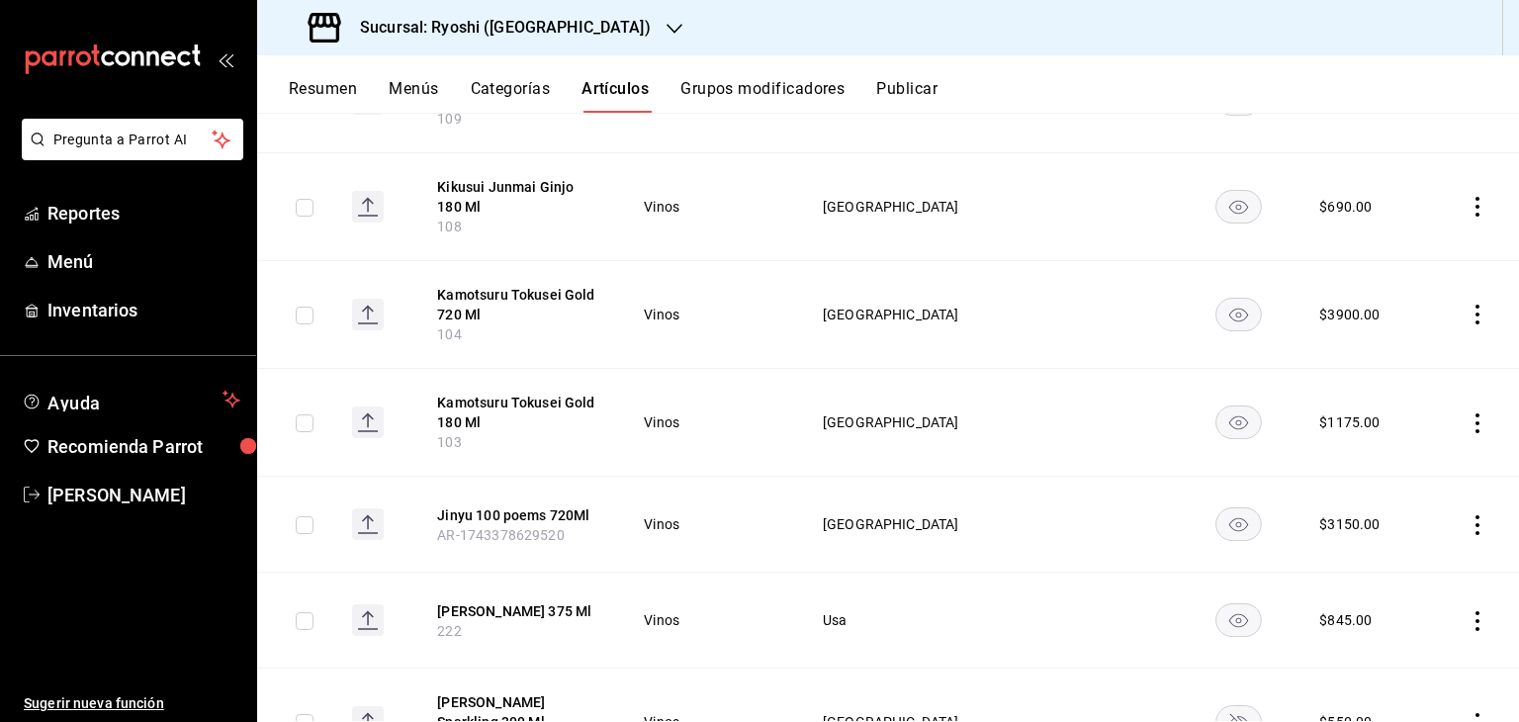
click at [1470, 515] on icon "actions" at bounding box center [1477, 525] width 20 height 20
click at [1388, 541] on span "Editar" at bounding box center [1402, 550] width 51 height 21
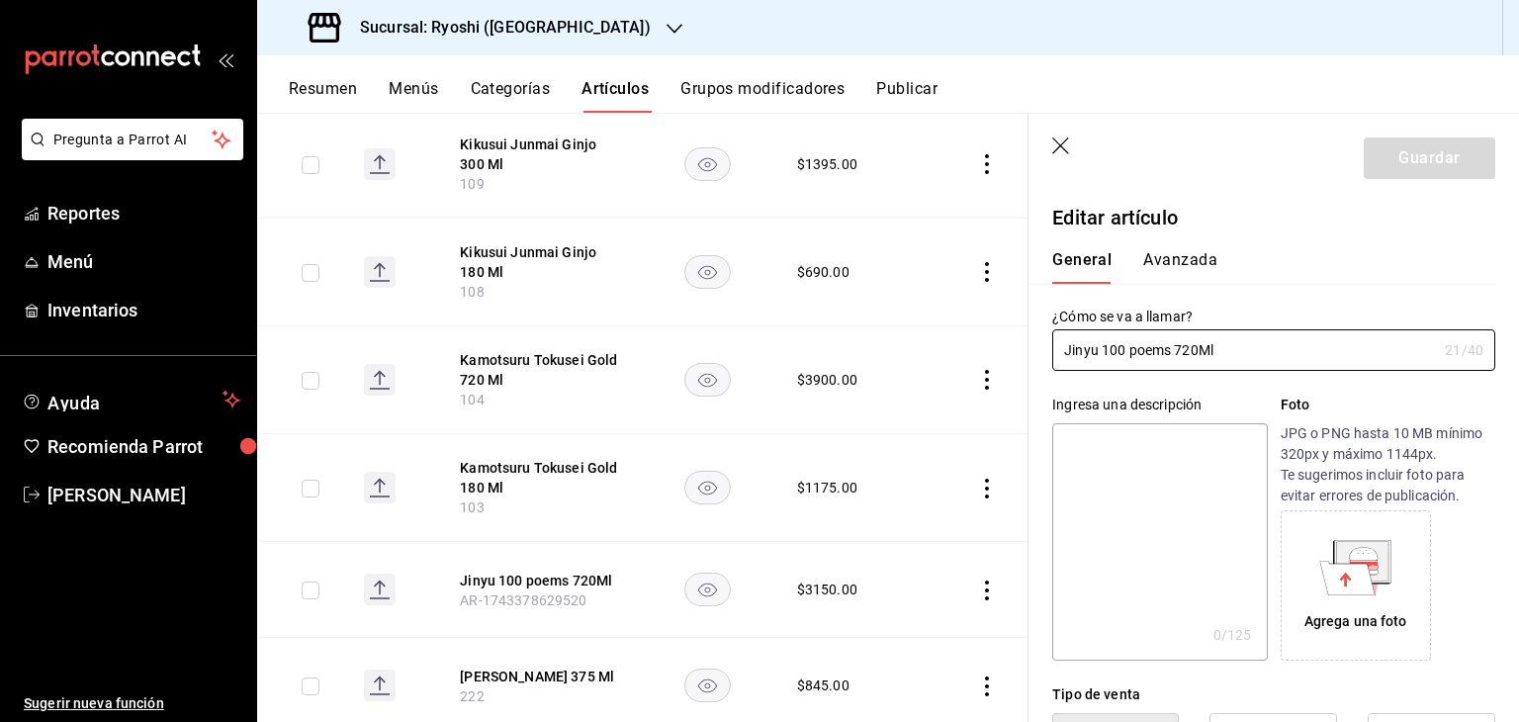
type input "$3150.00"
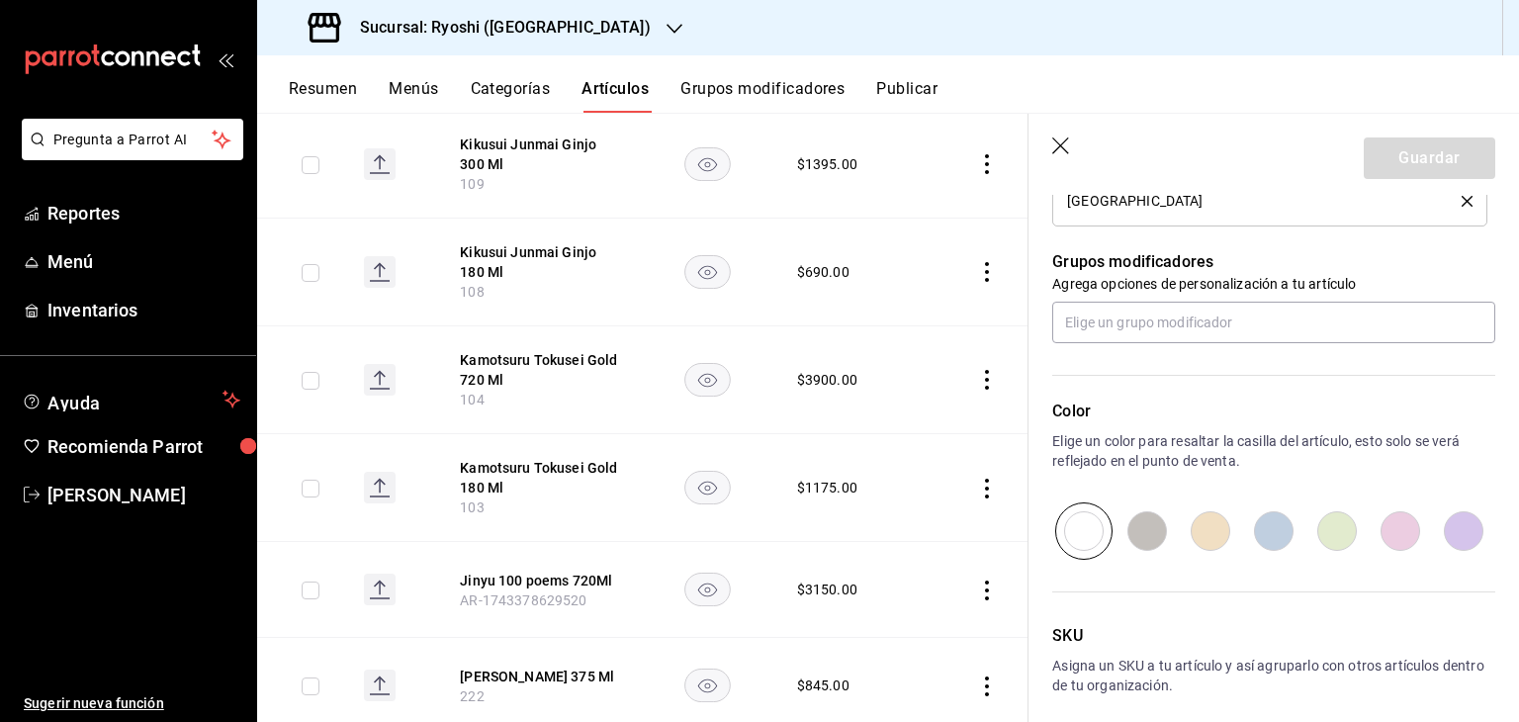
scroll to position [923, 0]
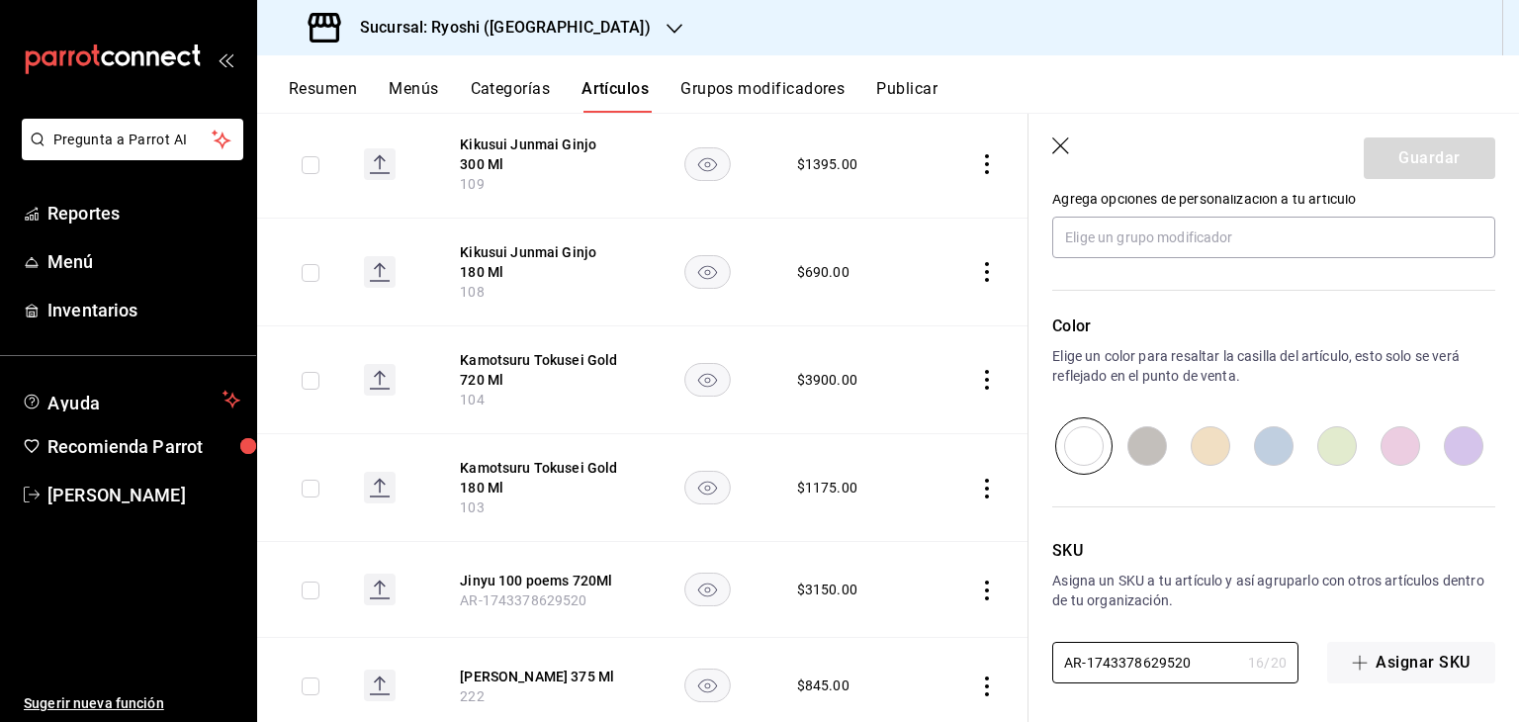
drag, startPoint x: 1201, startPoint y: 670, endPoint x: 969, endPoint y: 644, distance: 233.9
click at [941, 652] on main "Artículos sucursal Para editar los artículos o cambios generales, ve a “Organiz…" at bounding box center [887, 417] width 1261 height 609
paste input "12545"
type input "12545"
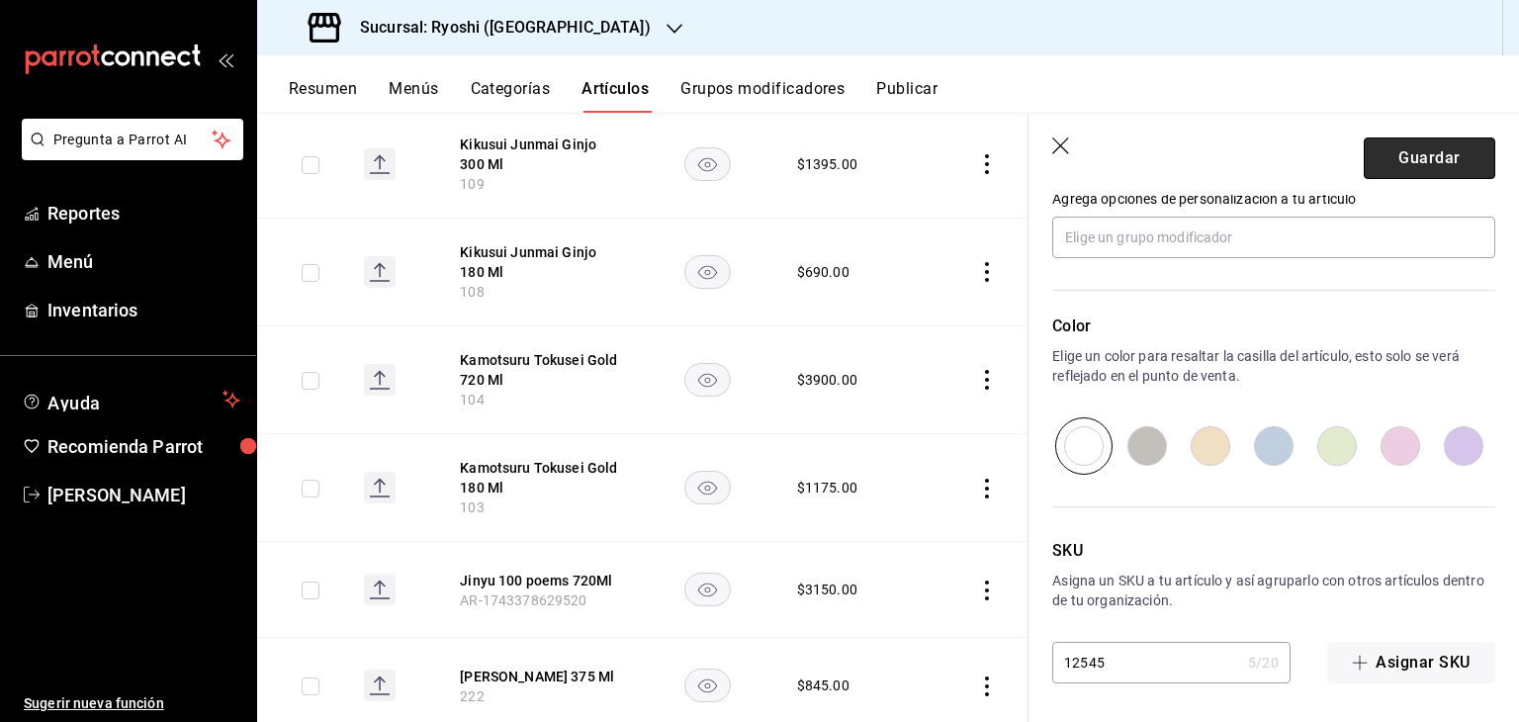
click at [1390, 175] on button "Guardar" at bounding box center [1428, 158] width 131 height 42
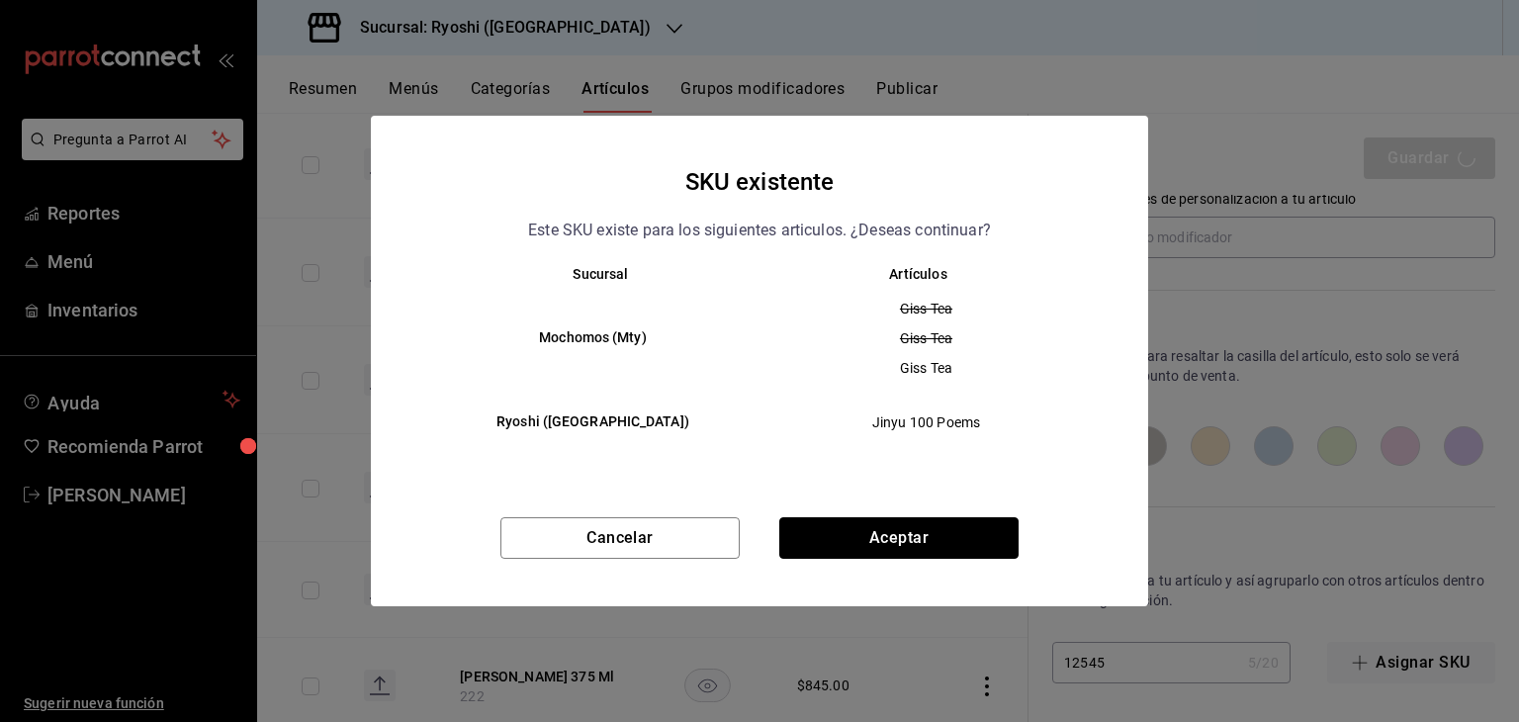
click at [990, 547] on button "Aceptar" at bounding box center [898, 538] width 239 height 42
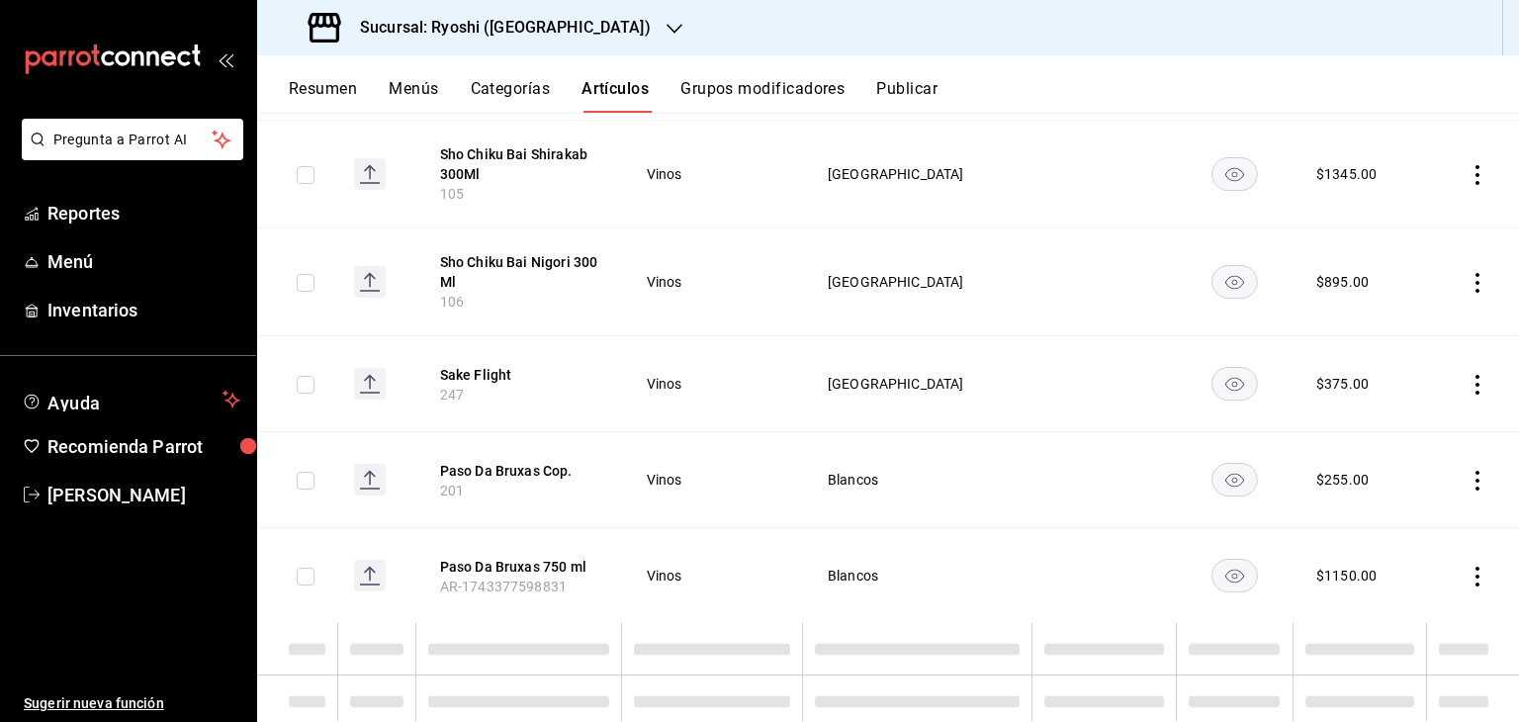
scroll to position [1812, 0]
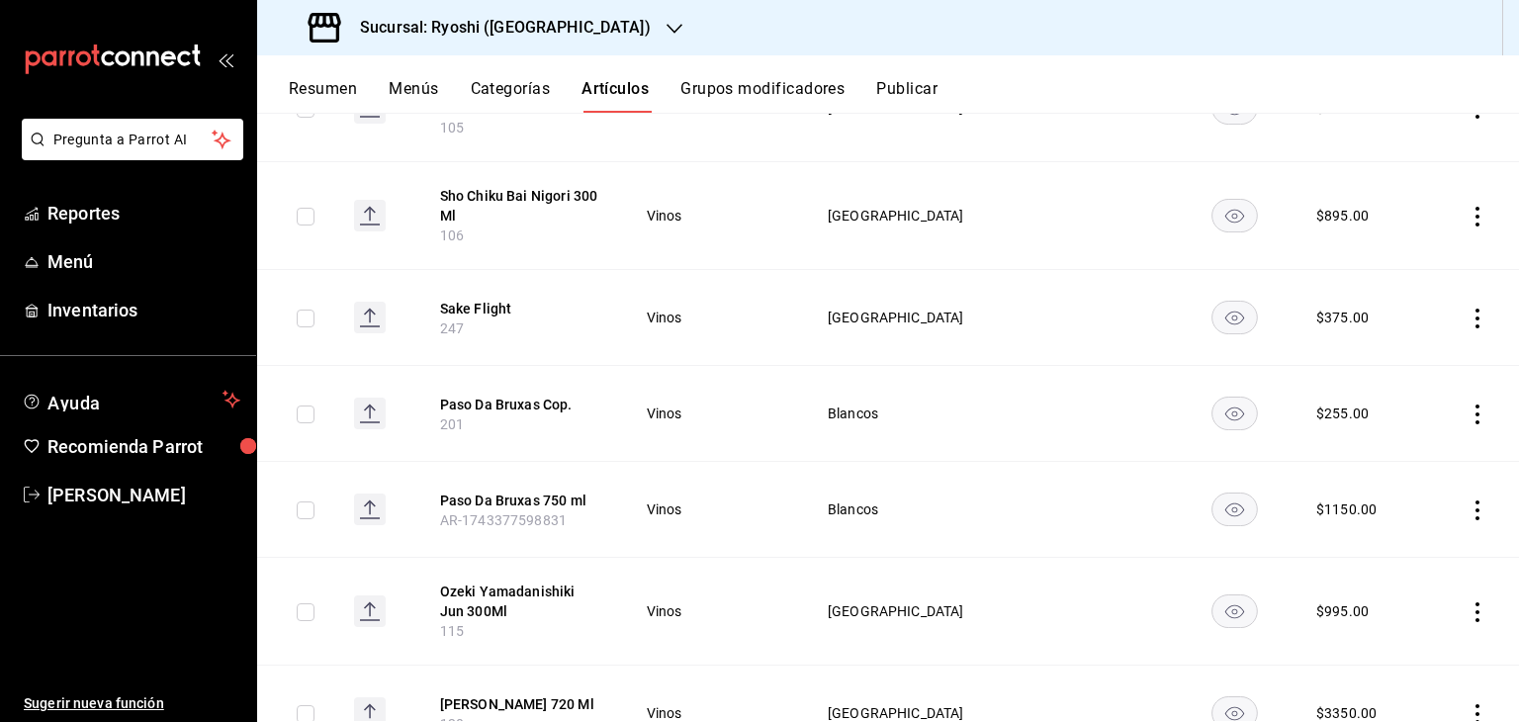
click at [1467, 500] on icon "actions" at bounding box center [1477, 510] width 20 height 20
click at [1377, 507] on span "Editar" at bounding box center [1402, 515] width 51 height 21
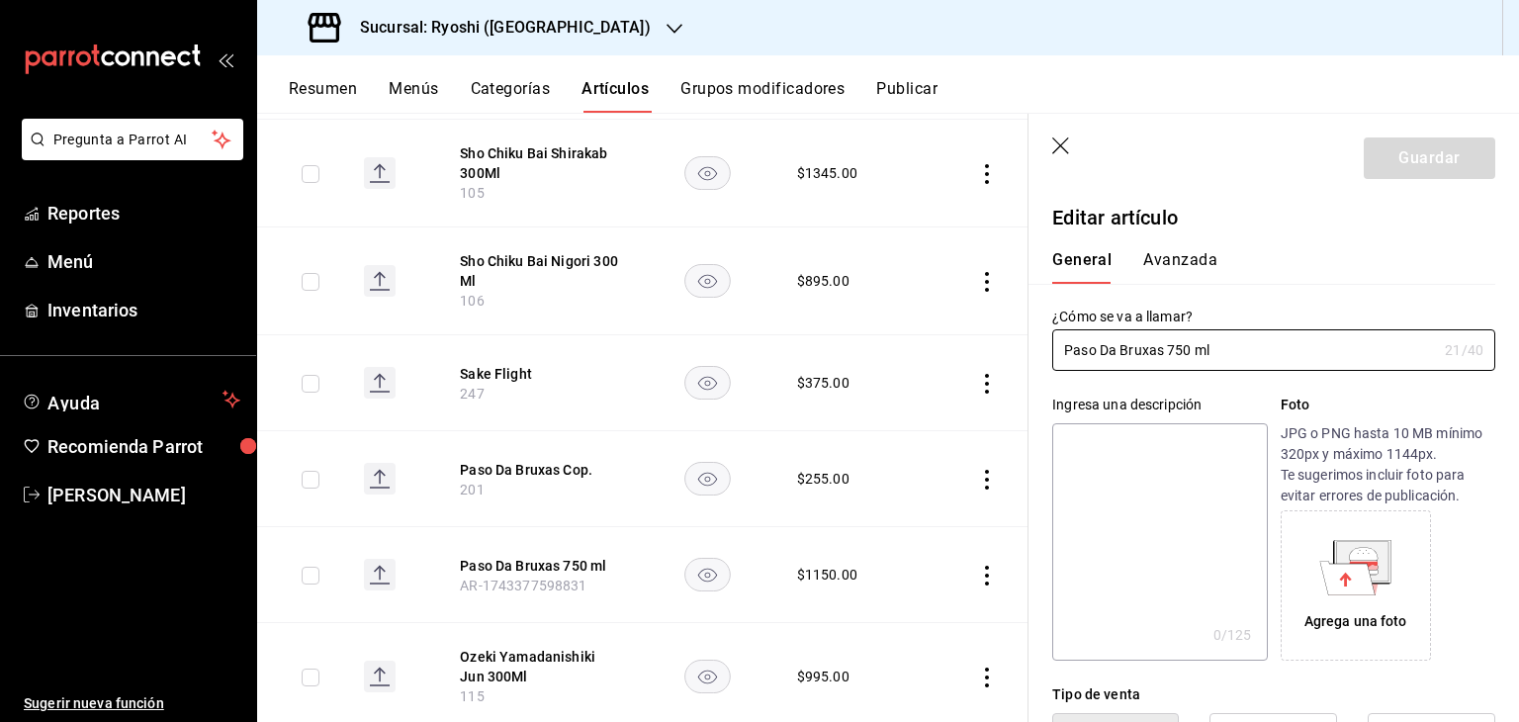
type input "$1150.00"
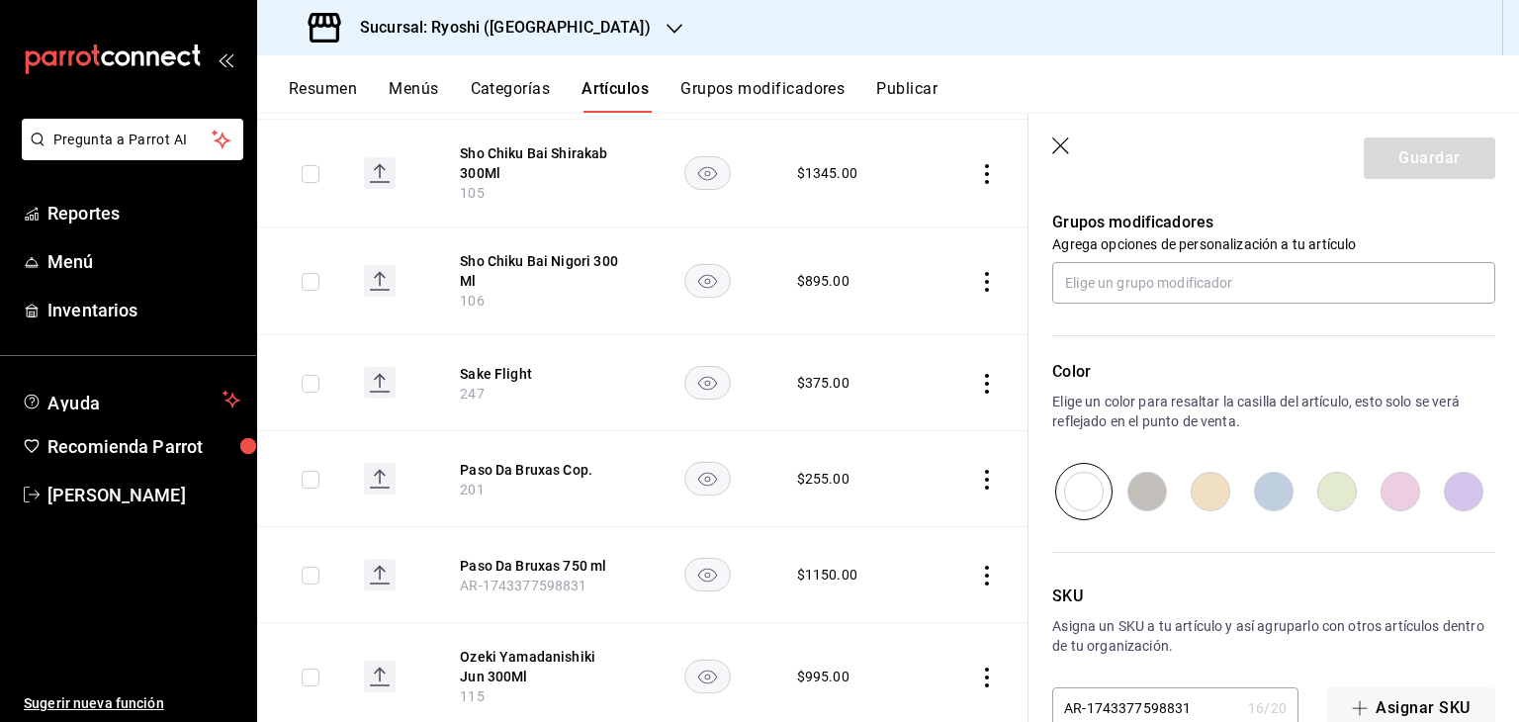
scroll to position [923, 0]
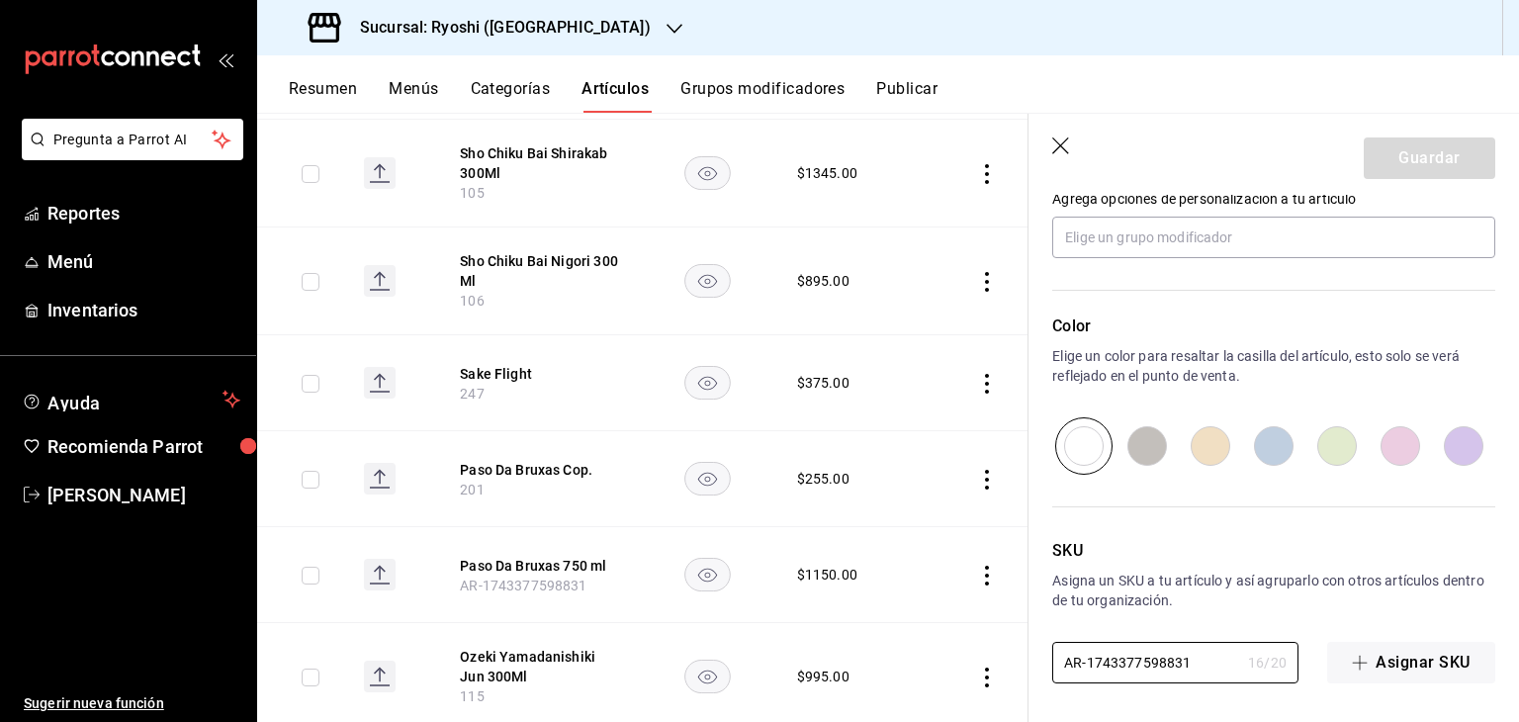
drag, startPoint x: 1207, startPoint y: 652, endPoint x: 986, endPoint y: 637, distance: 222.0
click at [989, 640] on main "Artículos sucursal Para editar los artículos o cambios generales, ve a “Organiz…" at bounding box center [887, 417] width 1261 height 609
paste input "1286"
type input "12861"
click at [1385, 177] on button "Guardar" at bounding box center [1428, 158] width 131 height 42
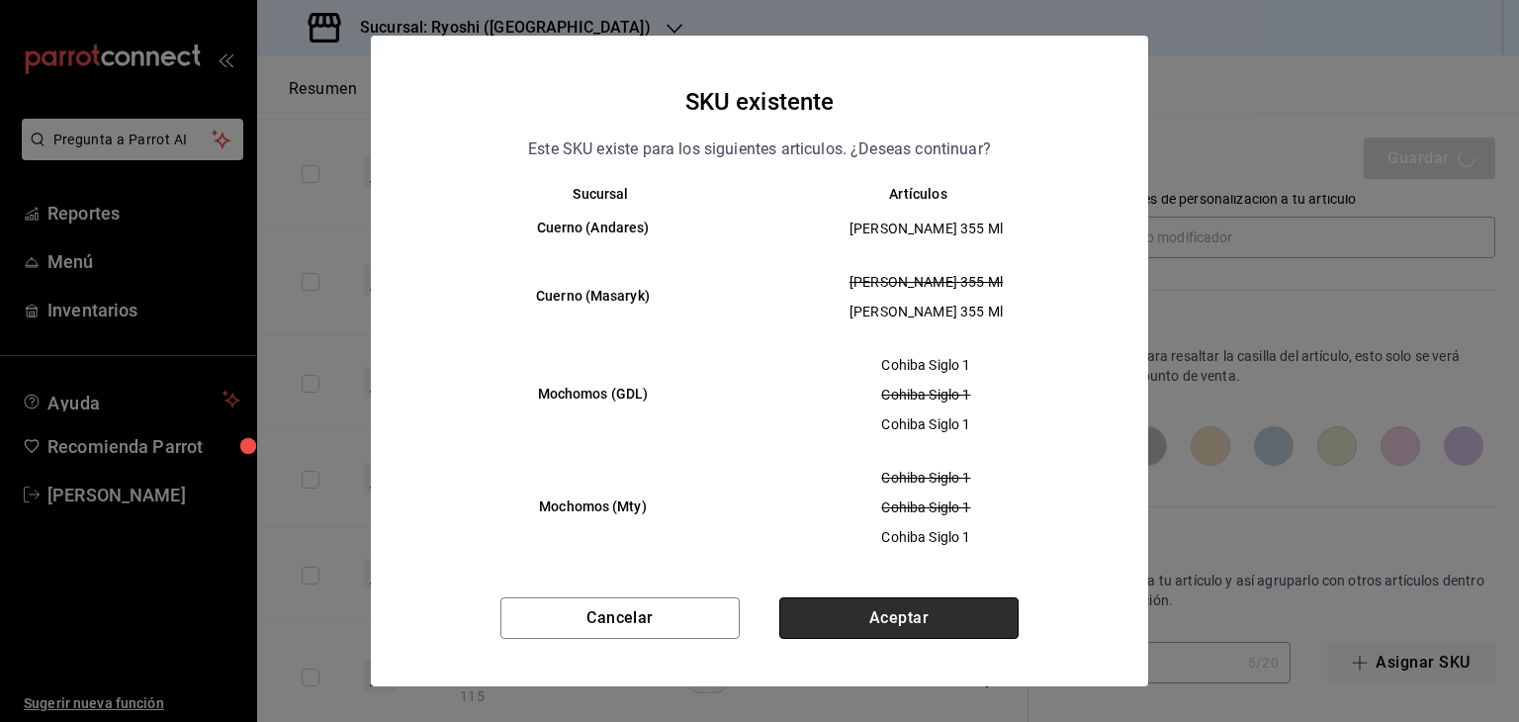
click at [950, 606] on button "Aceptar" at bounding box center [898, 618] width 239 height 42
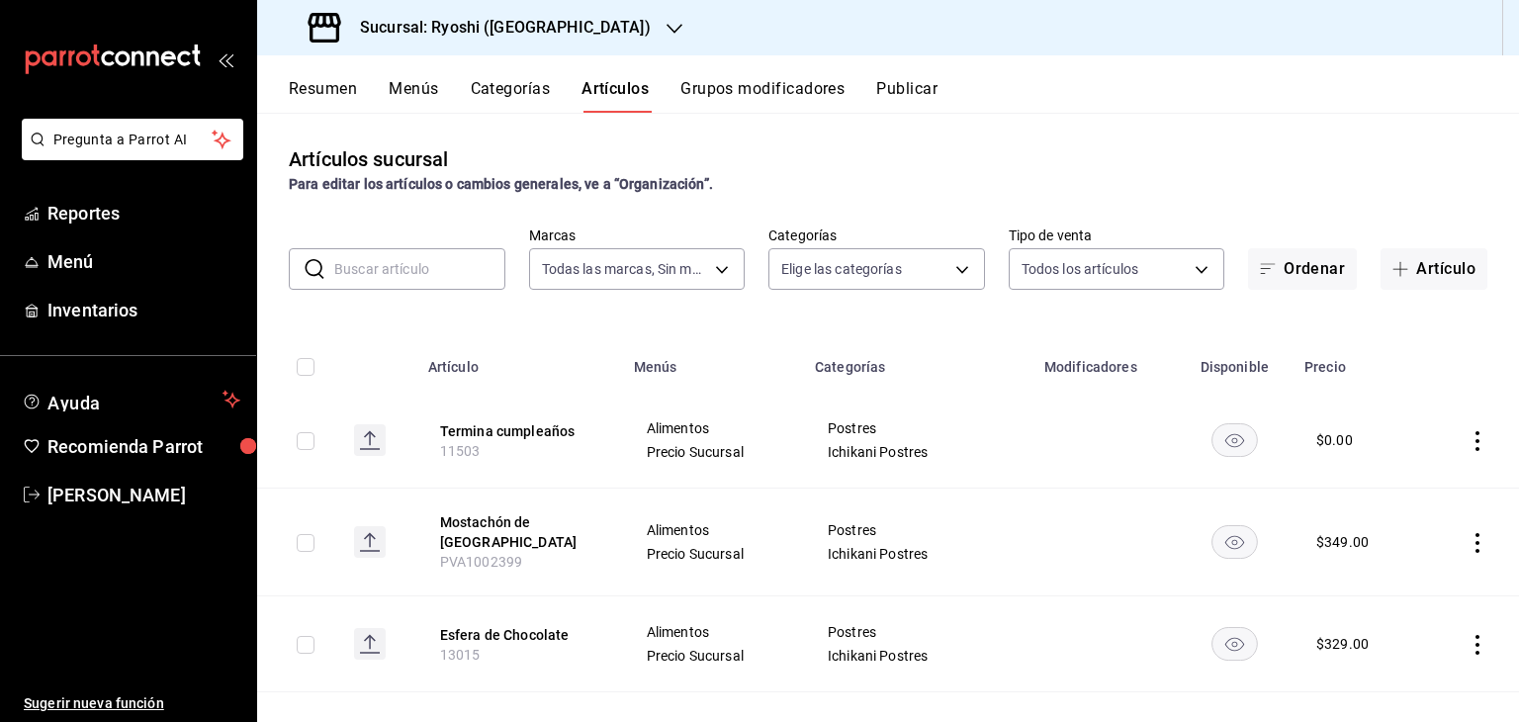
click at [904, 88] on button "Publicar" at bounding box center [906, 96] width 61 height 34
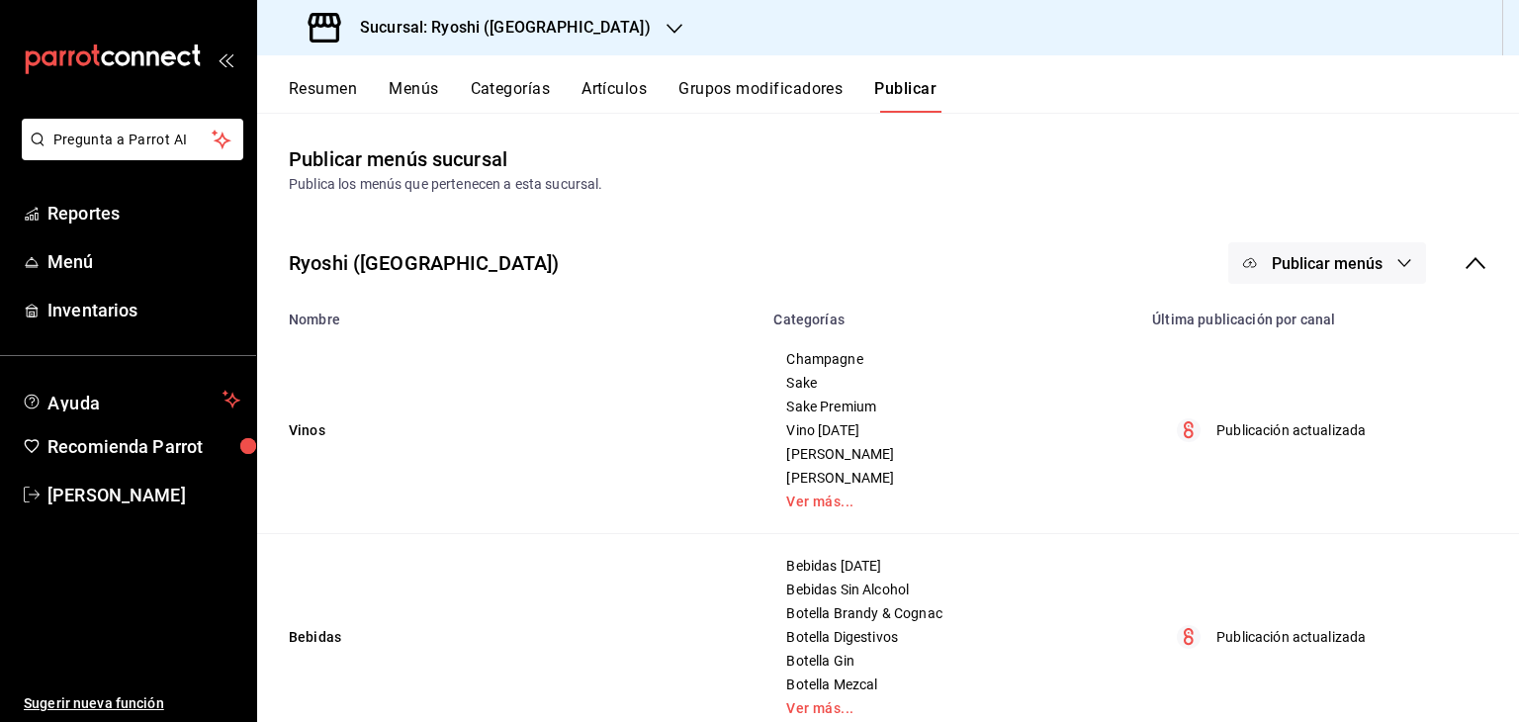
click at [1359, 262] on span "Publicar menús" at bounding box center [1326, 263] width 111 height 19
click at [1321, 329] on span "Punto de venta" at bounding box center [1340, 327] width 95 height 21
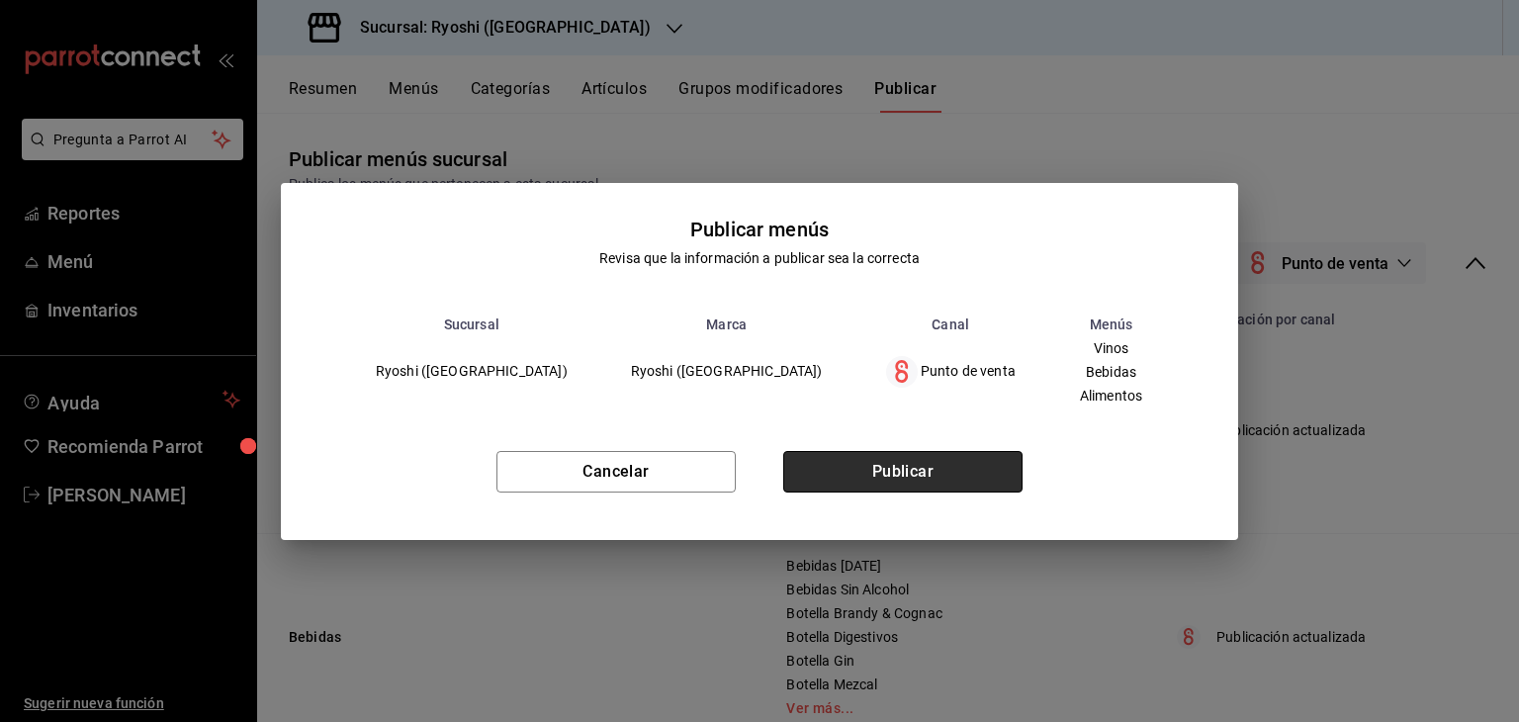
click at [970, 467] on button "Publicar" at bounding box center [902, 472] width 239 height 42
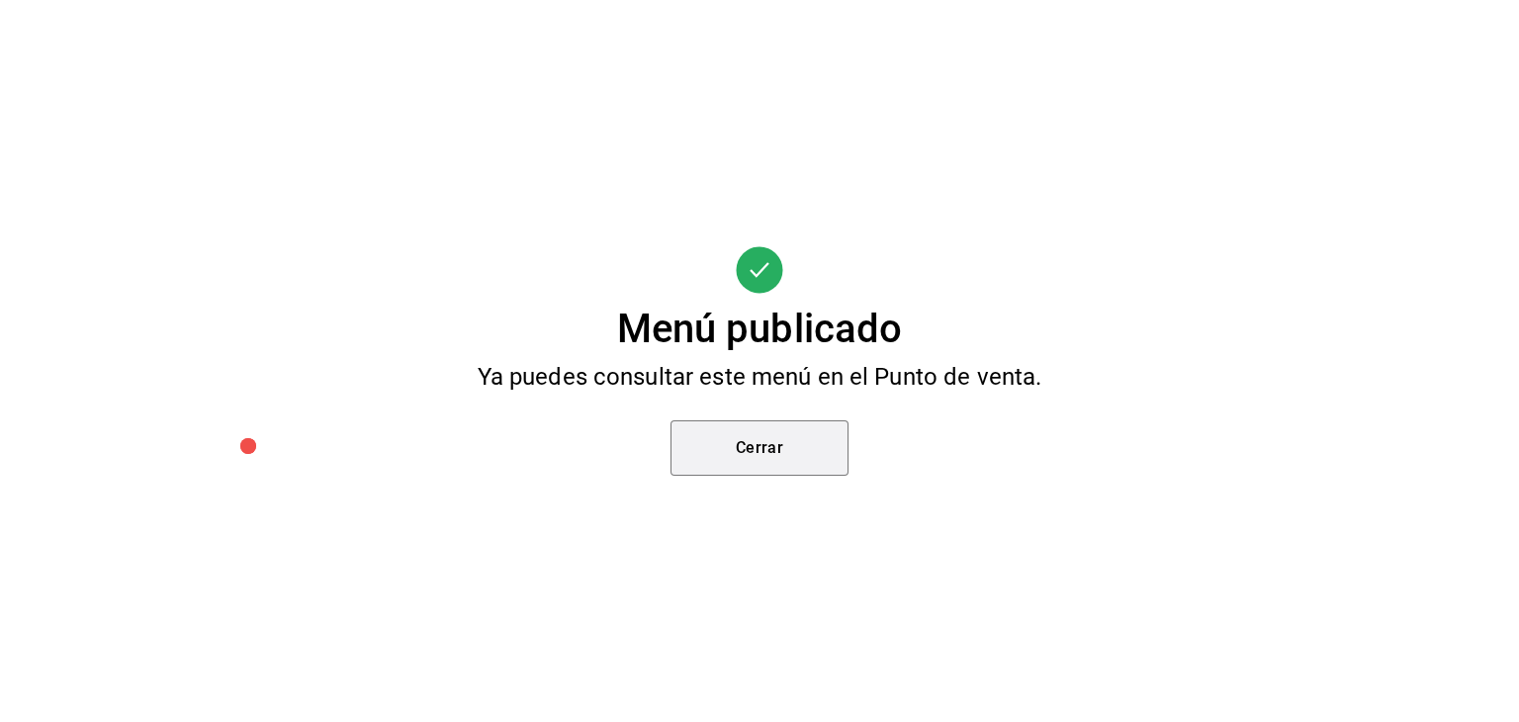
click at [804, 438] on button "Cerrar" at bounding box center [759, 447] width 178 height 55
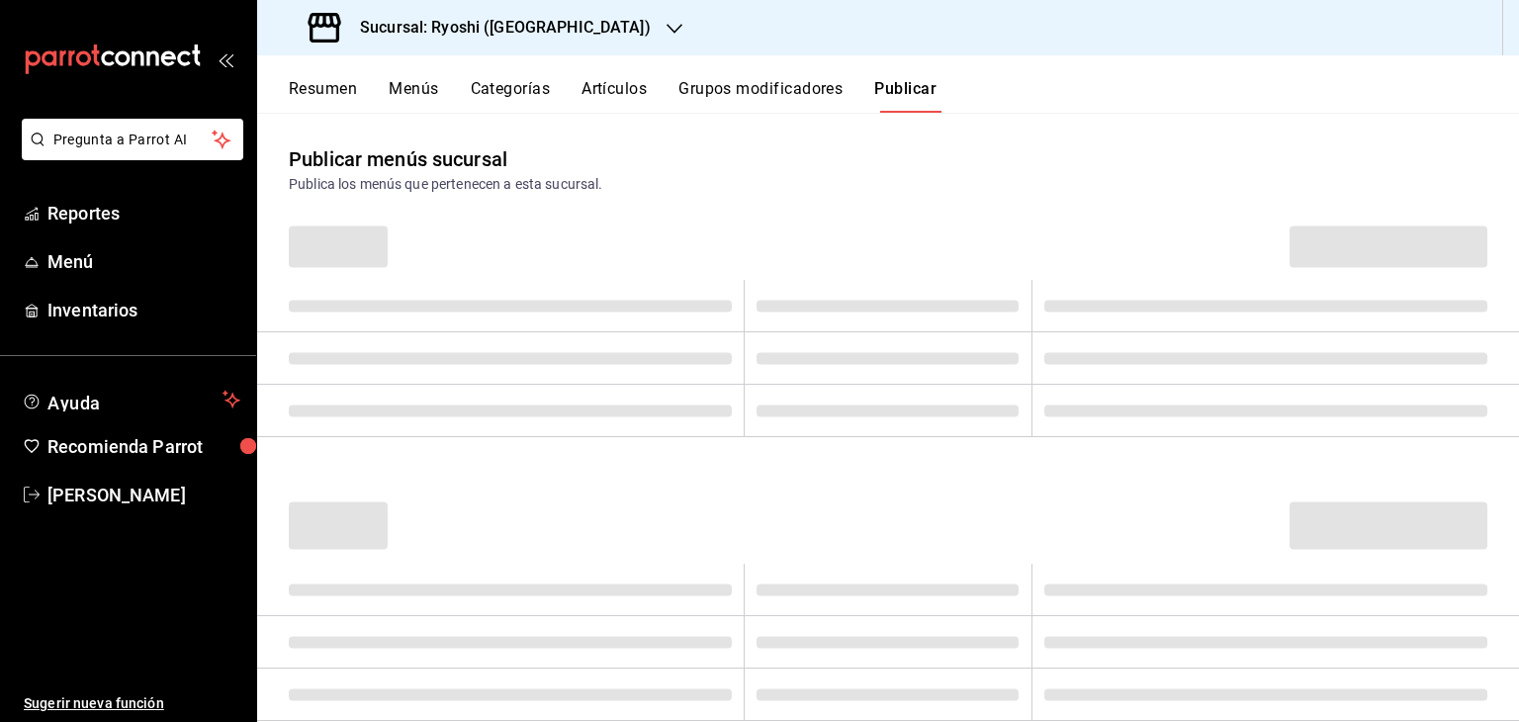
click at [801, 440] on div at bounding box center [759, 361] width 1519 height 722
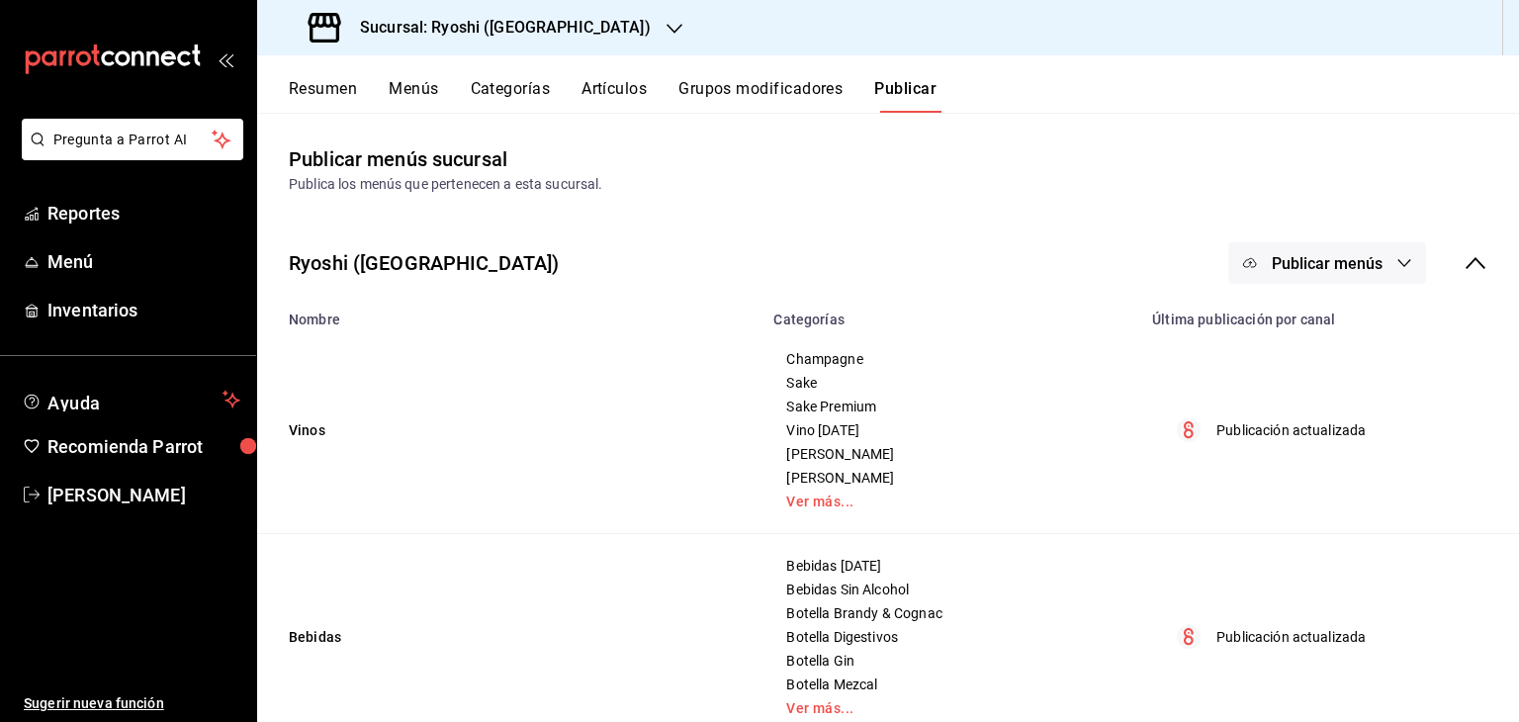
scroll to position [569, 0]
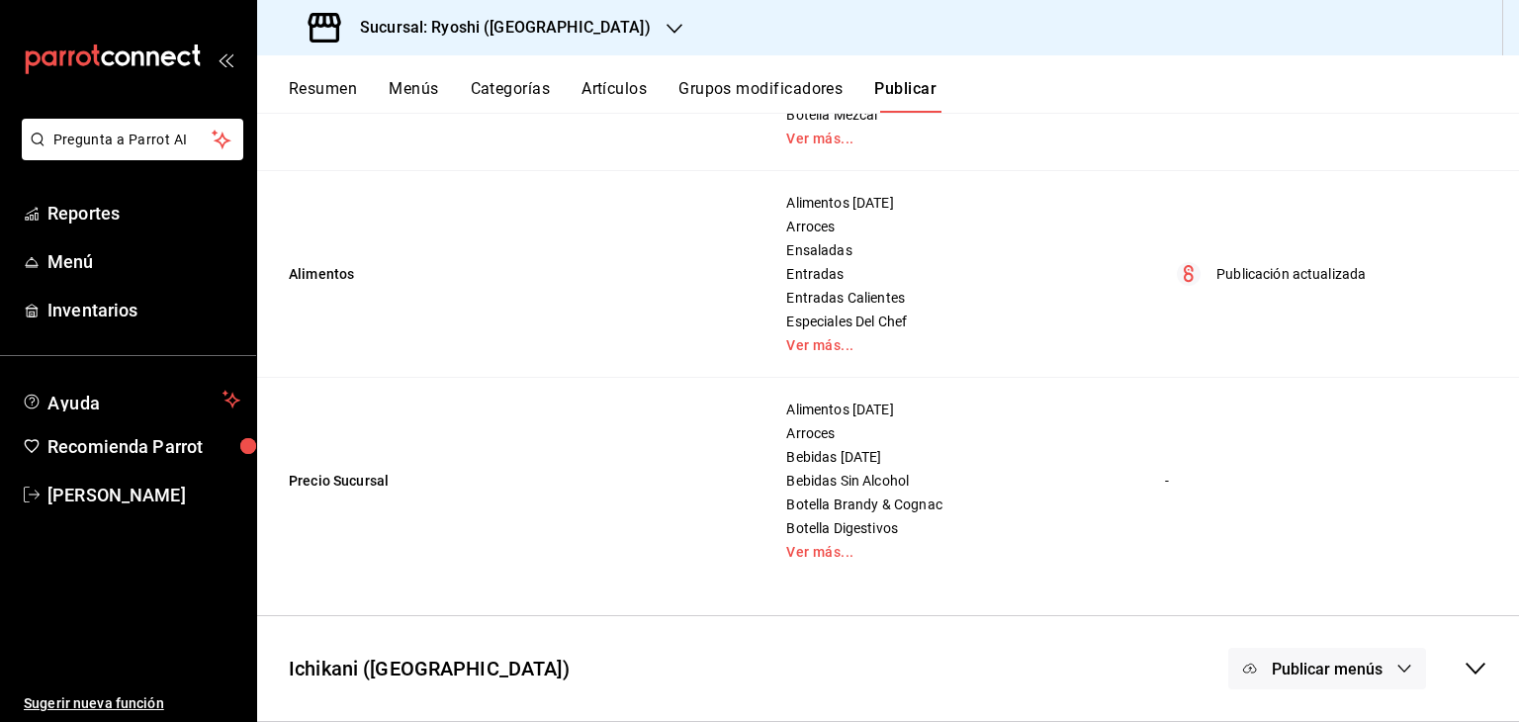
click at [1348, 652] on button "Publicar menús" at bounding box center [1327, 669] width 198 height 42
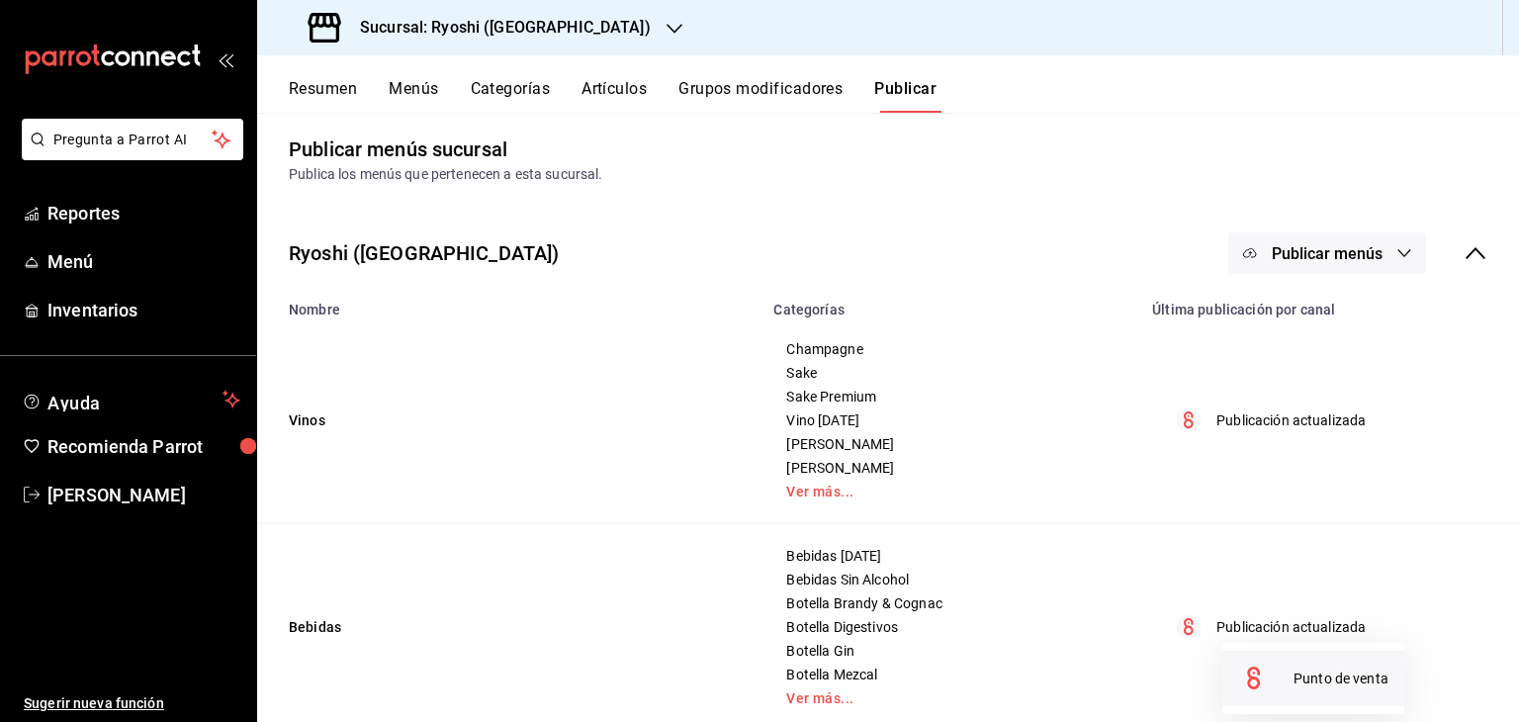
scroll to position [0, 0]
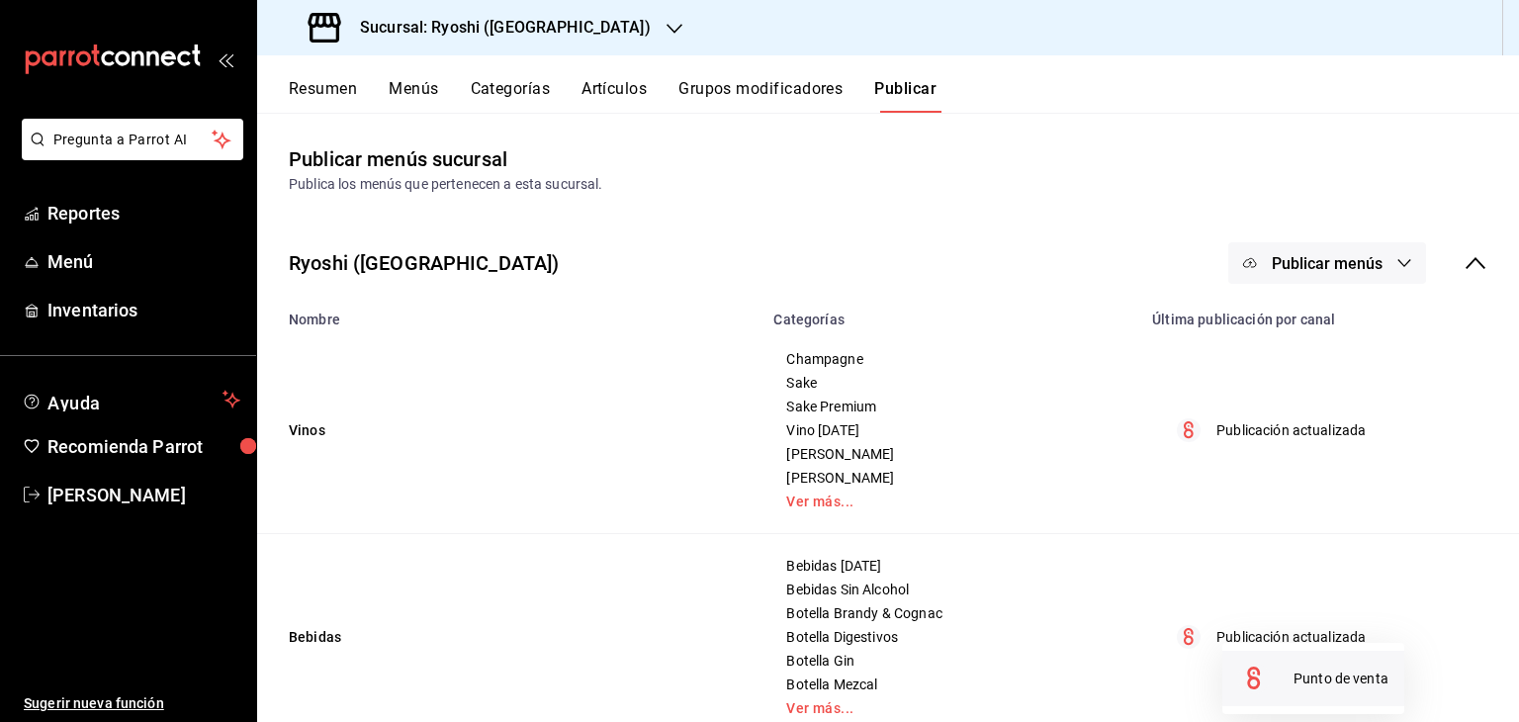
click at [1340, 667] on li "Punto de venta" at bounding box center [1313, 678] width 182 height 55
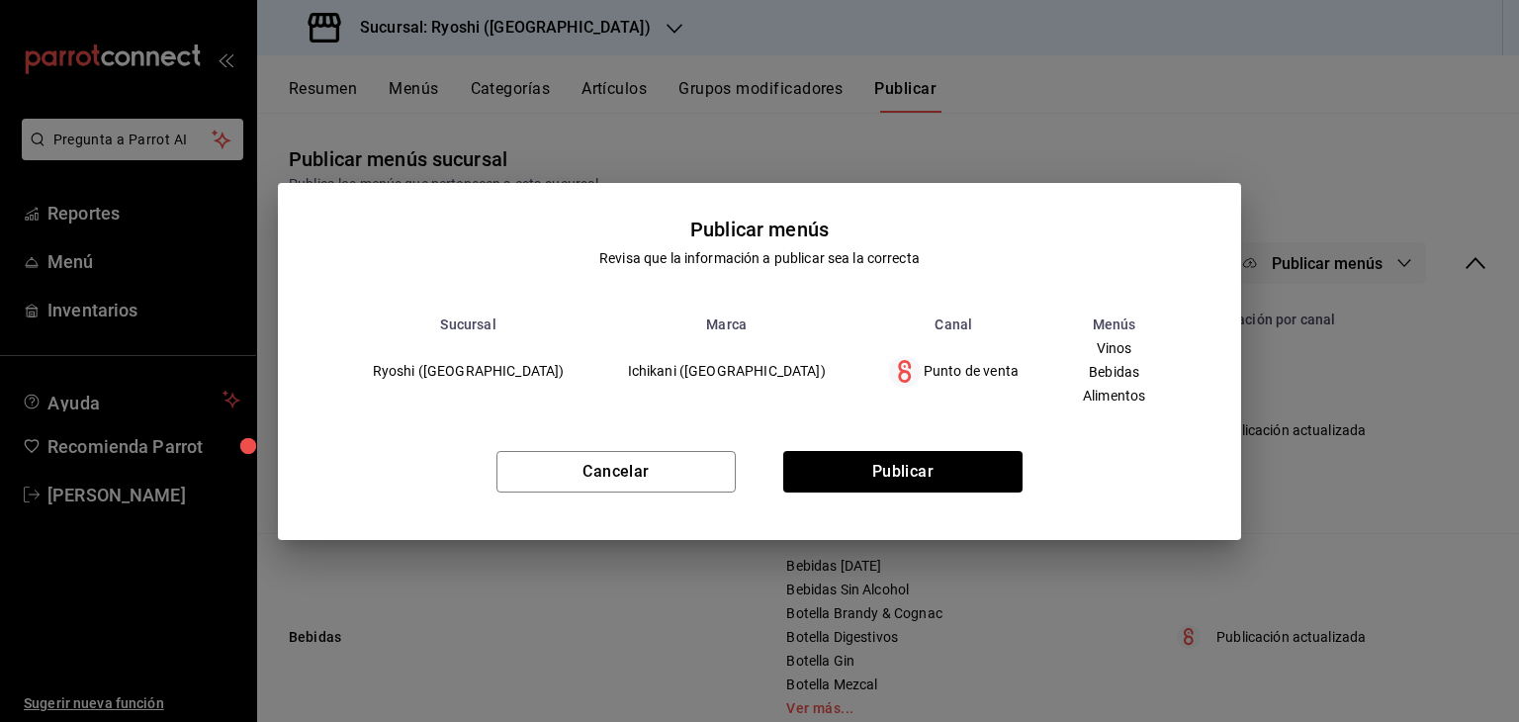
scroll to position [569, 0]
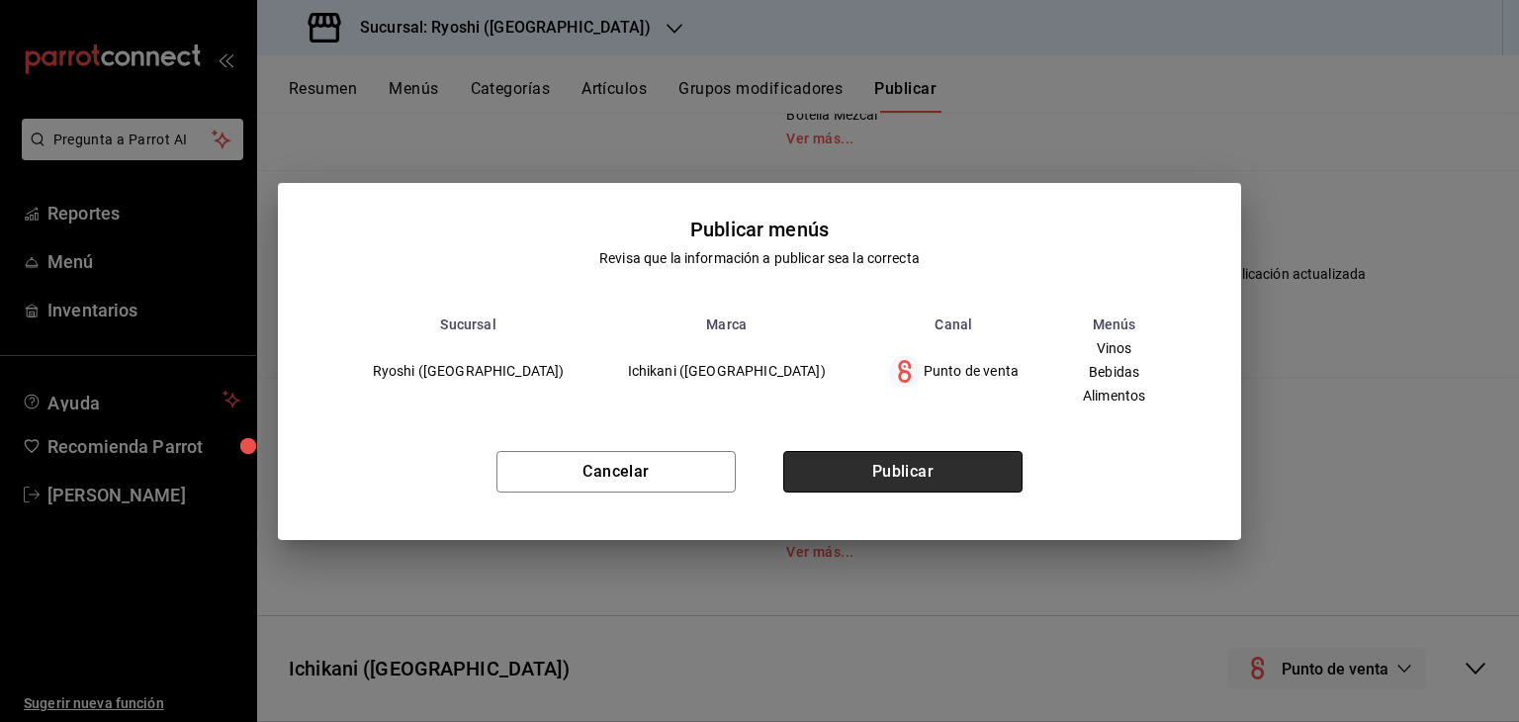
click at [986, 472] on button "Publicar" at bounding box center [902, 472] width 239 height 42
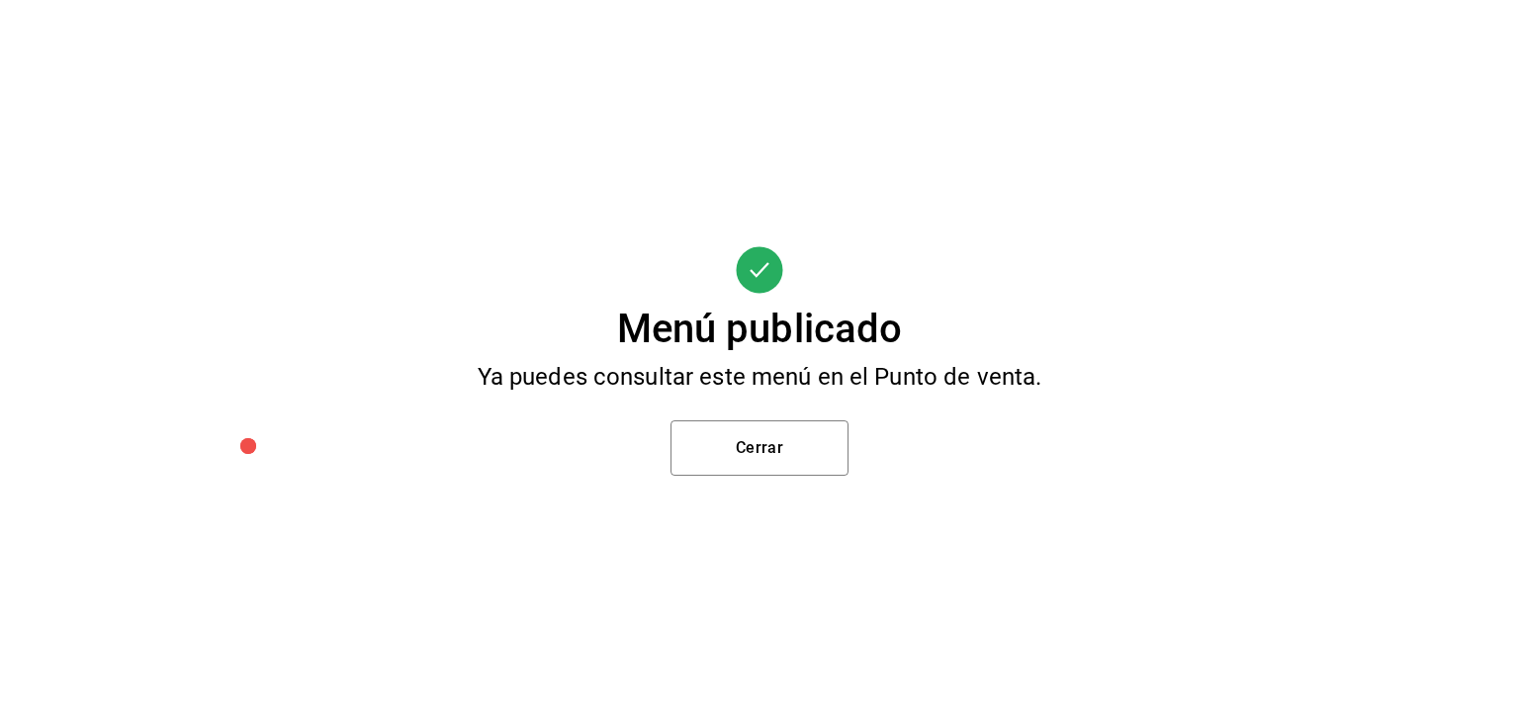
scroll to position [0, 0]
click at [811, 432] on button "Cerrar" at bounding box center [759, 447] width 178 height 55
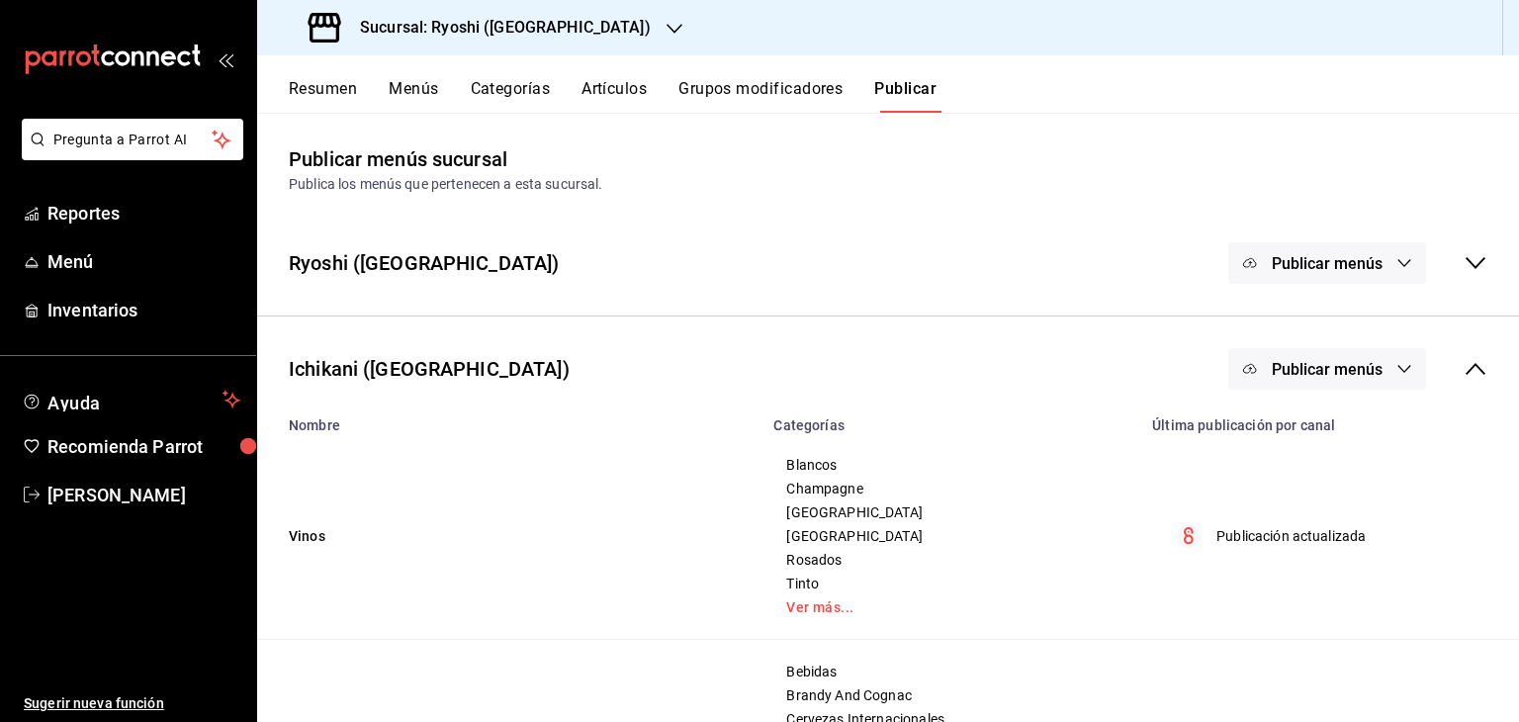
click at [1464, 373] on icon at bounding box center [1475, 369] width 24 height 24
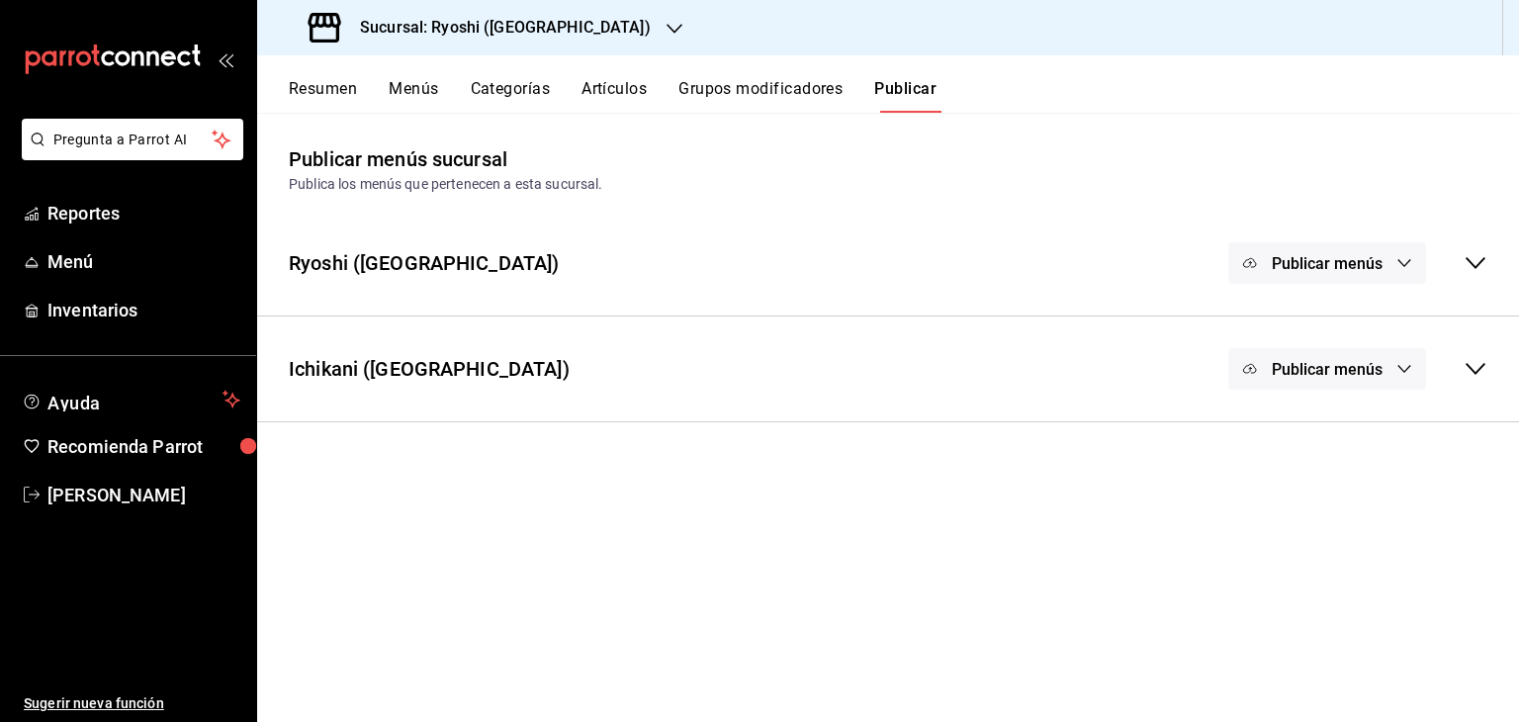
click at [763, 107] on button "Grupos modificadores" at bounding box center [760, 96] width 164 height 34
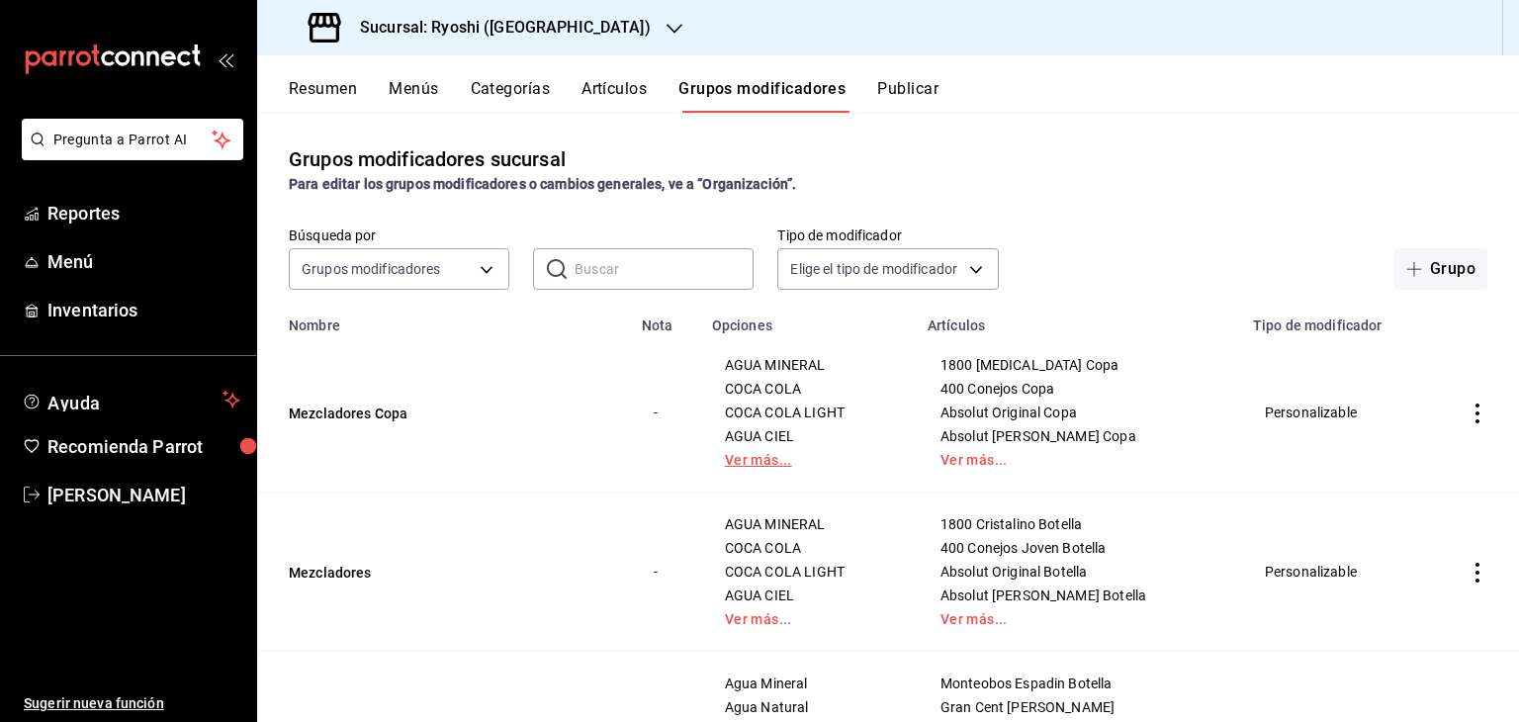
click at [778, 460] on link "Ver más..." at bounding box center [808, 460] width 166 height 14
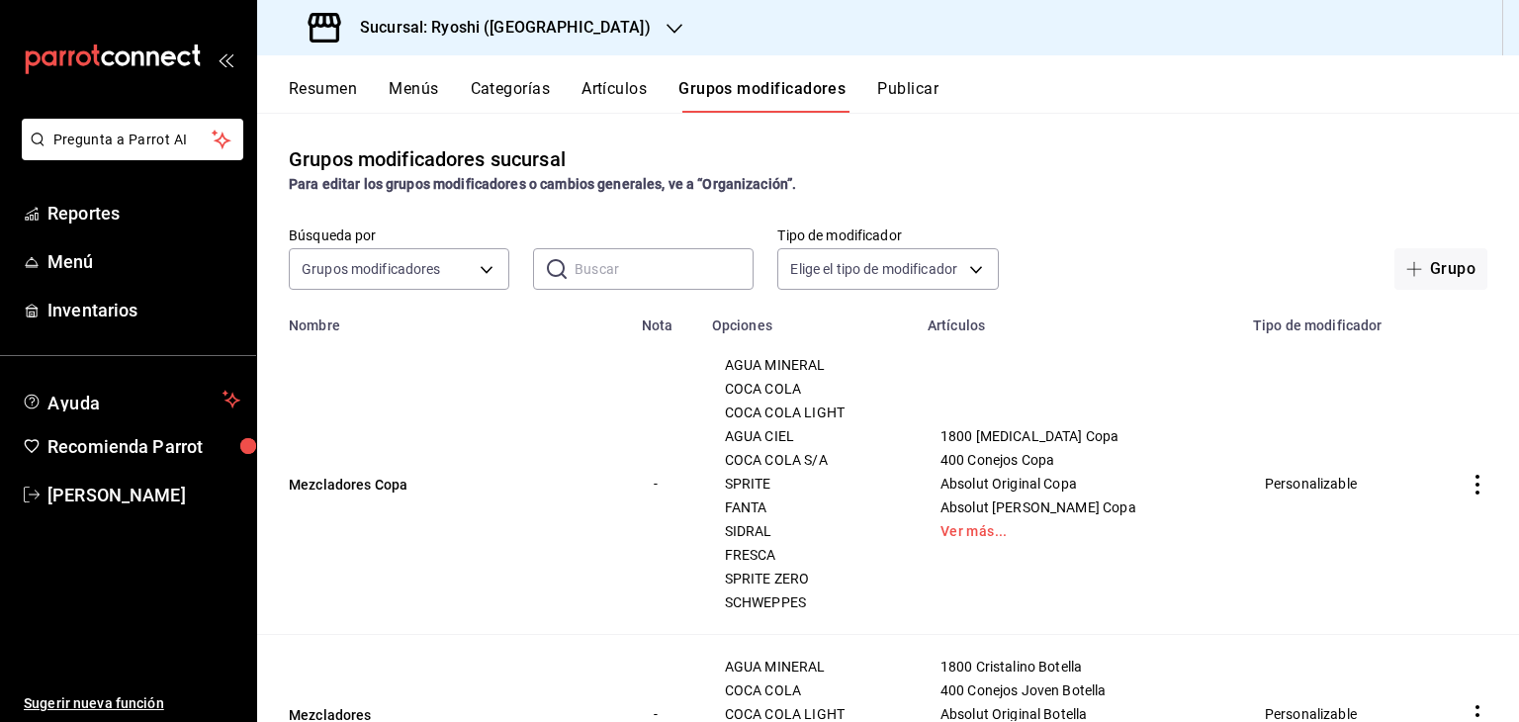
scroll to position [99, 0]
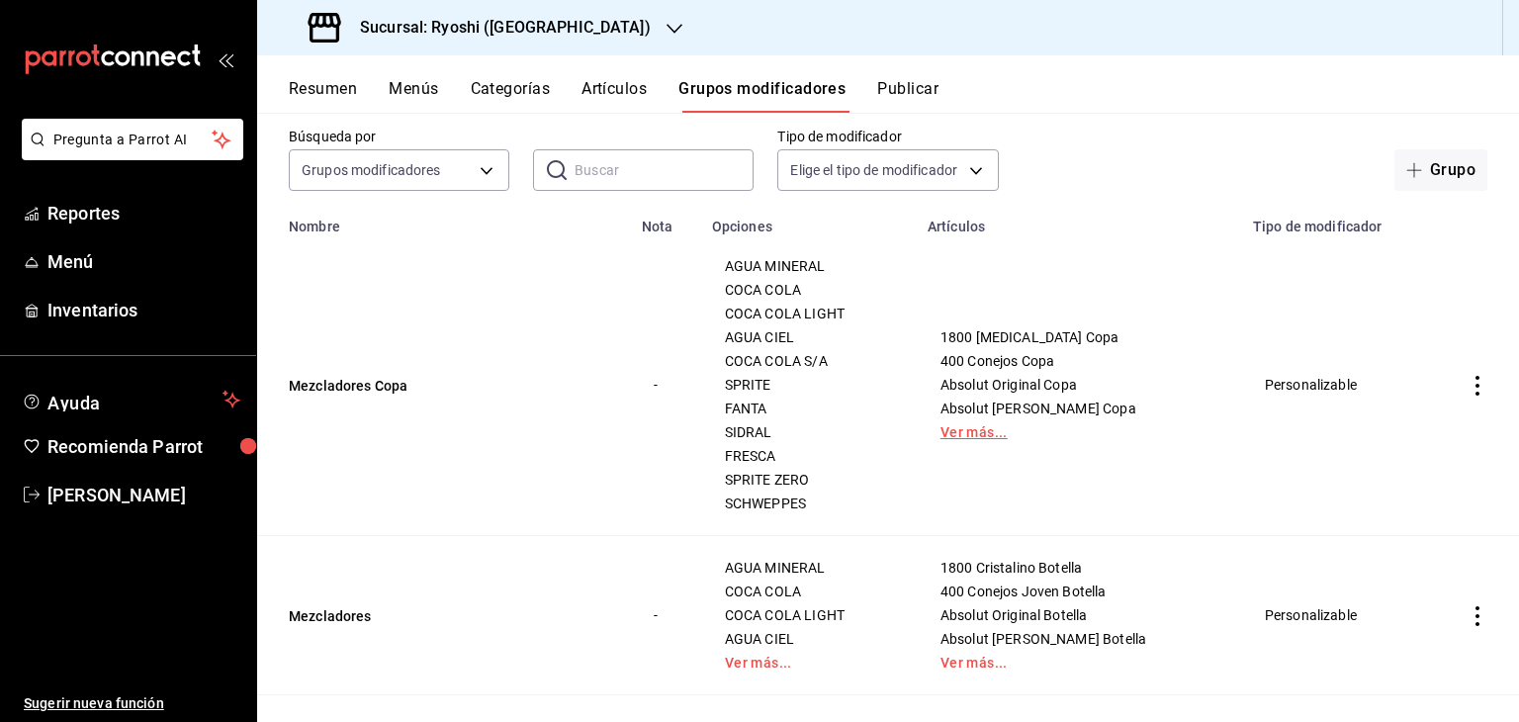
click at [999, 436] on link "Ver más..." at bounding box center [1078, 432] width 276 height 14
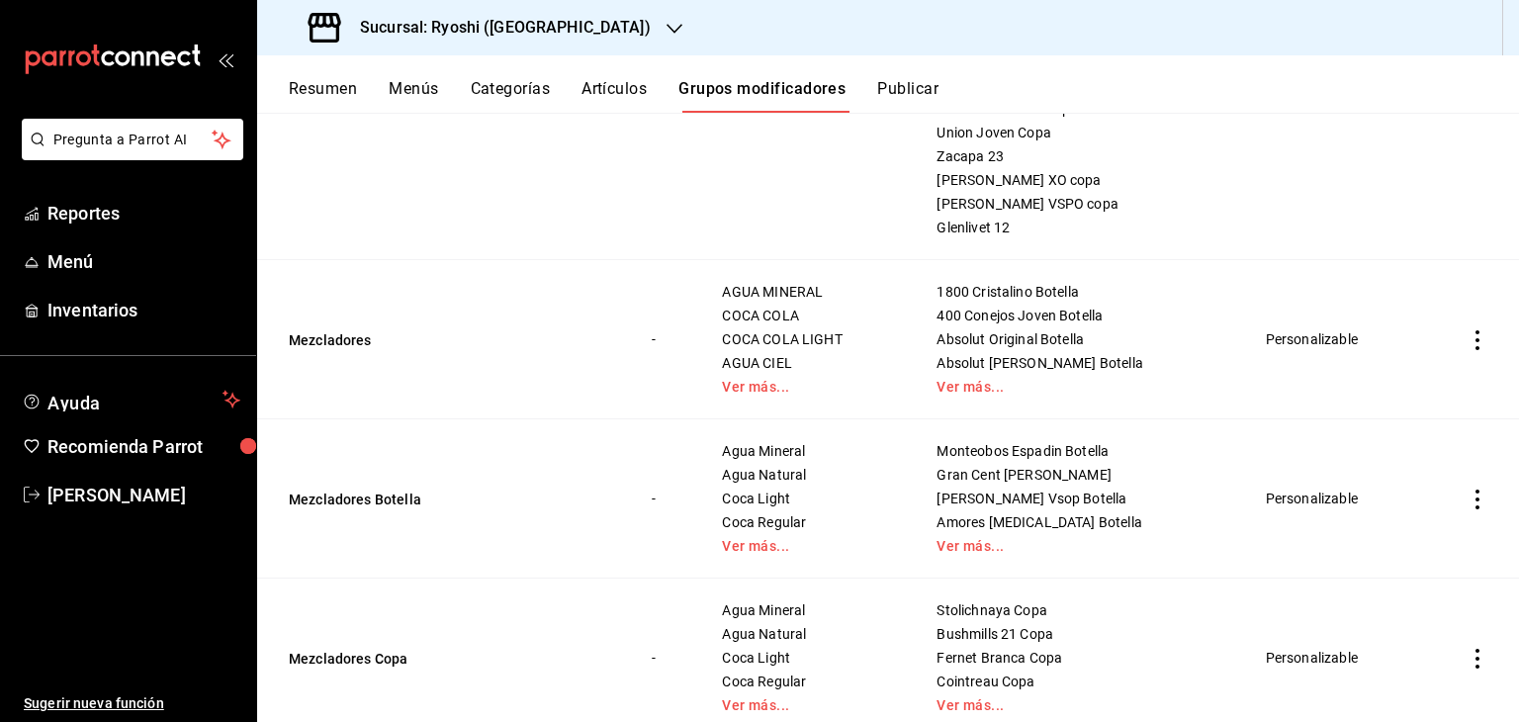
scroll to position [1150, 0]
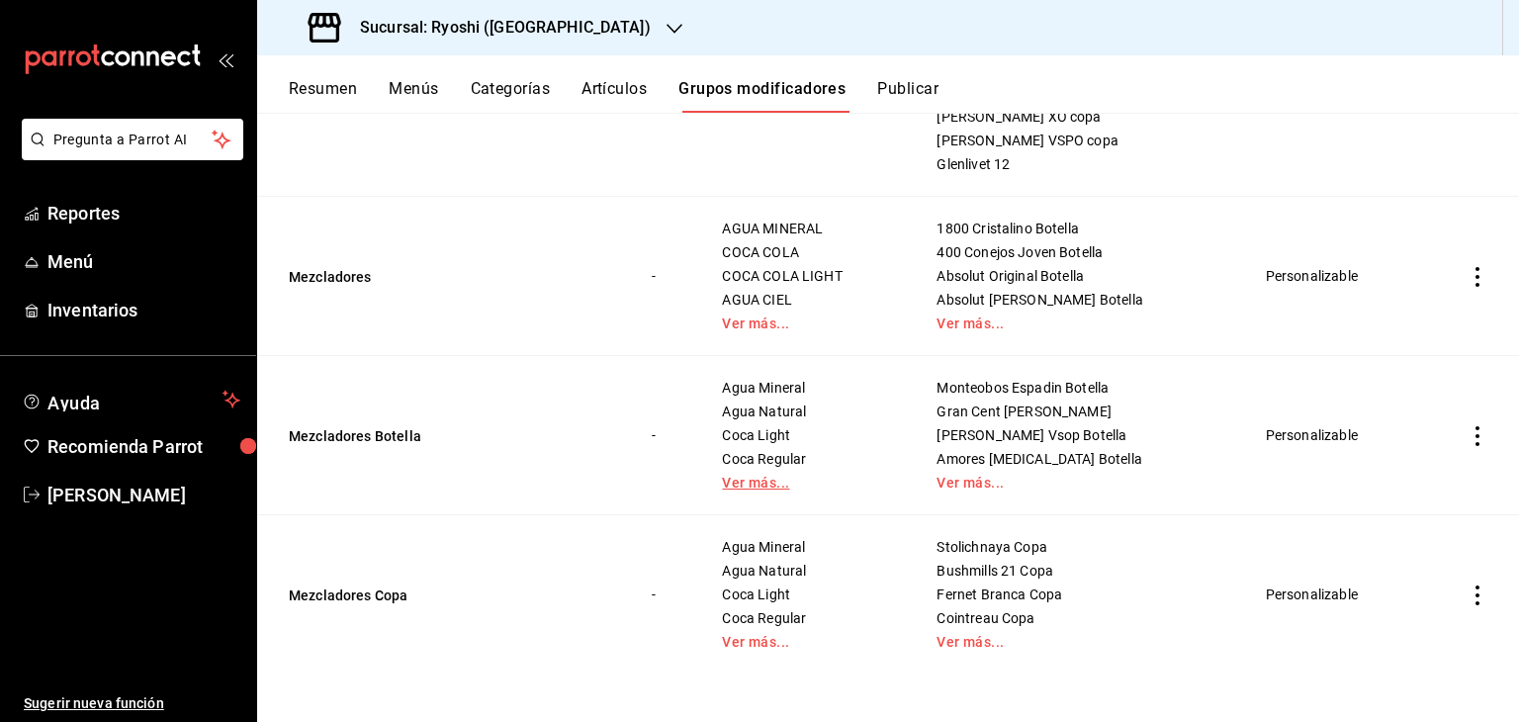
click at [787, 484] on link "Ver más..." at bounding box center [804, 483] width 165 height 14
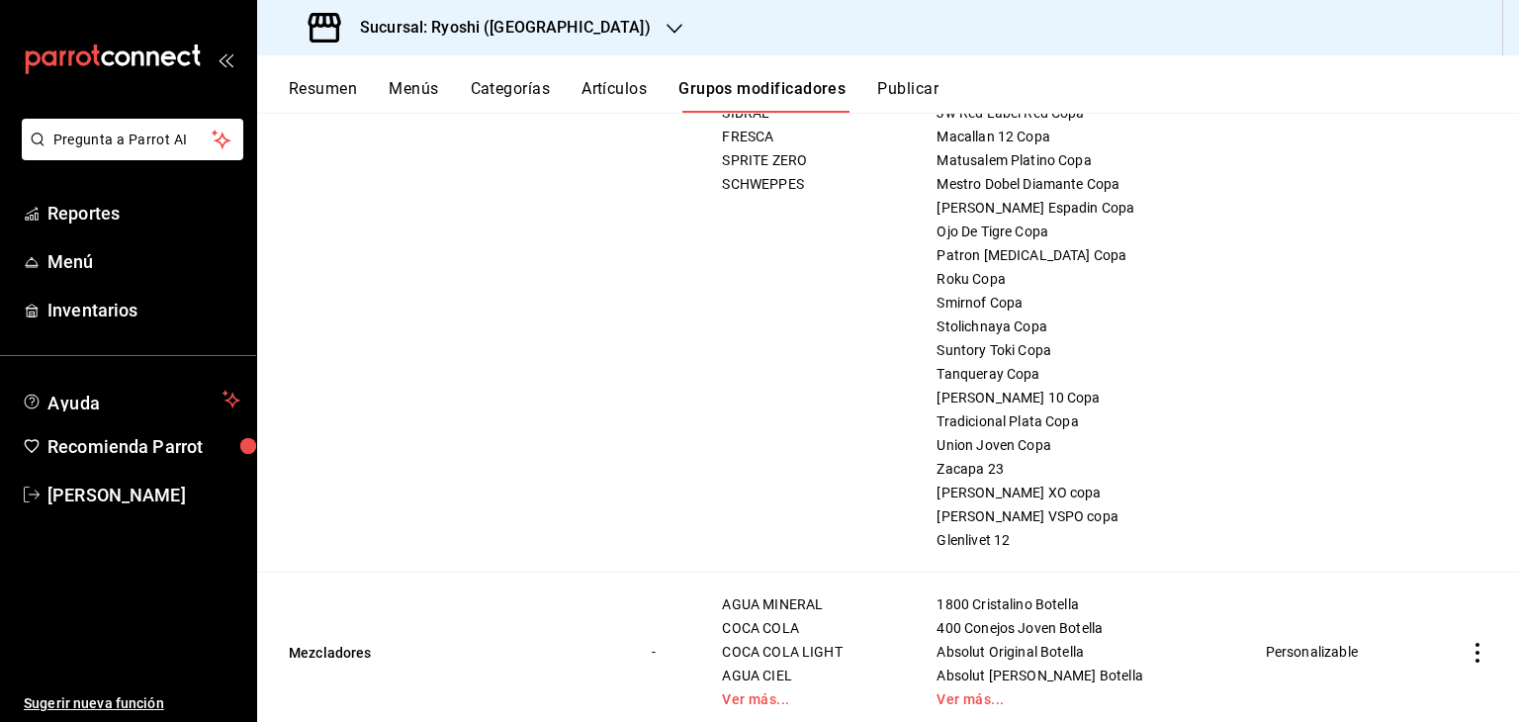
scroll to position [972, 0]
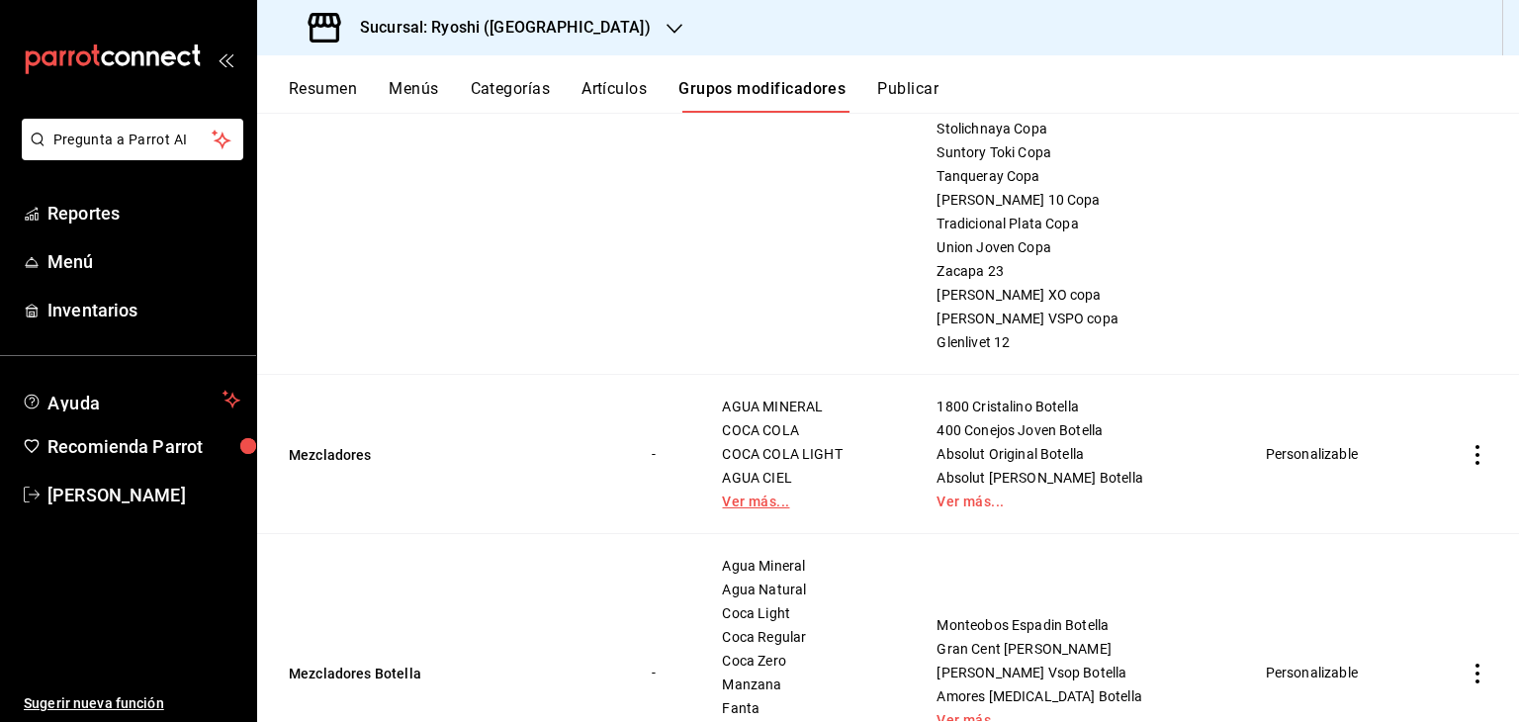
click at [782, 508] on link "Ver más..." at bounding box center [804, 501] width 165 height 14
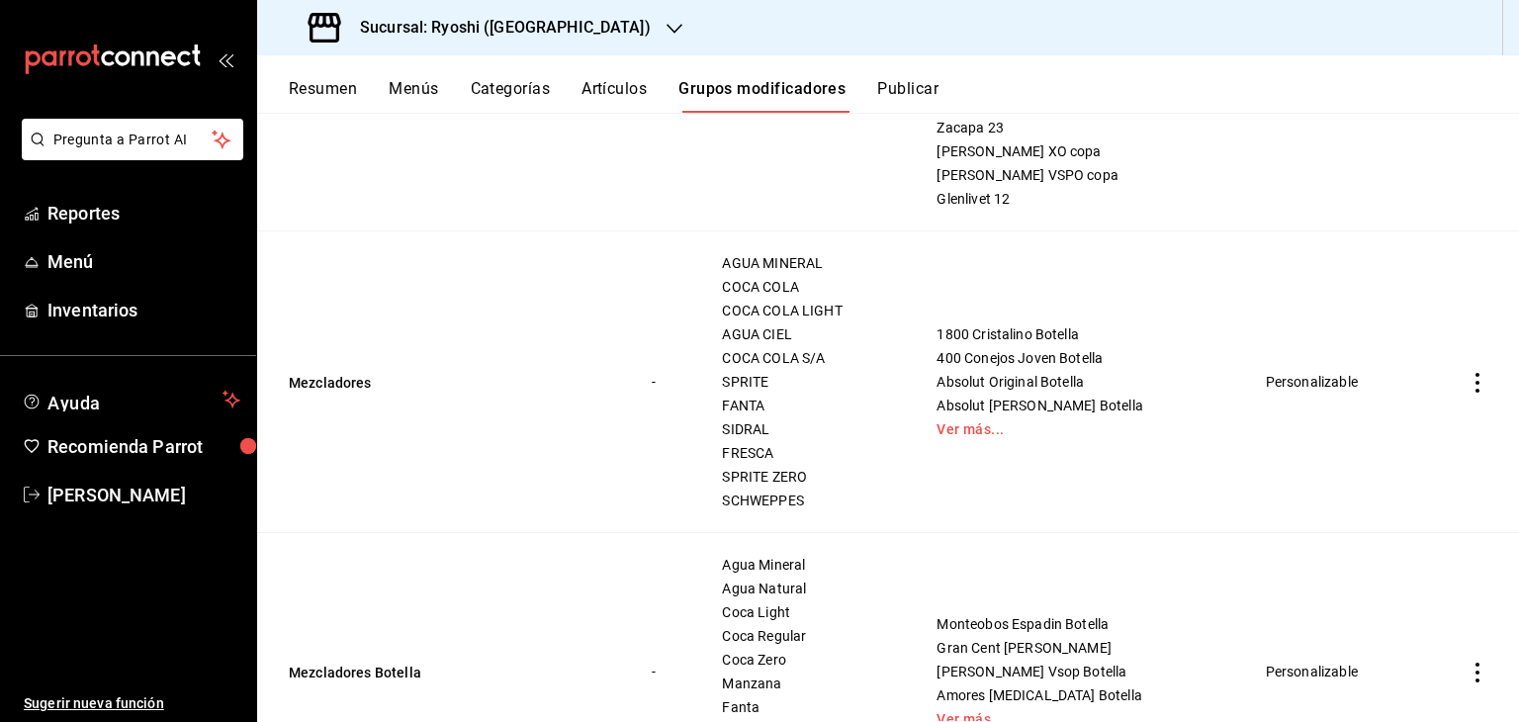
scroll to position [1411, 0]
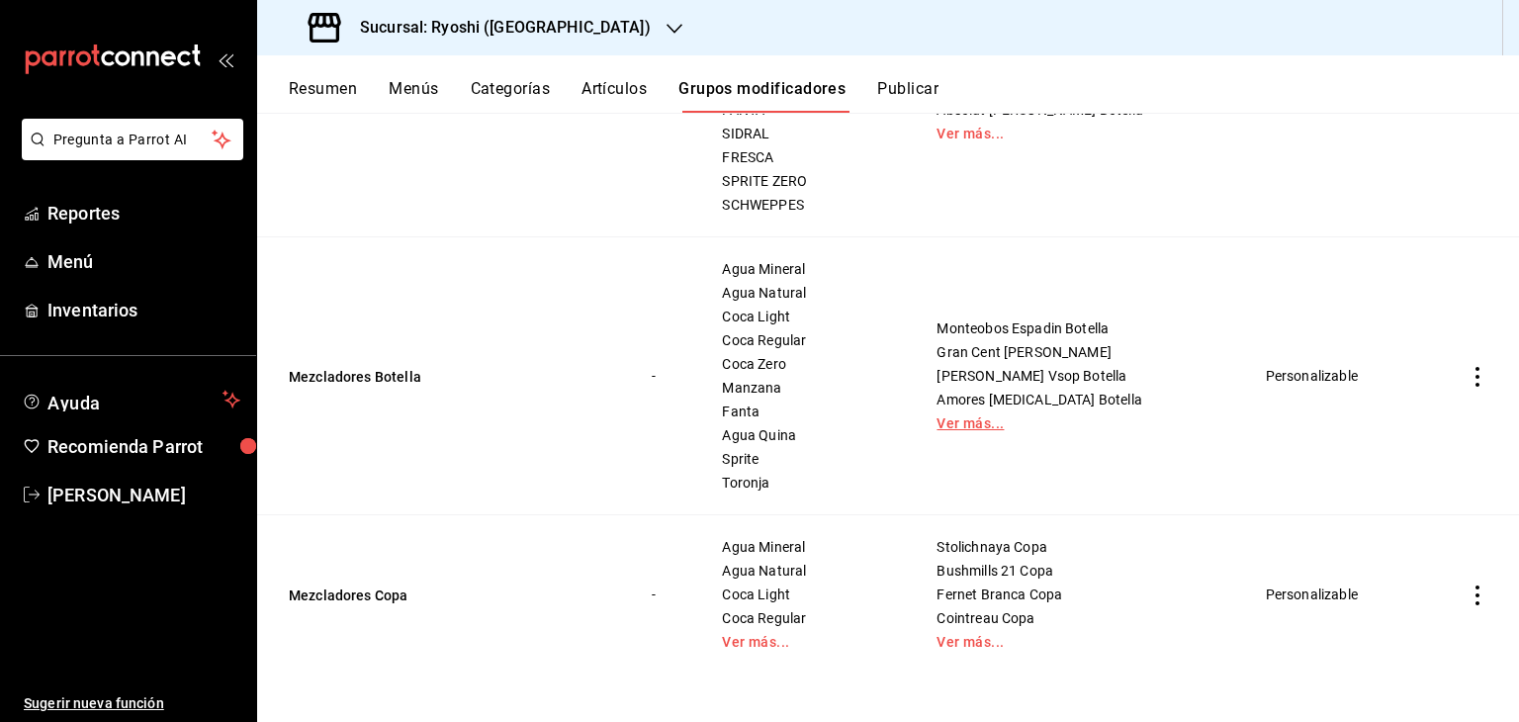
click at [983, 425] on td "Monteobos Espadin Botella Gran Cent [PERSON_NAME] Vsop Botella Amores [MEDICAL_…" at bounding box center [1076, 376] width 329 height 278
click at [985, 422] on link "Ver más..." at bounding box center [1076, 423] width 280 height 14
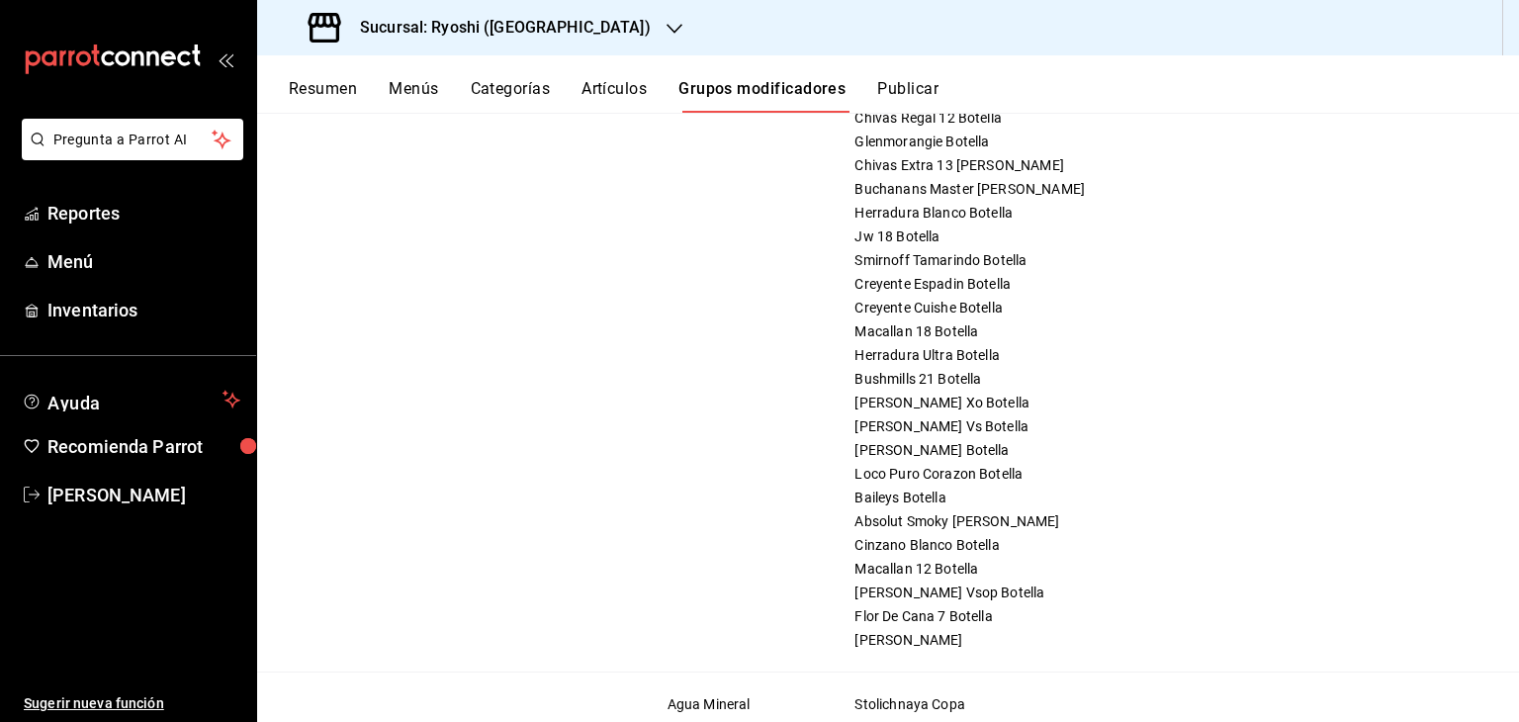
scroll to position [5682, 0]
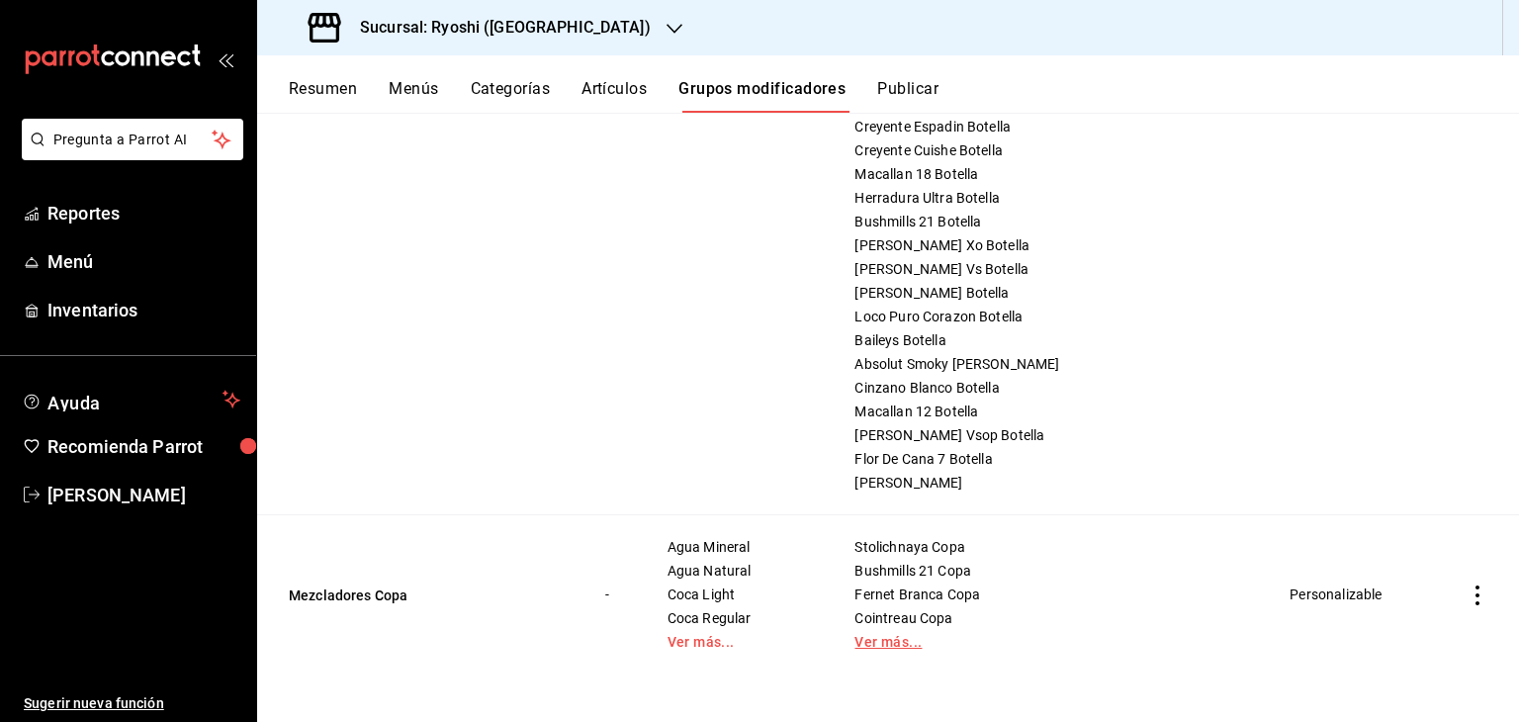
click at [963, 637] on link "Ver más..." at bounding box center [1047, 642] width 387 height 14
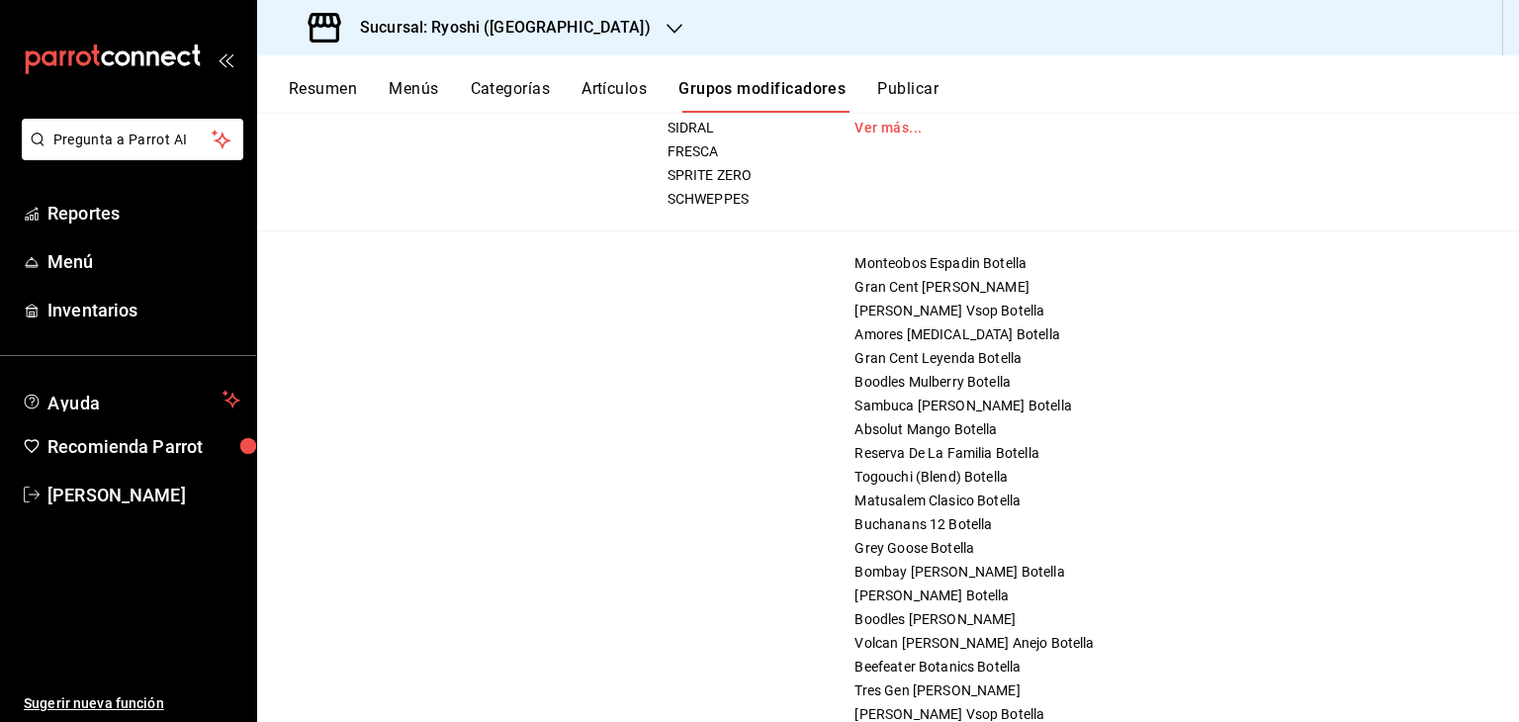
scroll to position [1235, 0]
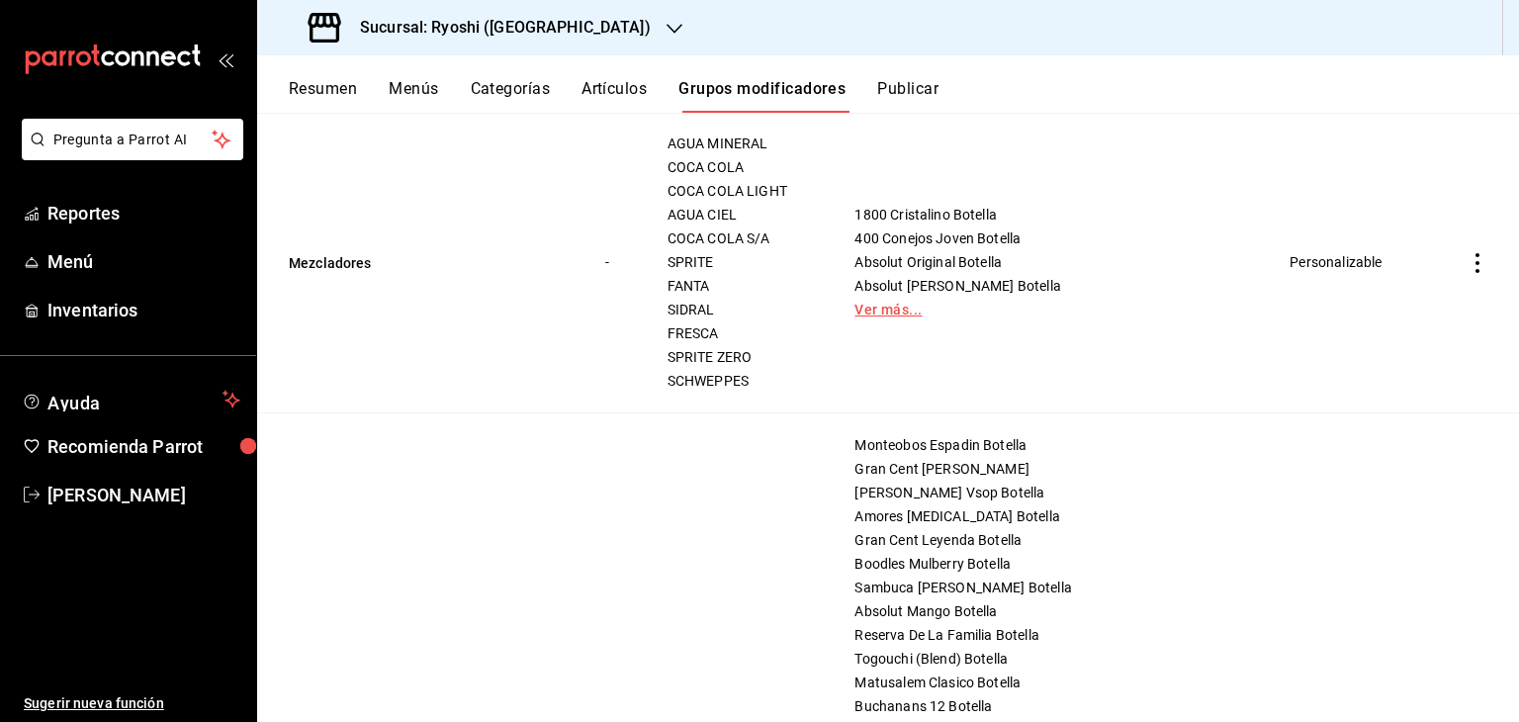
click at [986, 305] on link "Ver más..." at bounding box center [1047, 310] width 387 height 14
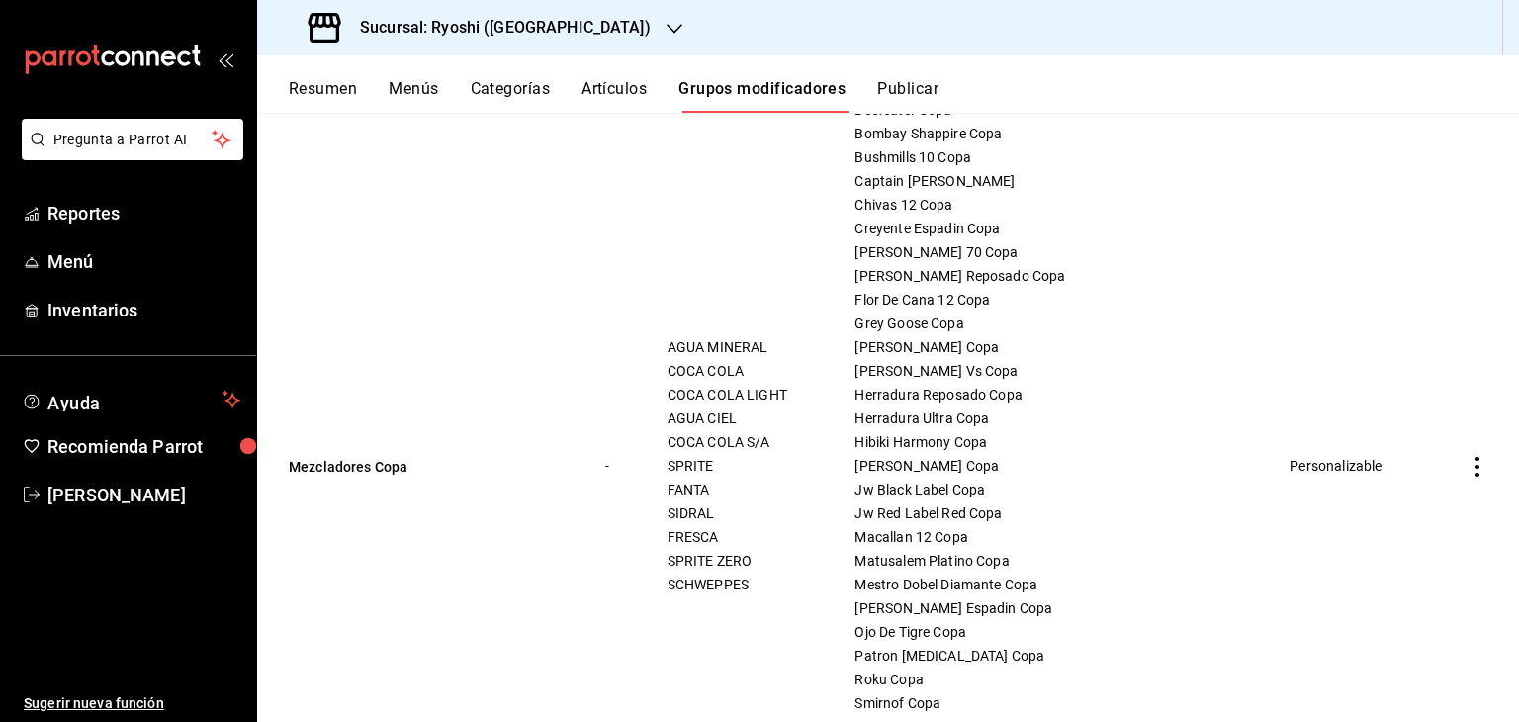
scroll to position [0, 0]
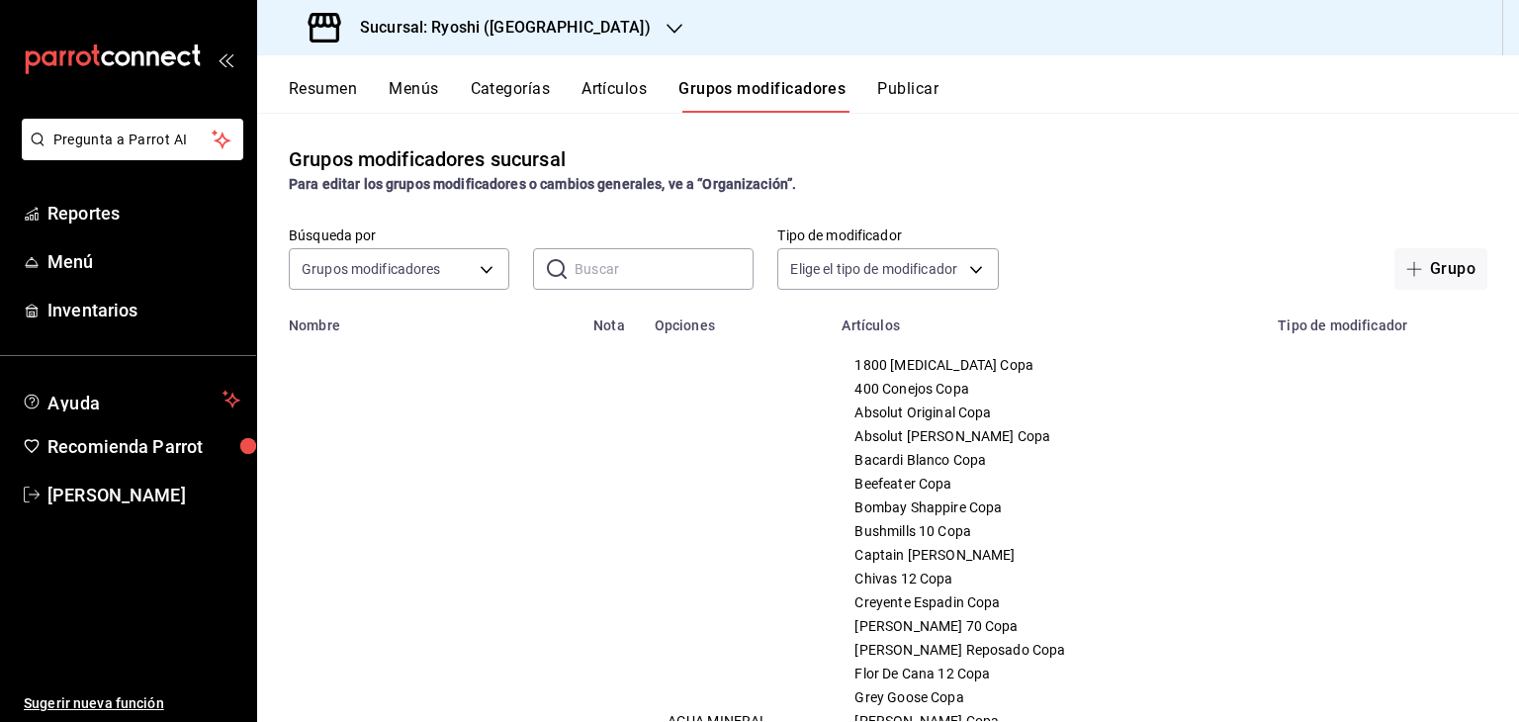
click at [625, 92] on button "Artículos" at bounding box center [613, 96] width 65 height 34
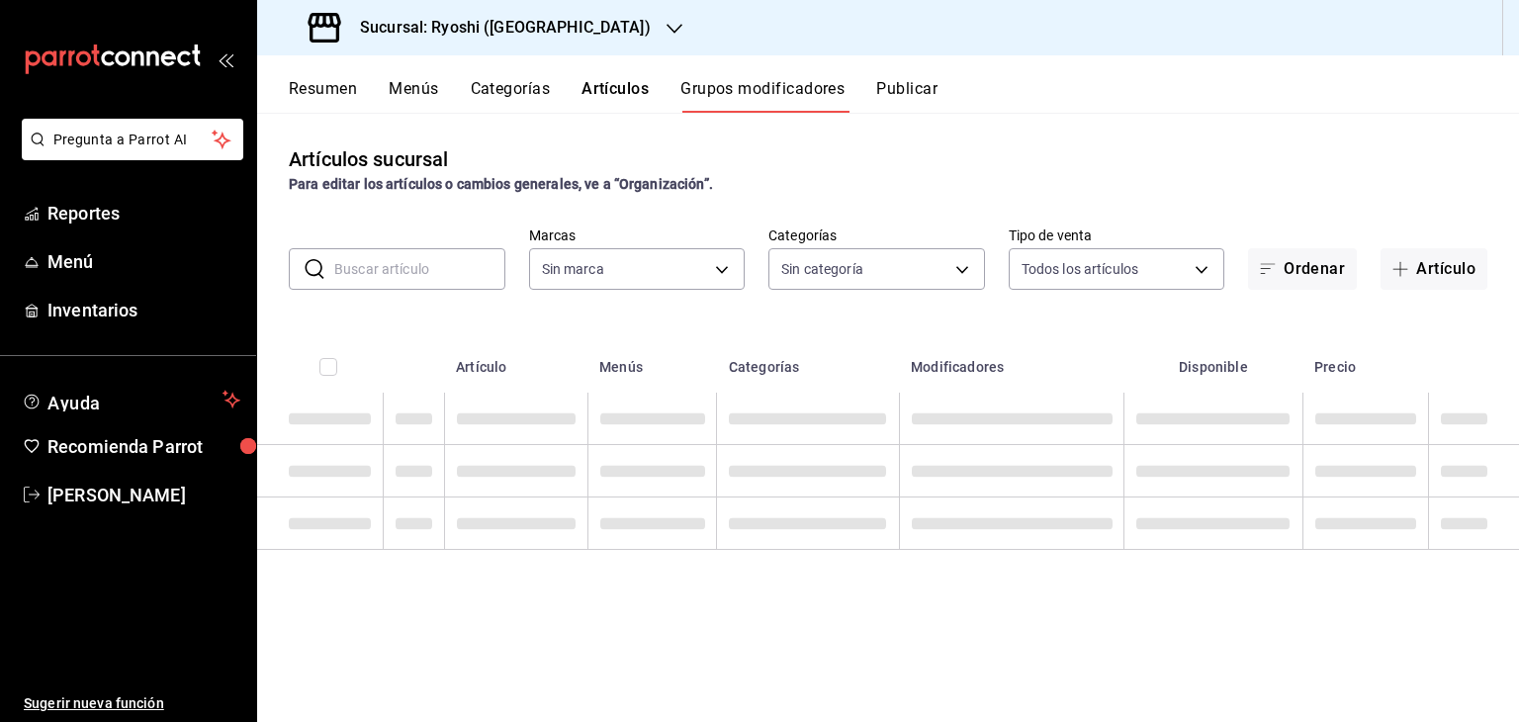
type input "26ca50e5-a845-484f-a54e-8a4432b79f59,e80bf875-3c9c-4ad9-8c6a-14c8262011fc"
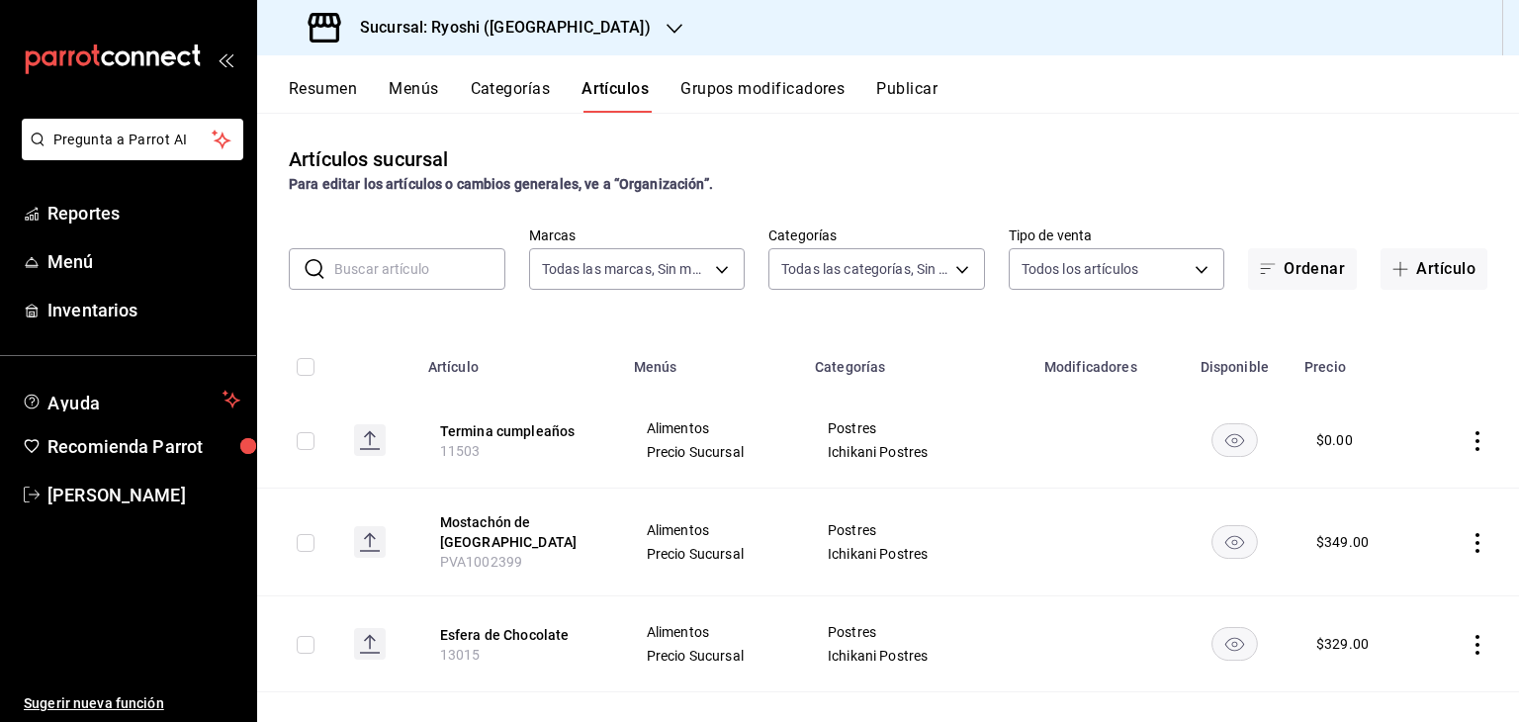
type input "983ebb25-c6d8-4647-898b-43e41473272b,b131aea8-f4fd-49fb-a6b3-d2f44229a596,2a94f…"
click at [846, 249] on body "Pregunta a Parrot AI Reportes Menú Inventarios Ayuda Recomienda Parrot [PERSON_…" at bounding box center [759, 361] width 1519 height 722
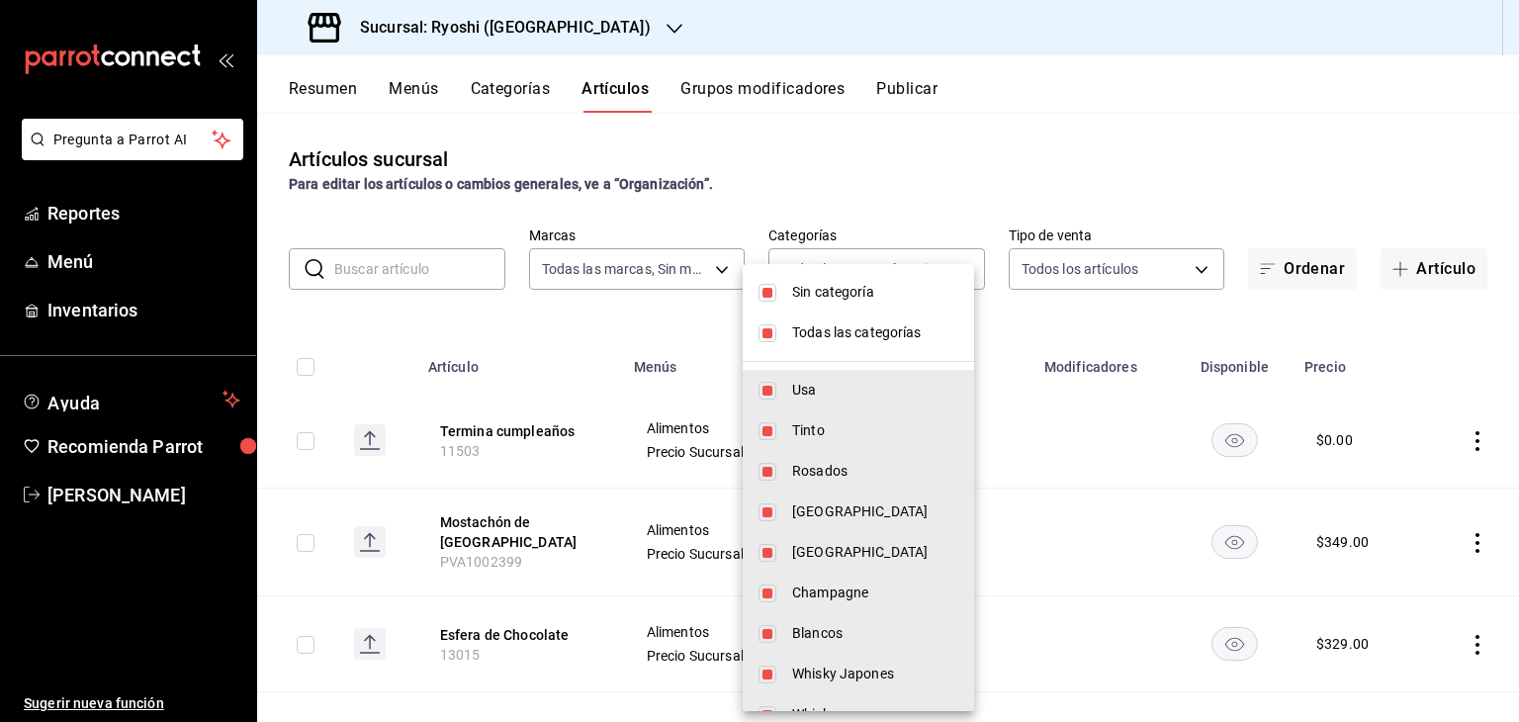
click at [712, 133] on div at bounding box center [759, 361] width 1519 height 722
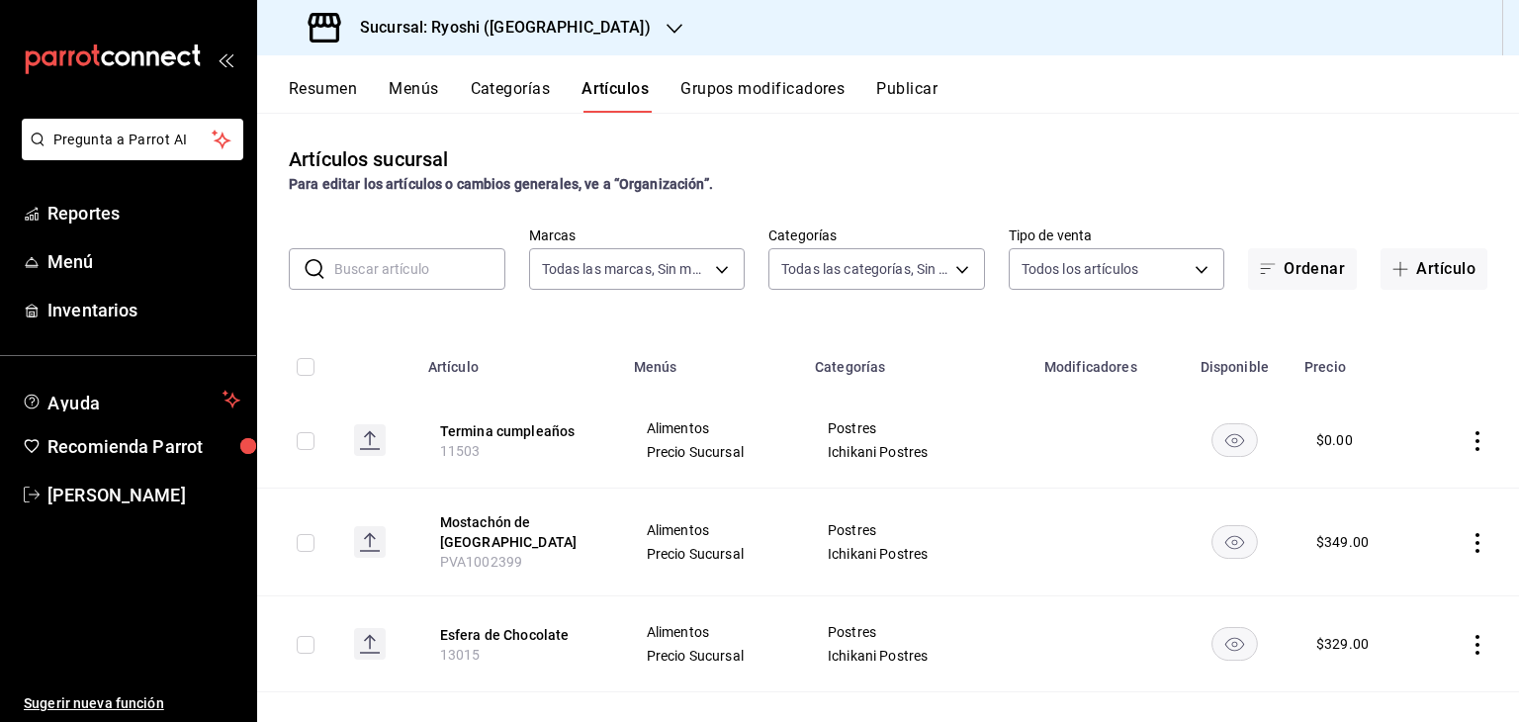
click at [732, 89] on button "Grupos modificadores" at bounding box center [762, 96] width 164 height 34
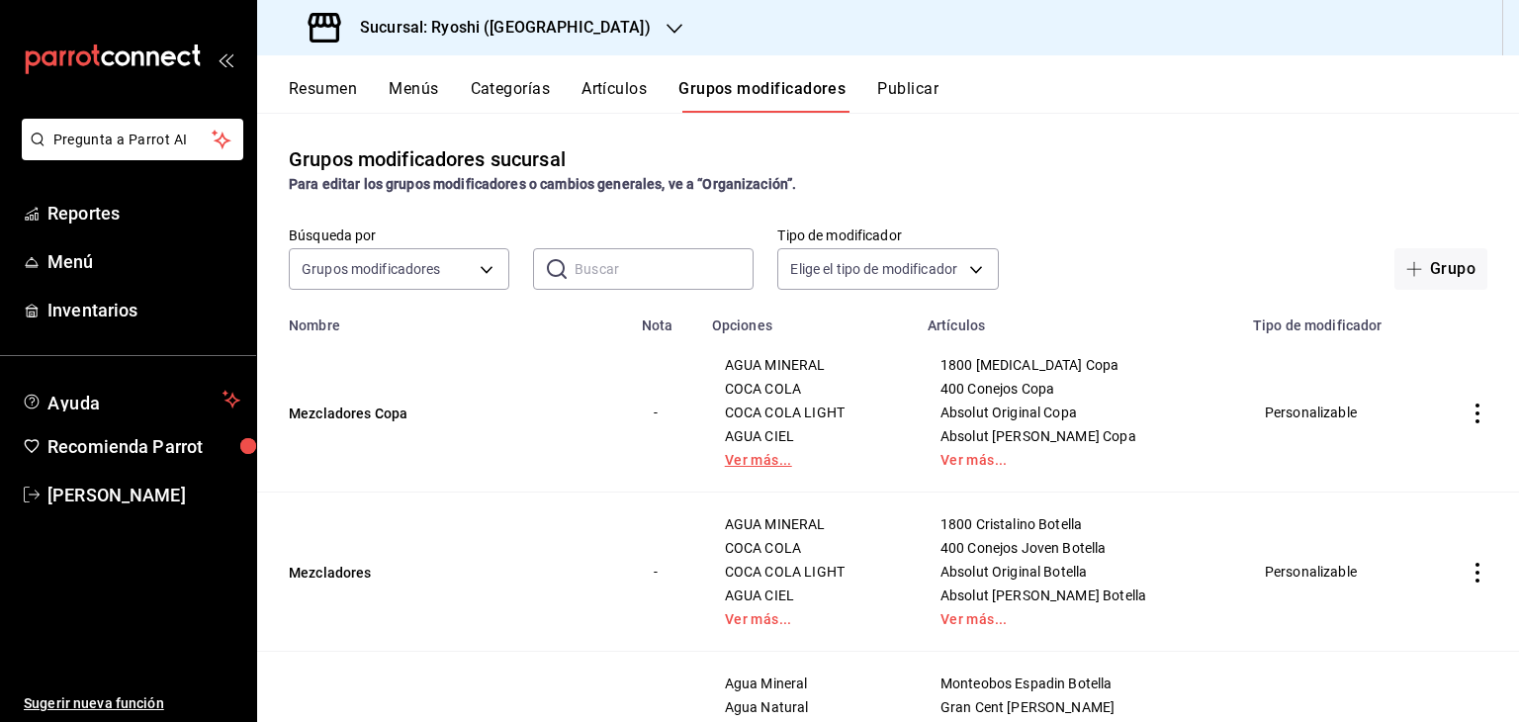
click at [783, 460] on link "Ver más..." at bounding box center [808, 460] width 166 height 14
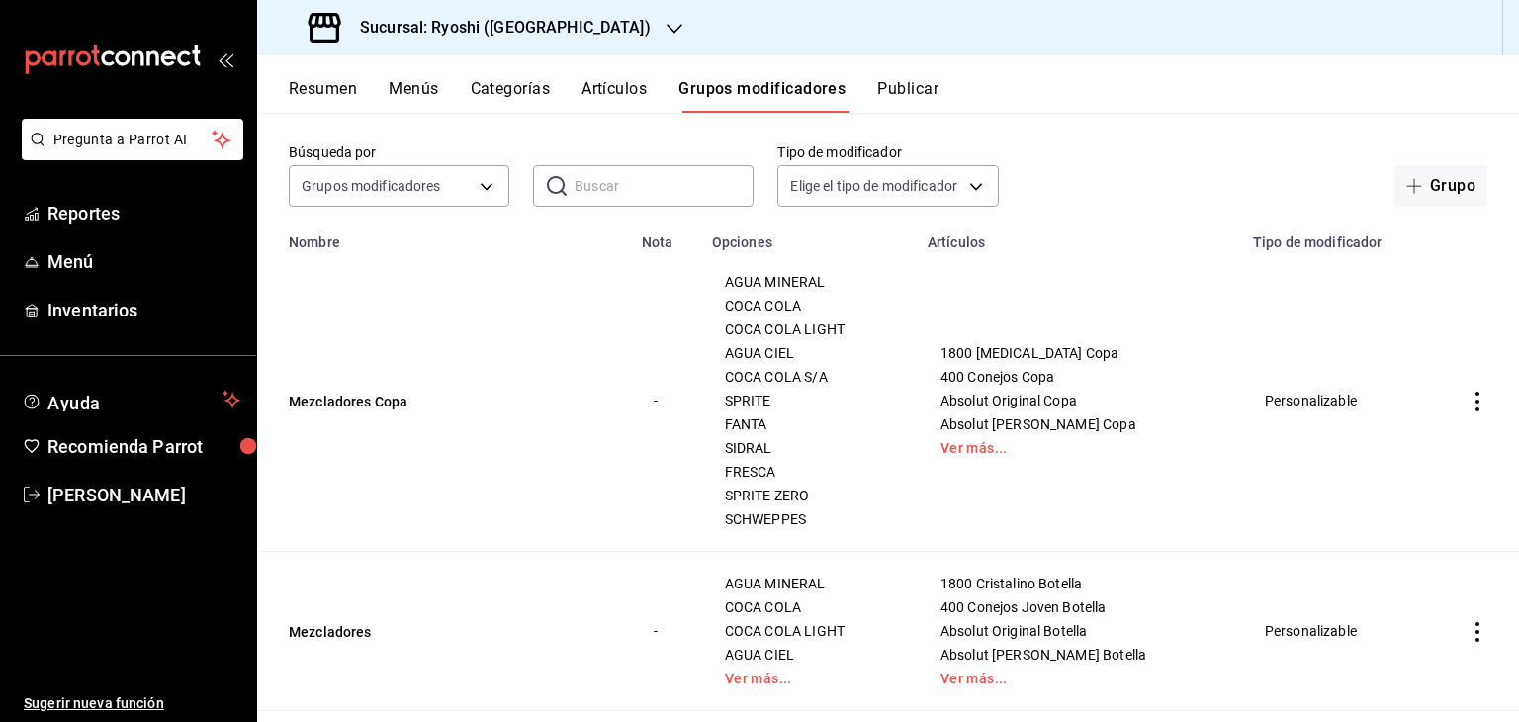
scroll to position [198, 0]
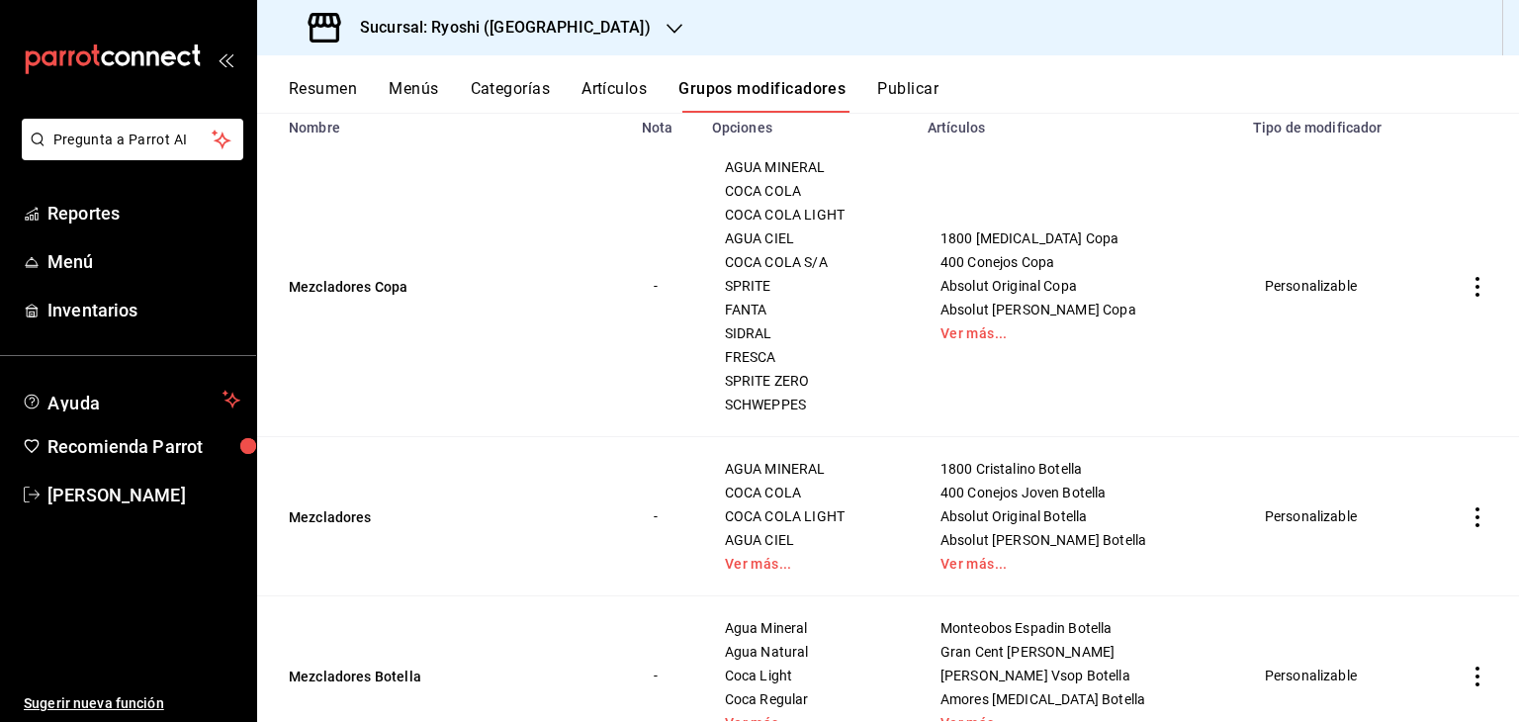
click at [768, 549] on div "AGUA MINERAL COCA COLA COCA COLA LIGHT AGUA CIEL Ver más..." at bounding box center [808, 516] width 168 height 111
click at [776, 561] on link "Ver más..." at bounding box center [808, 564] width 166 height 14
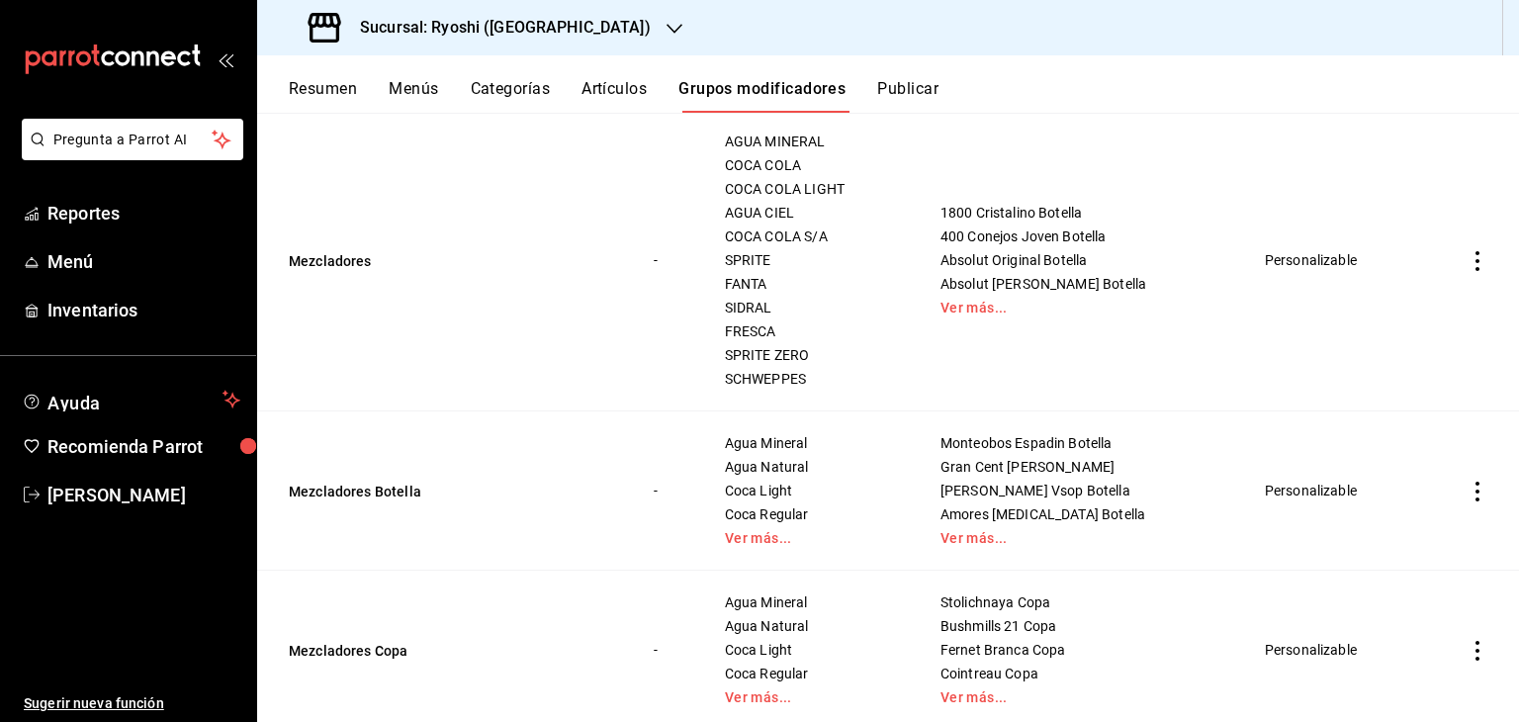
scroll to position [580, 0]
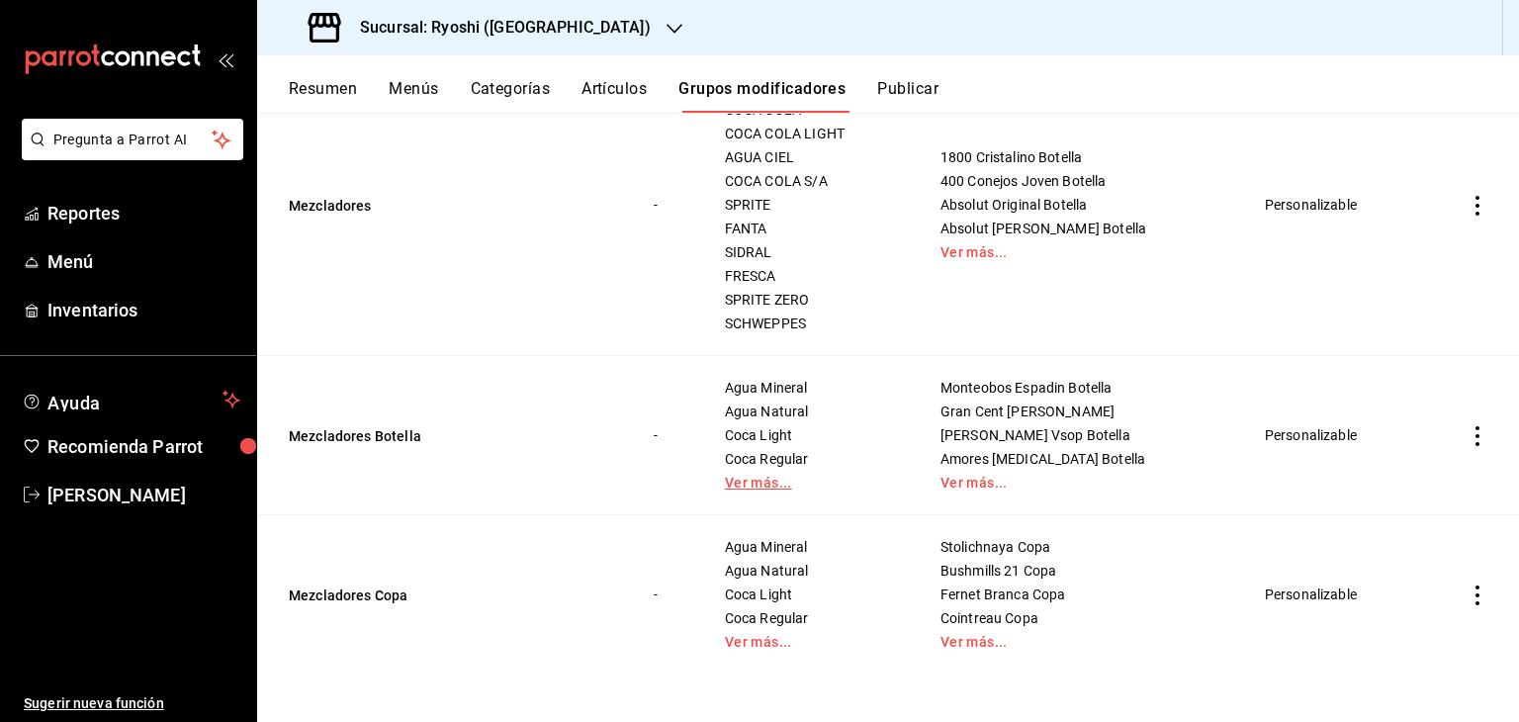
click at [767, 483] on link "Ver más..." at bounding box center [808, 483] width 166 height 14
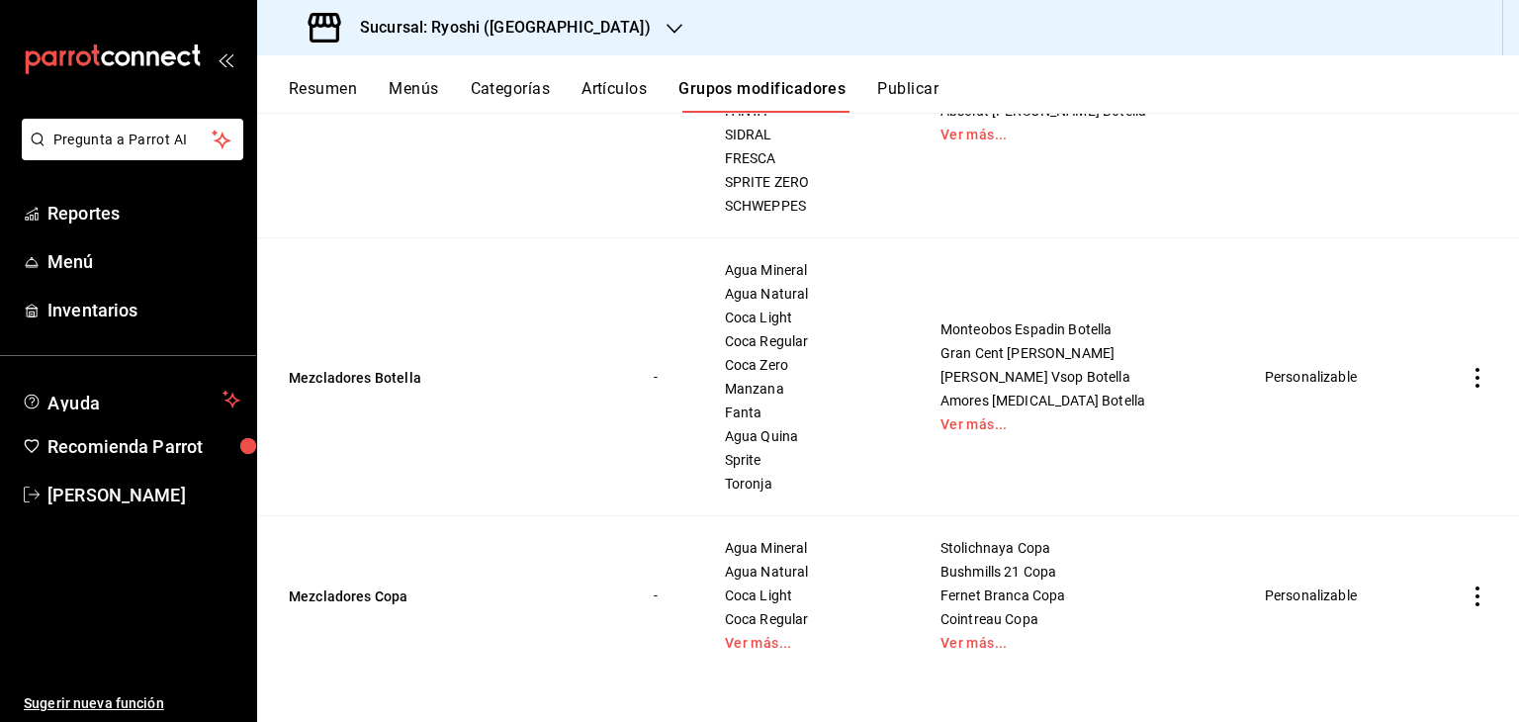
scroll to position [699, 0]
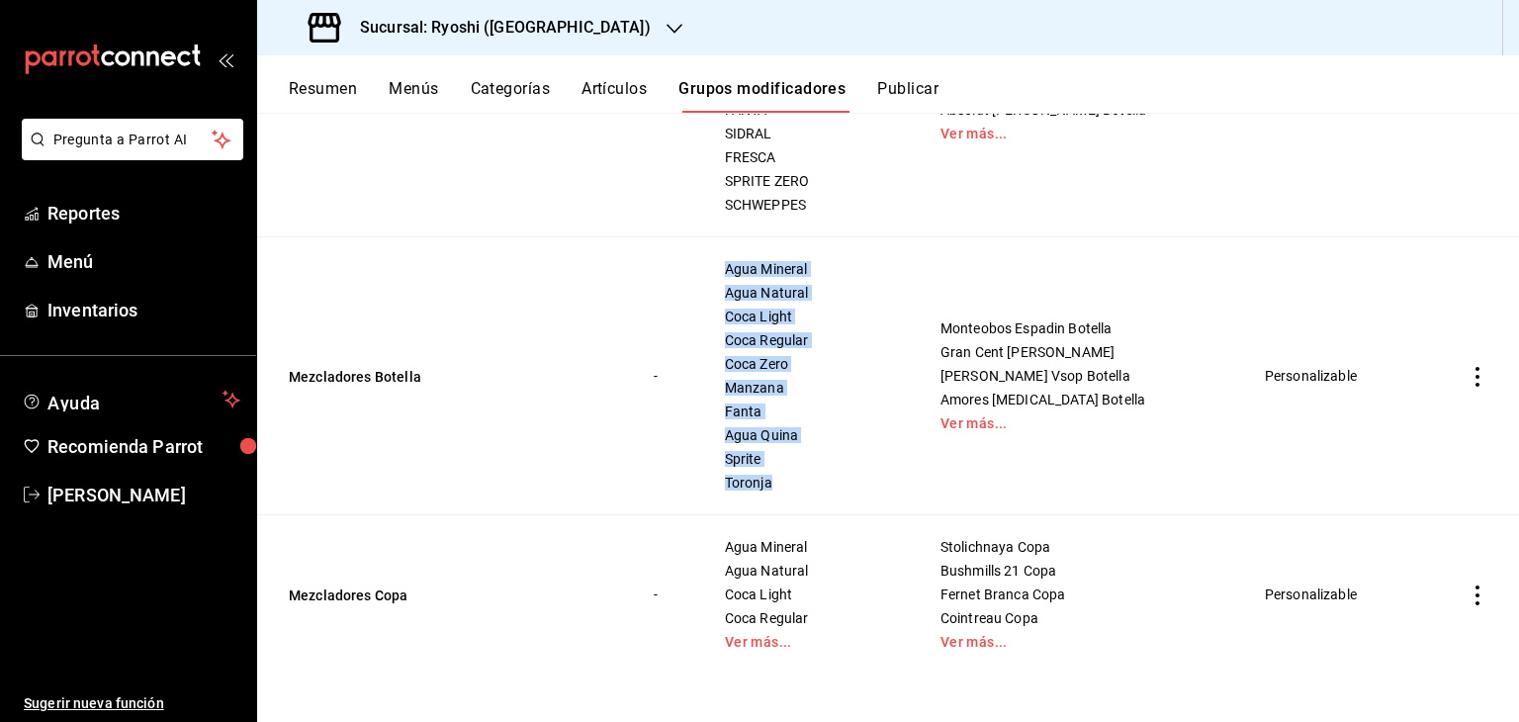
drag, startPoint x: 783, startPoint y: 481, endPoint x: 703, endPoint y: 276, distance: 220.7
click at [703, 276] on tr "Mezcladores Botella - Agua Mineral Agua Natural Coca Light Coca Regular Coca Ze…" at bounding box center [887, 376] width 1261 height 278
copy tr "Agua Mineral Agua Natural Coca Light Coca Regular Coca Zero Manzana Fanta Agua …"
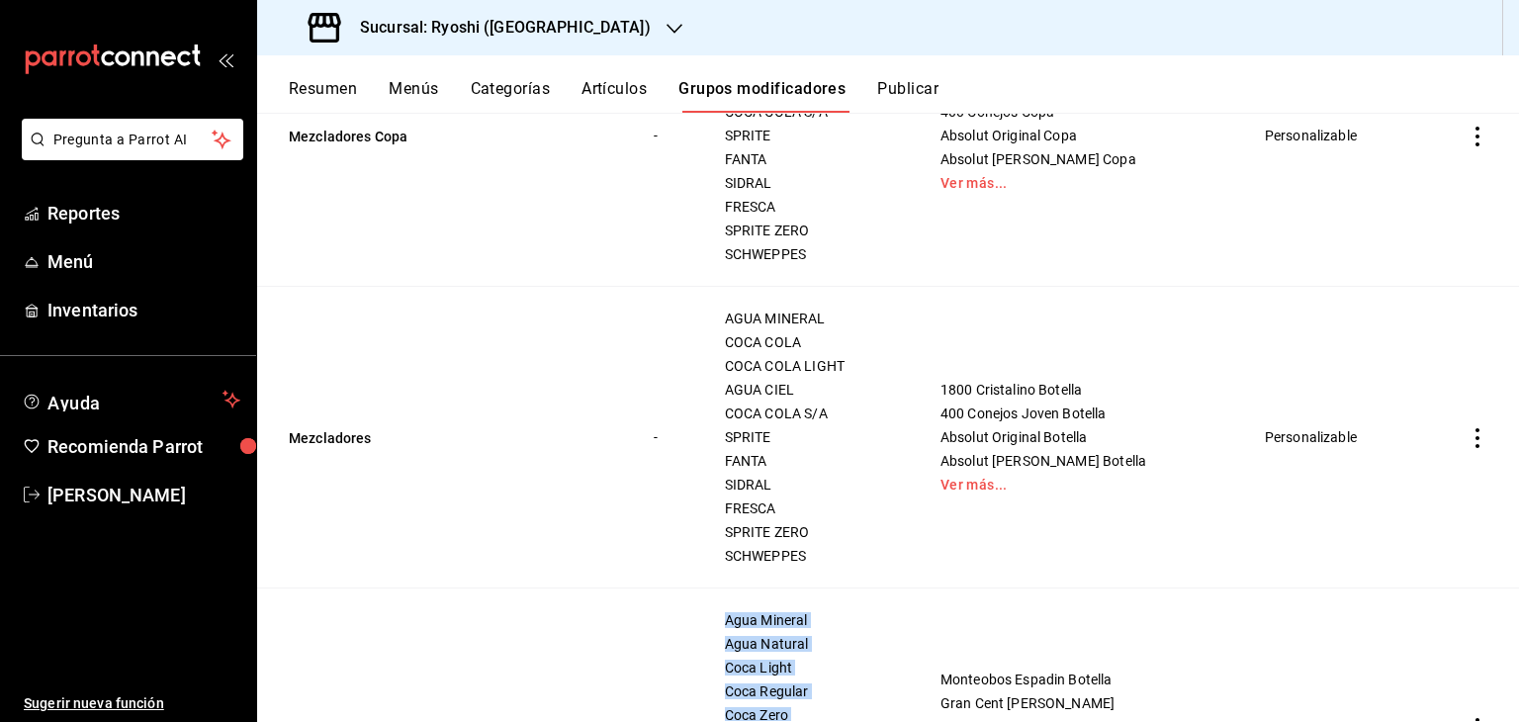
scroll to position [501, 0]
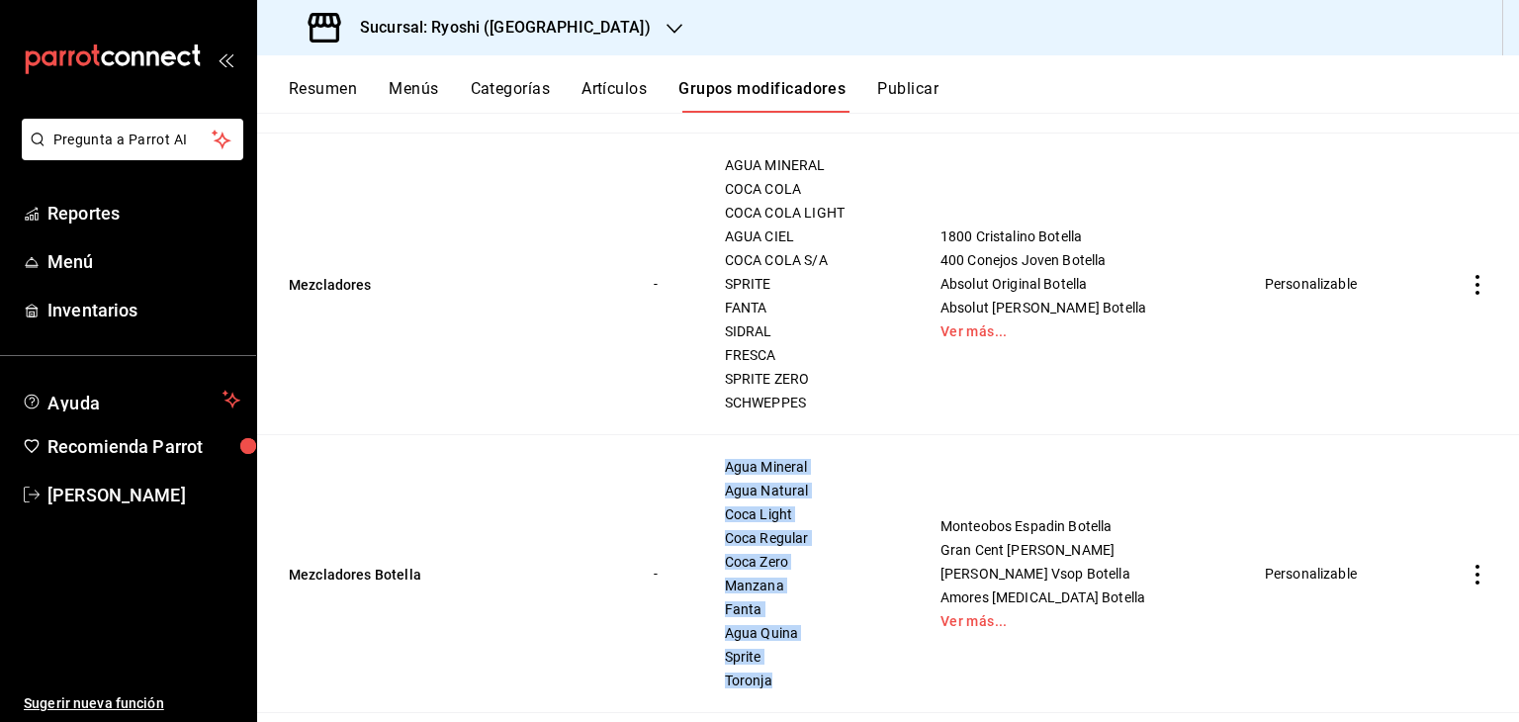
click at [1467, 282] on icon "actions" at bounding box center [1477, 285] width 20 height 20
click at [1407, 326] on span "Editar" at bounding box center [1402, 330] width 51 height 21
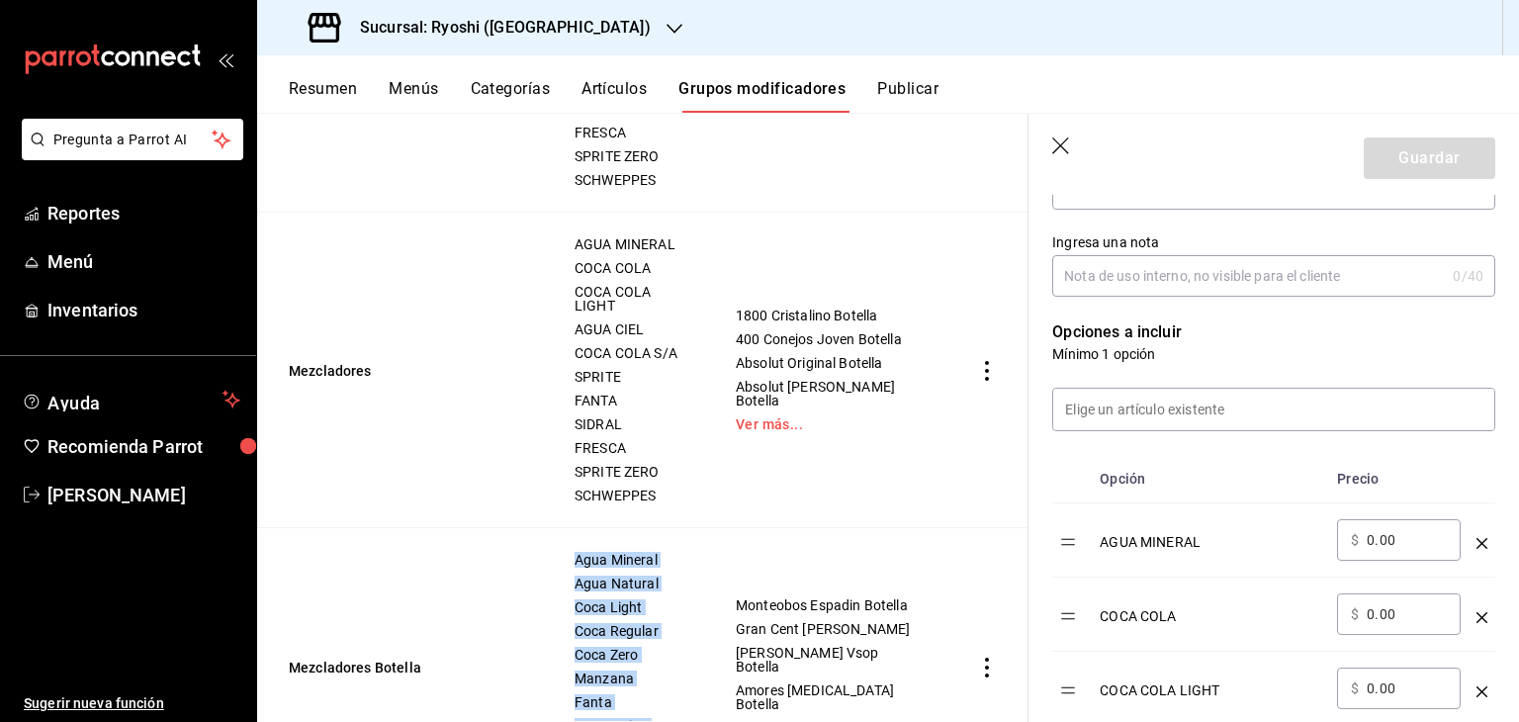
scroll to position [494, 0]
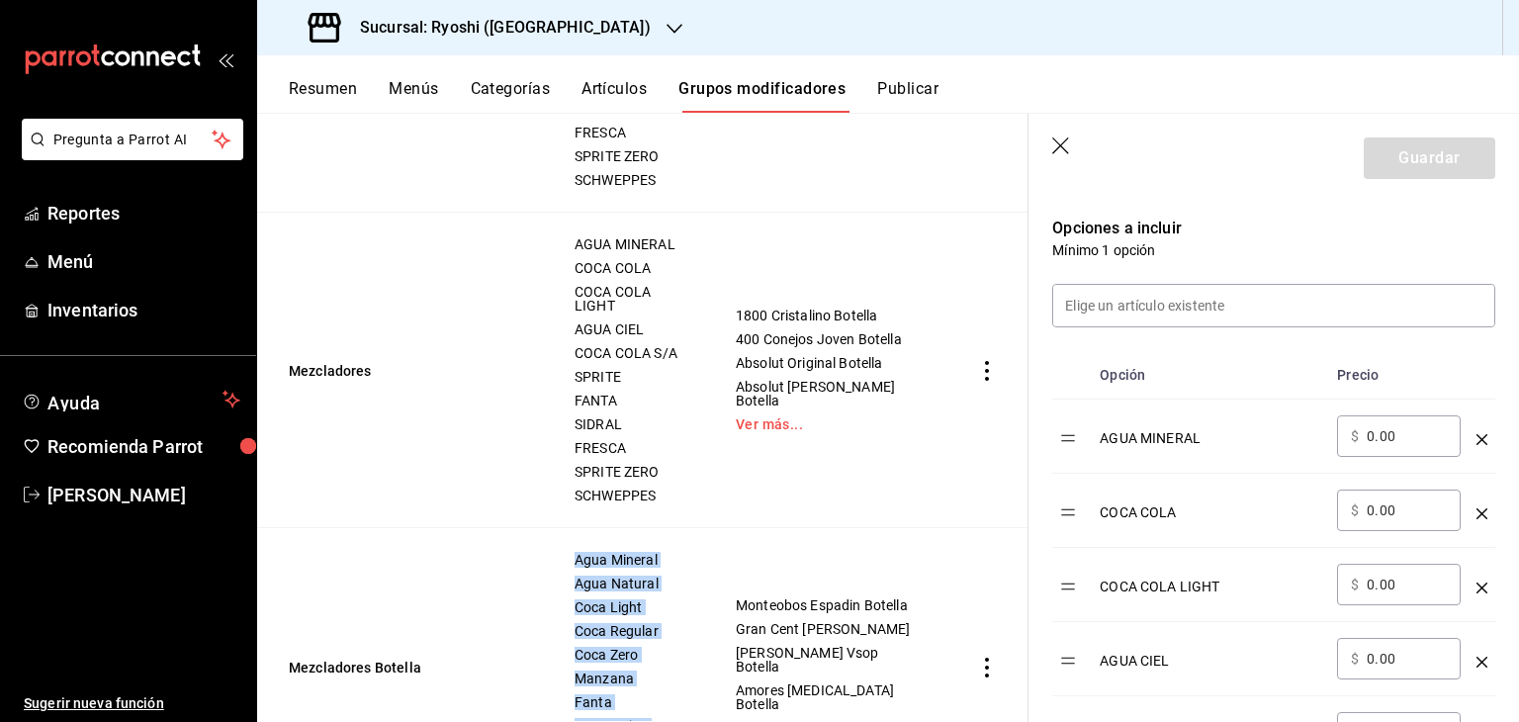
click at [1476, 438] on icon "optionsTable" at bounding box center [1481, 439] width 11 height 11
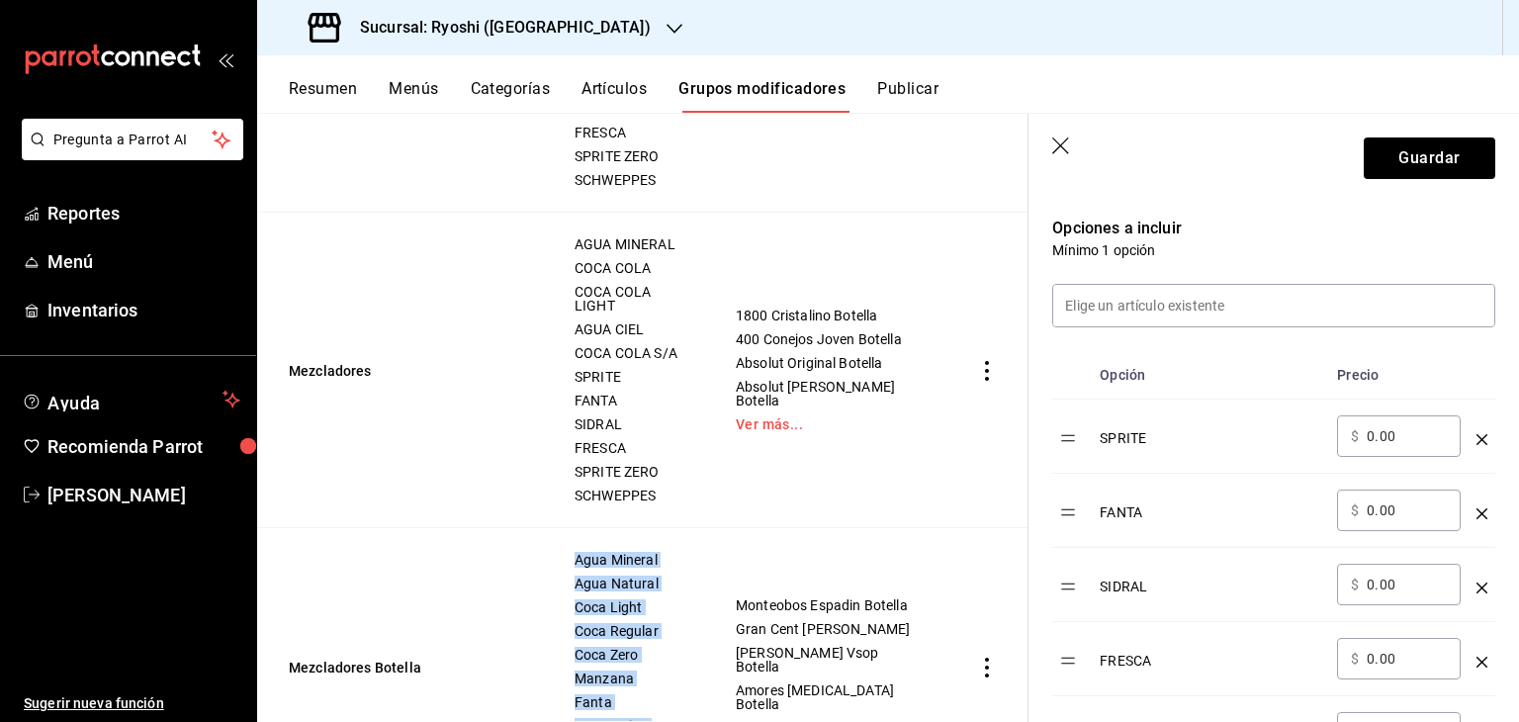
click at [1476, 438] on icon "optionsTable" at bounding box center [1481, 439] width 11 height 11
click at [1476, 508] on icon "optionsTable" at bounding box center [1481, 513] width 11 height 11
click at [1476, 438] on icon "optionsTable" at bounding box center [1481, 439] width 11 height 11
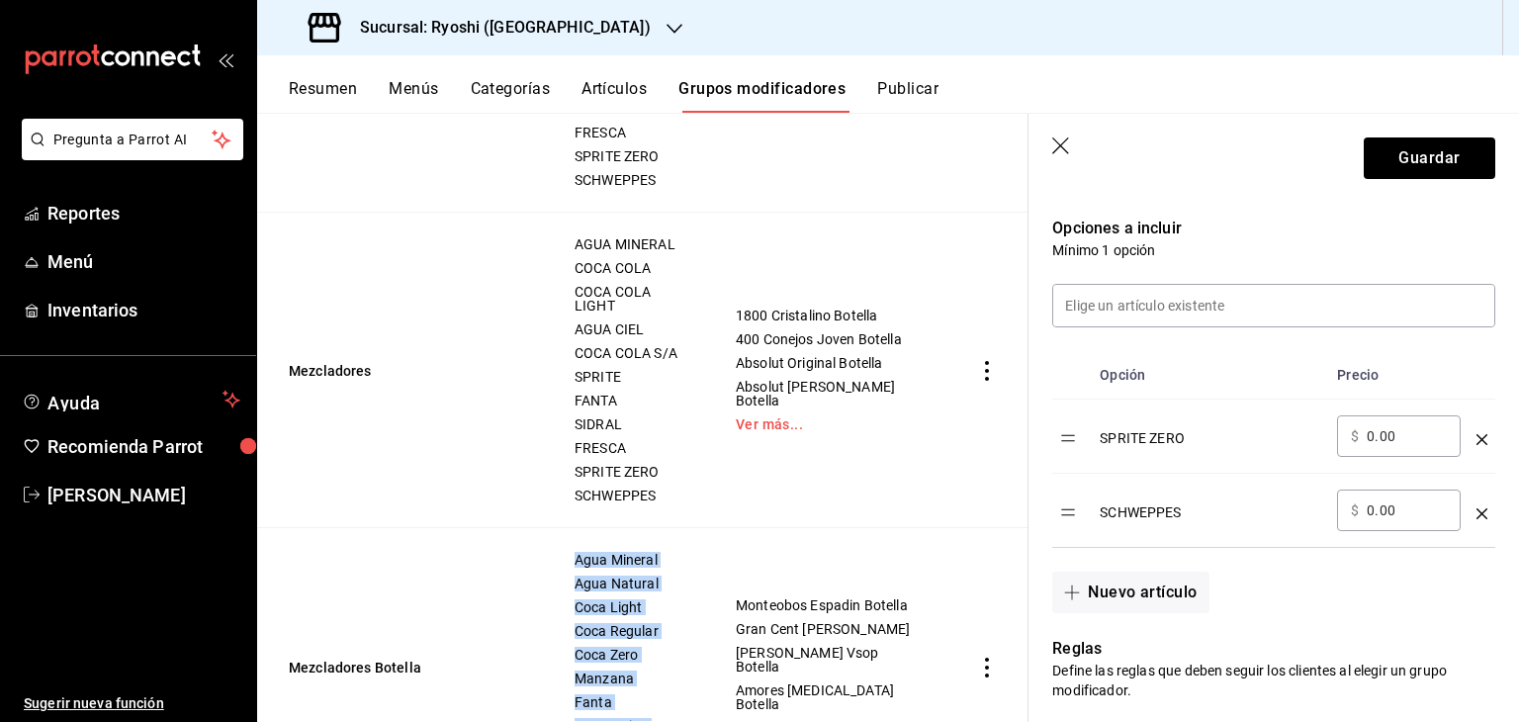
click at [1476, 438] on icon "optionsTable" at bounding box center [1481, 439] width 11 height 11
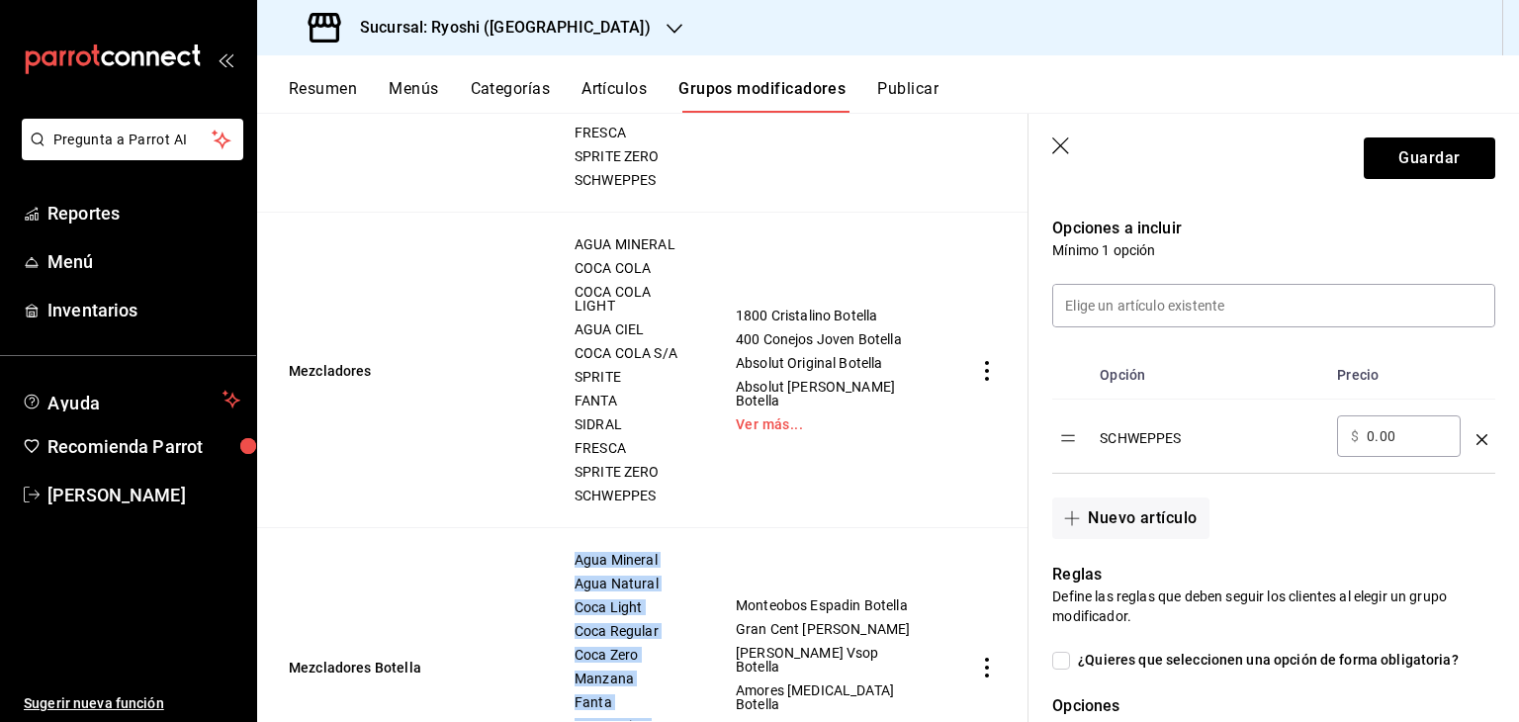
click at [1476, 438] on icon "optionsTable" at bounding box center [1481, 439] width 11 height 11
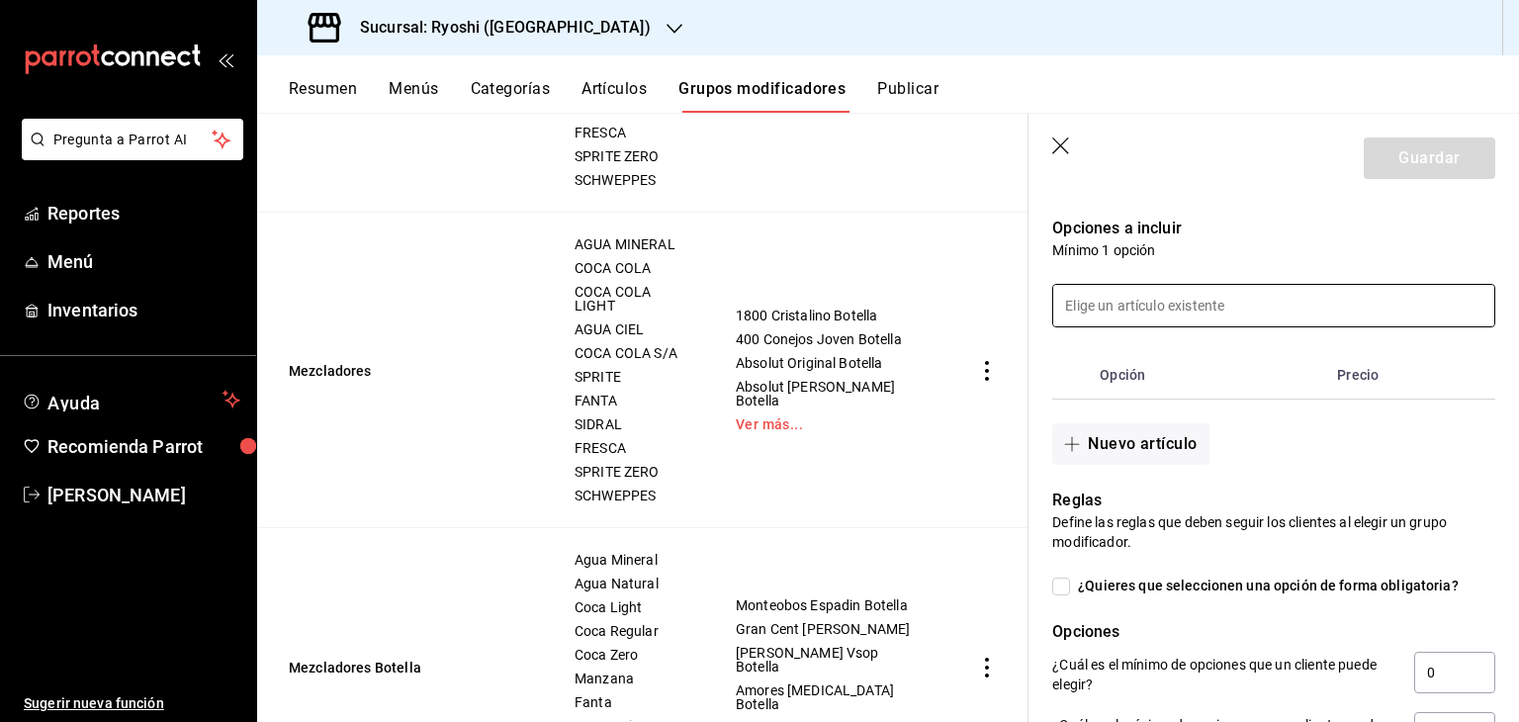
click at [1203, 309] on input at bounding box center [1273, 306] width 441 height 42
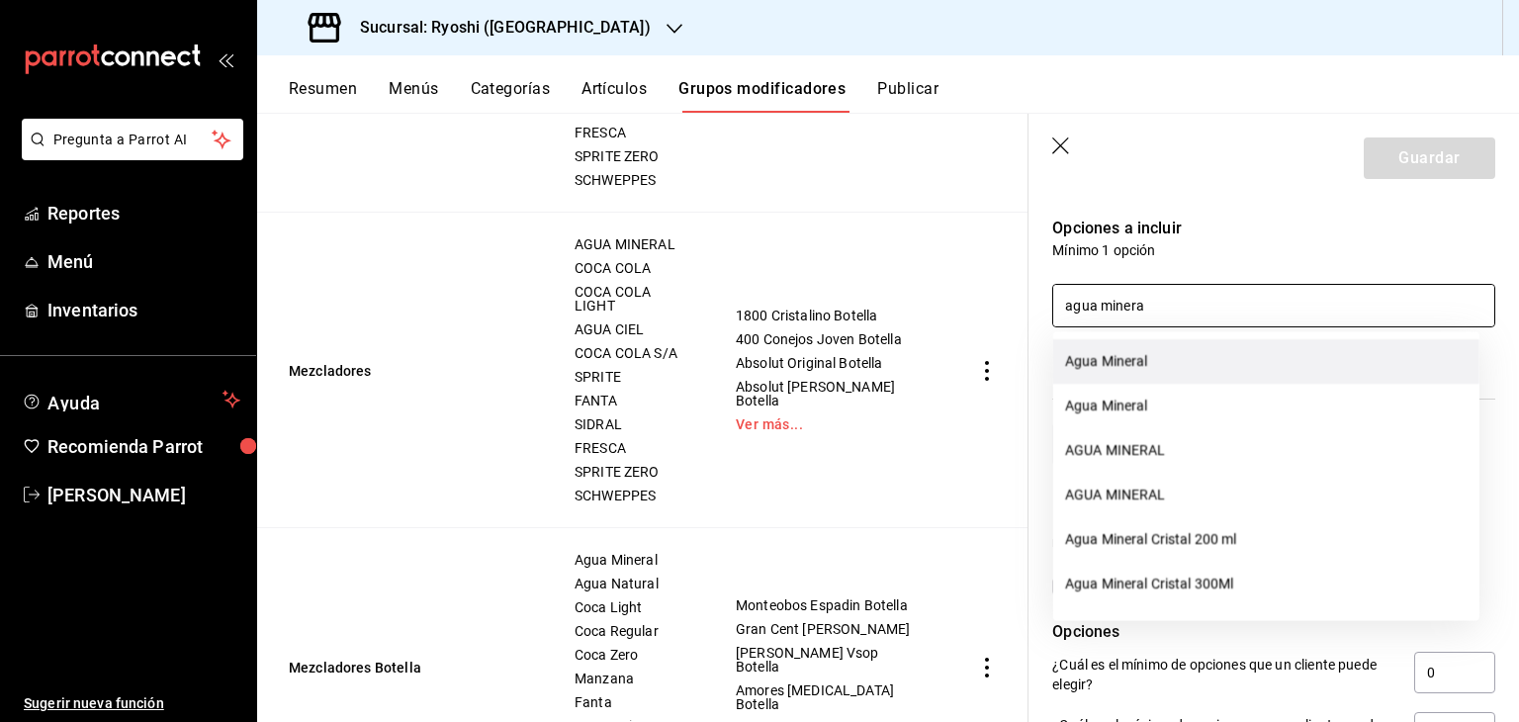
click at [1193, 373] on li "Agua Mineral" at bounding box center [1266, 361] width 426 height 44
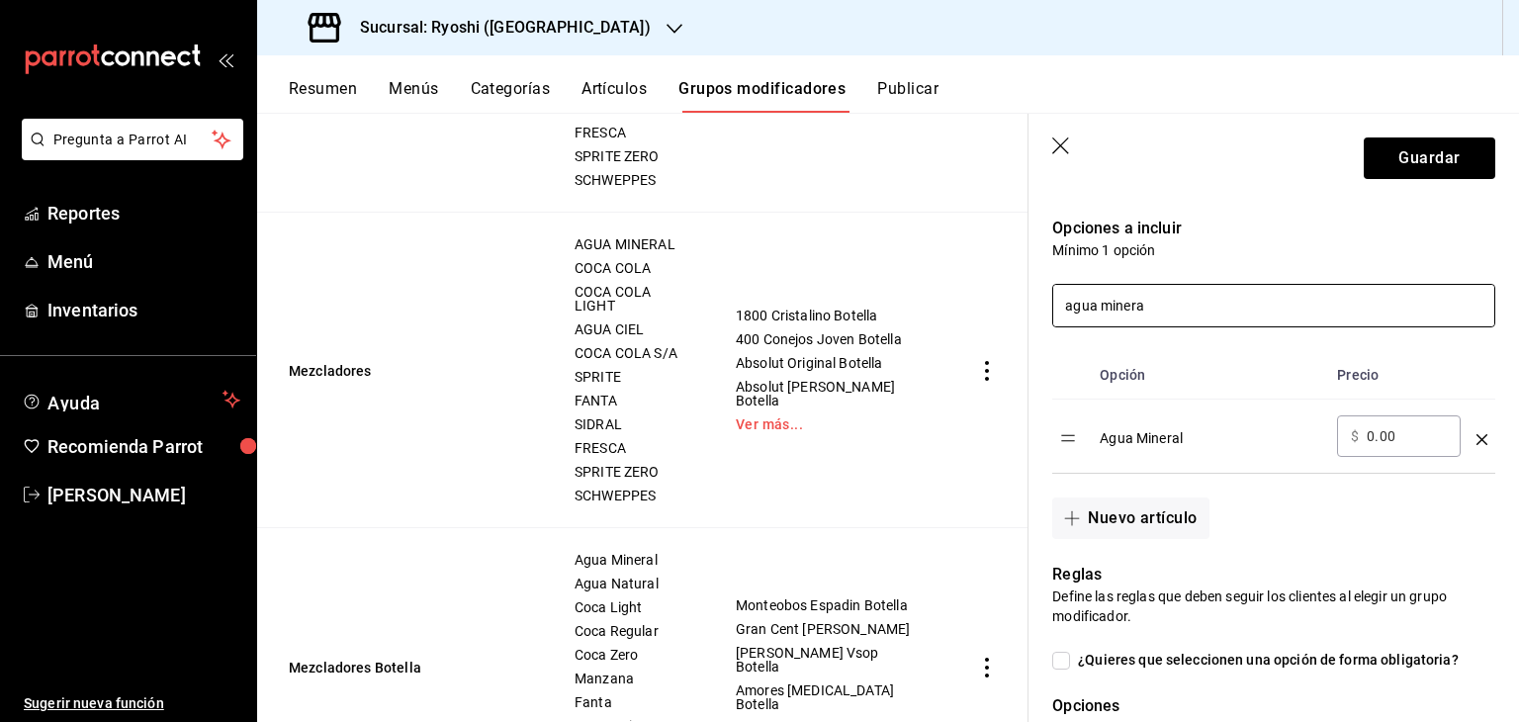
drag, startPoint x: 1216, startPoint y: 311, endPoint x: 934, endPoint y: 314, distance: 281.8
click at [934, 314] on main "Grupos modificadores sucursal Para editar los grupos modificadores o cambios ge…" at bounding box center [887, 417] width 1261 height 609
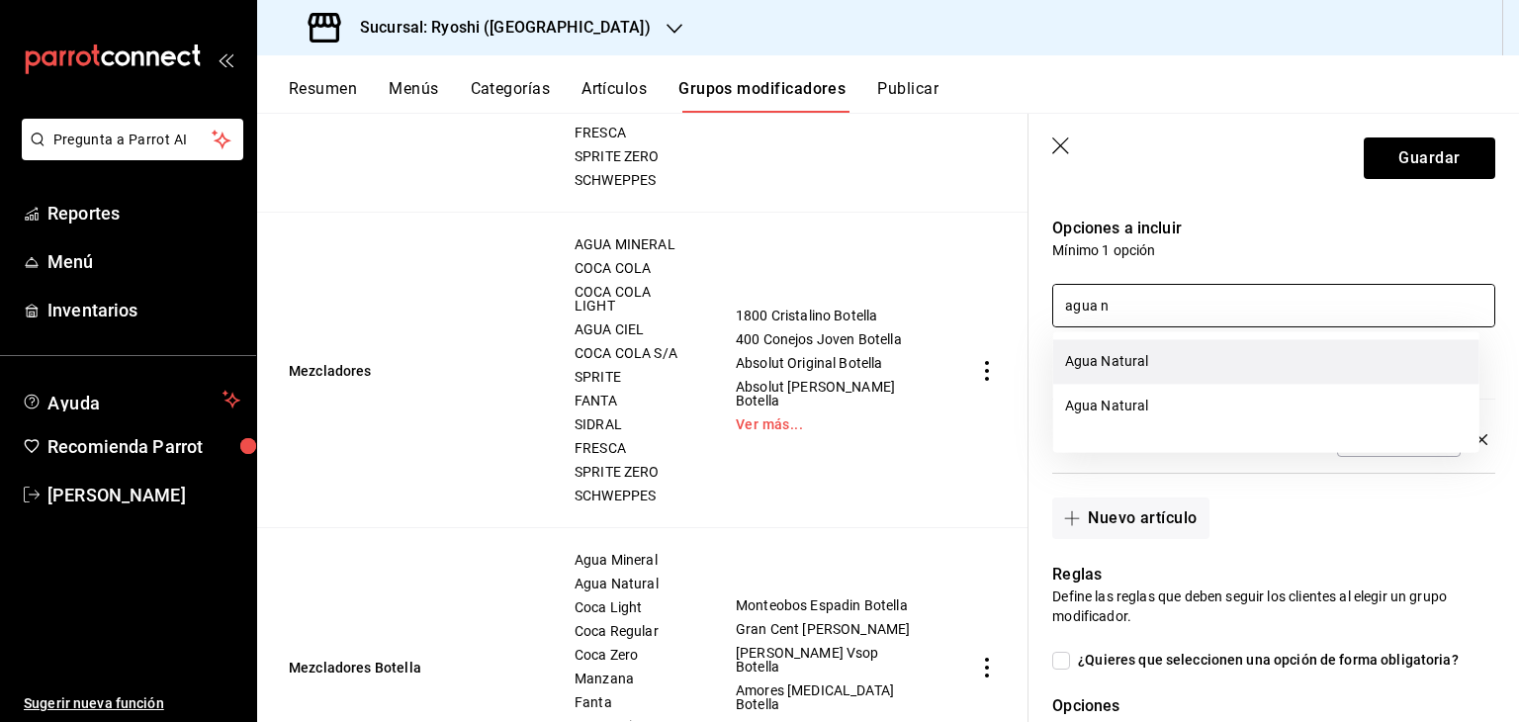
click at [1172, 375] on li "Agua Natural" at bounding box center [1266, 361] width 426 height 44
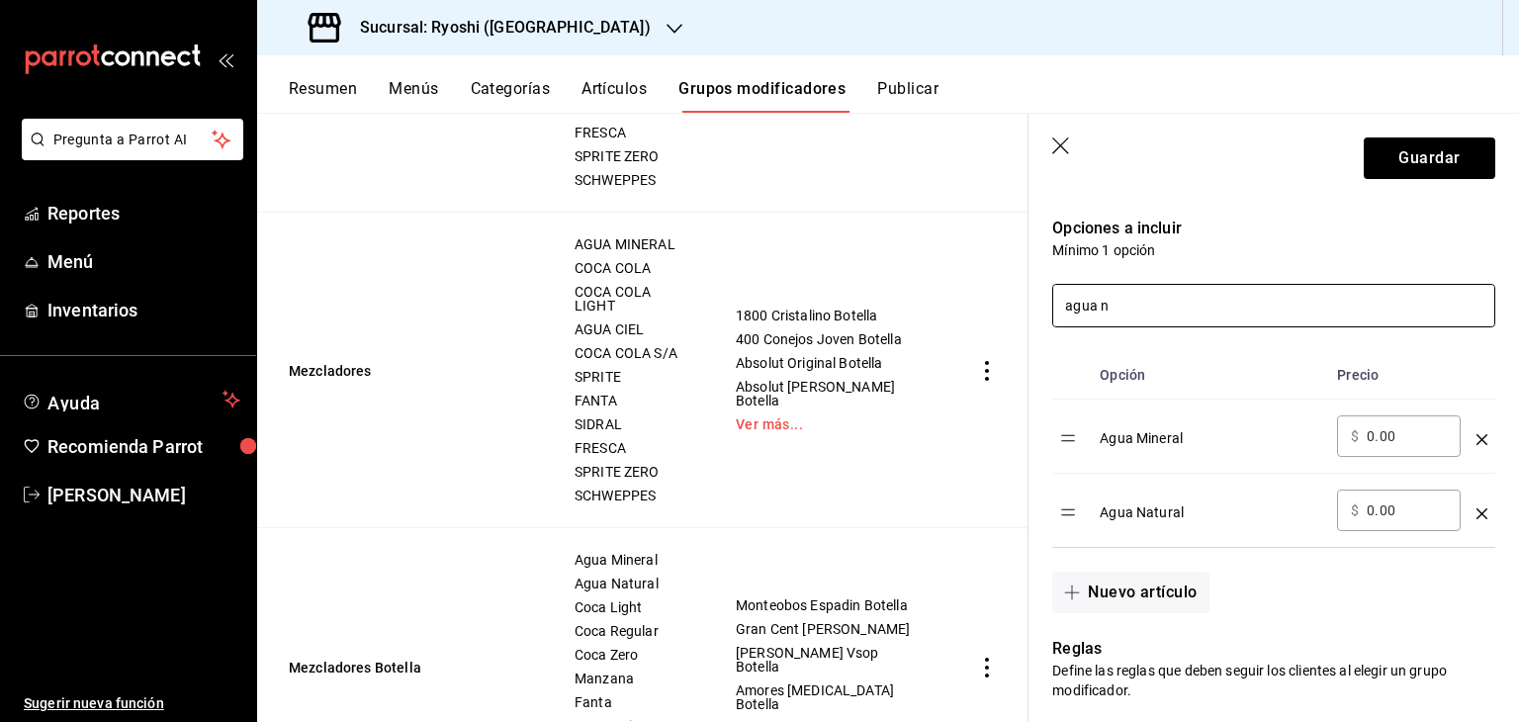
drag, startPoint x: 1147, startPoint y: 313, endPoint x: 979, endPoint y: 294, distance: 169.2
click at [981, 305] on main "Grupos modificadores sucursal Para editar los grupos modificadores o cambios ge…" at bounding box center [887, 417] width 1261 height 609
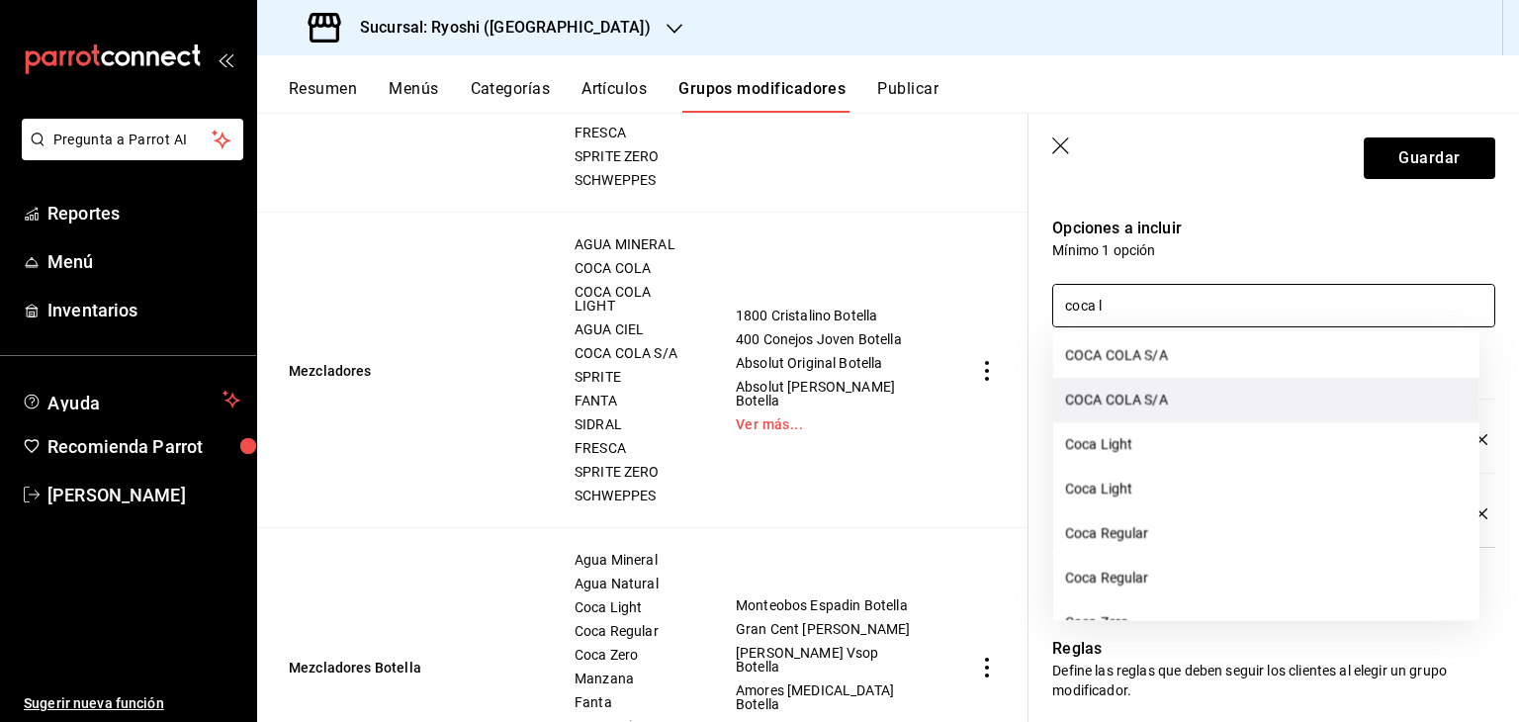
scroll to position [395, 0]
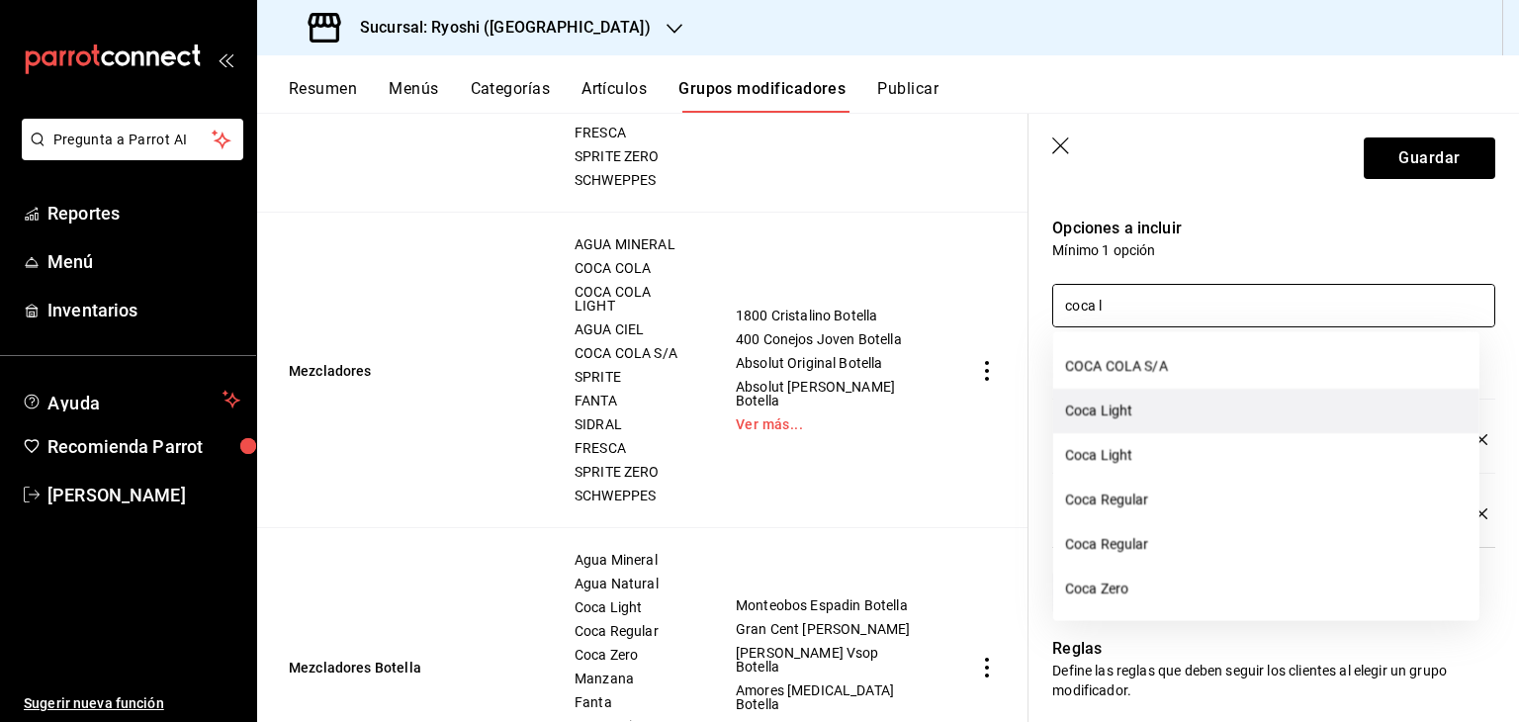
click at [1176, 426] on li "Coca Light" at bounding box center [1266, 411] width 426 height 44
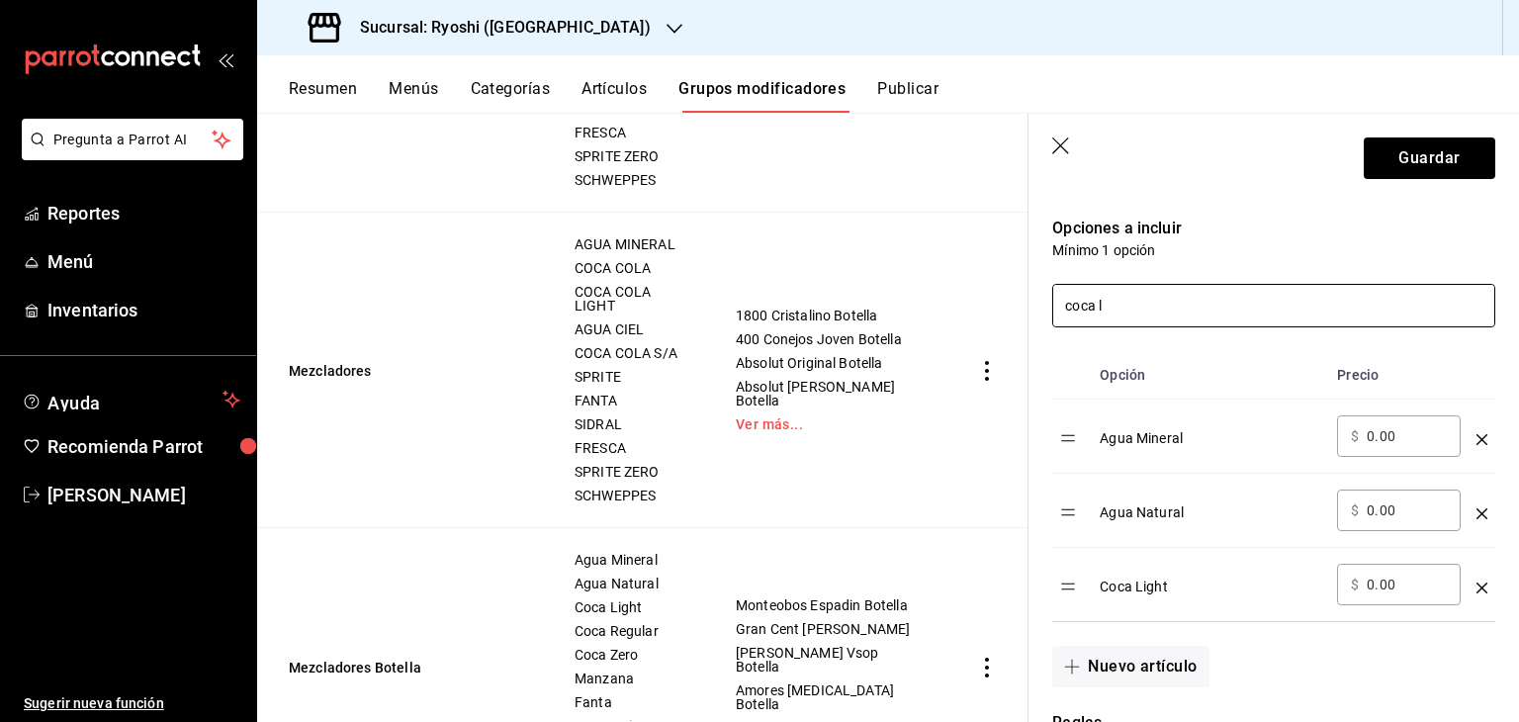
drag, startPoint x: 1137, startPoint y: 301, endPoint x: 959, endPoint y: 301, distance: 178.0
click at [959, 301] on main "Grupos modificadores sucursal Para editar los grupos modificadores o cambios ge…" at bounding box center [887, 417] width 1261 height 609
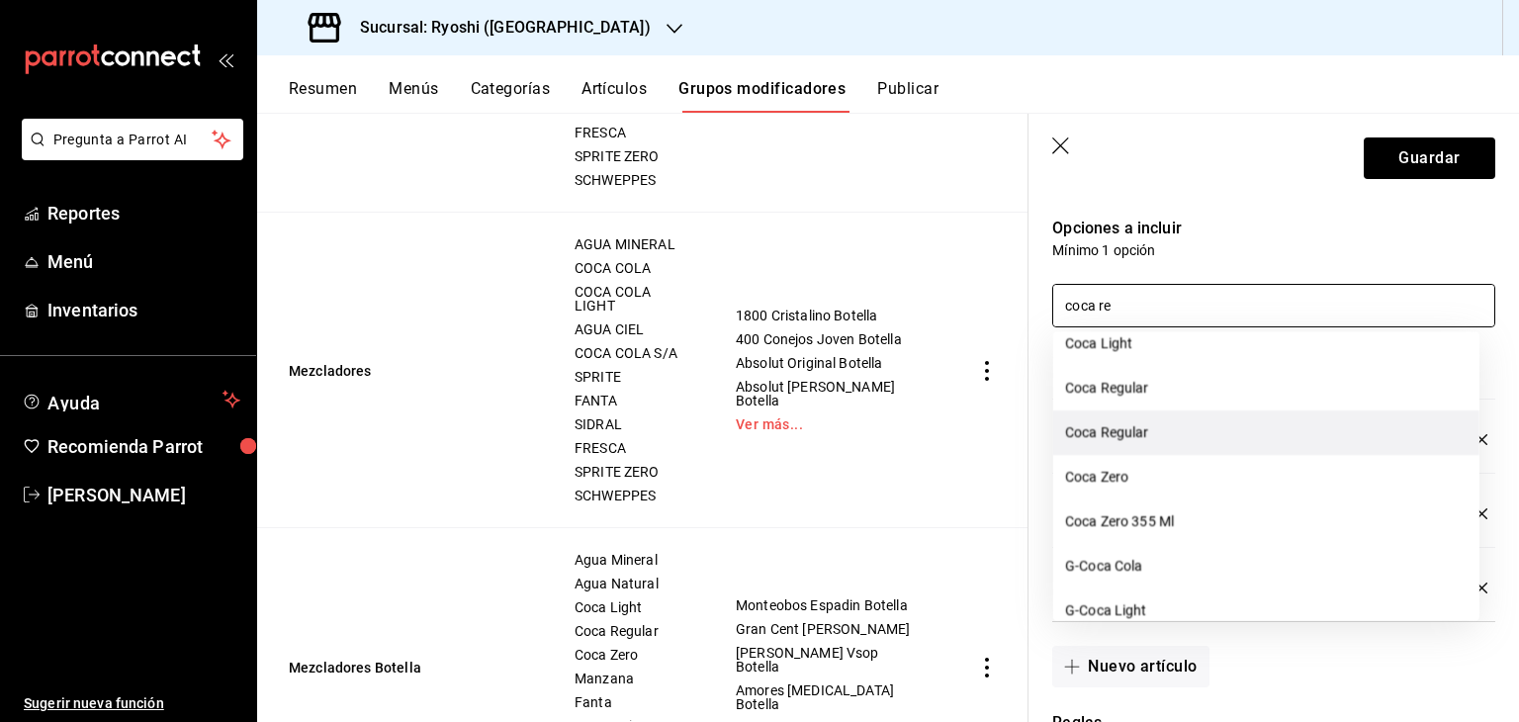
scroll to position [494, 0]
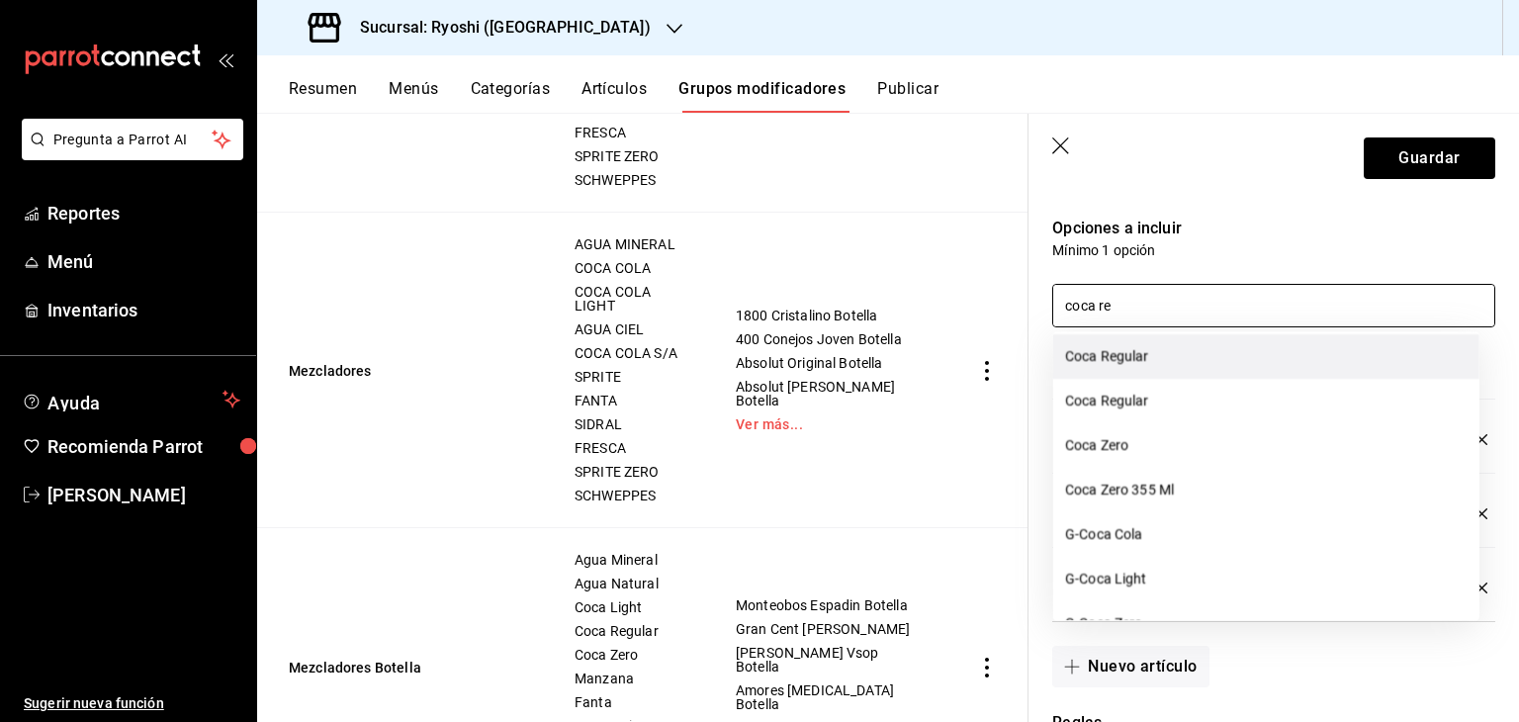
click at [1147, 374] on li "Coca Regular" at bounding box center [1266, 356] width 426 height 44
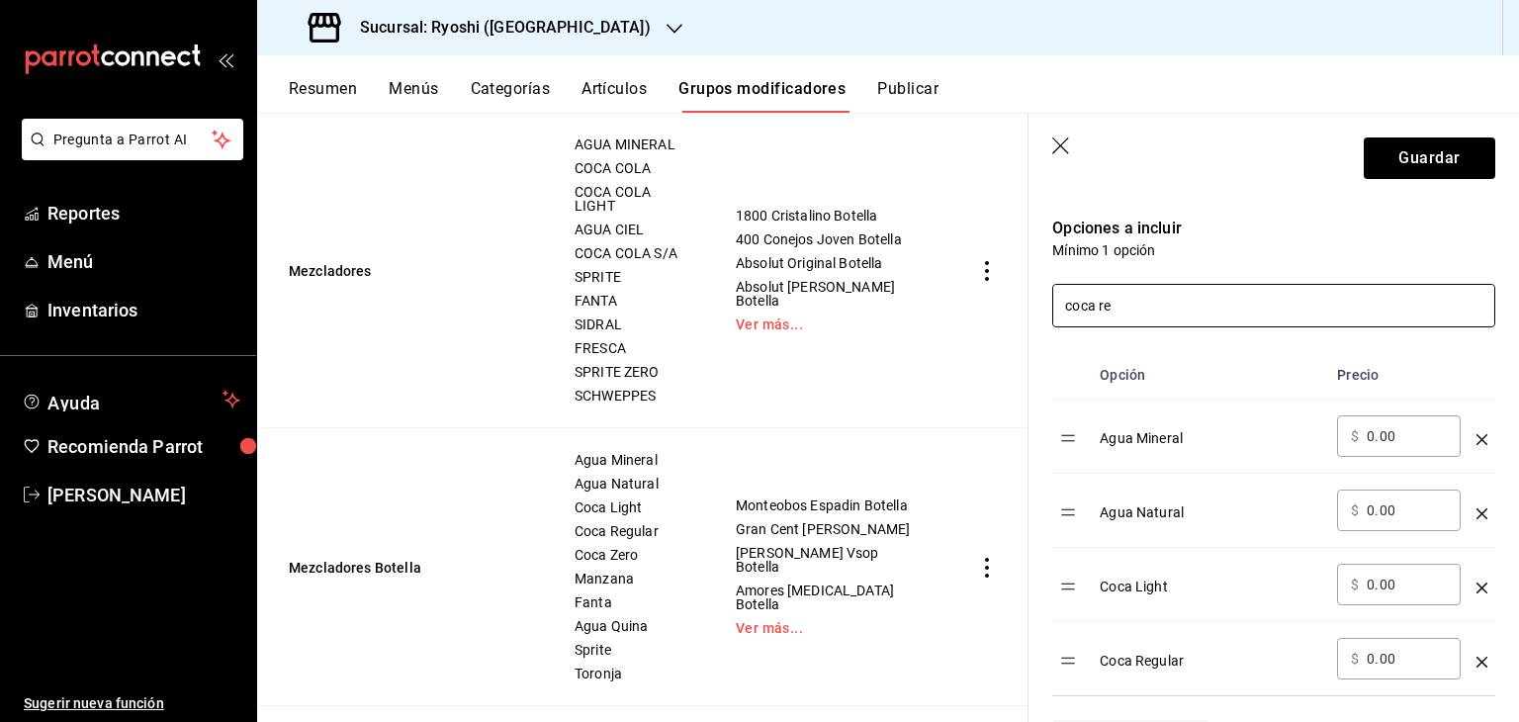
scroll to position [699, 0]
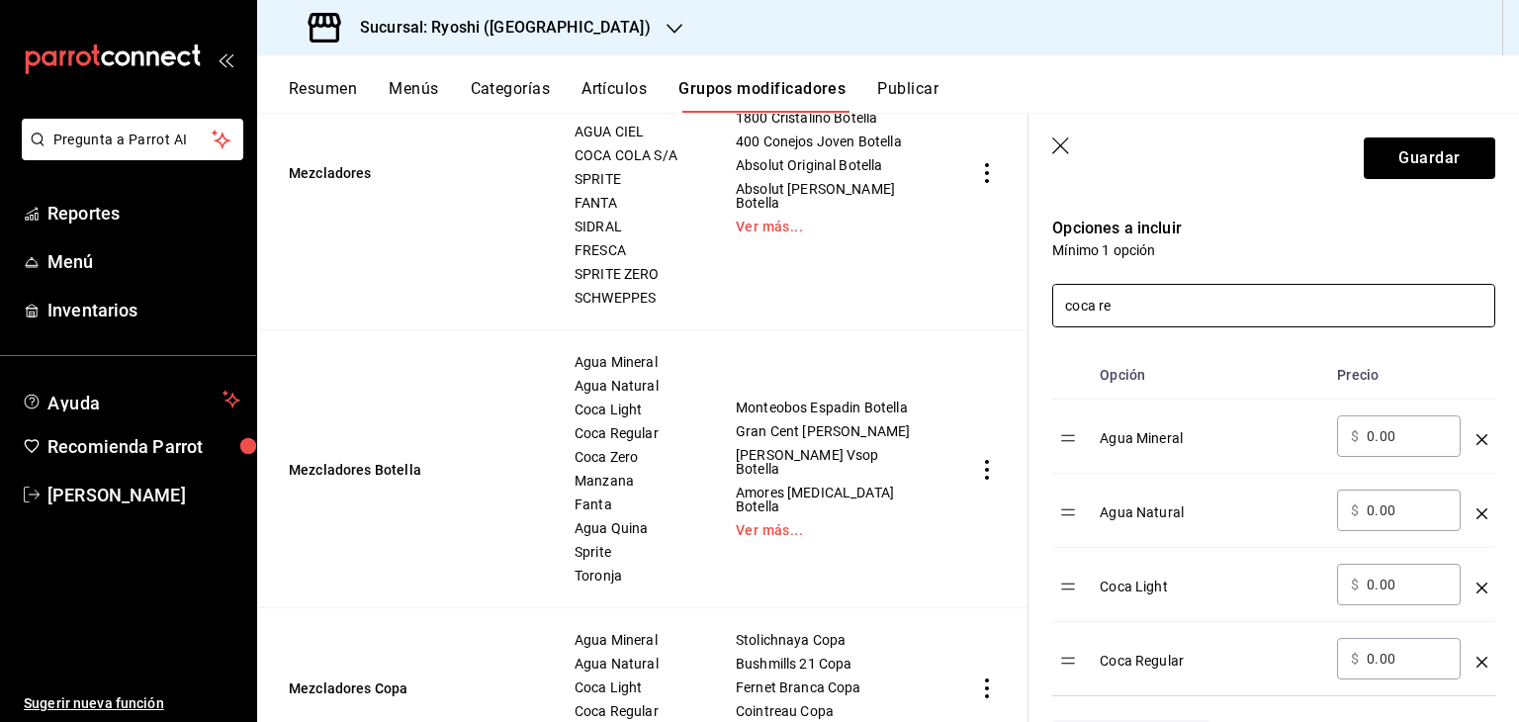
drag, startPoint x: 1151, startPoint y: 307, endPoint x: 756, endPoint y: 305, distance: 394.5
click at [755, 305] on main "Grupos modificadores sucursal Para editar los grupos modificadores o cambios ge…" at bounding box center [887, 417] width 1261 height 609
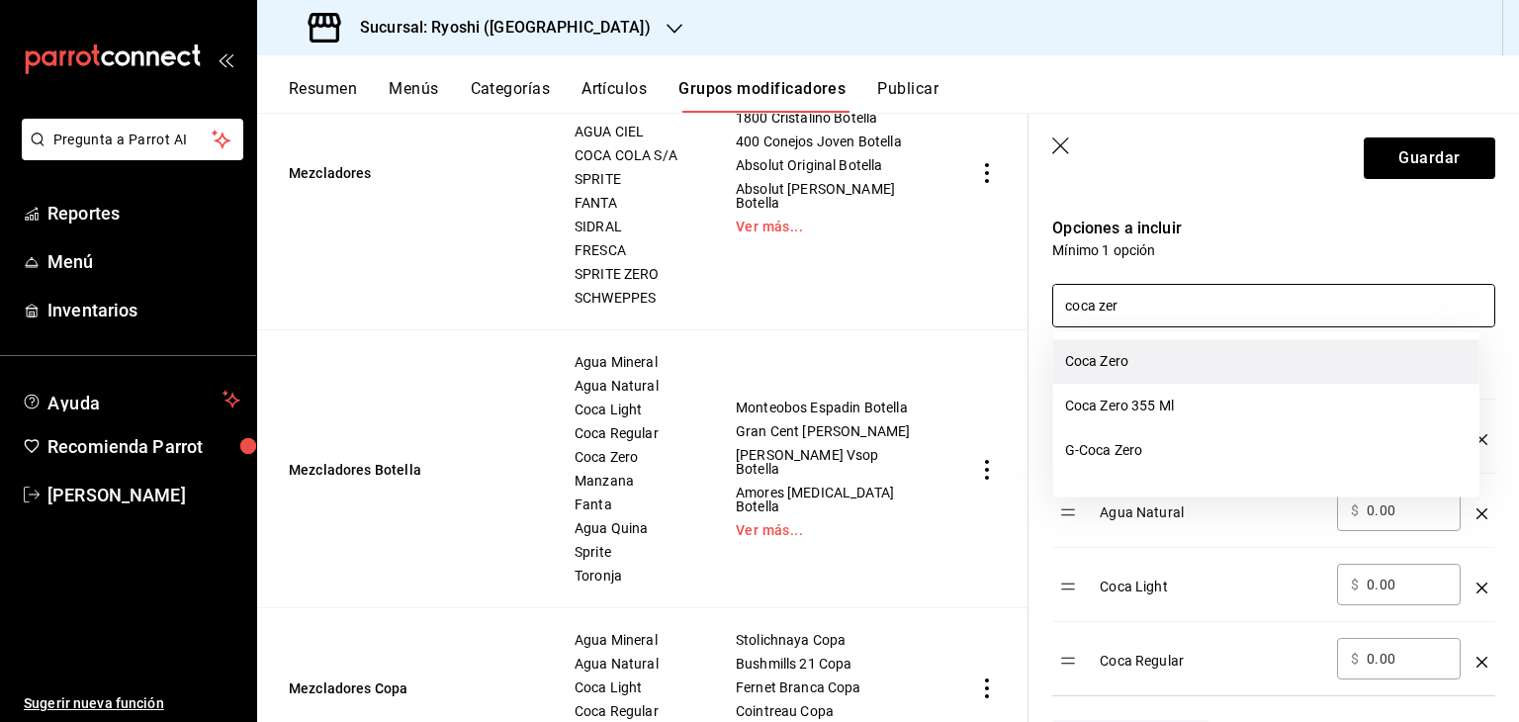
click at [1148, 372] on li "Coca Zero" at bounding box center [1266, 361] width 426 height 44
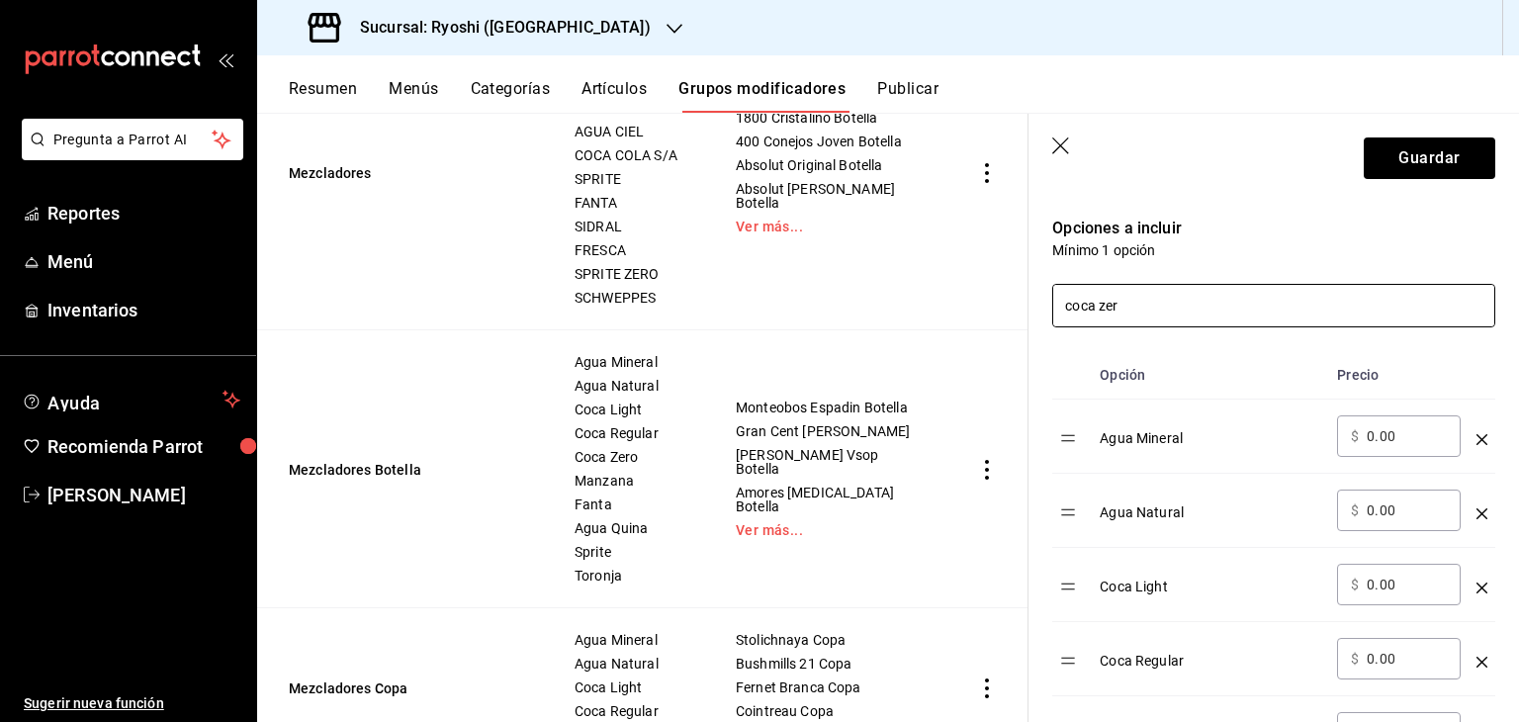
drag, startPoint x: 1141, startPoint y: 310, endPoint x: 1016, endPoint y: 310, distance: 124.6
click at [1016, 310] on main "Grupos modificadores sucursal Para editar los grupos modificadores o cambios ge…" at bounding box center [887, 417] width 1261 height 609
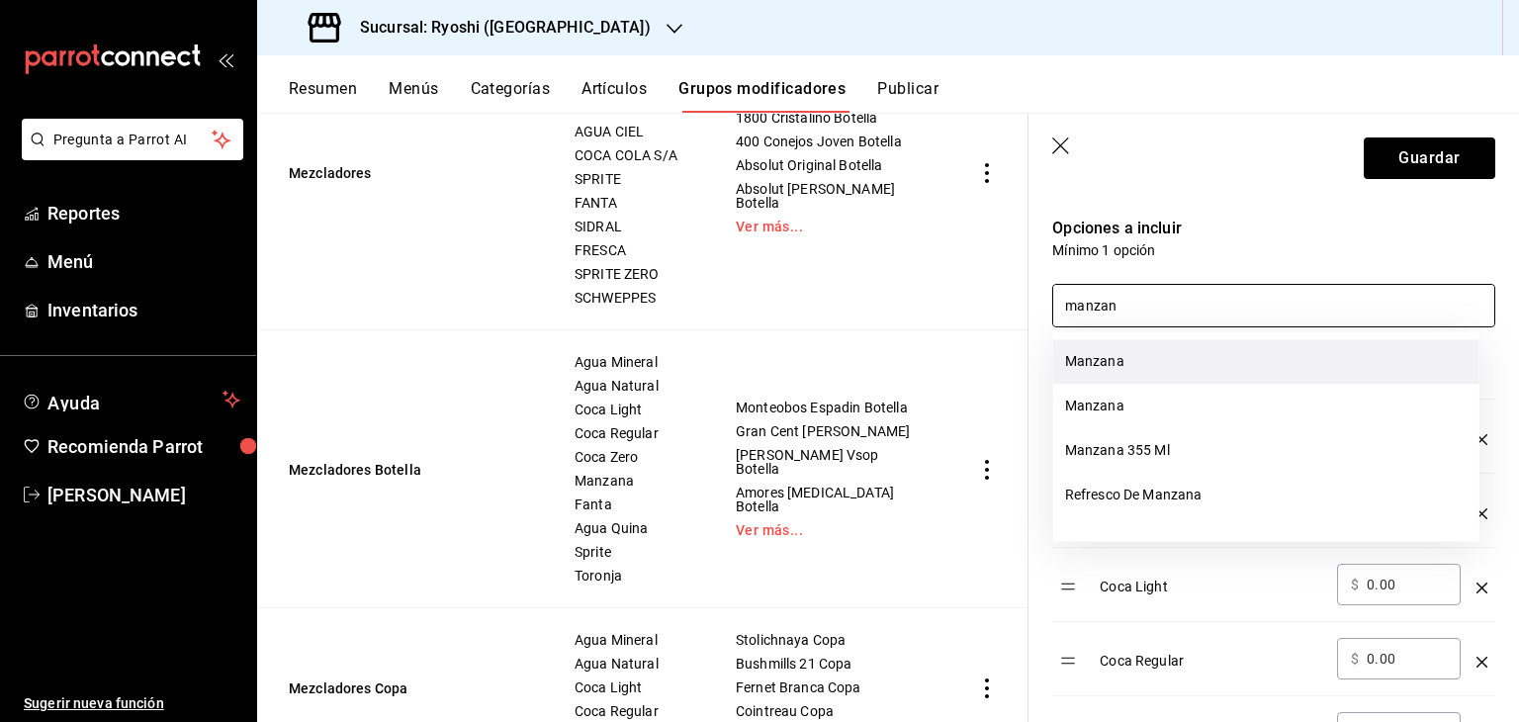
click at [1159, 351] on li "Manzana" at bounding box center [1266, 361] width 426 height 44
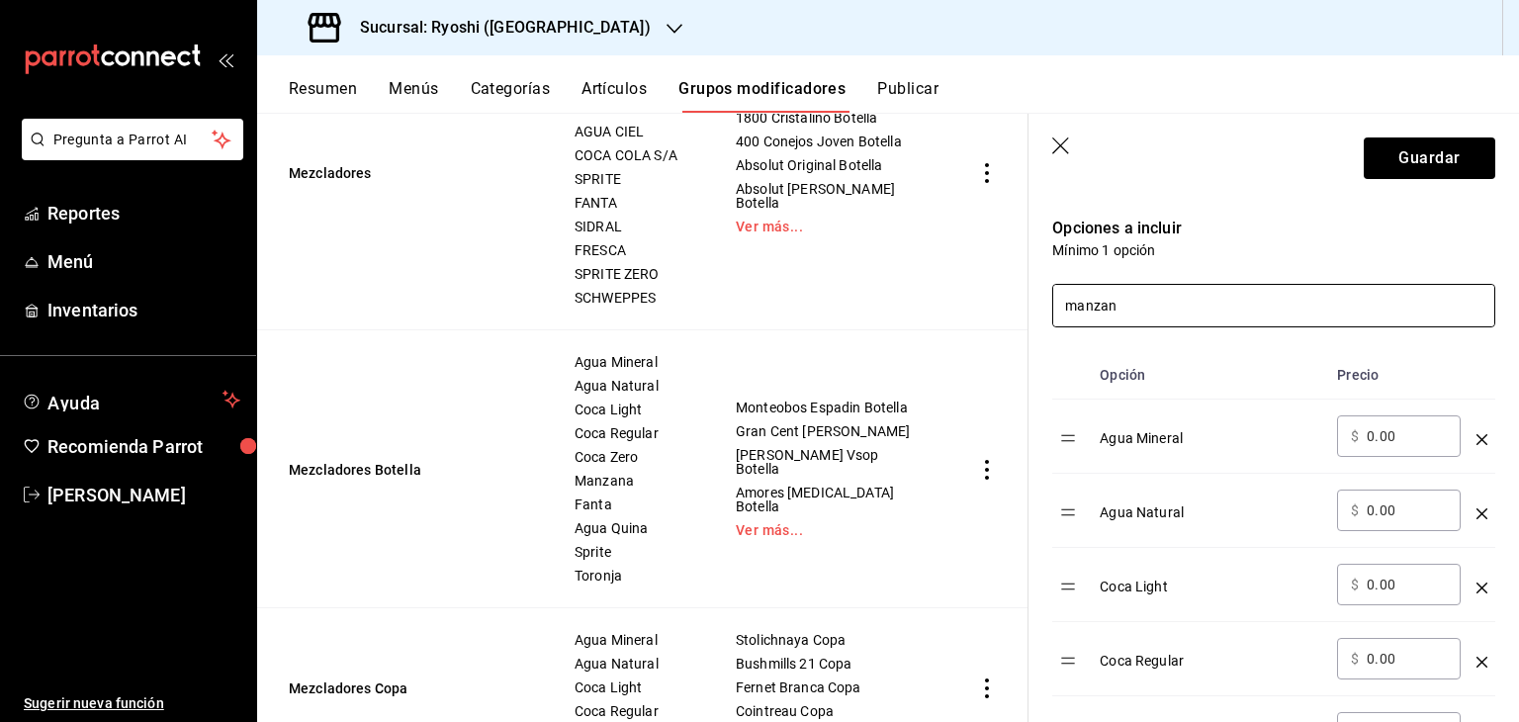
drag, startPoint x: 1121, startPoint y: 303, endPoint x: 874, endPoint y: 305, distance: 247.2
click at [874, 305] on main "Grupos modificadores sucursal Para editar los grupos modificadores o cambios ge…" at bounding box center [887, 417] width 1261 height 609
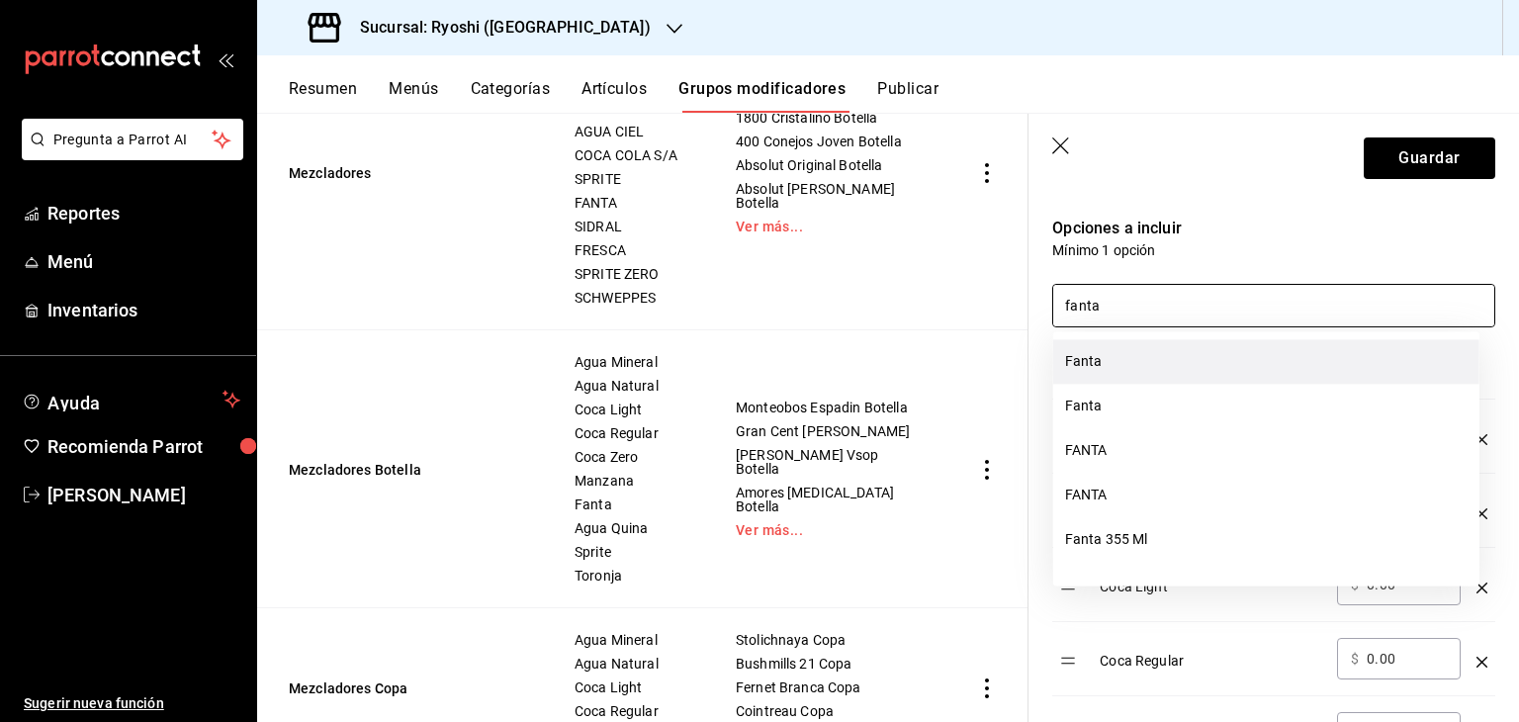
click at [1120, 371] on li "Fanta" at bounding box center [1266, 361] width 426 height 44
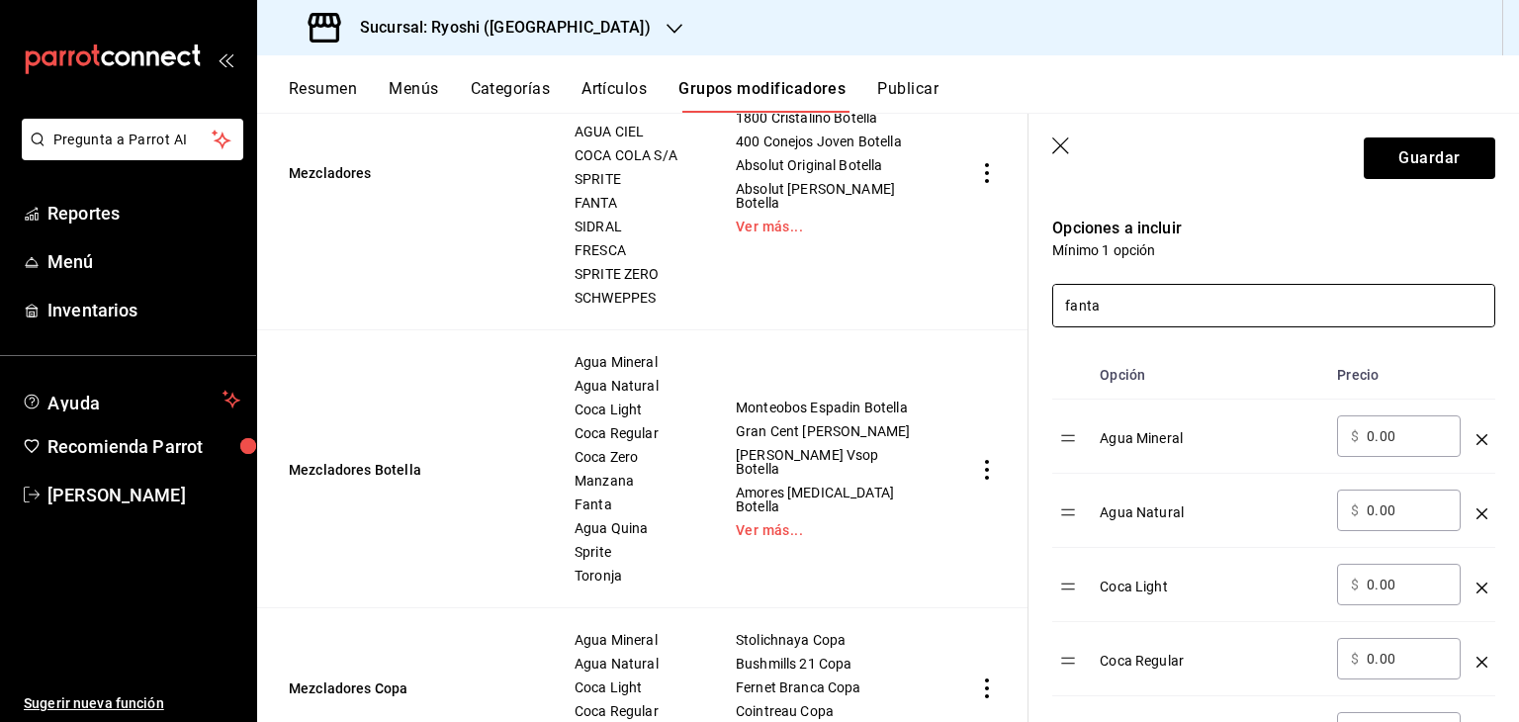
drag, startPoint x: 1128, startPoint y: 309, endPoint x: 1000, endPoint y: 309, distance: 127.5
click at [1000, 309] on main "Grupos modificadores sucursal Para editar los grupos modificadores o cambios ge…" at bounding box center [887, 417] width 1261 height 609
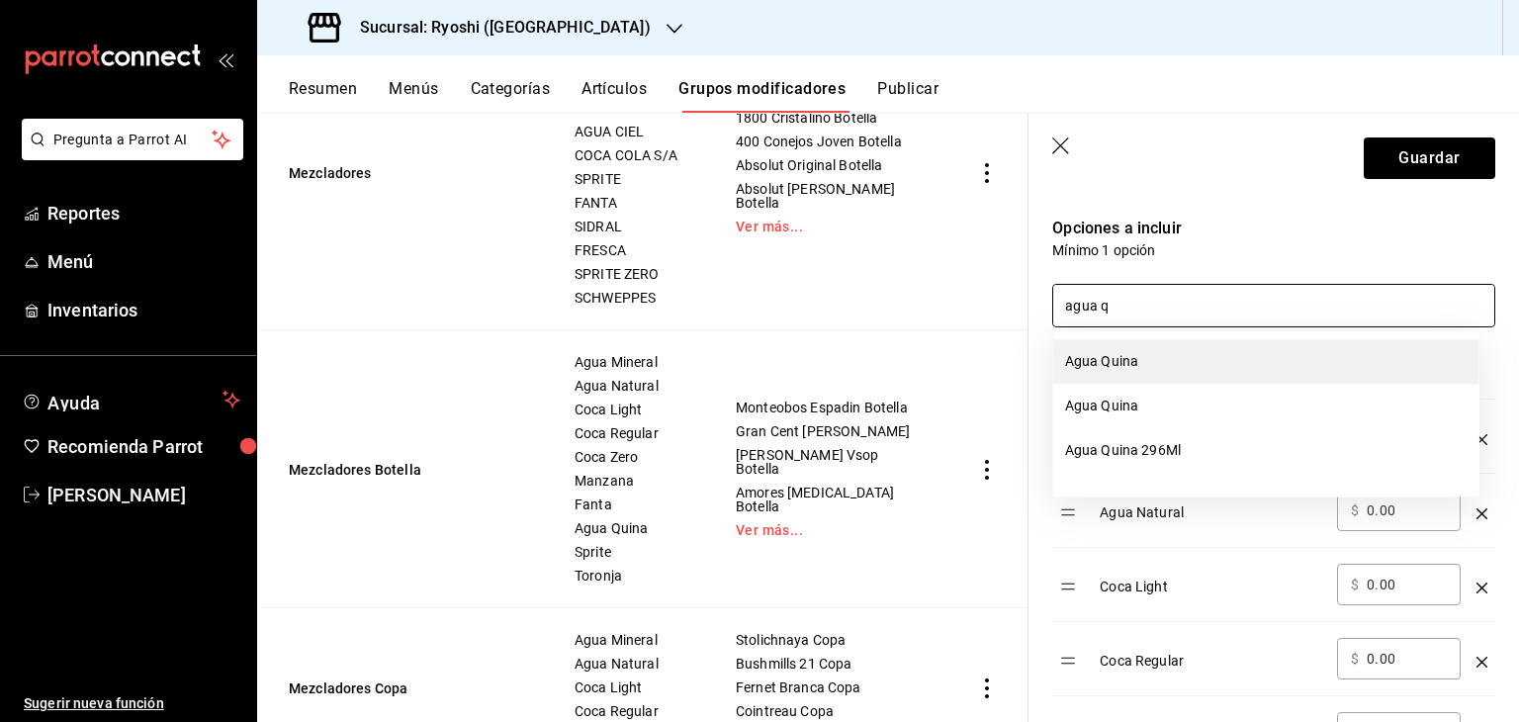
click at [1216, 360] on li "Agua Quina" at bounding box center [1266, 361] width 426 height 44
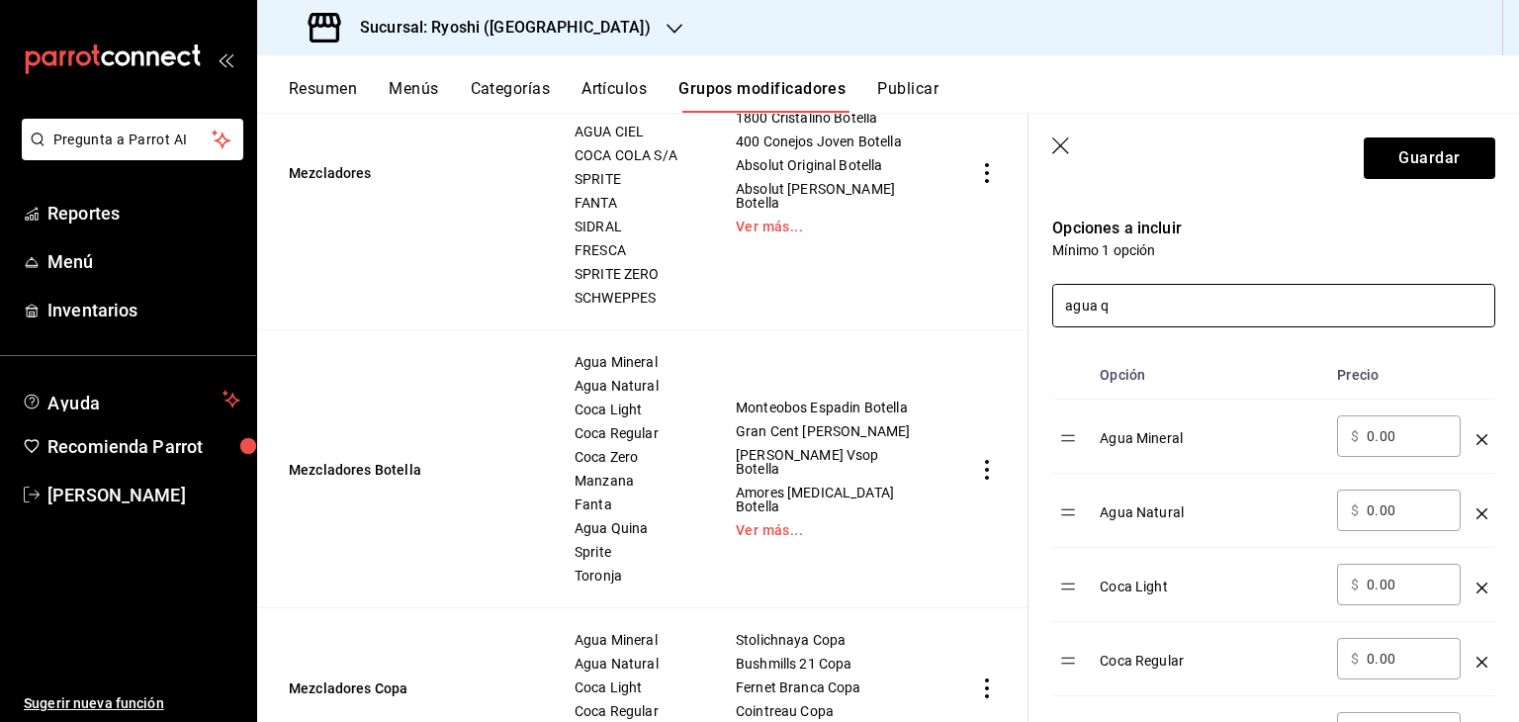
drag, startPoint x: 1126, startPoint y: 317, endPoint x: 956, endPoint y: 317, distance: 170.0
click at [957, 318] on main "Grupos modificadores sucursal Para editar los grupos modificadores o cambios ge…" at bounding box center [887, 417] width 1261 height 609
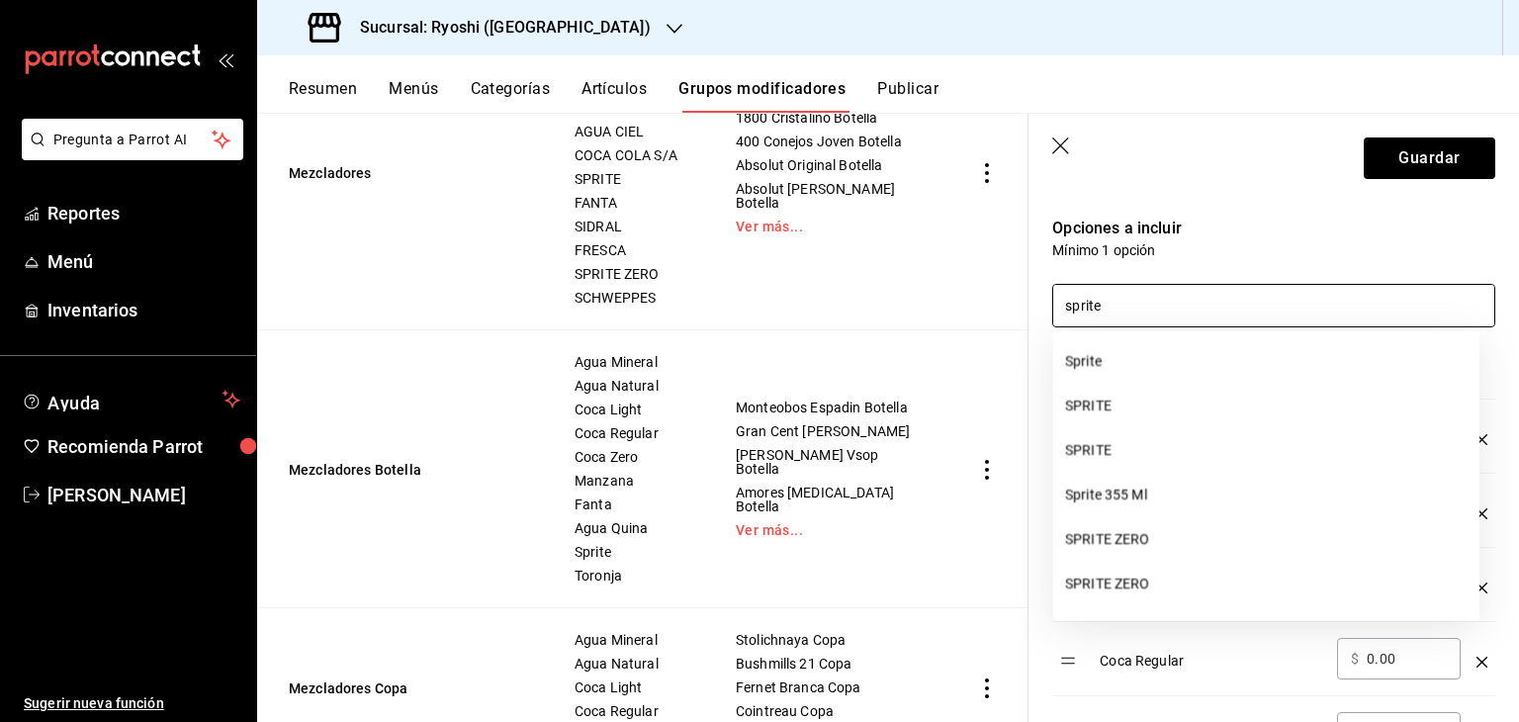
click at [1210, 374] on li "Sprite" at bounding box center [1266, 361] width 426 height 44
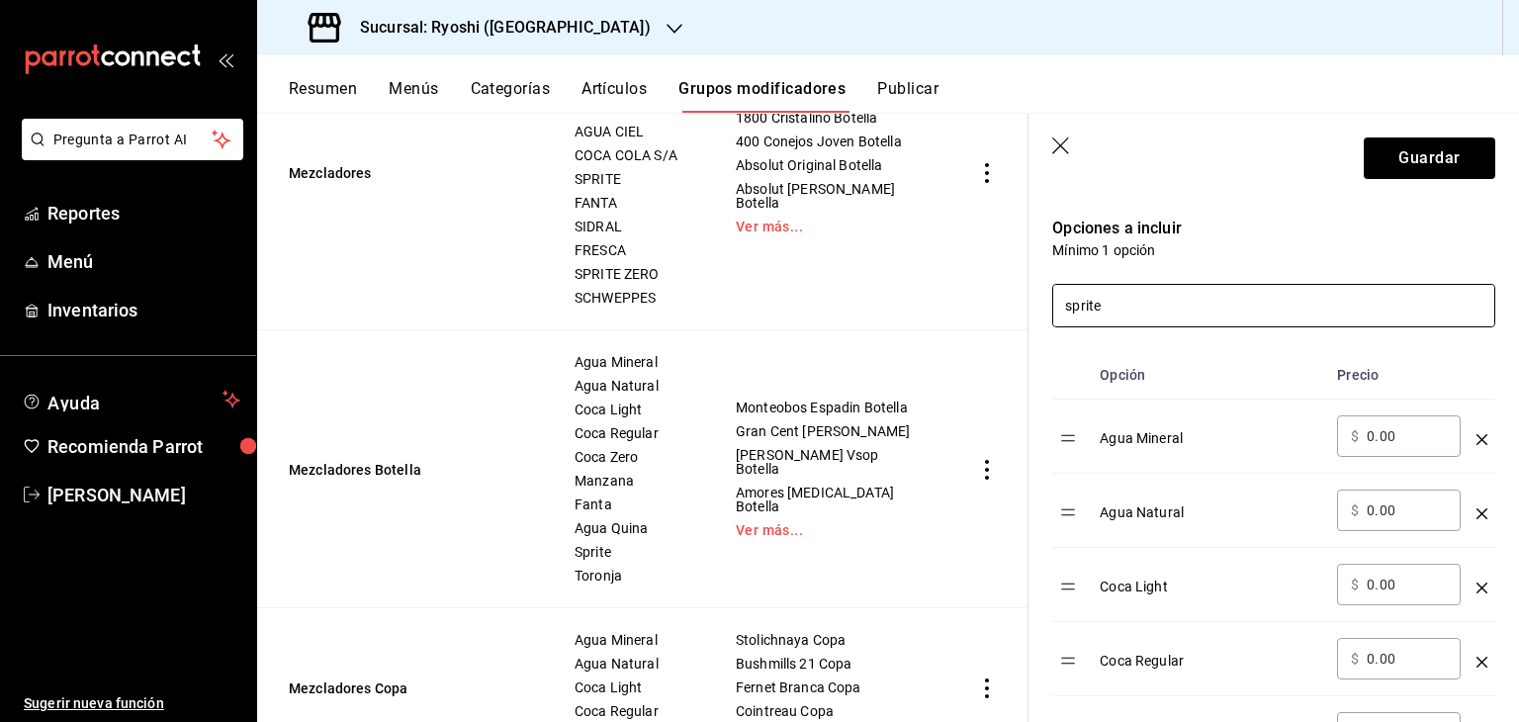
drag, startPoint x: 1122, startPoint y: 294, endPoint x: 925, endPoint y: 252, distance: 201.1
click at [931, 274] on main "Grupos modificadores sucursal Para editar los grupos modificadores o cambios ge…" at bounding box center [887, 417] width 1261 height 609
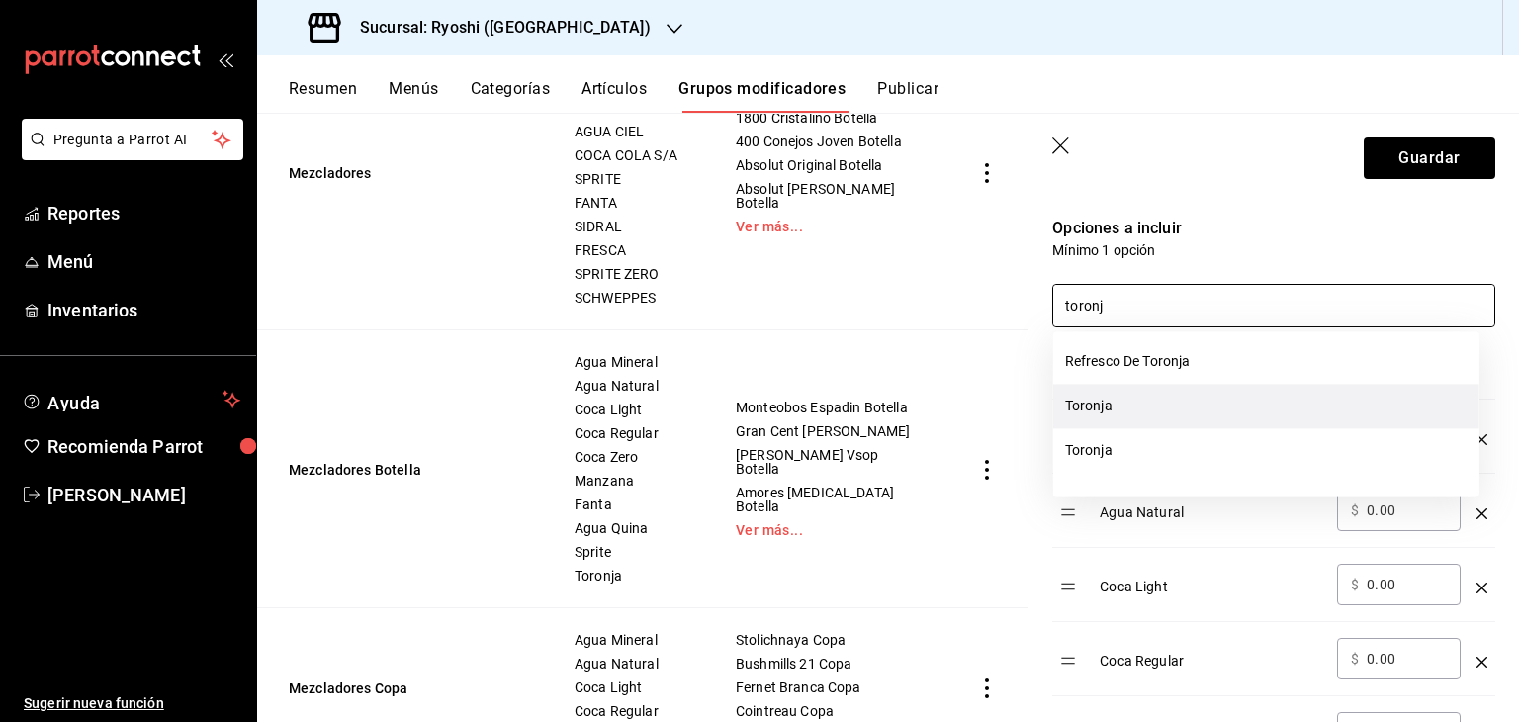
click at [1151, 406] on li "Toronja" at bounding box center [1266, 406] width 426 height 44
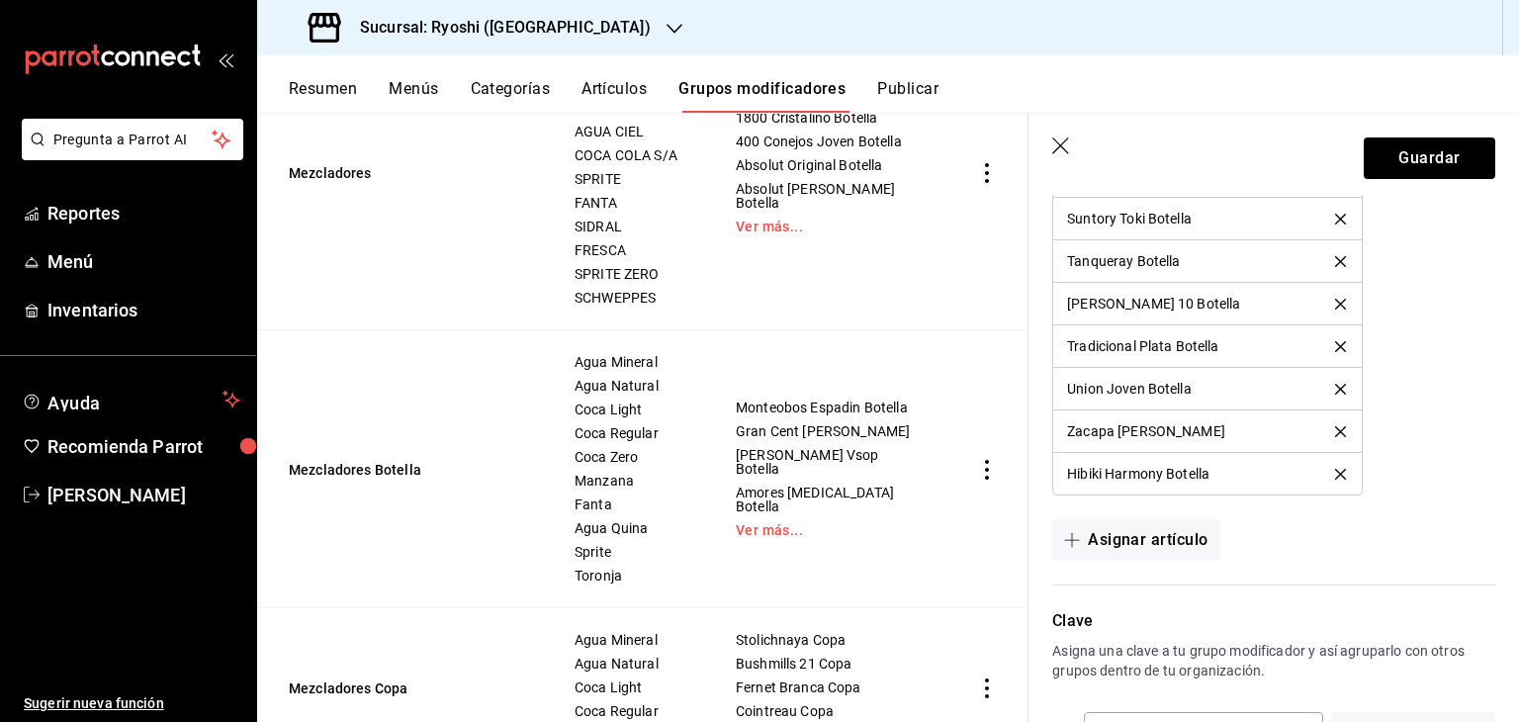
scroll to position [3326, 0]
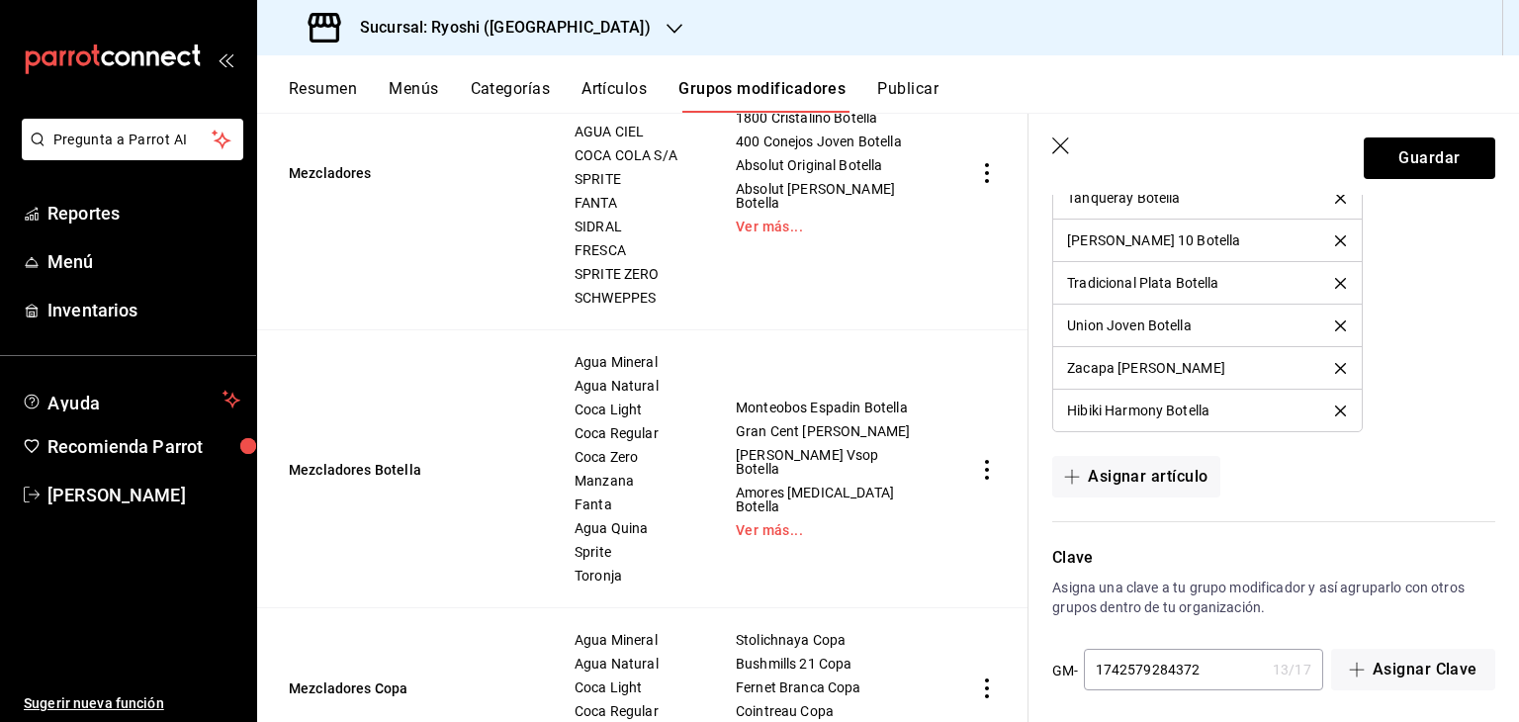
type input "toronj"
click at [1384, 160] on button "Guardar" at bounding box center [1428, 158] width 131 height 42
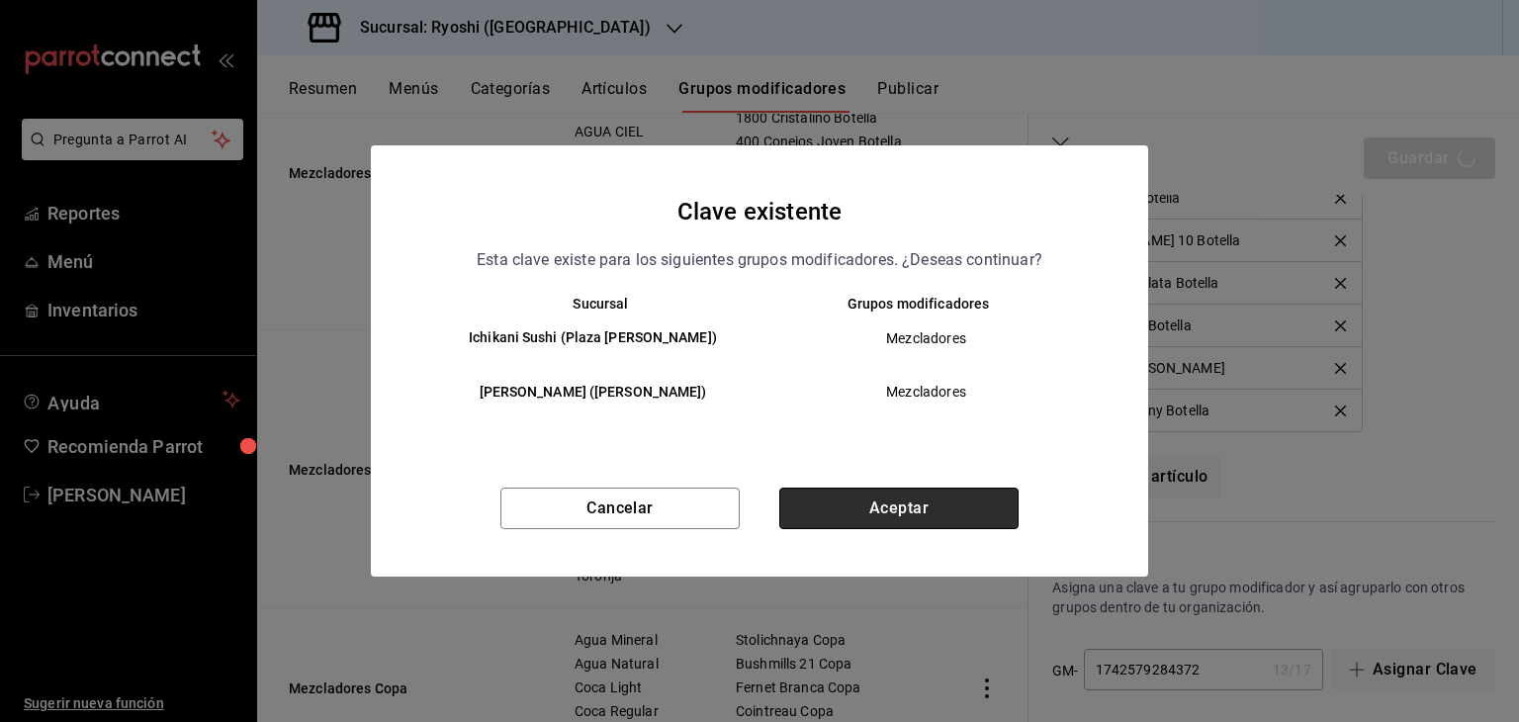
click at [1012, 500] on button "Aceptar" at bounding box center [898, 508] width 239 height 42
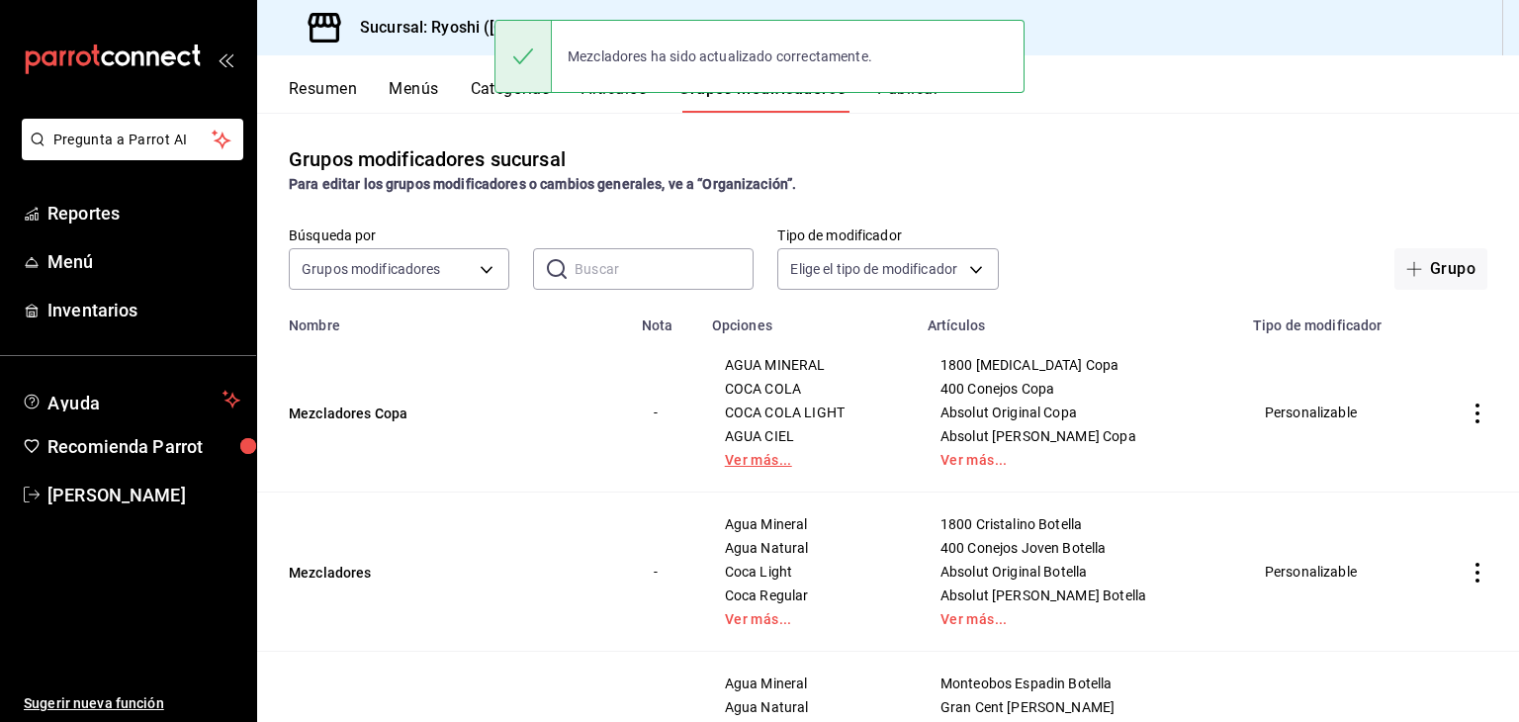
click at [779, 461] on link "Ver más..." at bounding box center [808, 460] width 166 height 14
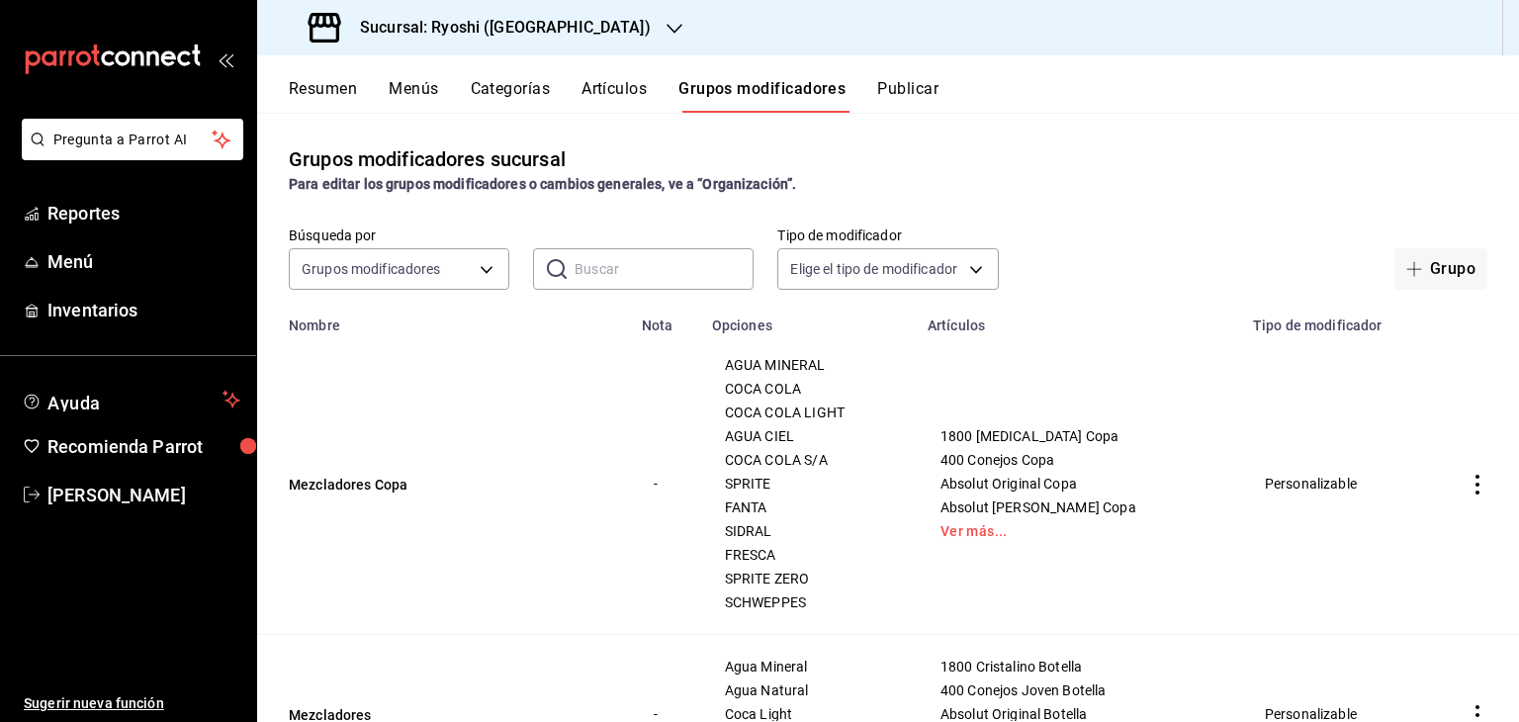
click at [1475, 484] on icon "actions" at bounding box center [1477, 485] width 4 height 20
click at [1385, 523] on span "Editar" at bounding box center [1402, 531] width 51 height 21
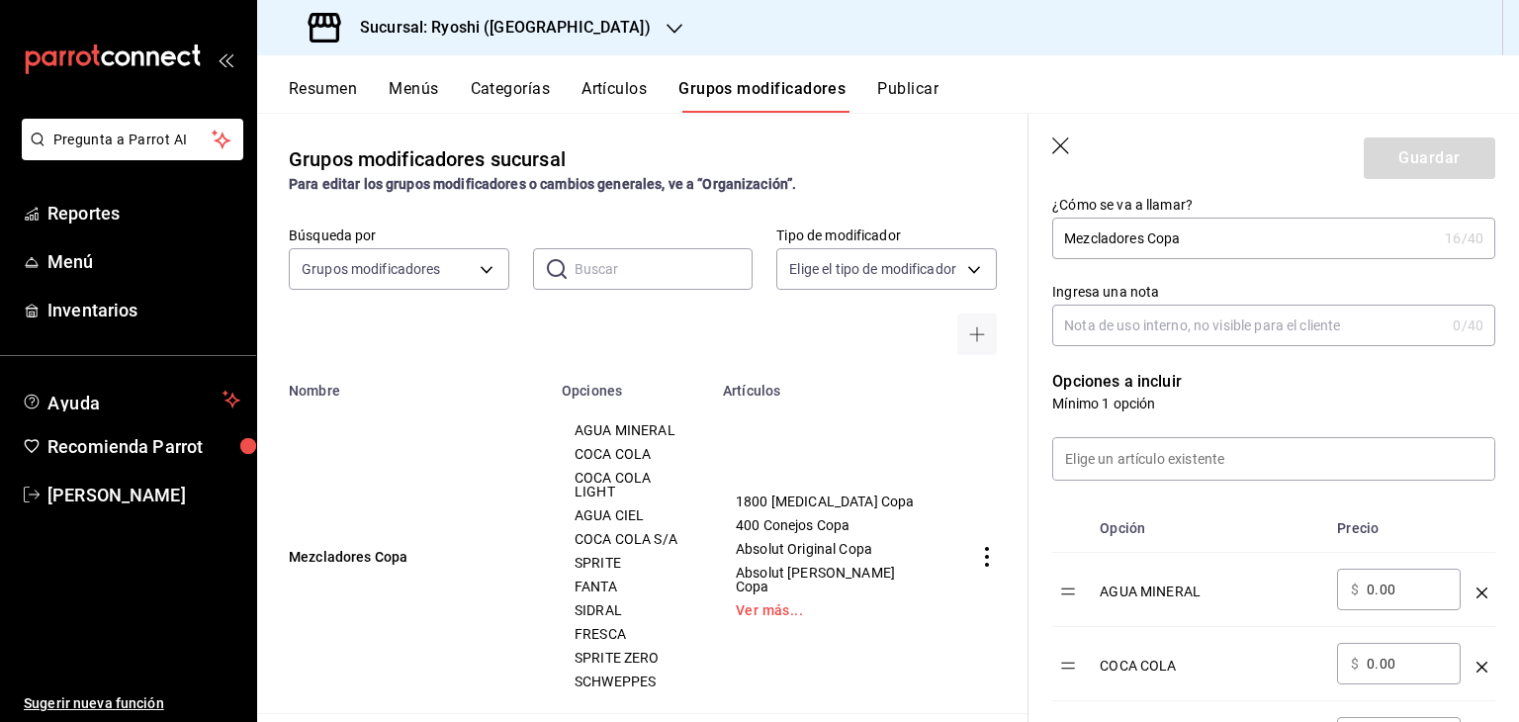
scroll to position [395, 0]
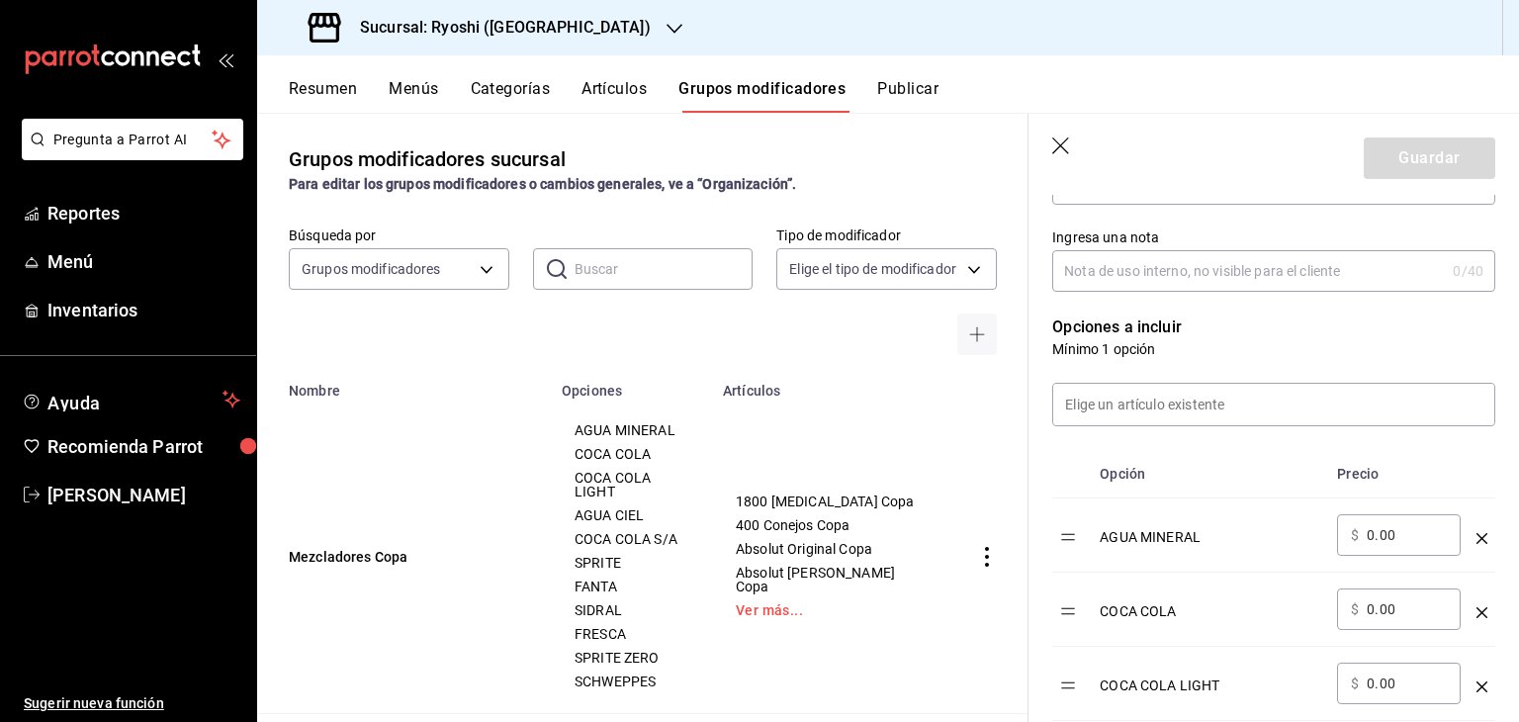
click at [1476, 536] on icon "optionsTable" at bounding box center [1481, 538] width 11 height 11
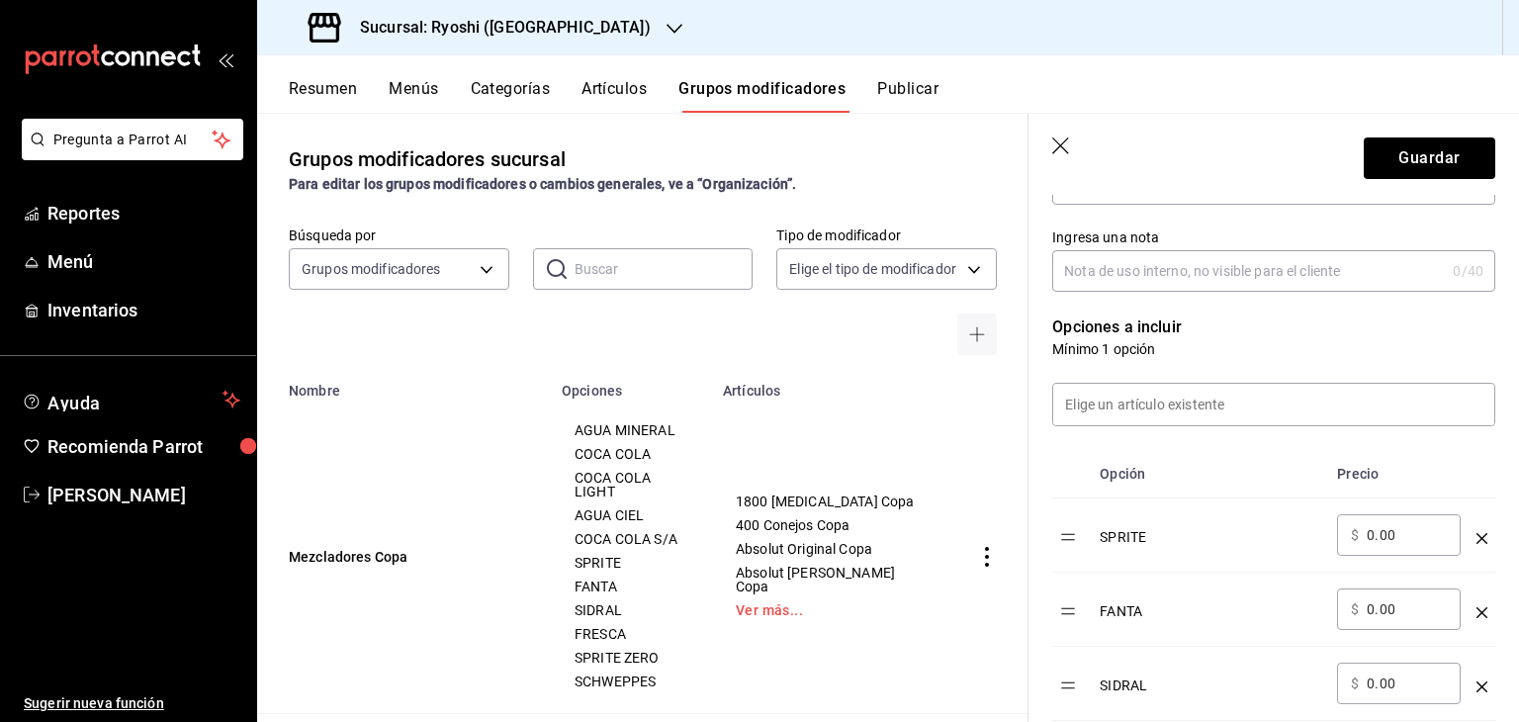
click at [1476, 536] on icon "optionsTable" at bounding box center [1481, 538] width 11 height 11
click at [1476, 607] on icon "optionsTable" at bounding box center [1481, 612] width 11 height 11
click at [1476, 536] on icon "optionsTable" at bounding box center [1481, 538] width 11 height 11
click at [1476, 537] on icon "optionsTable" at bounding box center [1481, 538] width 11 height 11
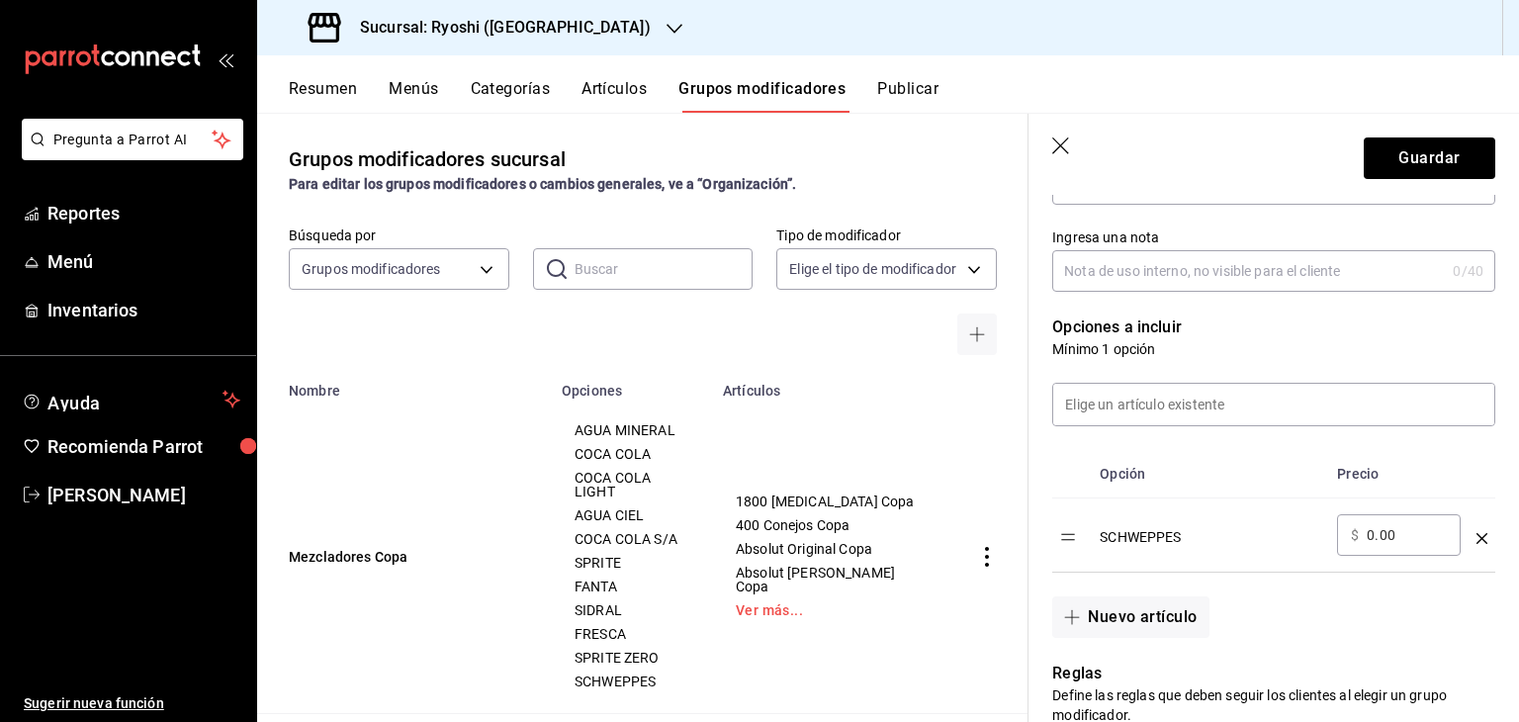
click at [1476, 537] on icon "optionsTable" at bounding box center [1481, 538] width 11 height 11
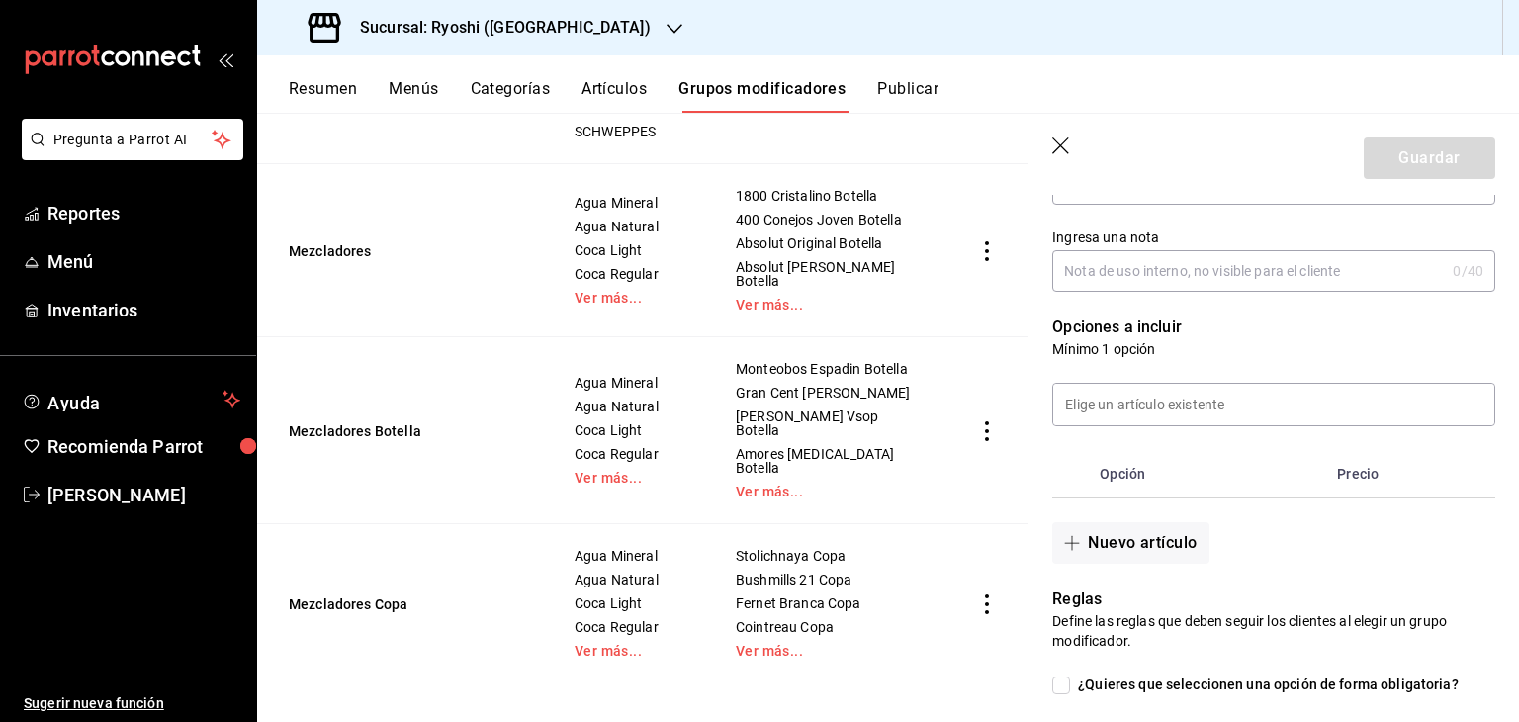
scroll to position [559, 0]
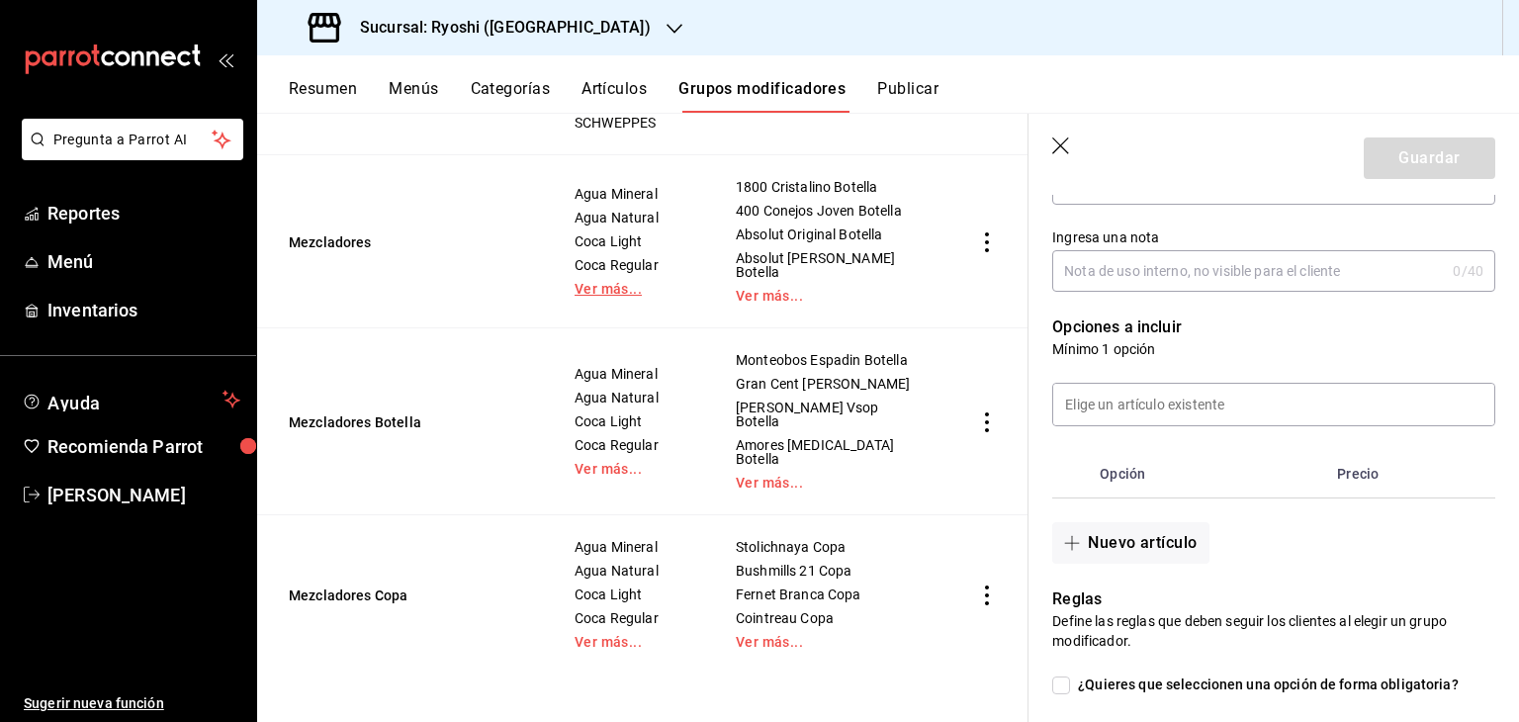
click at [613, 296] on link "Ver más..." at bounding box center [630, 289] width 112 height 14
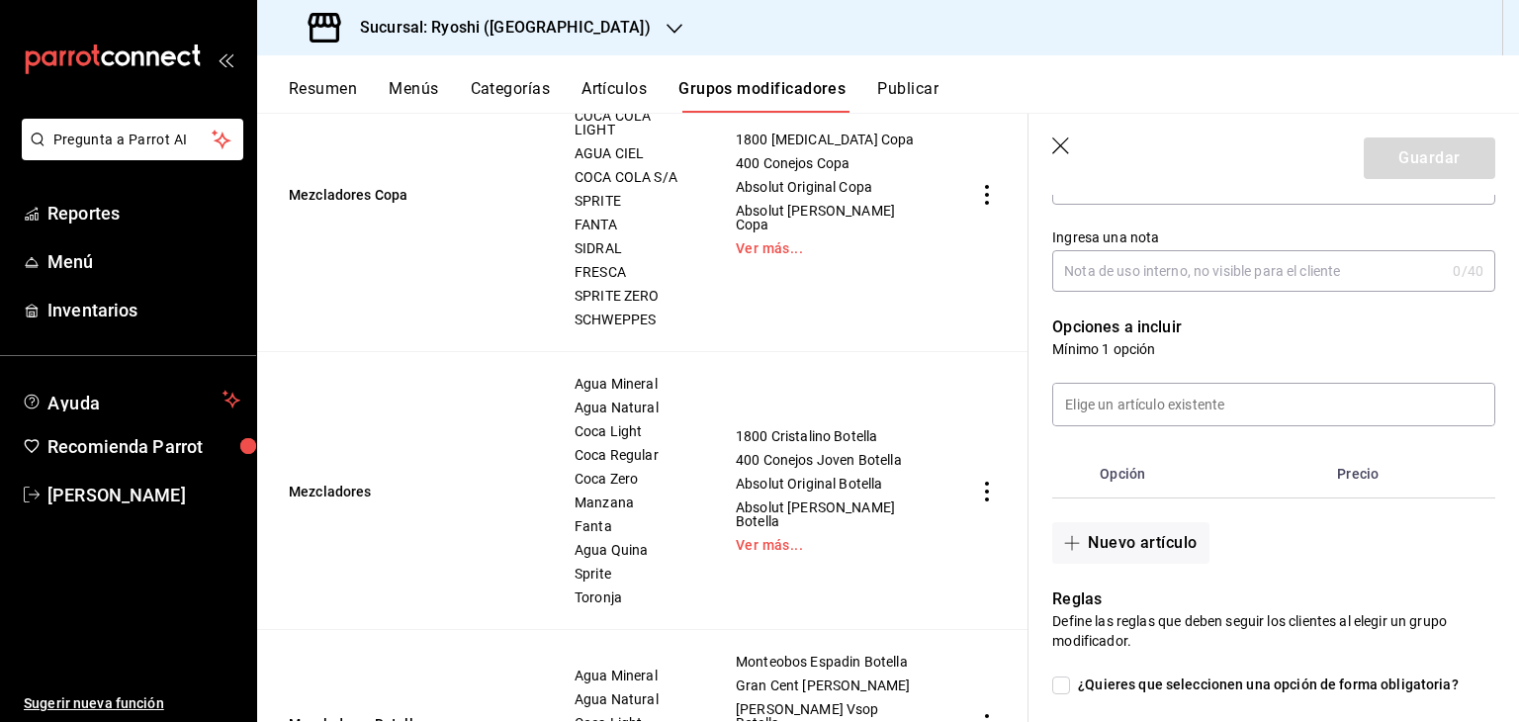
scroll to position [361, 0]
click at [1139, 400] on input at bounding box center [1273, 405] width 441 height 42
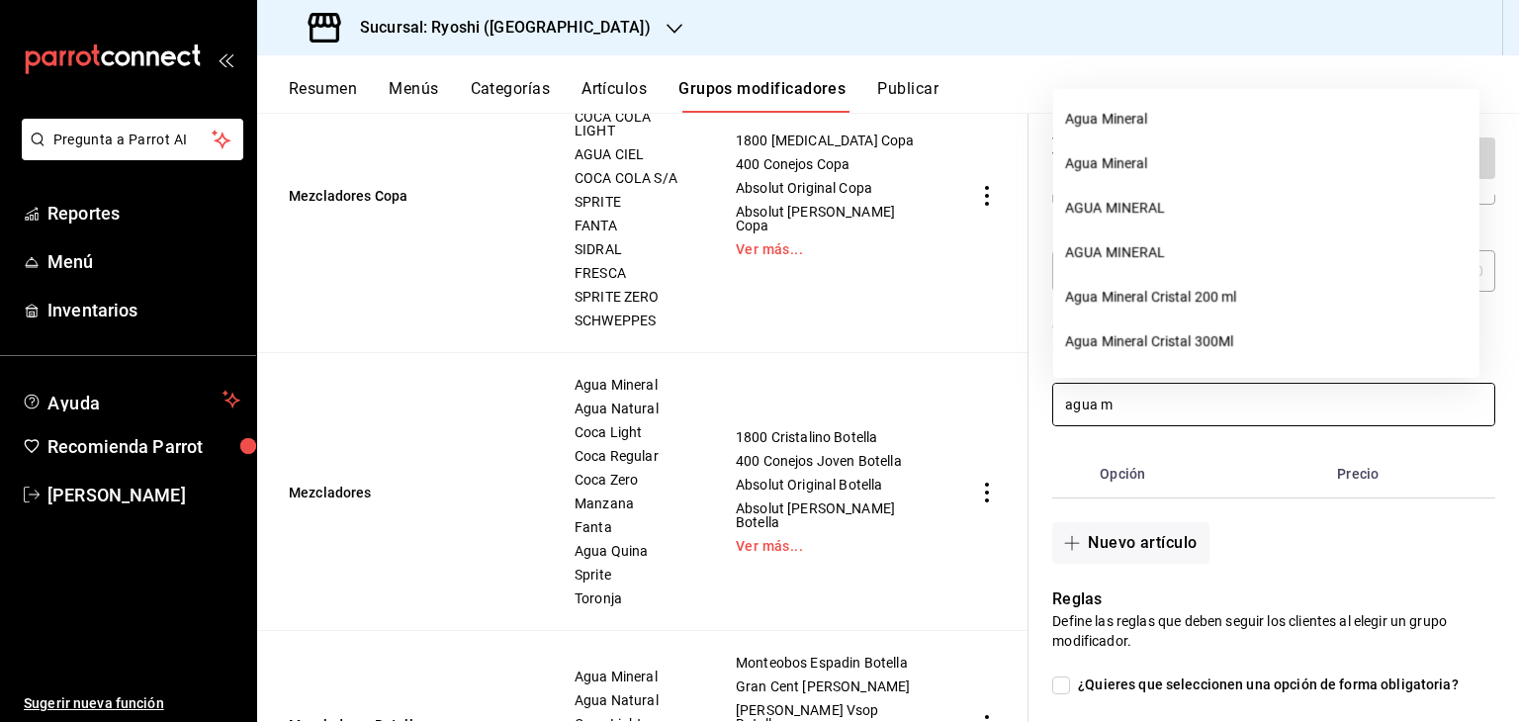
drag, startPoint x: 1139, startPoint y: 119, endPoint x: 1130, endPoint y: 131, distance: 15.6
click at [1140, 119] on li "Agua Mineral" at bounding box center [1266, 119] width 426 height 44
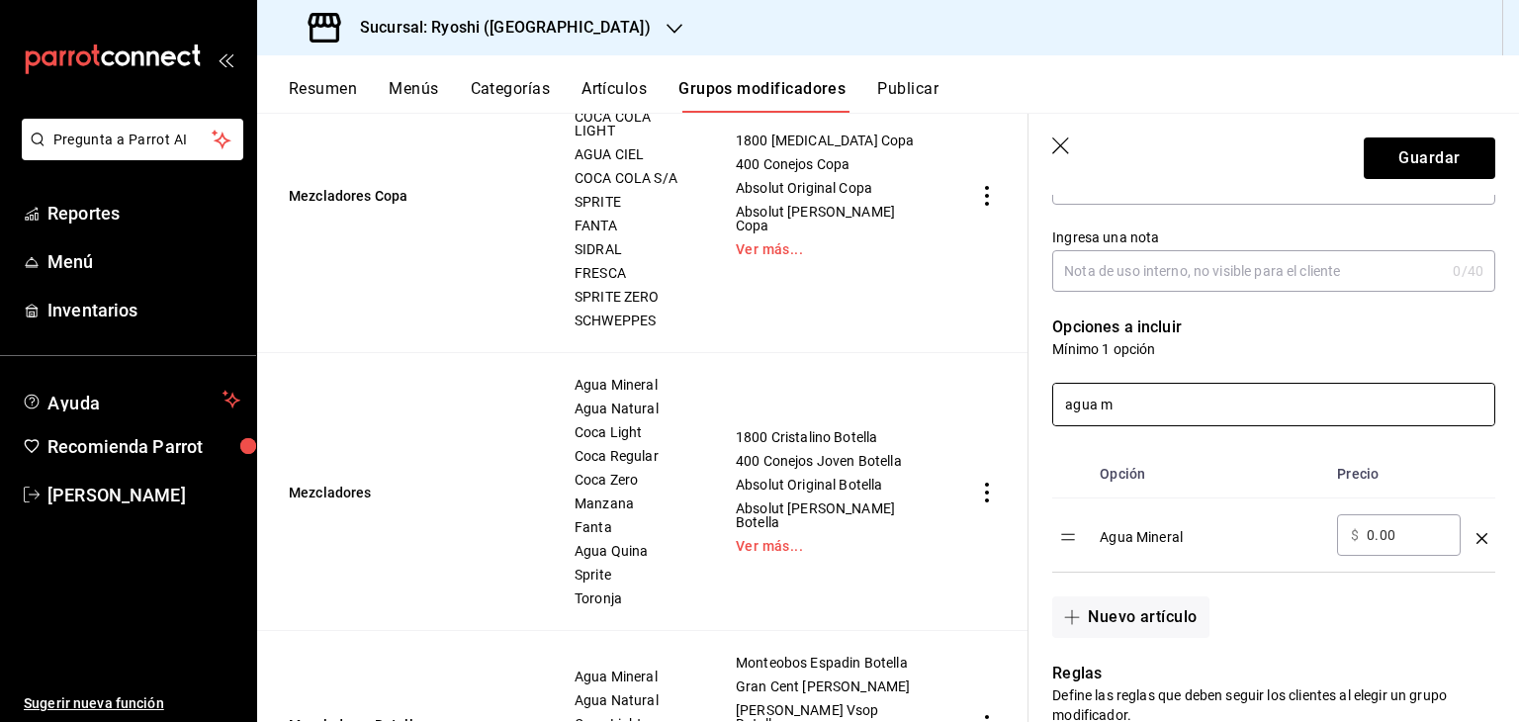
drag, startPoint x: 1148, startPoint y: 403, endPoint x: 1098, endPoint y: 412, distance: 50.2
click at [1099, 411] on input "agua m" at bounding box center [1273, 405] width 441 height 42
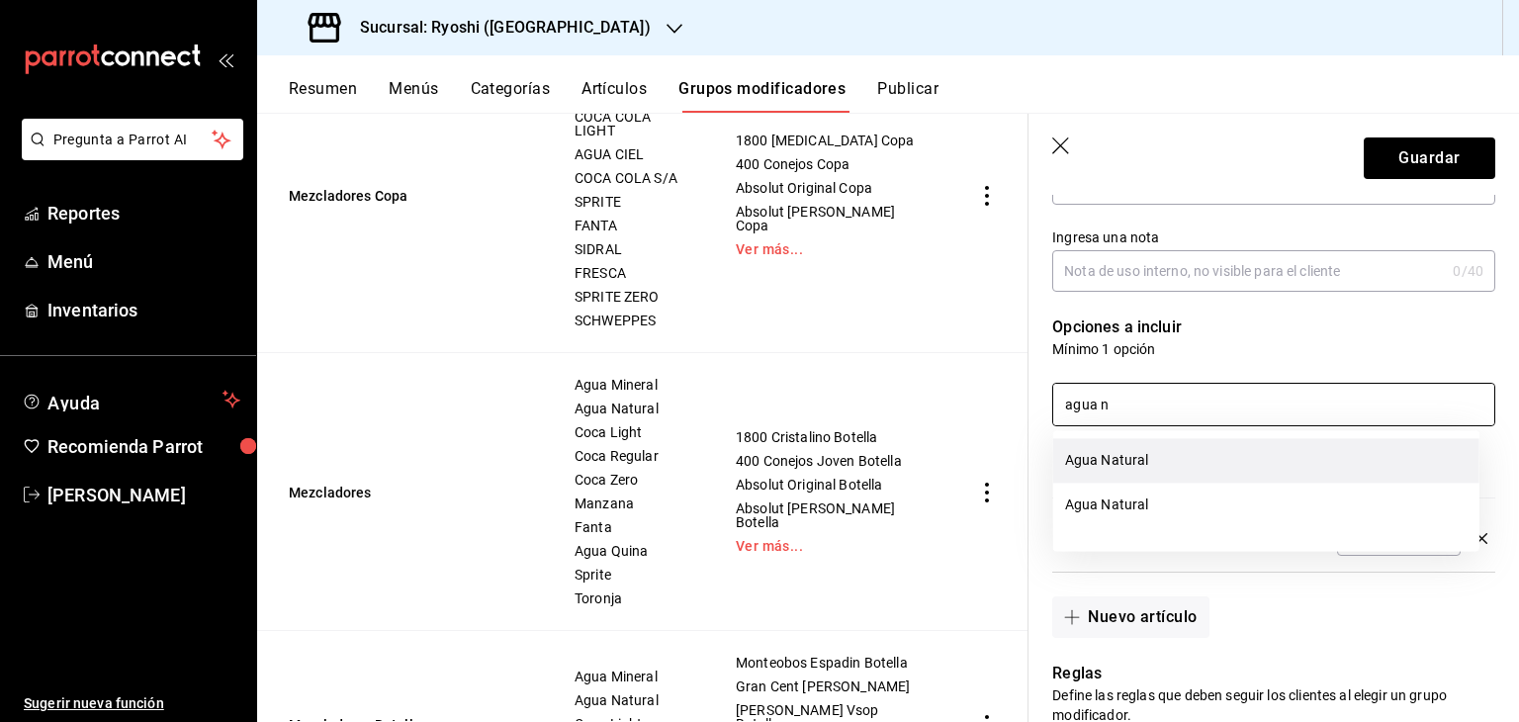
click at [1222, 461] on li "Agua Natural" at bounding box center [1266, 460] width 426 height 44
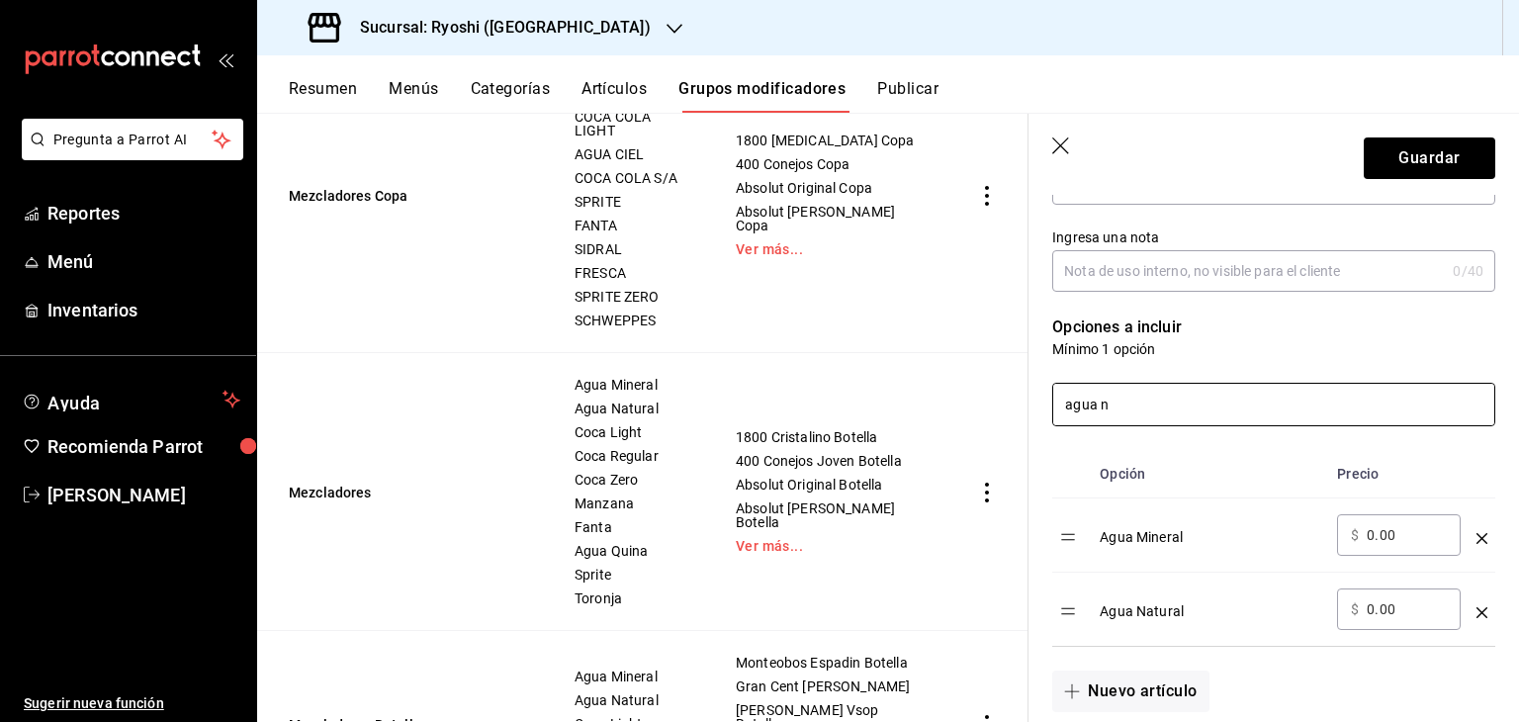
drag, startPoint x: 1210, startPoint y: 401, endPoint x: 529, endPoint y: 483, distance: 686.1
click at [525, 485] on main "Grupos modificadores sucursal Para editar los grupos modificadores o cambios ge…" at bounding box center [887, 417] width 1261 height 609
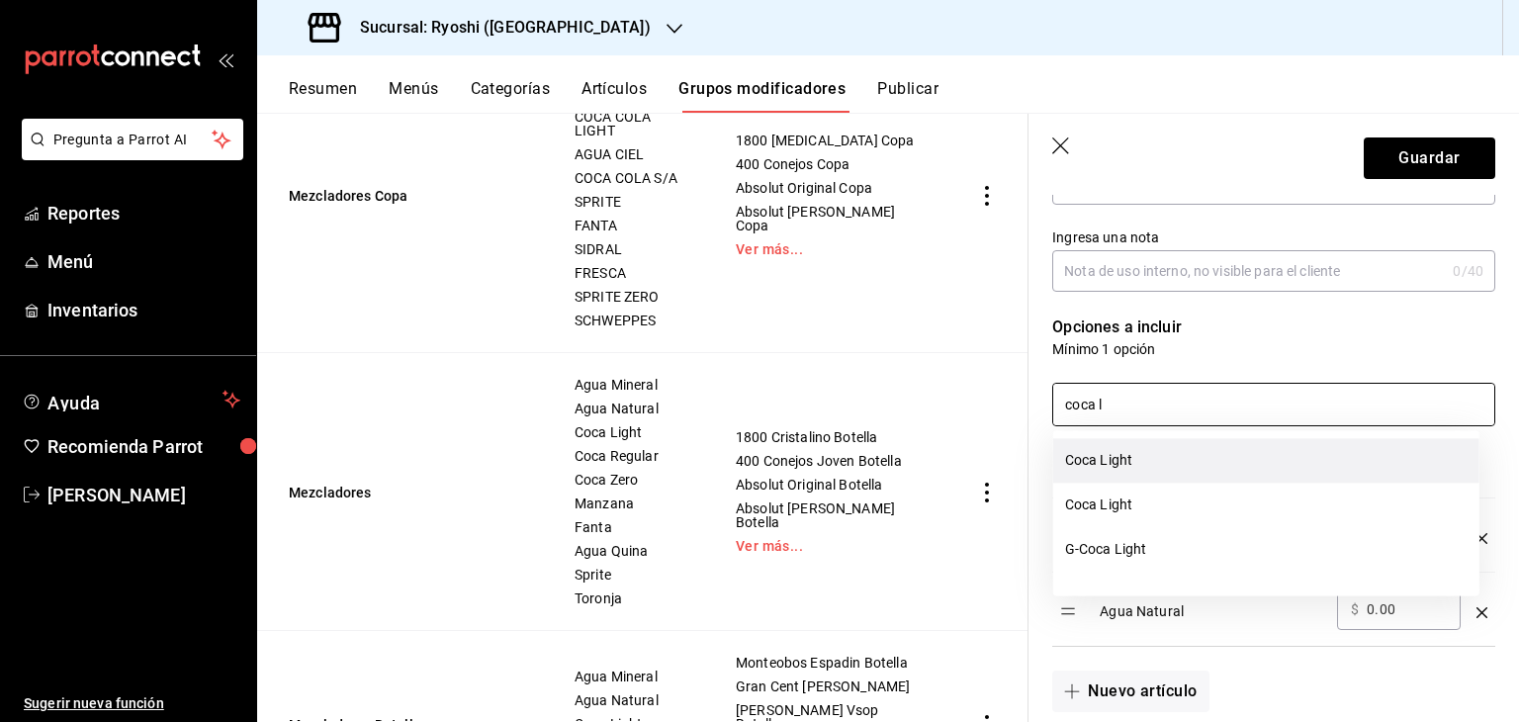
click at [1210, 453] on li "Coca Light" at bounding box center [1266, 460] width 426 height 44
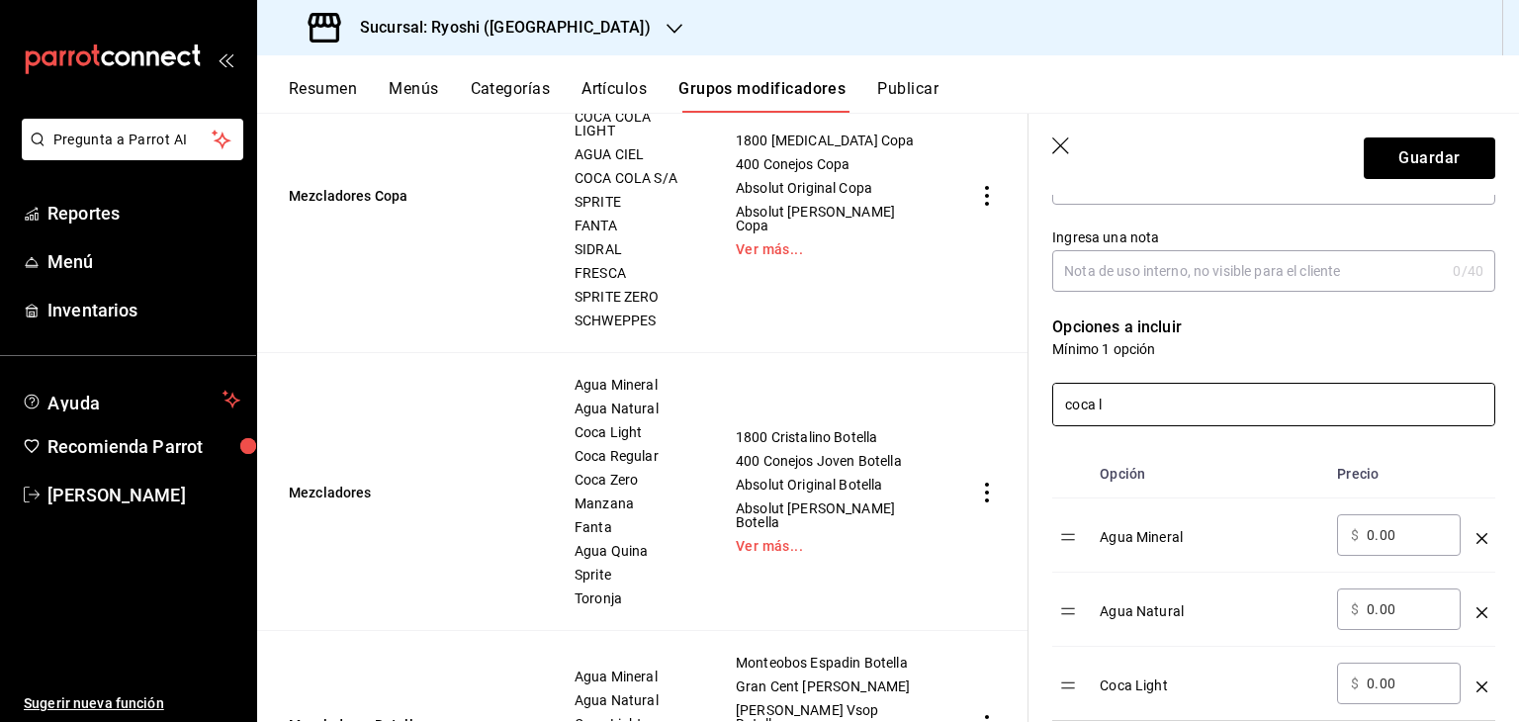
drag, startPoint x: 1167, startPoint y: 398, endPoint x: 830, endPoint y: 422, distance: 337.0
click at [830, 422] on main "Grupos modificadores sucursal Para editar los grupos modificadores o cambios ge…" at bounding box center [887, 417] width 1261 height 609
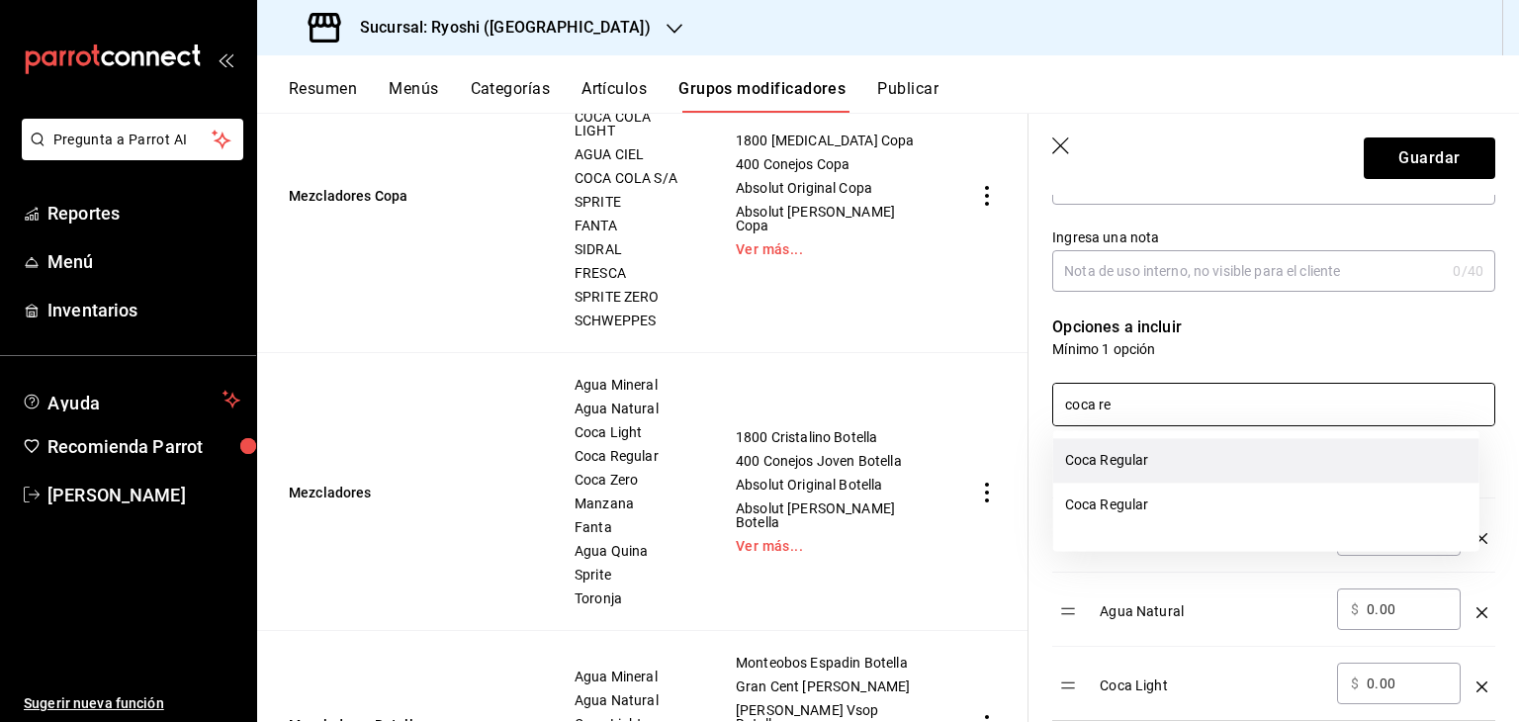
click at [1171, 474] on li "Coca Regular" at bounding box center [1266, 460] width 426 height 44
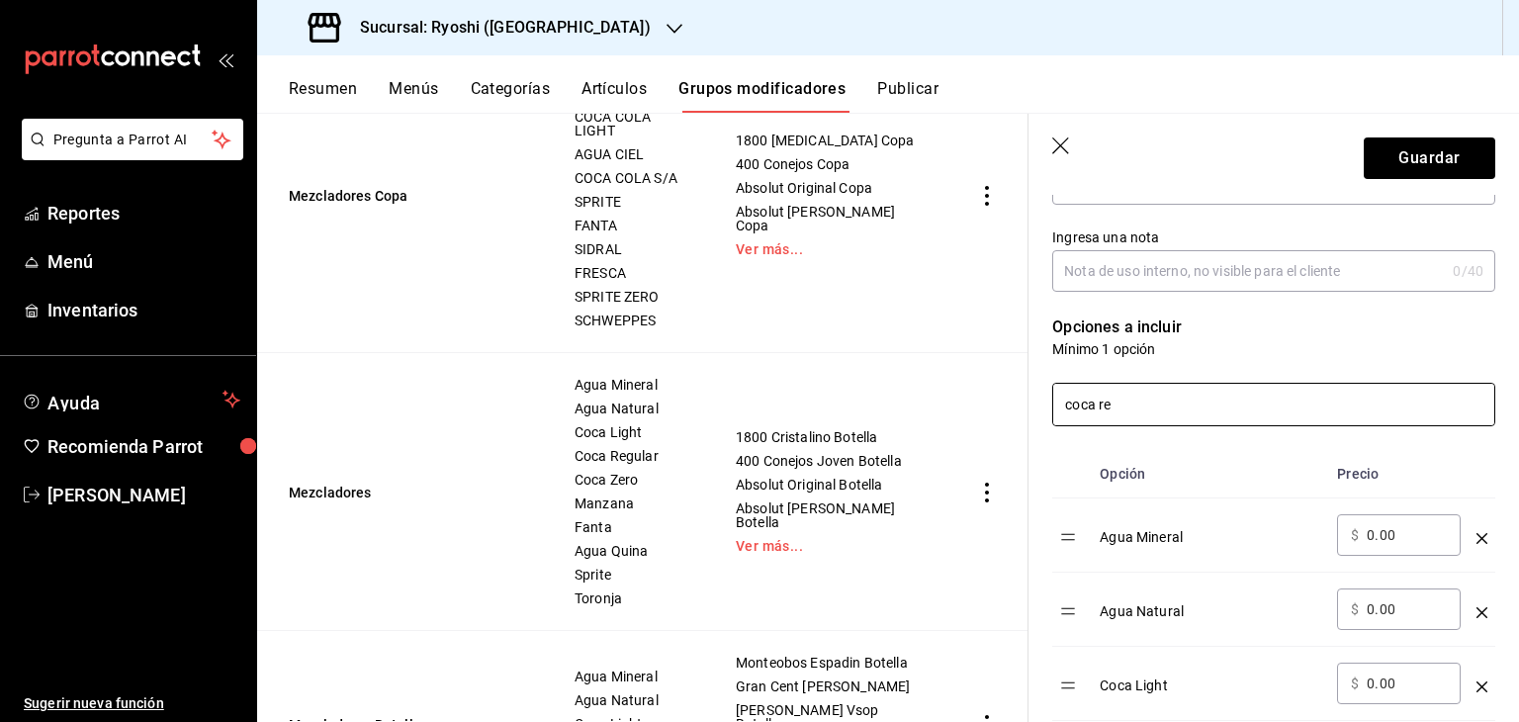
drag, startPoint x: 1142, startPoint y: 401, endPoint x: 965, endPoint y: 405, distance: 177.0
click at [965, 405] on main "Grupos modificadores sucursal Para editar los grupos modificadores o cambios ge…" at bounding box center [887, 417] width 1261 height 609
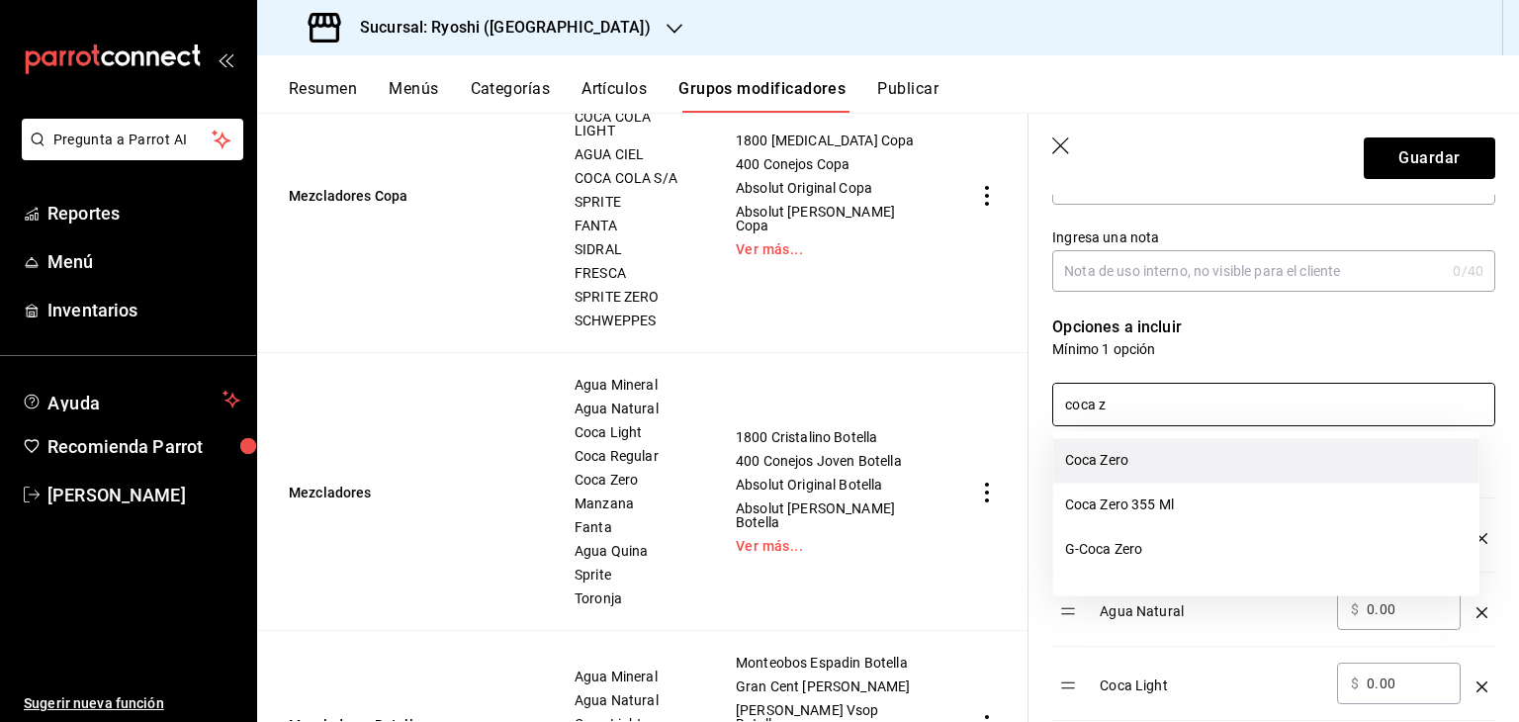
click at [1103, 456] on li "Coca Zero" at bounding box center [1266, 460] width 426 height 44
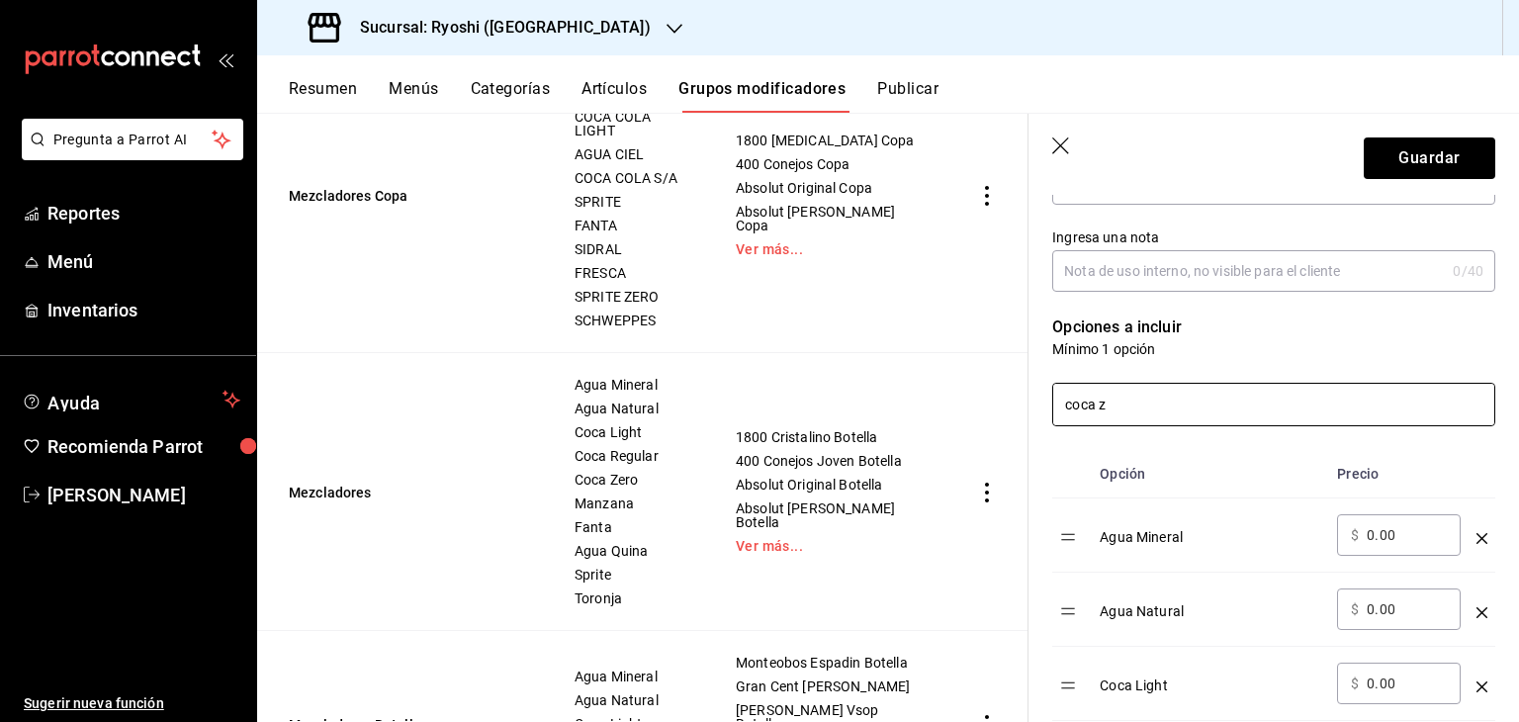
drag, startPoint x: 1115, startPoint y: 403, endPoint x: 953, endPoint y: 400, distance: 162.2
click at [1000, 400] on main "Grupos modificadores sucursal Para editar los grupos modificadores o cambios ge…" at bounding box center [887, 417] width 1261 height 609
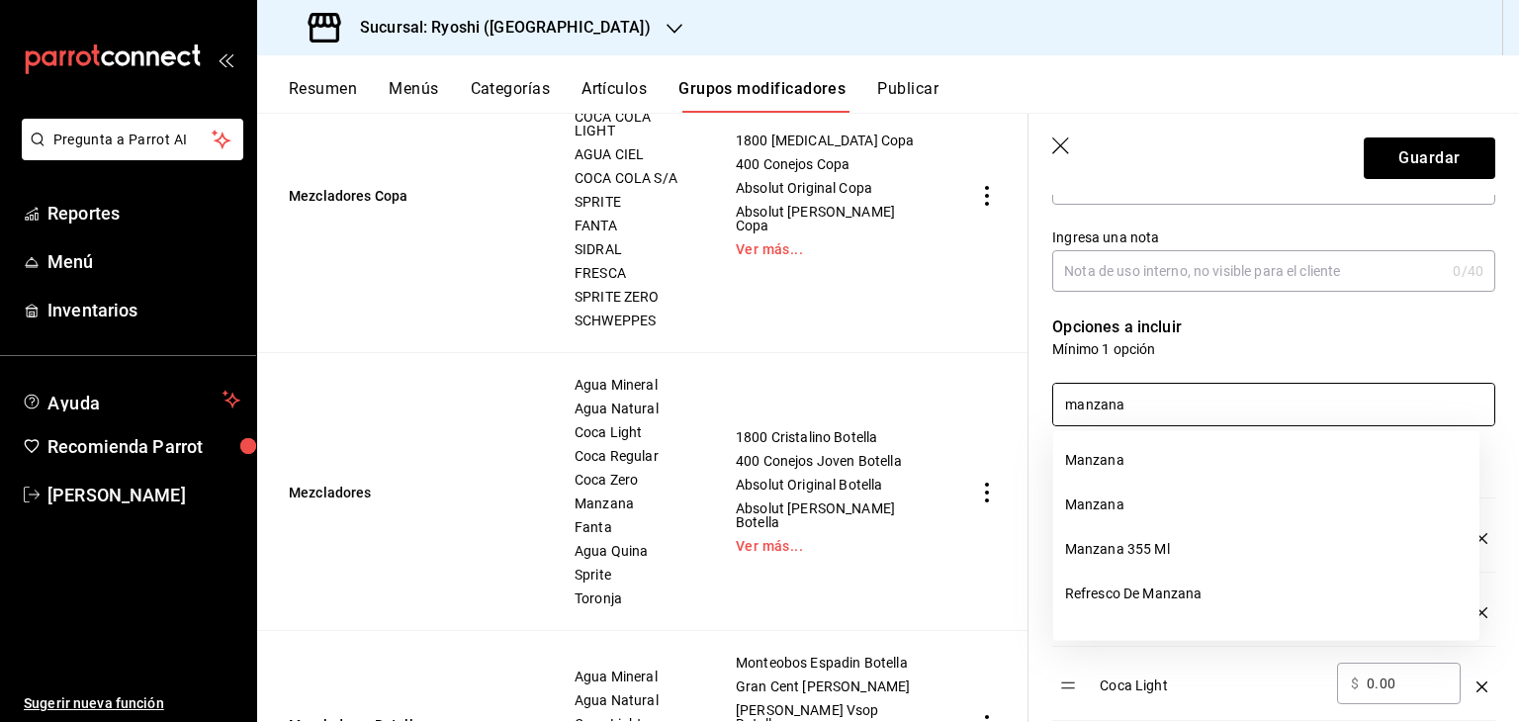
click at [1172, 466] on li "Manzana" at bounding box center [1266, 460] width 426 height 44
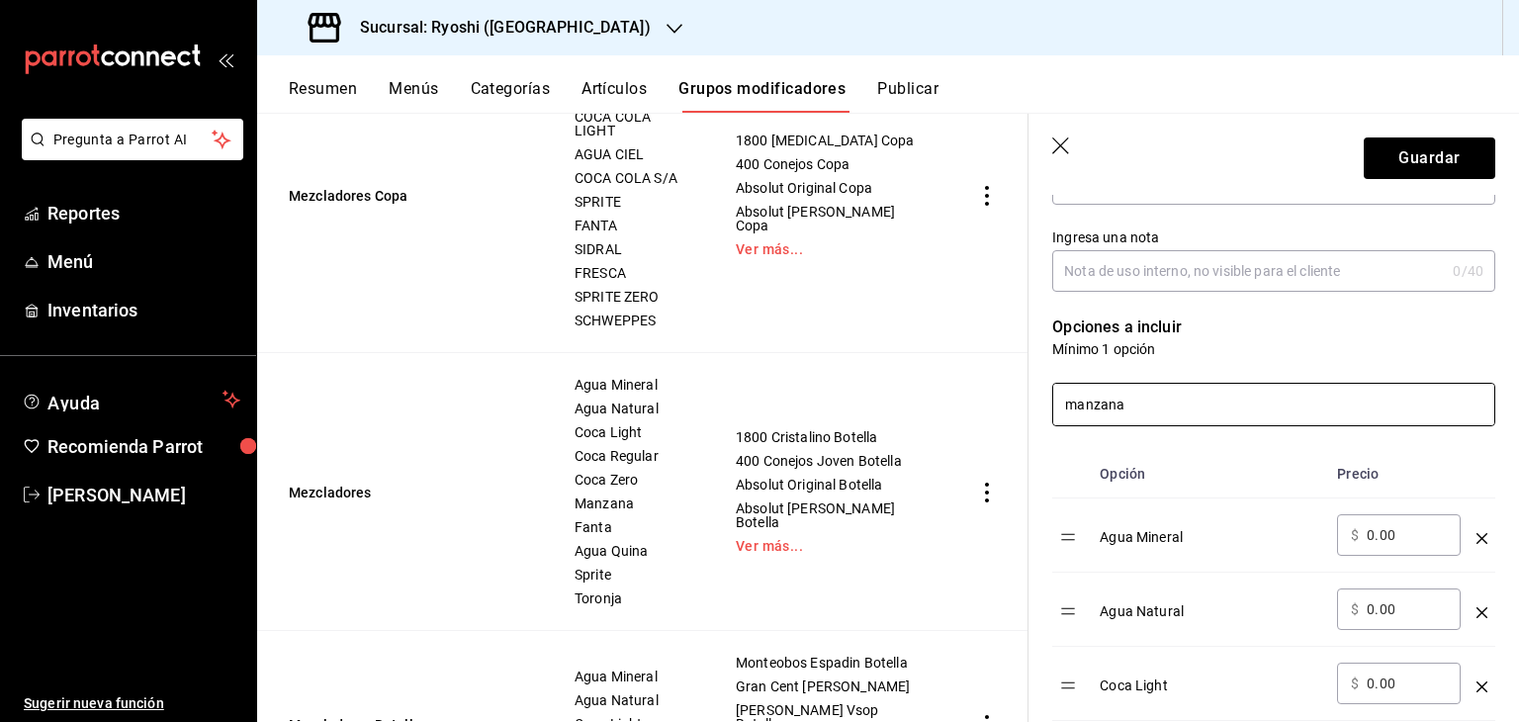
drag, startPoint x: 1008, startPoint y: 407, endPoint x: 987, endPoint y: 412, distance: 22.3
click at [988, 412] on main "Grupos modificadores sucursal Para editar los grupos modificadores o cambios ge…" at bounding box center [887, 417] width 1261 height 609
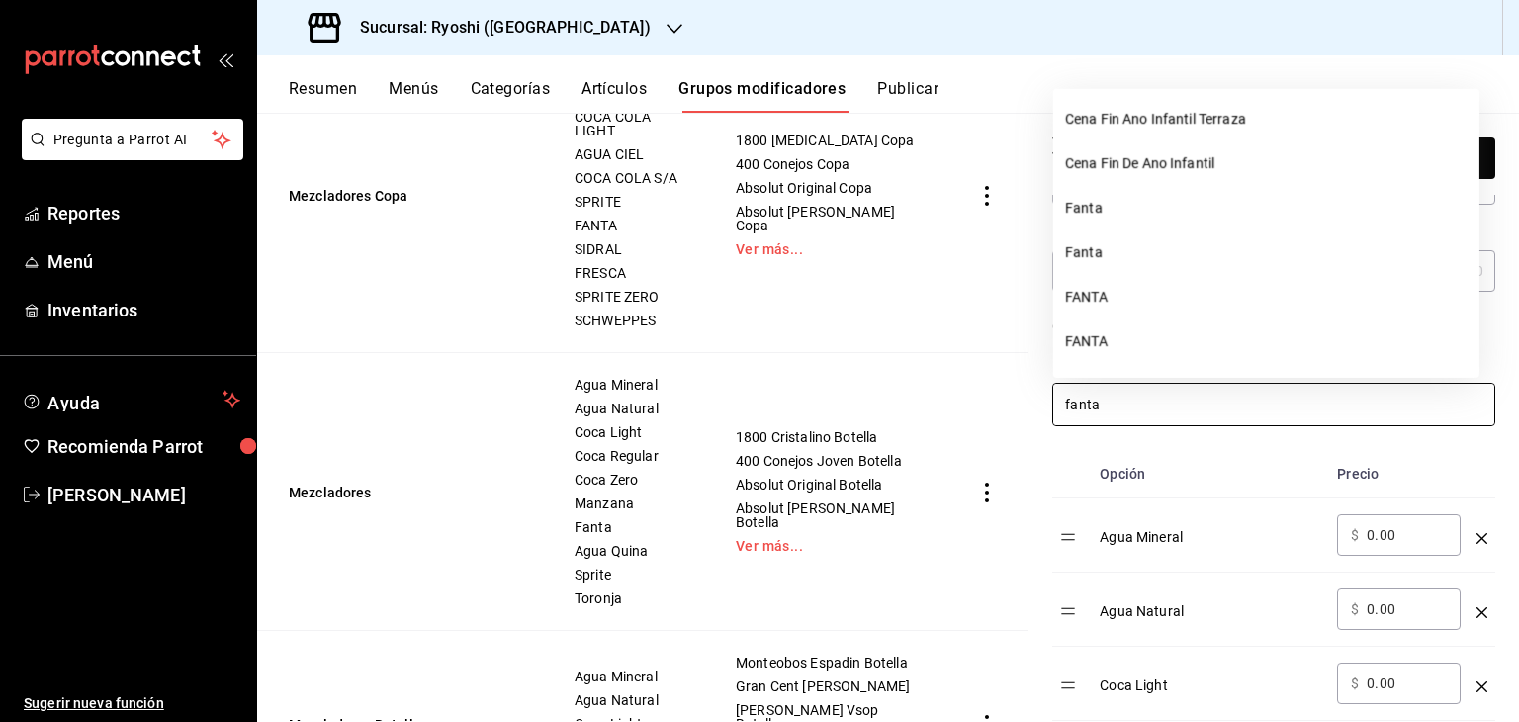
click at [1087, 215] on li "Fanta" at bounding box center [1266, 208] width 426 height 44
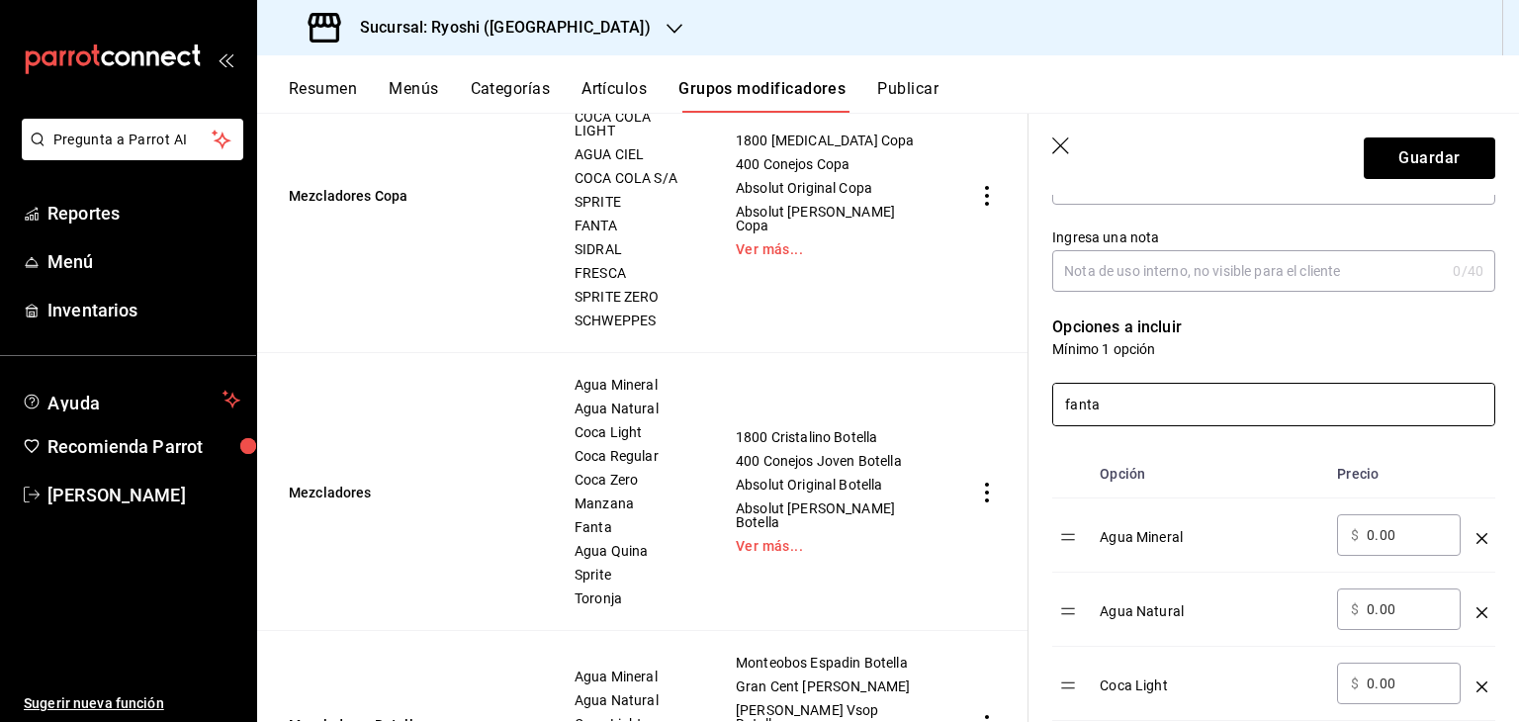
drag, startPoint x: 1103, startPoint y: 416, endPoint x: 944, endPoint y: 396, distance: 160.4
click at [939, 404] on main "Grupos modificadores sucursal Para editar los grupos modificadores o cambios ge…" at bounding box center [887, 417] width 1261 height 609
click at [1150, 463] on li "Agua Quina" at bounding box center [1266, 460] width 426 height 44
drag, startPoint x: 939, startPoint y: 401, endPoint x: 938, endPoint y: 391, distance: 10.9
click at [939, 400] on main "Grupos modificadores sucursal Para editar los grupos modificadores o cambios ge…" at bounding box center [887, 417] width 1261 height 609
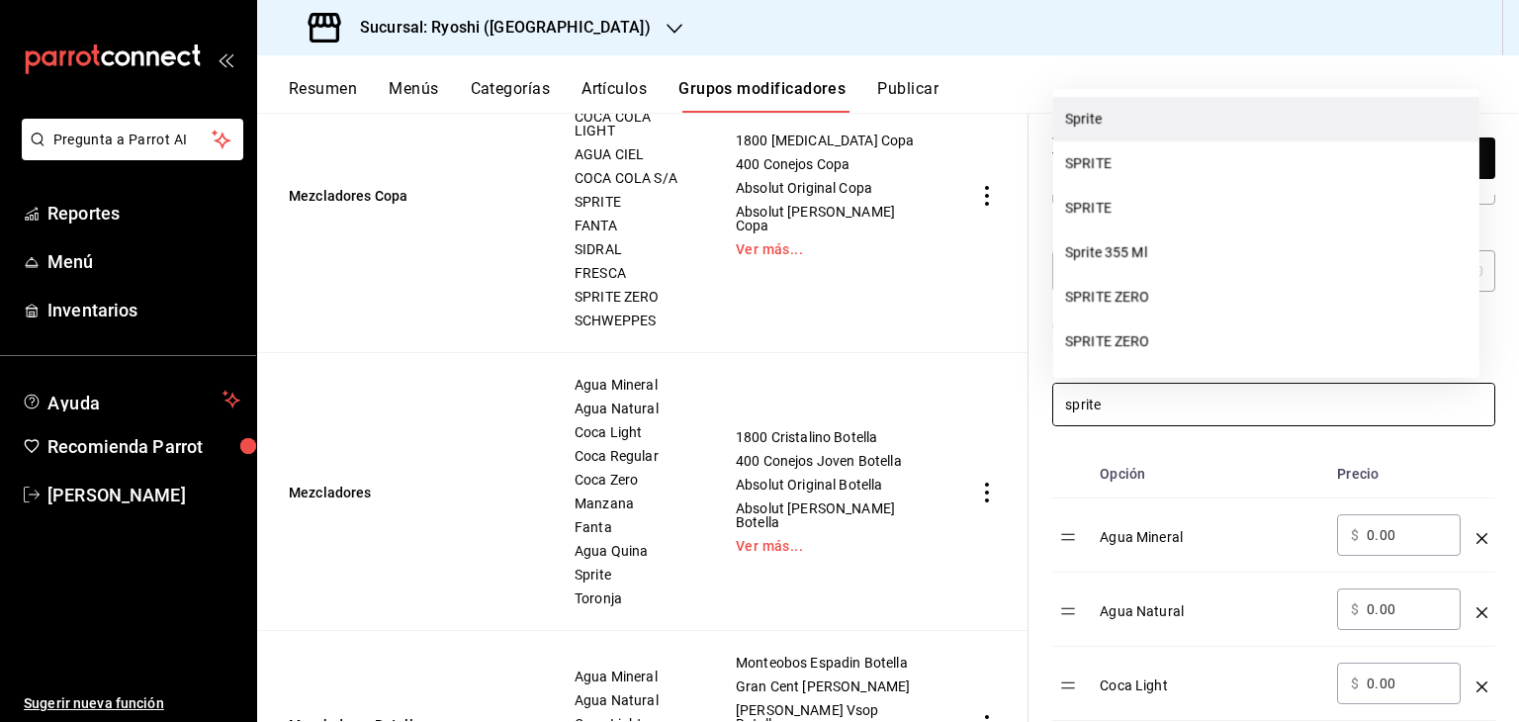
click at [1111, 115] on li "Sprite" at bounding box center [1266, 119] width 426 height 44
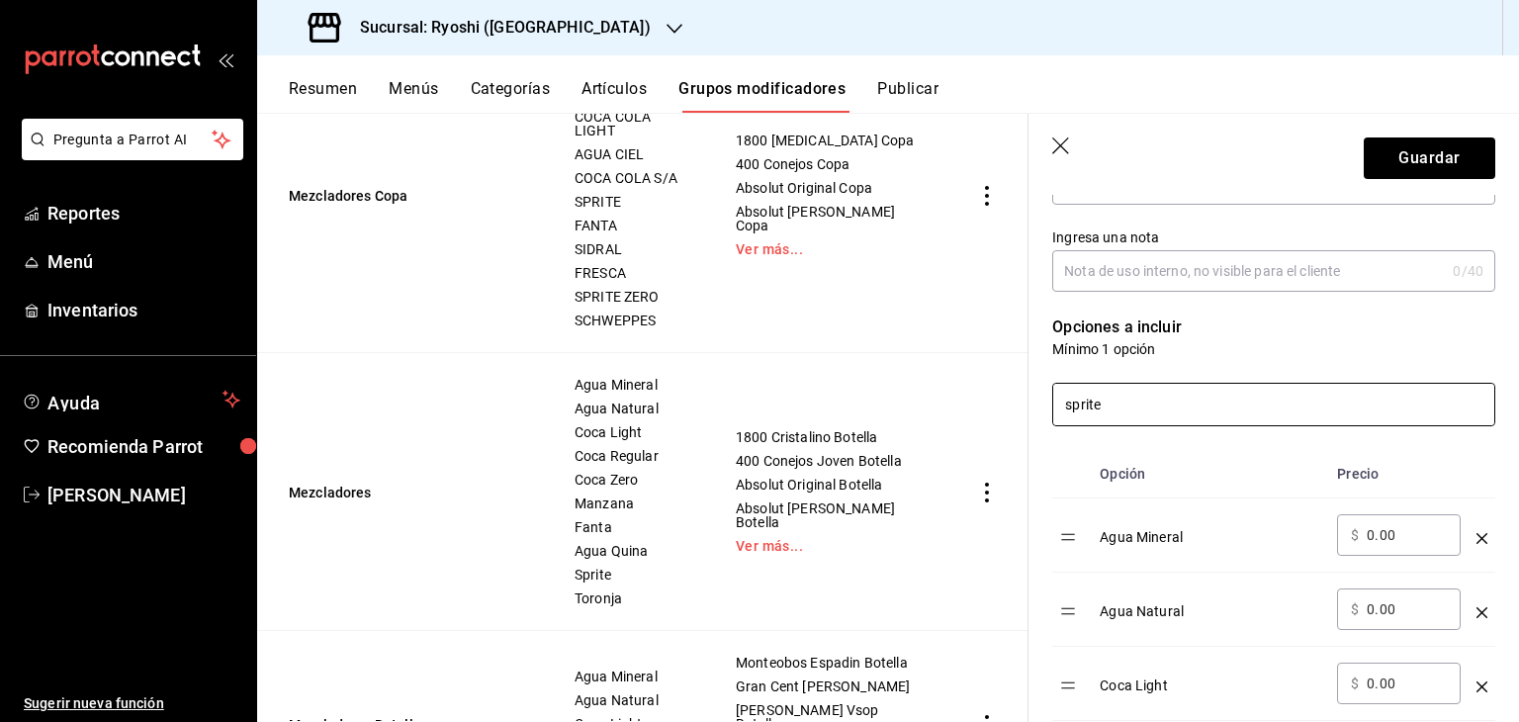
drag, startPoint x: 1133, startPoint y: 401, endPoint x: 913, endPoint y: 382, distance: 220.4
click at [931, 397] on main "Grupos modificadores sucursal Para editar los grupos modificadores o cambios ge…" at bounding box center [887, 417] width 1261 height 609
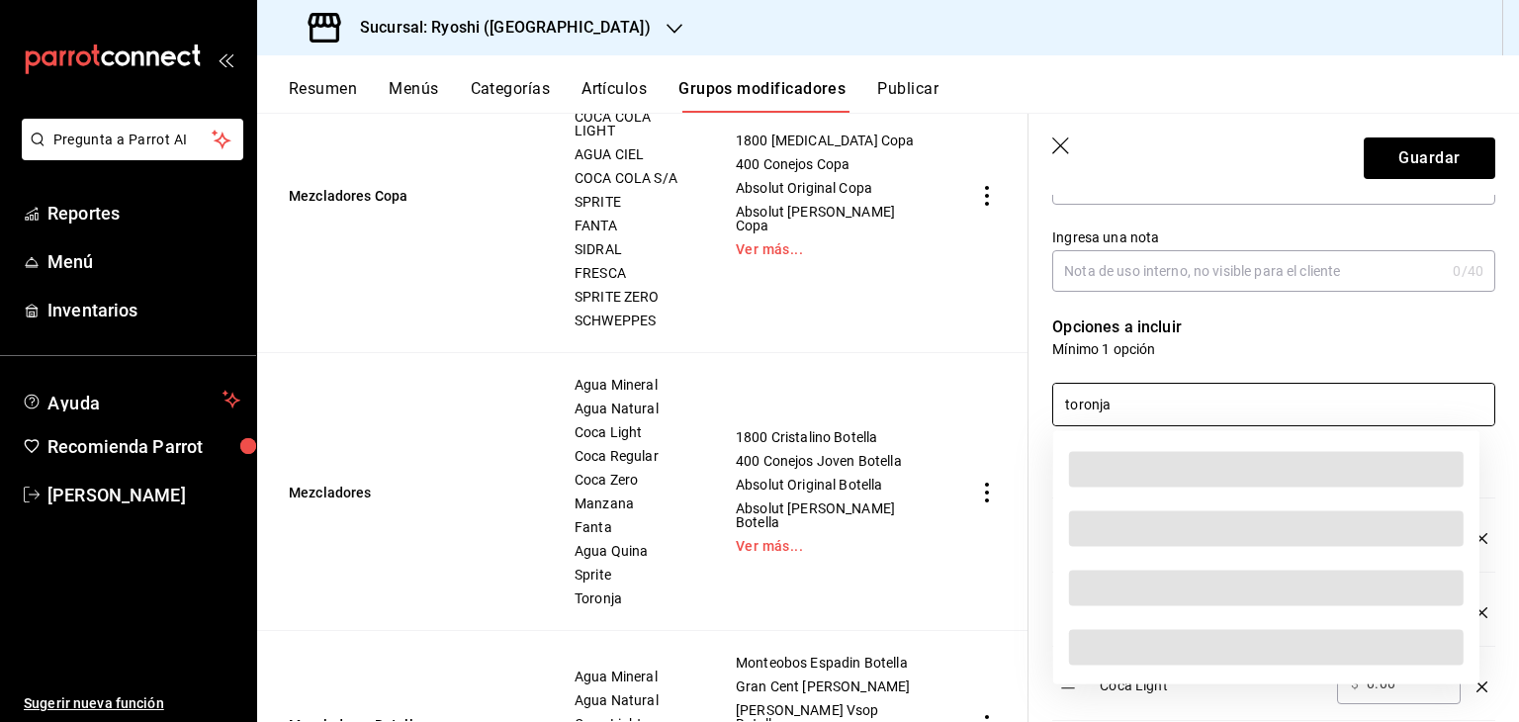
click at [1168, 396] on input "toronja" at bounding box center [1273, 405] width 441 height 42
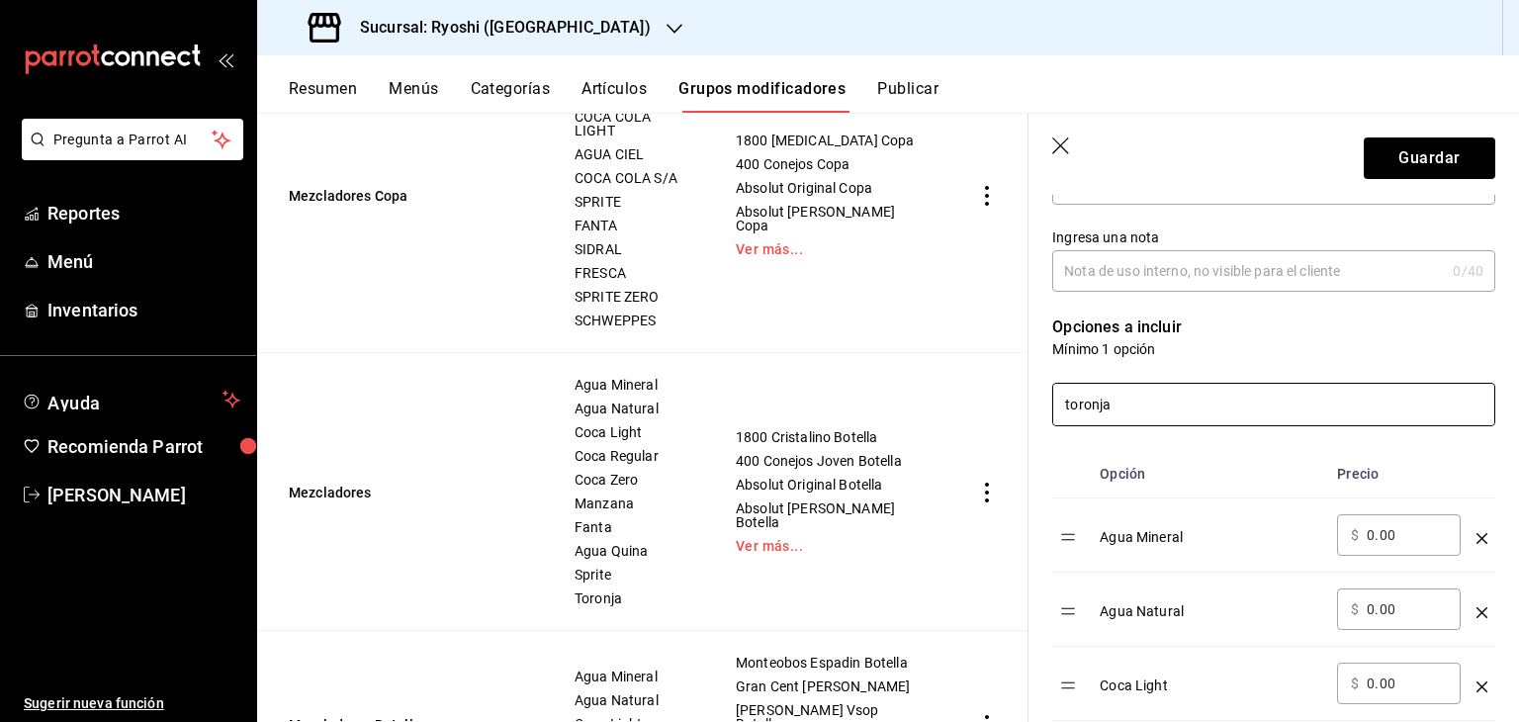
click at [1167, 400] on input "toronja" at bounding box center [1273, 405] width 441 height 42
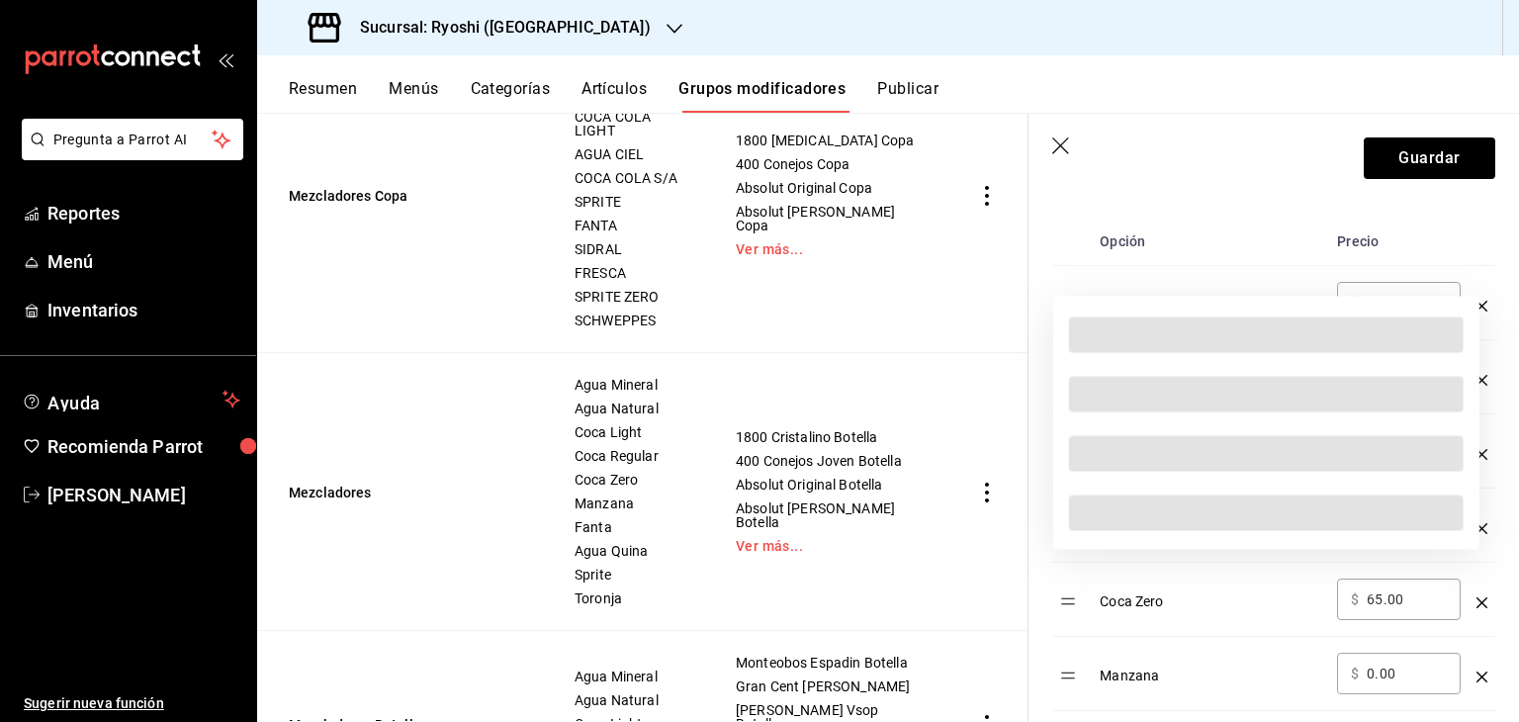
scroll to position [395, 0]
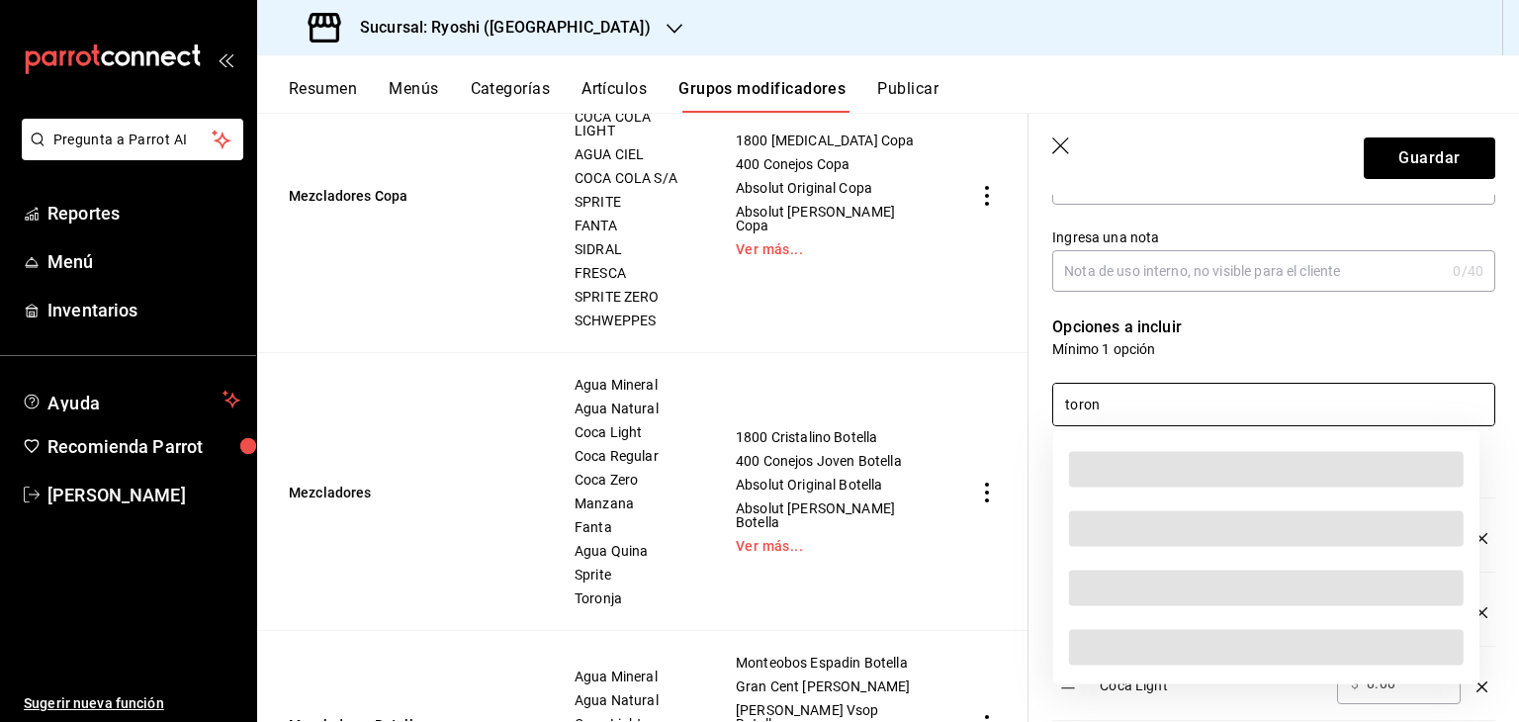
drag, startPoint x: 1186, startPoint y: 411, endPoint x: 954, endPoint y: 407, distance: 232.4
click at [954, 407] on main "Grupos modificadores sucursal Para editar los grupos modificadores o cambios ge…" at bounding box center [887, 417] width 1261 height 609
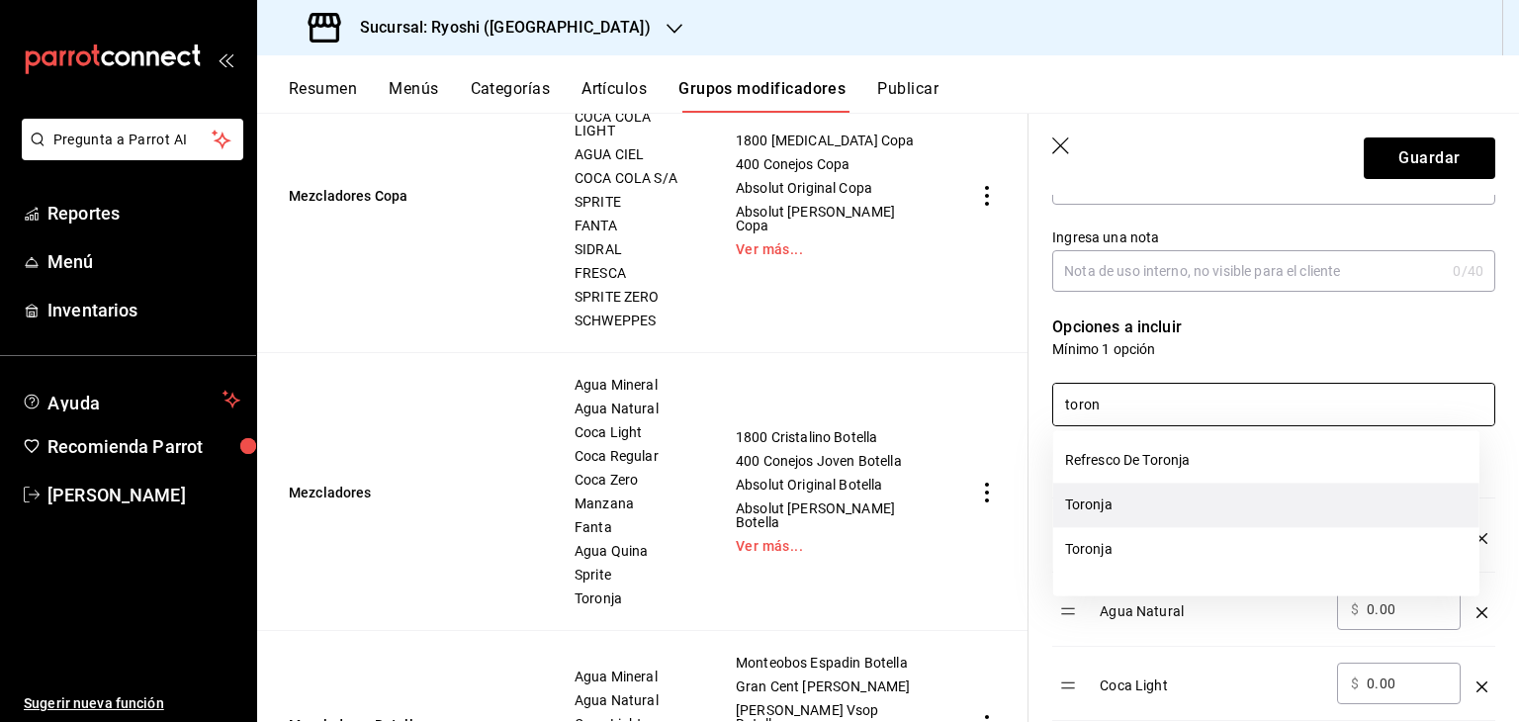
click at [1179, 494] on li "Toronja" at bounding box center [1266, 504] width 426 height 44
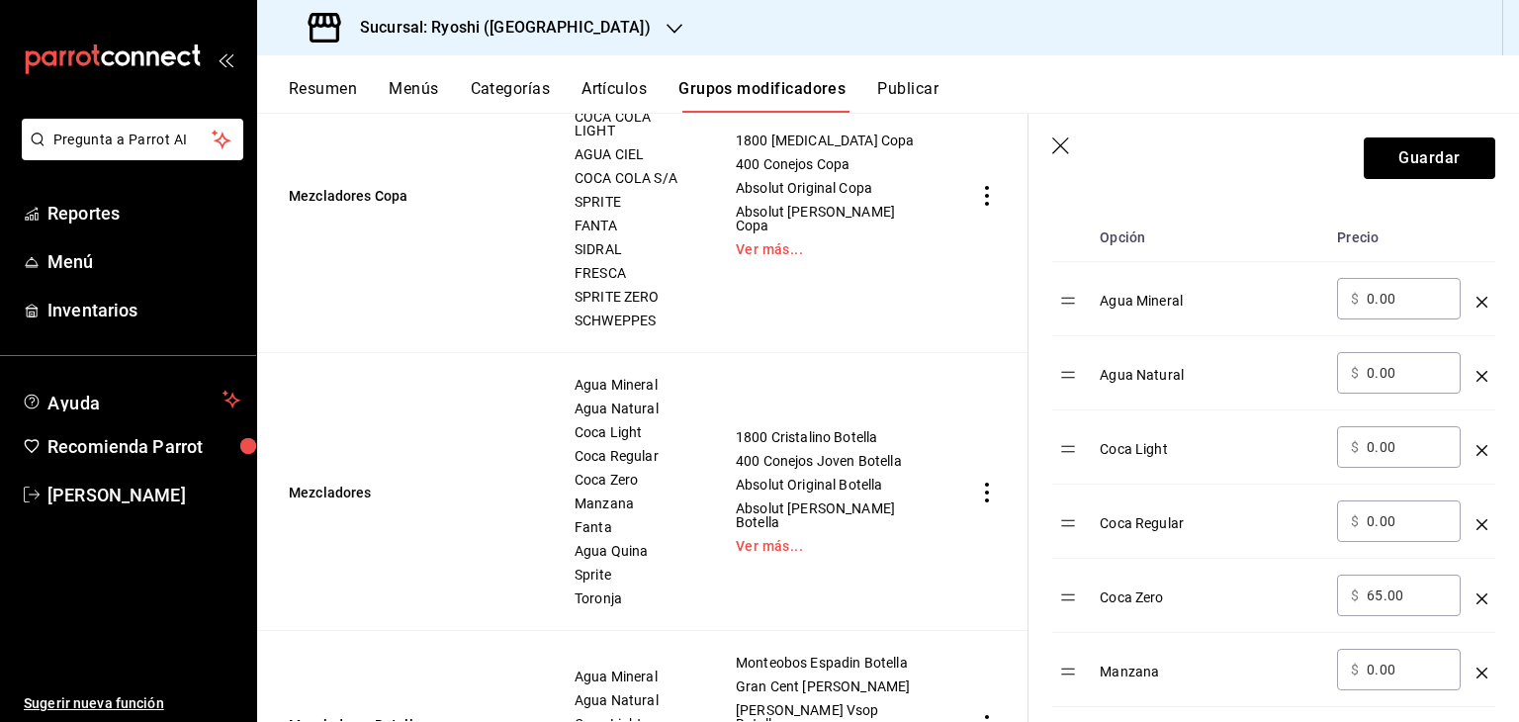
scroll to position [989, 0]
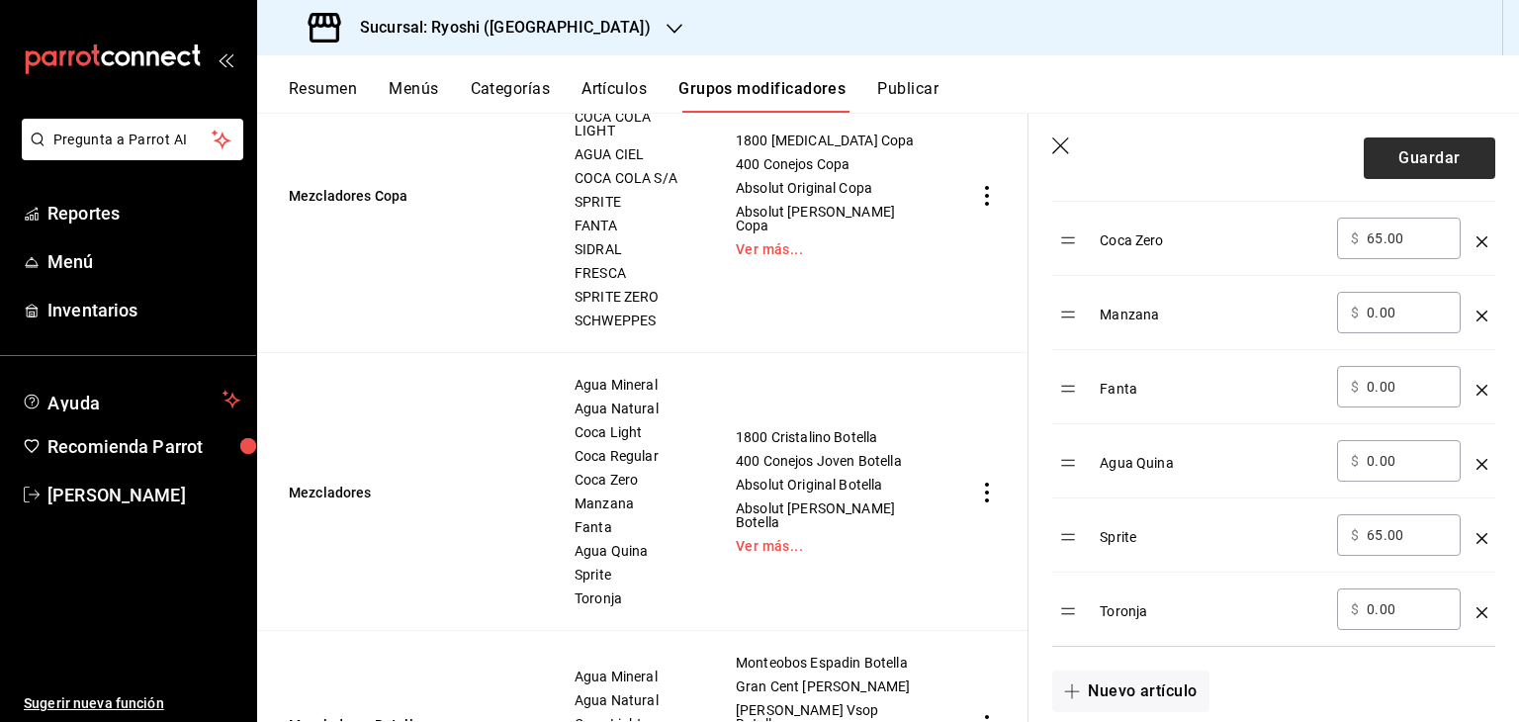
type input "toron"
click at [1381, 171] on button "Guardar" at bounding box center [1428, 158] width 131 height 42
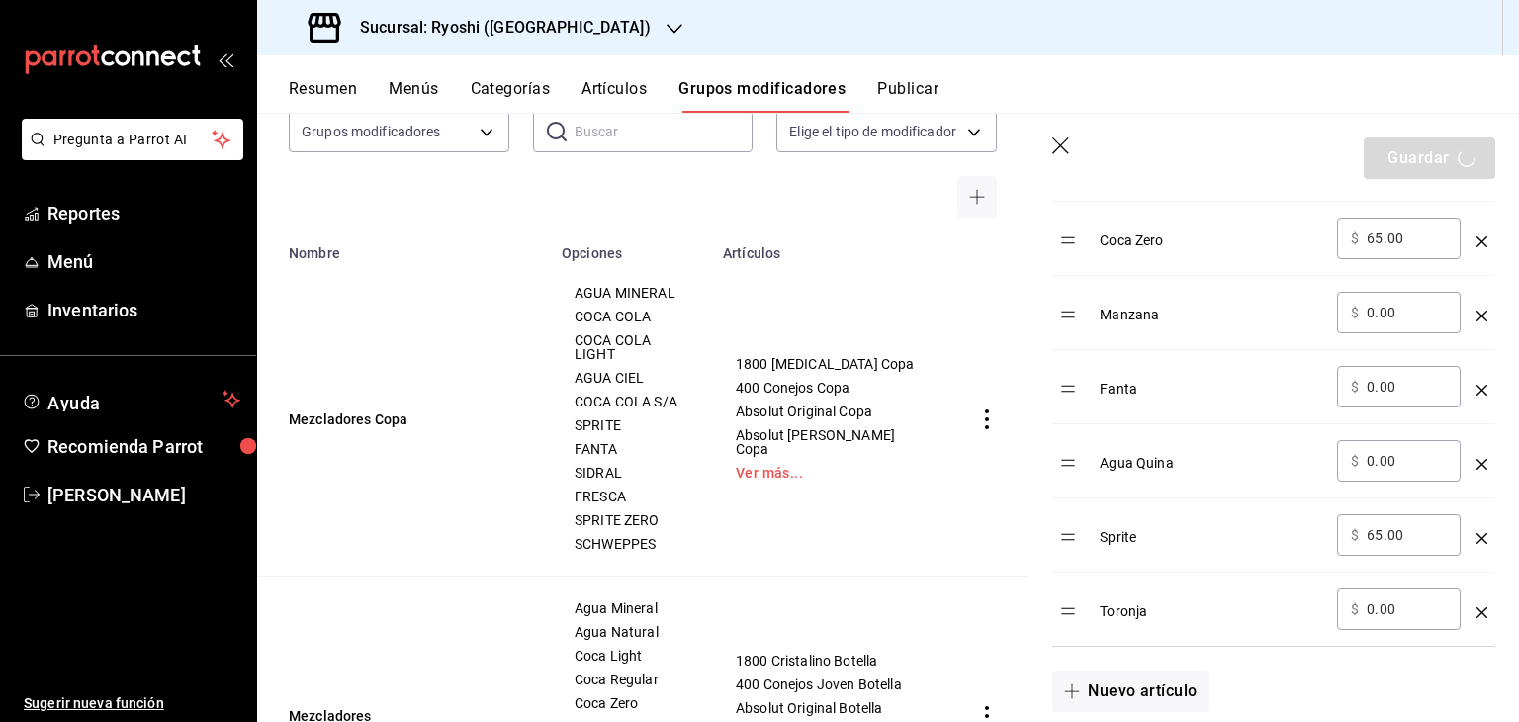
scroll to position [0, 0]
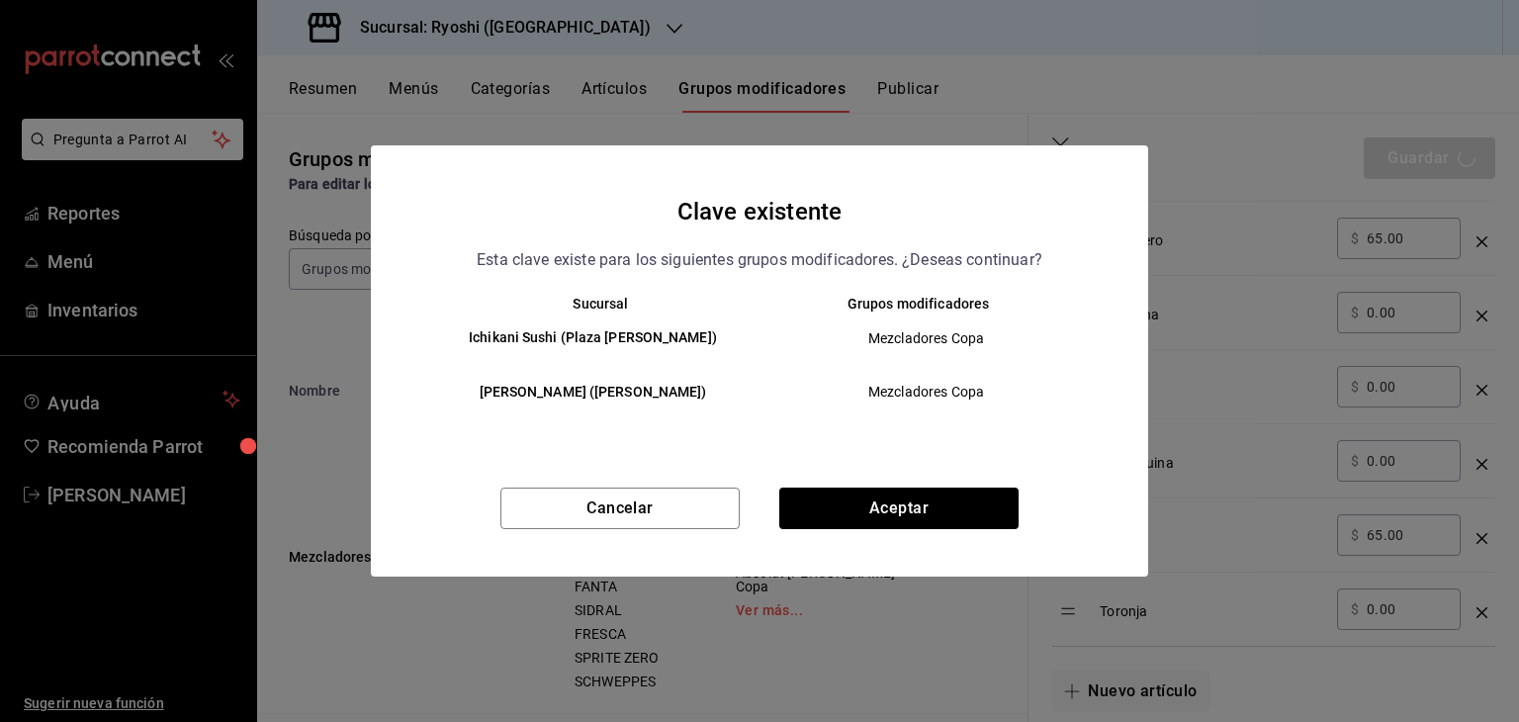
click at [870, 483] on div "Clave existente Esta clave existe para los siguientes grupos modificadores. ¿De…" at bounding box center [759, 360] width 777 height 430
drag, startPoint x: 880, startPoint y: 495, endPoint x: 896, endPoint y: 491, distance: 16.3
click at [888, 491] on button "Aceptar" at bounding box center [898, 508] width 239 height 42
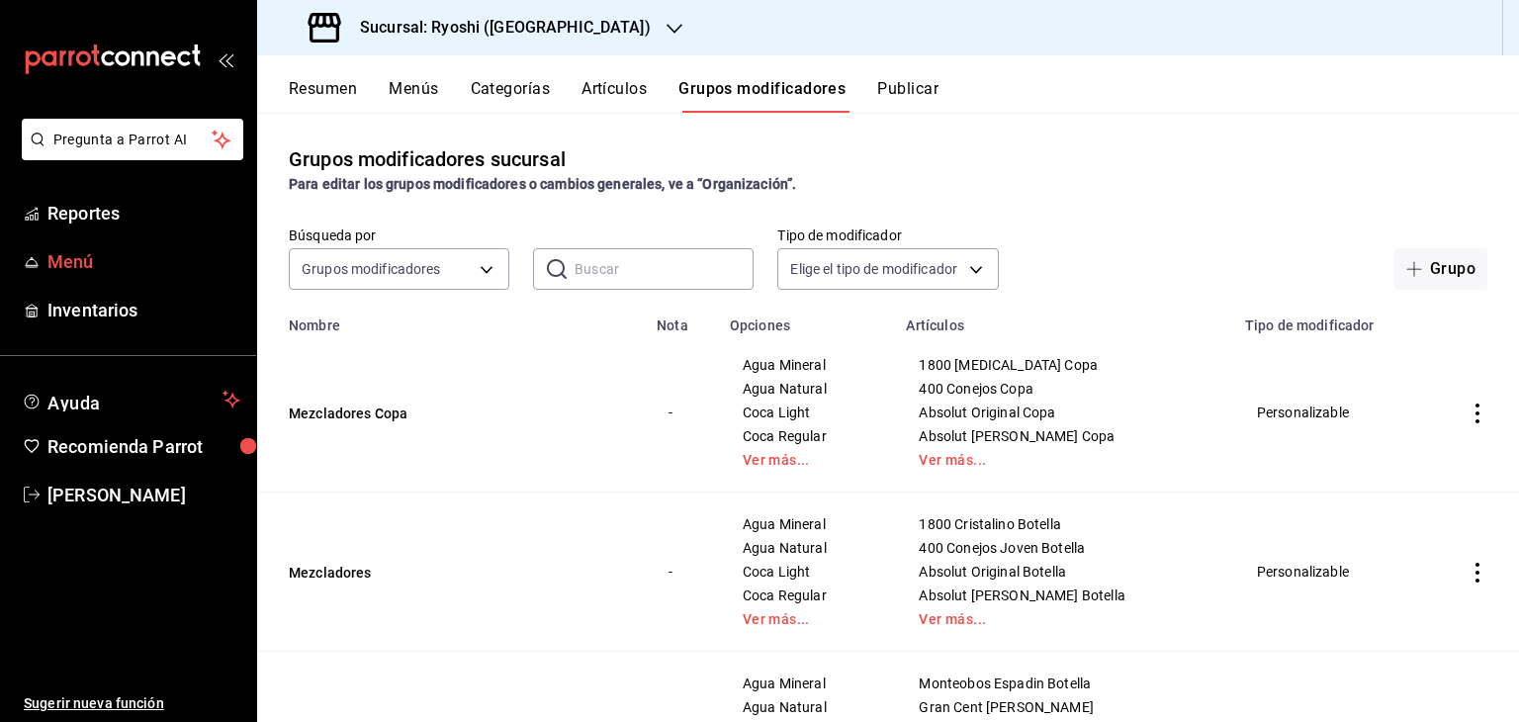
click at [138, 266] on span "Menú" at bounding box center [143, 261] width 193 height 27
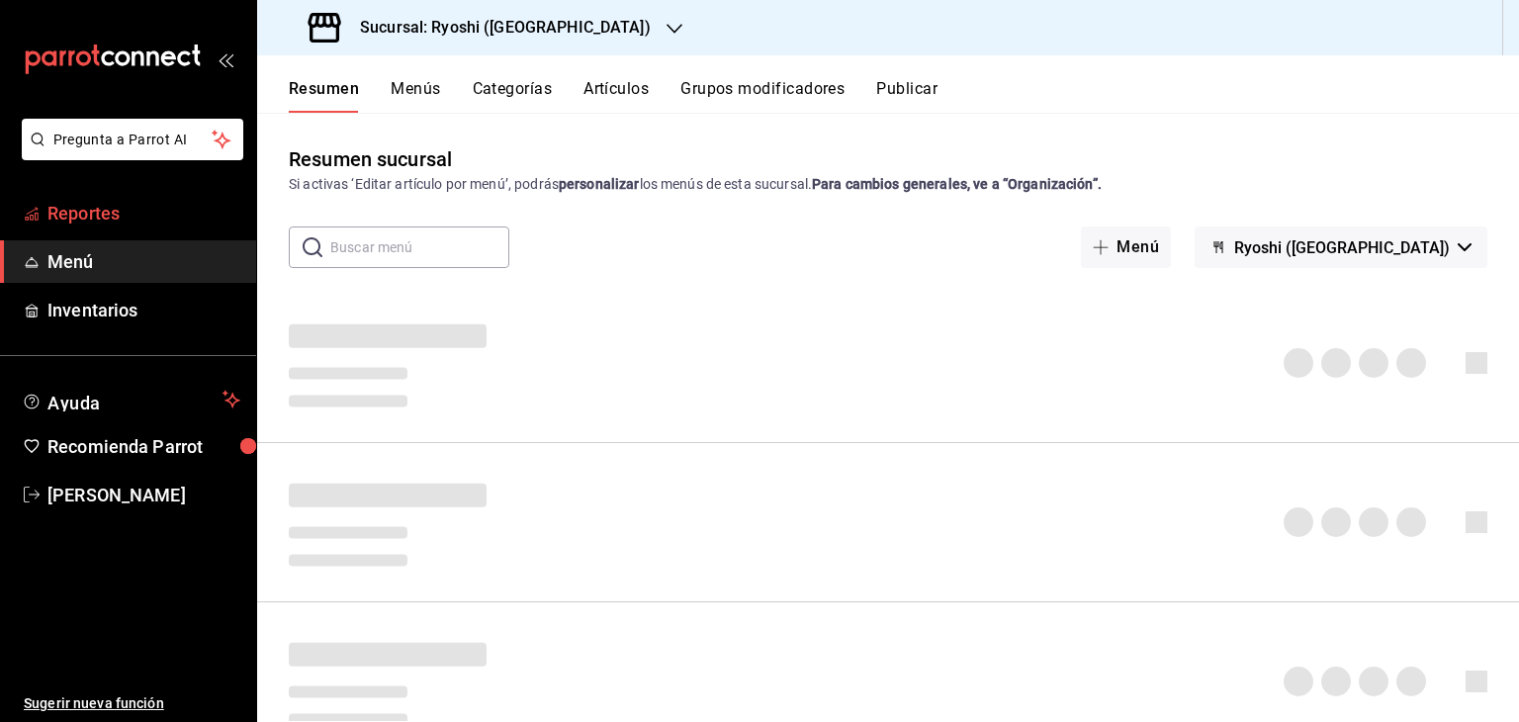
click at [178, 231] on link "Reportes" at bounding box center [128, 213] width 256 height 43
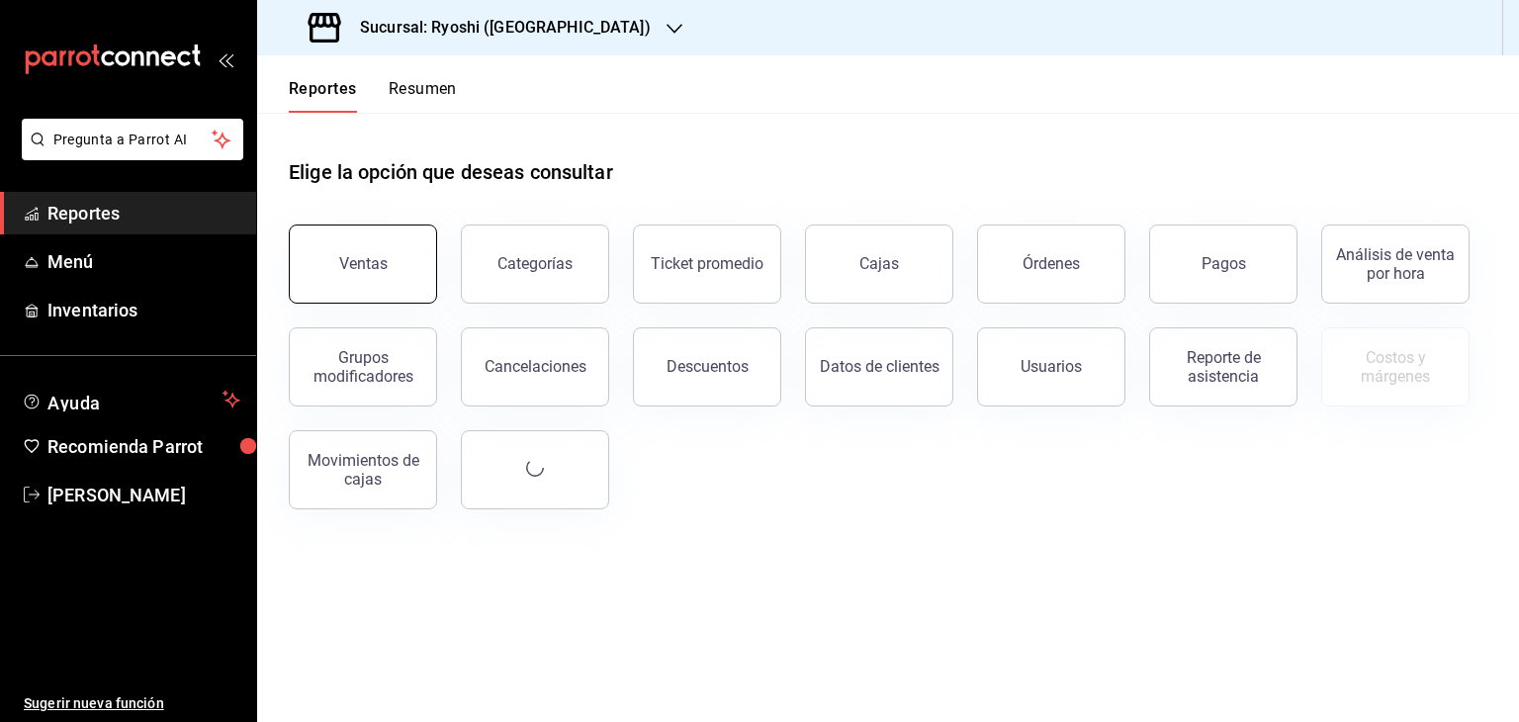
click at [362, 295] on button "Ventas" at bounding box center [363, 263] width 148 height 79
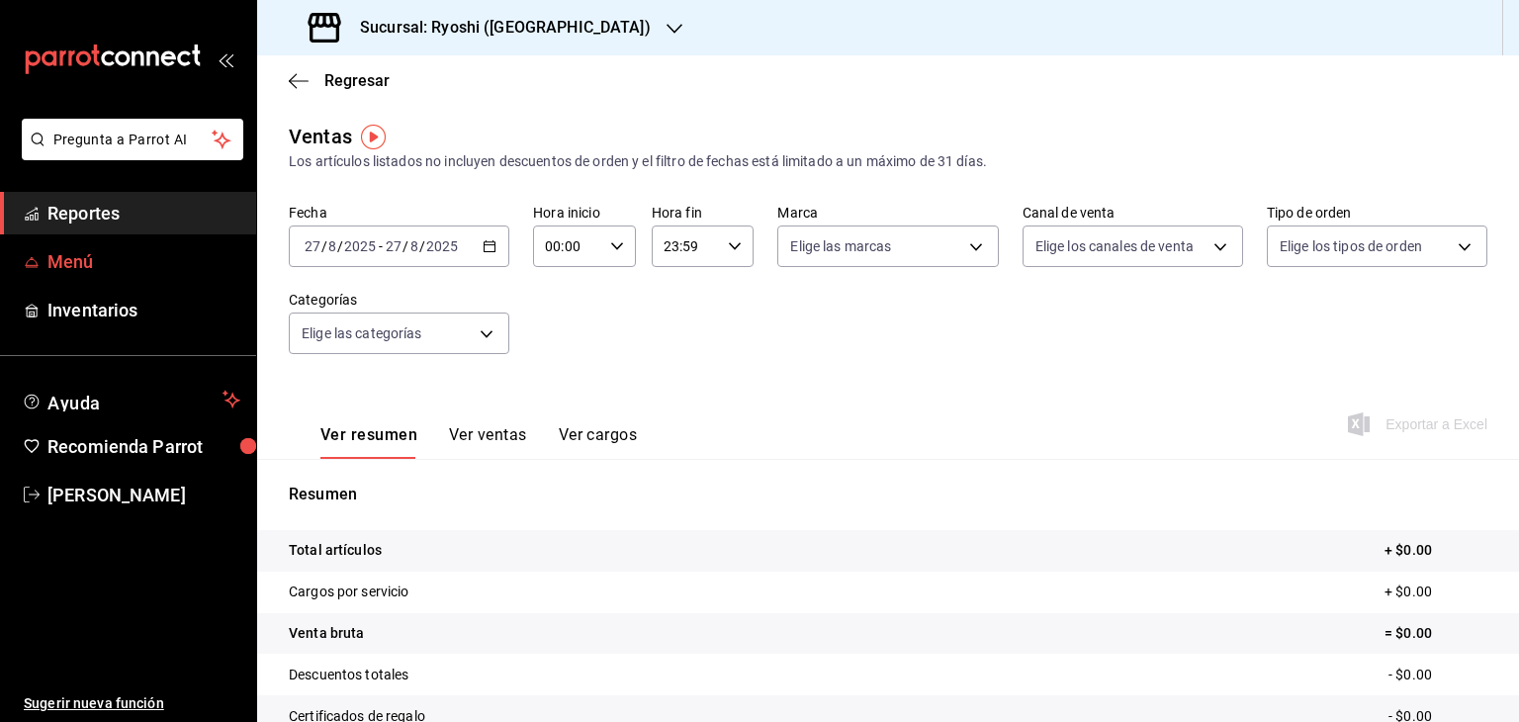
click at [146, 256] on span "Menú" at bounding box center [143, 261] width 193 height 27
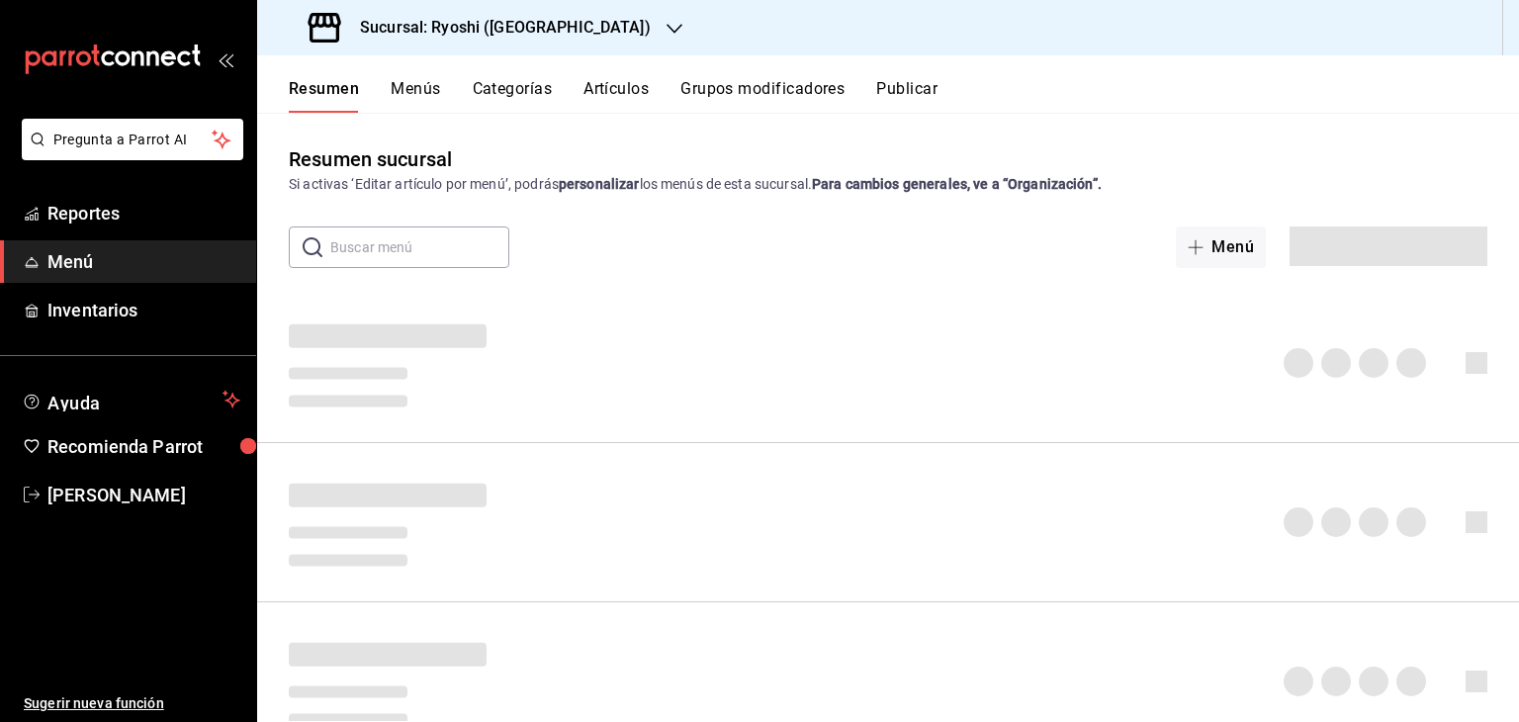
click at [453, 33] on h3 "Sucursal: Ryoshi ([GEOGRAPHIC_DATA])" at bounding box center [497, 28] width 306 height 24
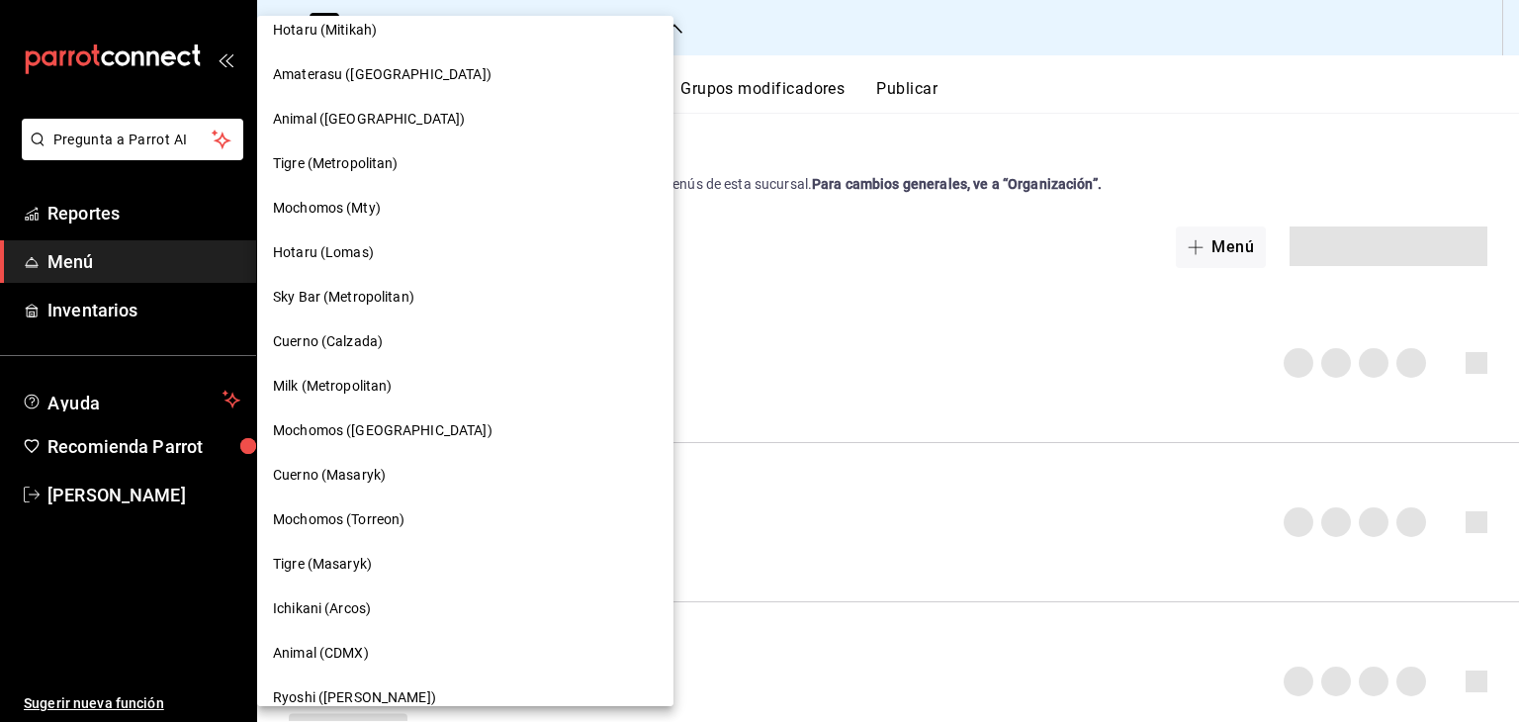
scroll to position [458, 0]
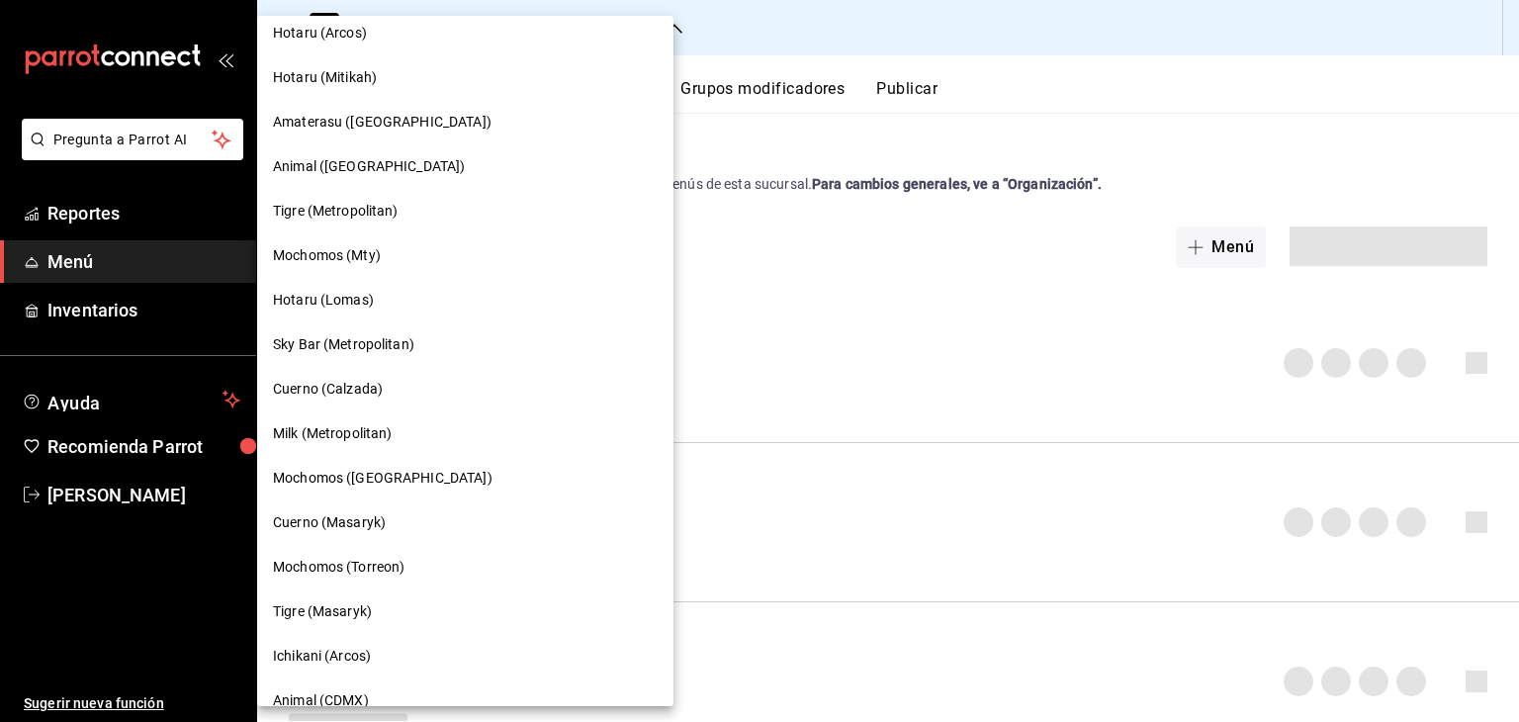
click at [416, 439] on div "Milk (Metropolitan)" at bounding box center [465, 433] width 385 height 21
